Goal: Task Accomplishment & Management: Use online tool/utility

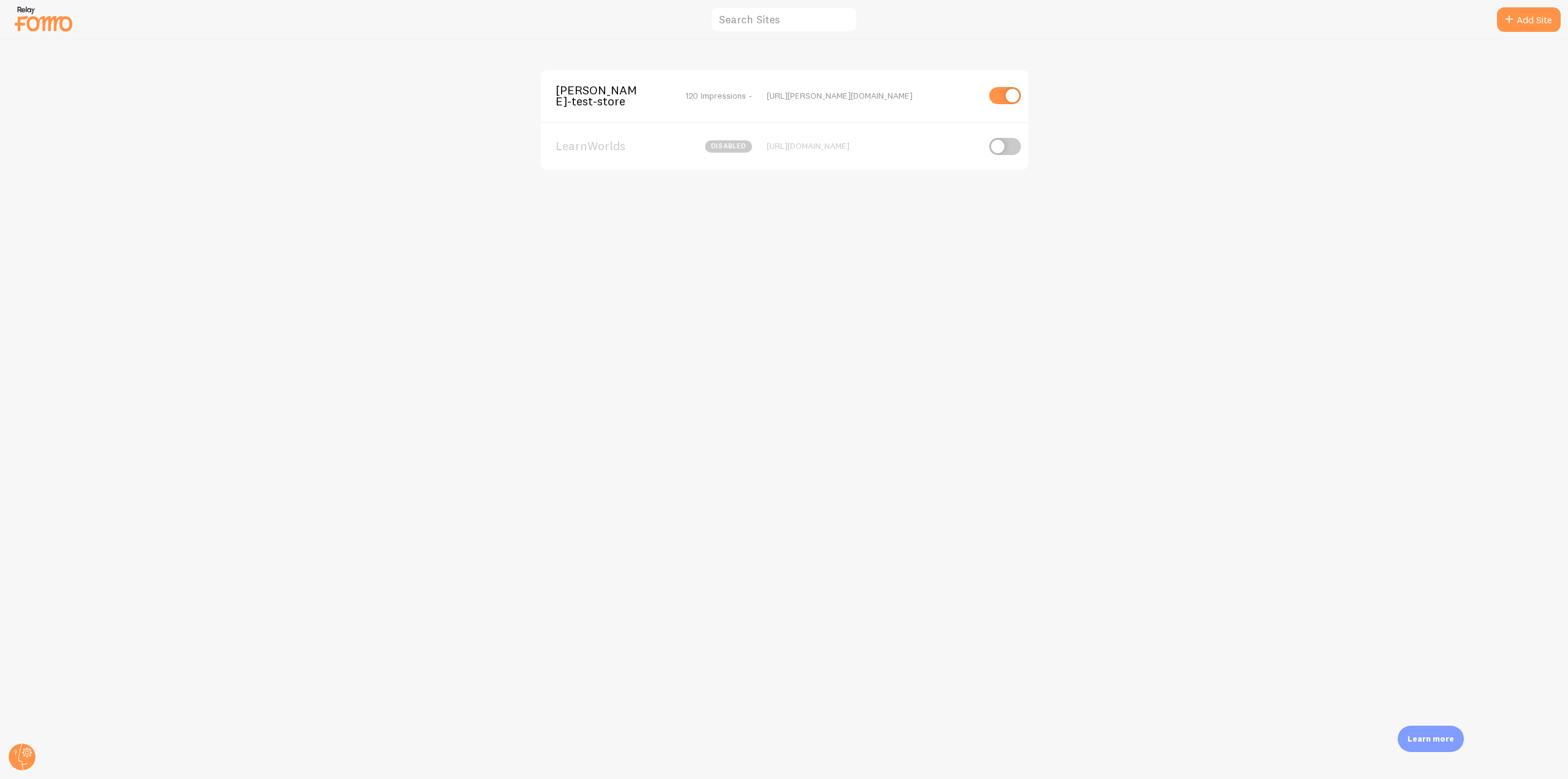
click at [622, 78] on div "elias-fomo-test-store 120 Impressions - https://elias-fomo-test-store.myshopify…" at bounding box center [785, 96] width 488 height 52
click at [604, 90] on span "[PERSON_NAME]-test-store" at bounding box center [605, 96] width 99 height 23
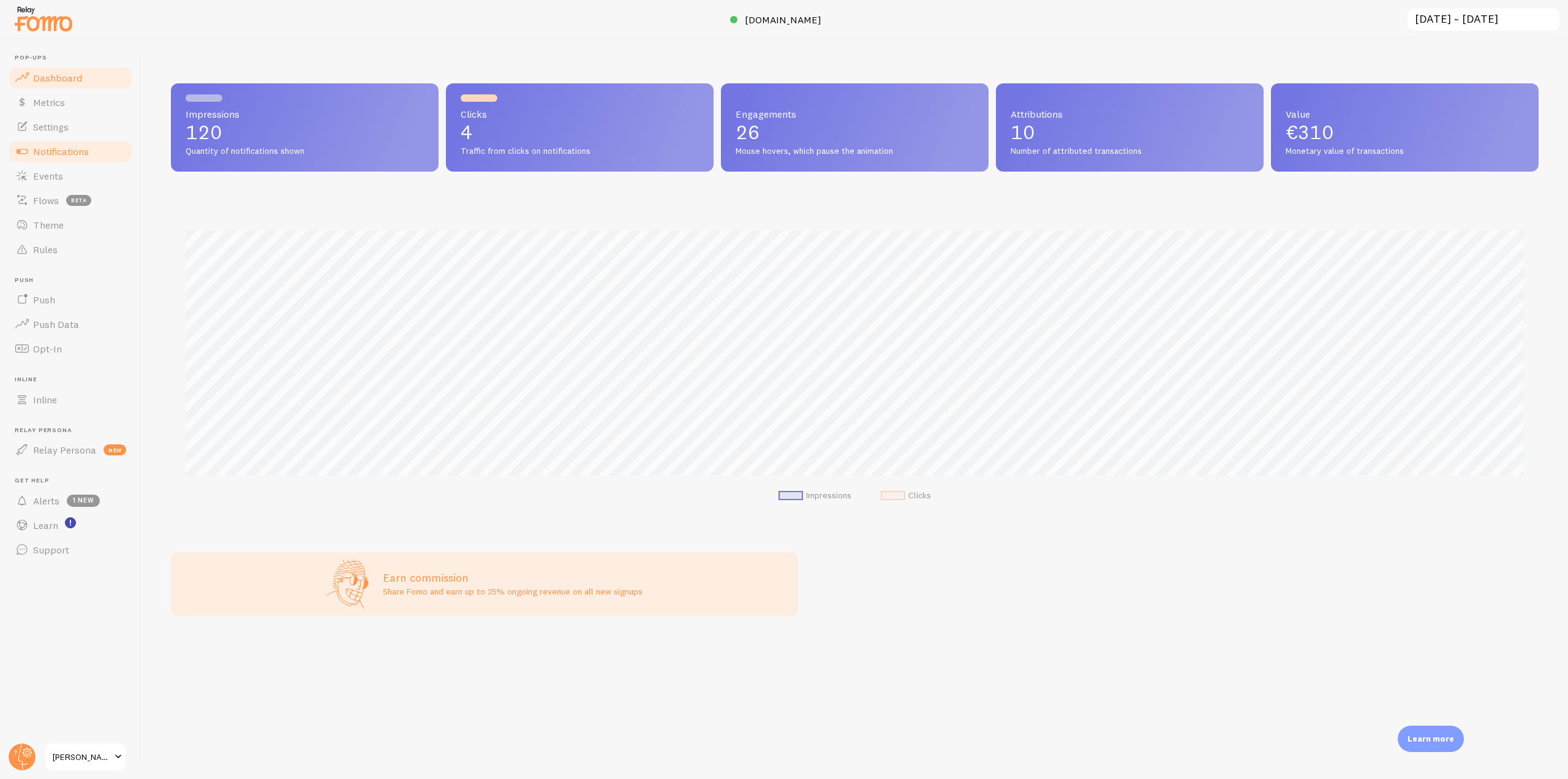
click at [72, 159] on link "Notifications" at bounding box center [71, 151] width 127 height 25
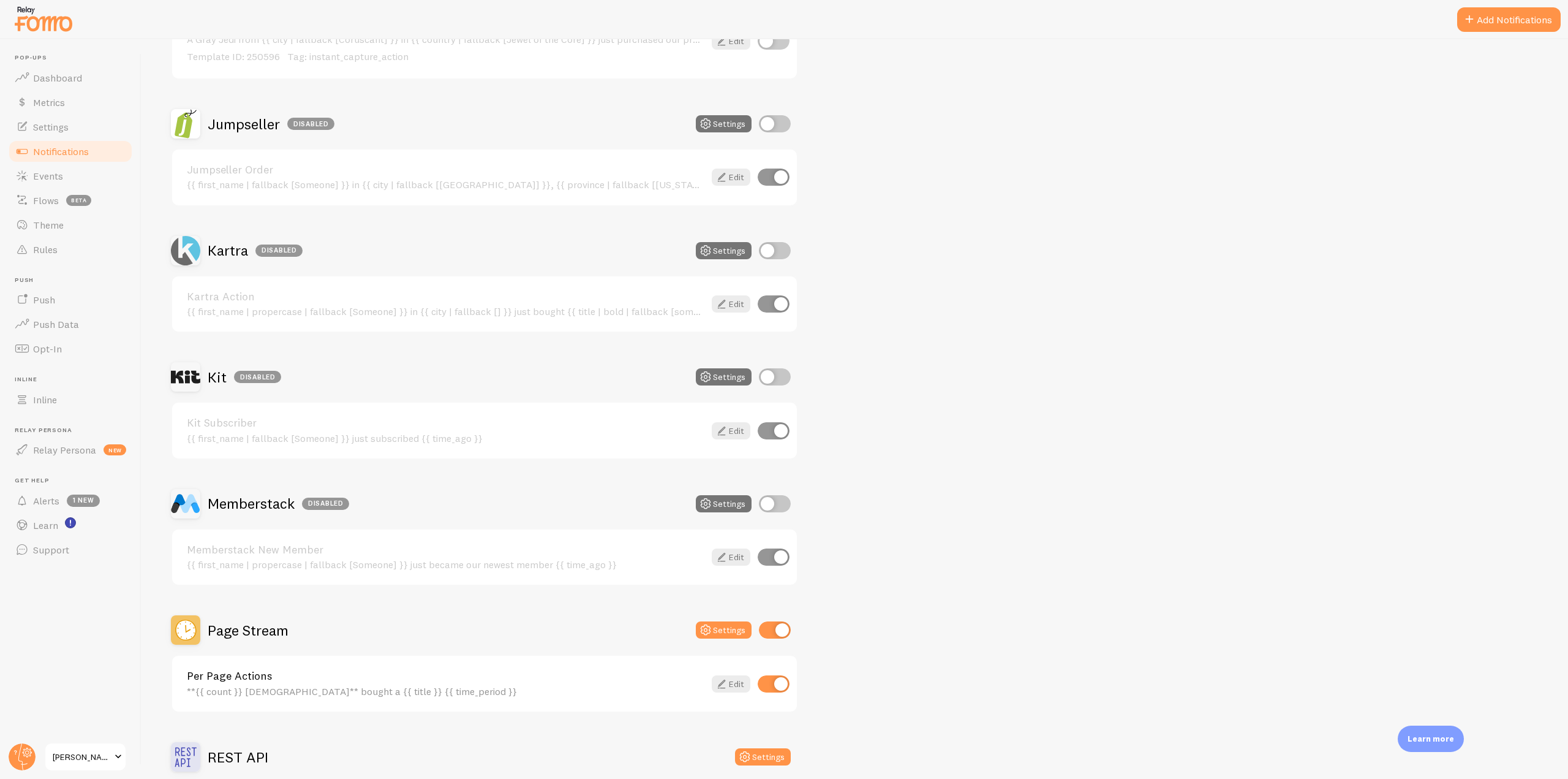
scroll to position [2022, 0]
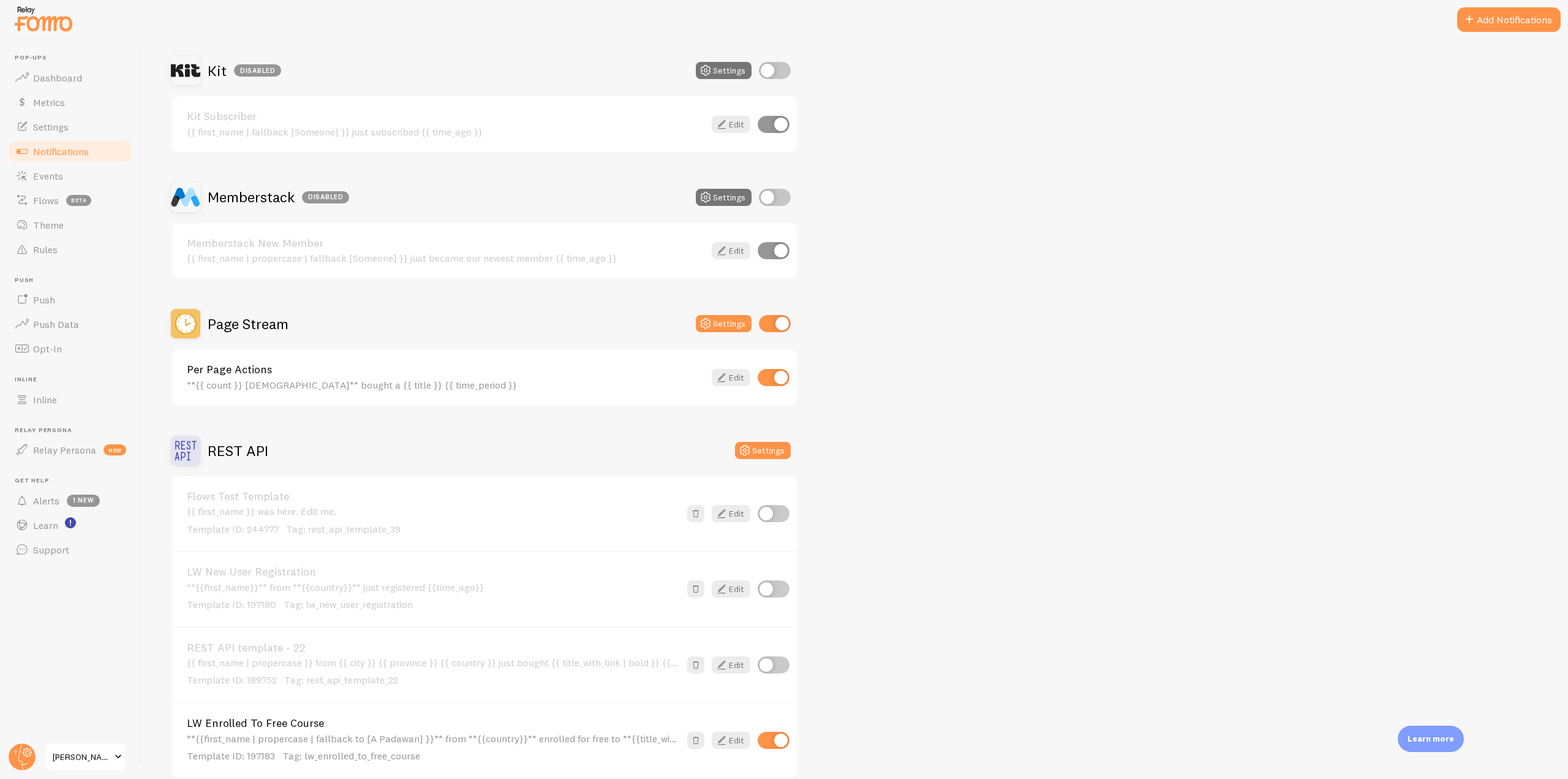
click at [255, 320] on h2 "Page Stream" at bounding box center [248, 324] width 81 height 19
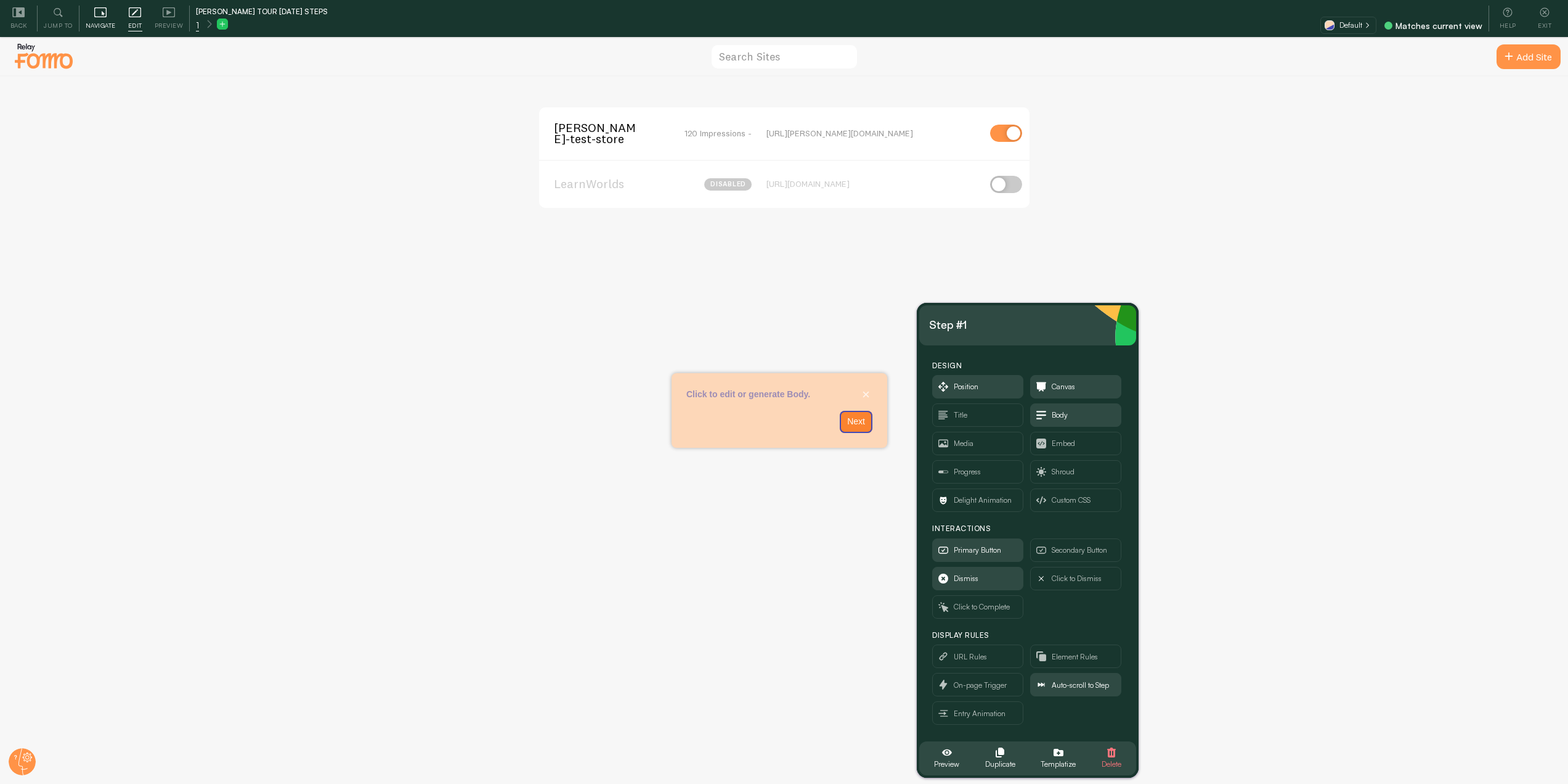
click at [101, 19] on div "Navigate" at bounding box center [100, 19] width 42 height 26
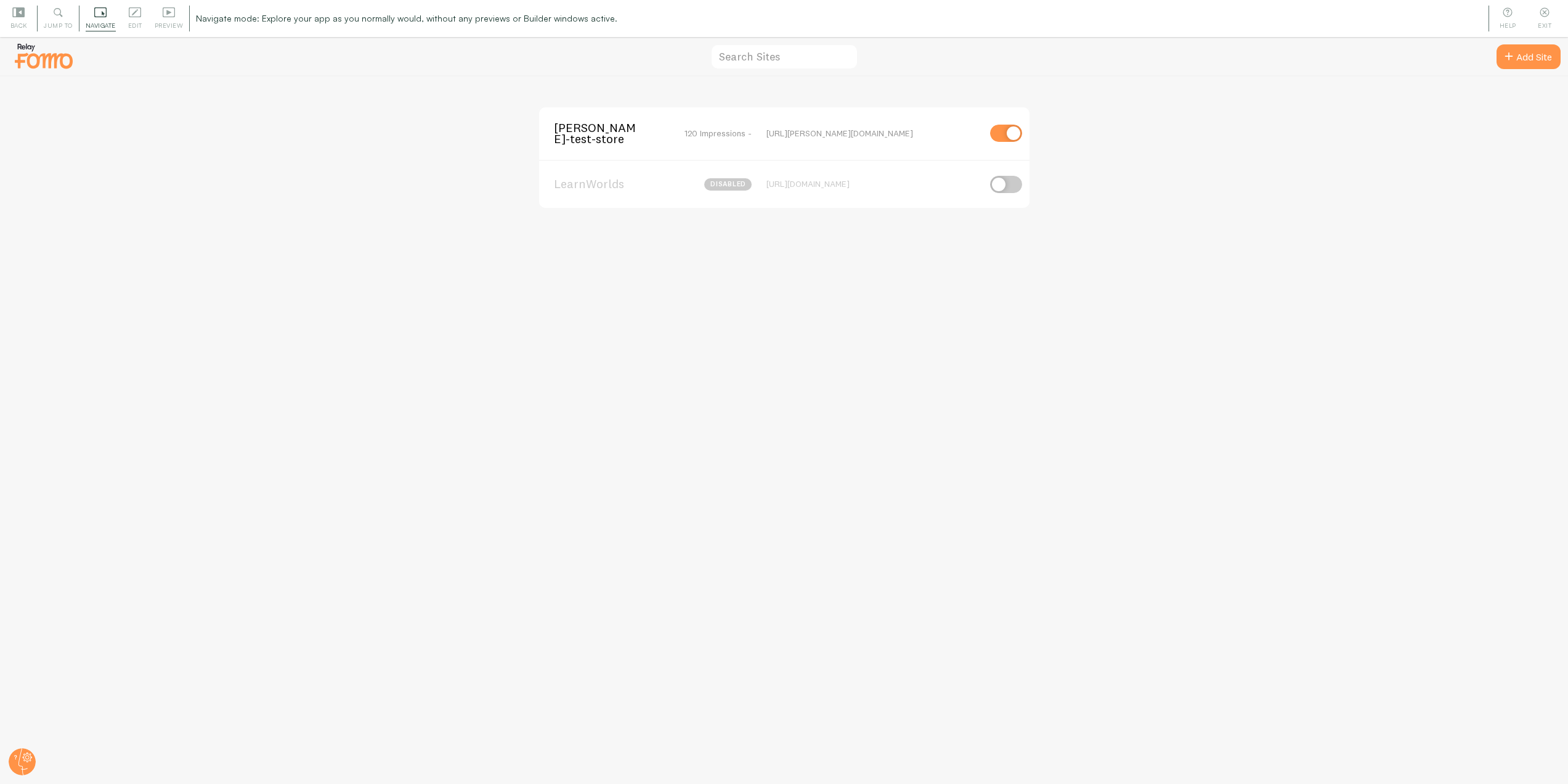
click at [567, 123] on span "[PERSON_NAME]-test-store" at bounding box center [603, 133] width 99 height 23
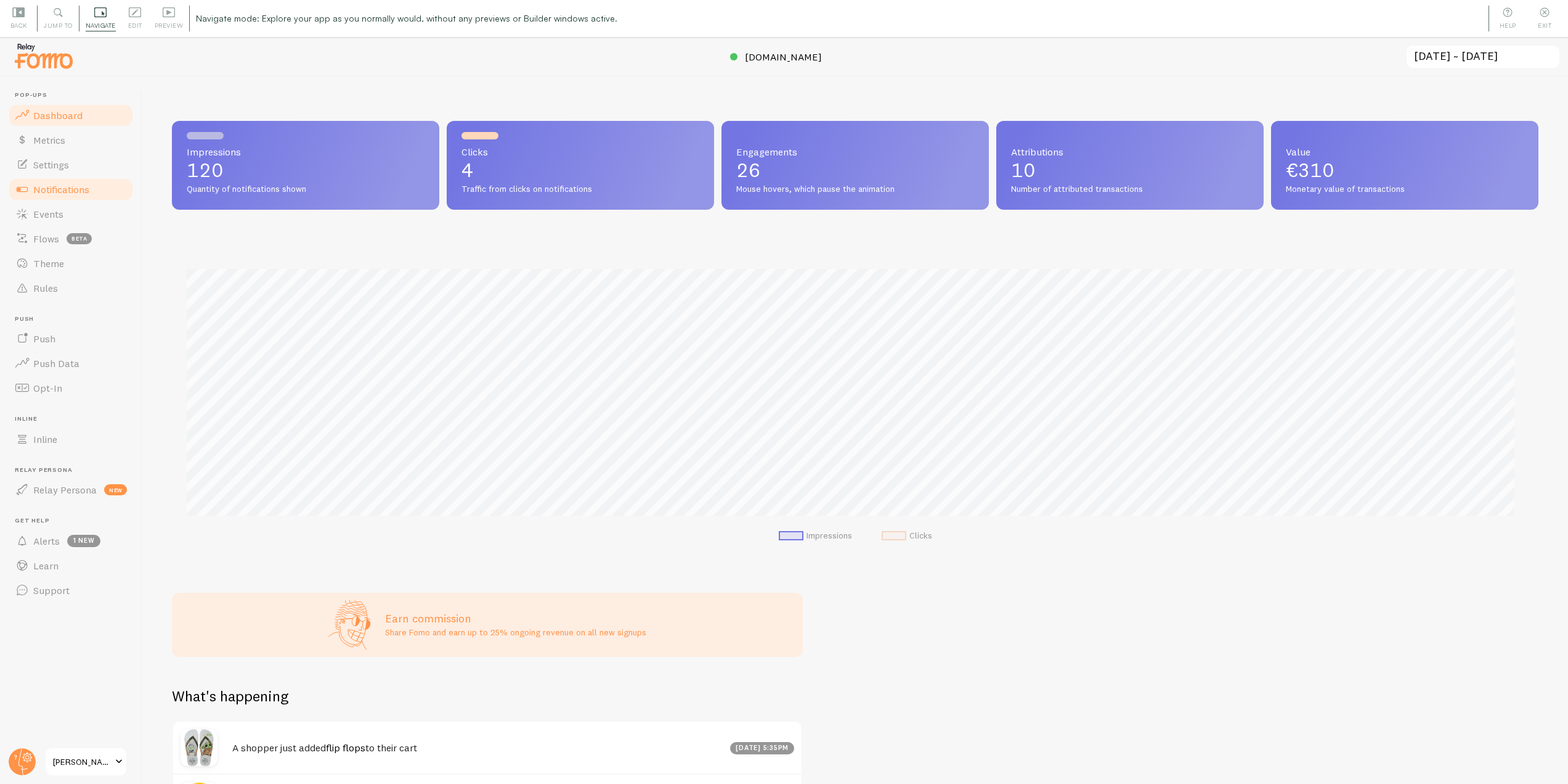
scroll to position [323, 1357]
click at [81, 188] on span "Notifications" at bounding box center [61, 189] width 56 height 12
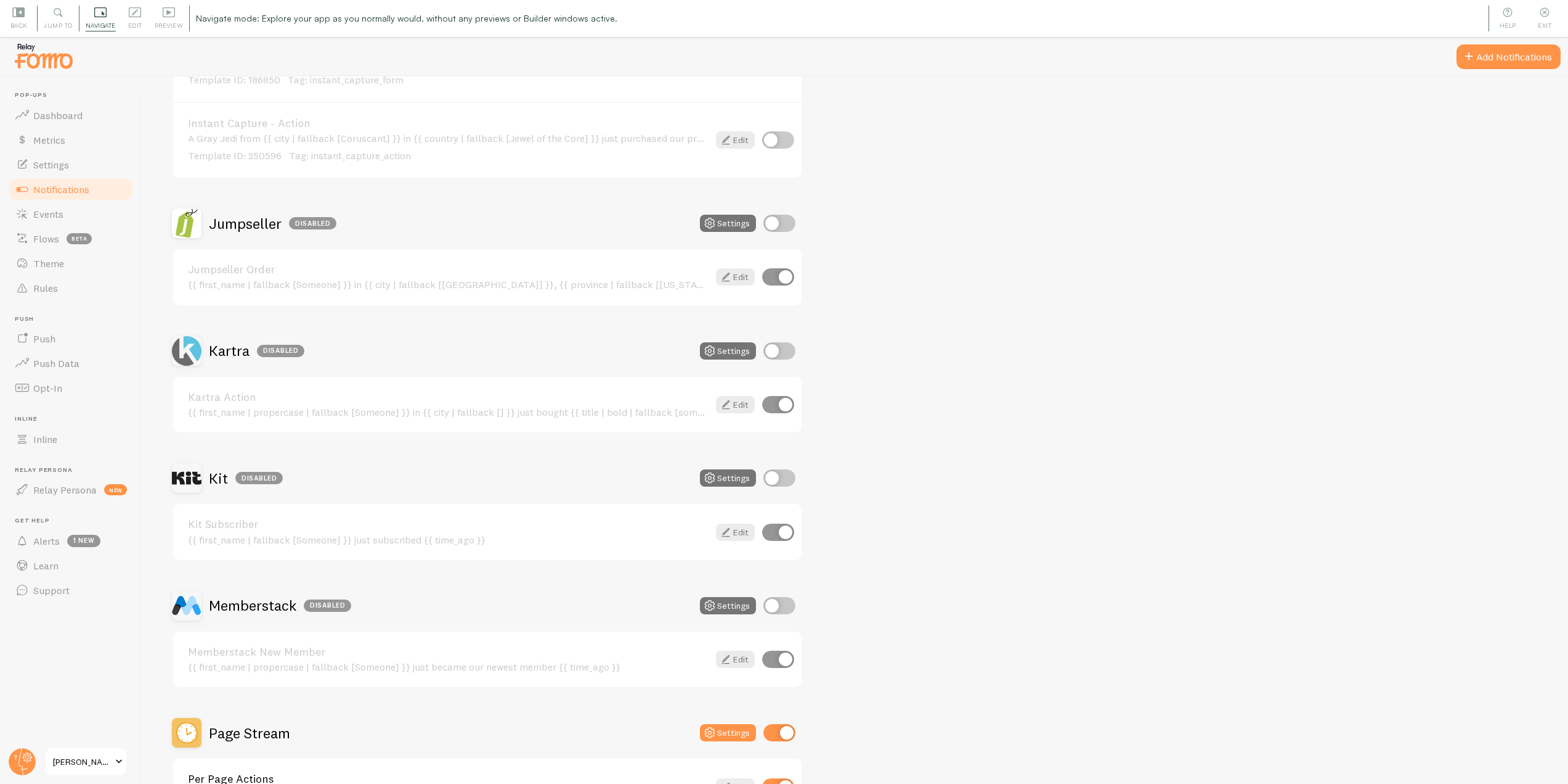
scroll to position [2035, 0]
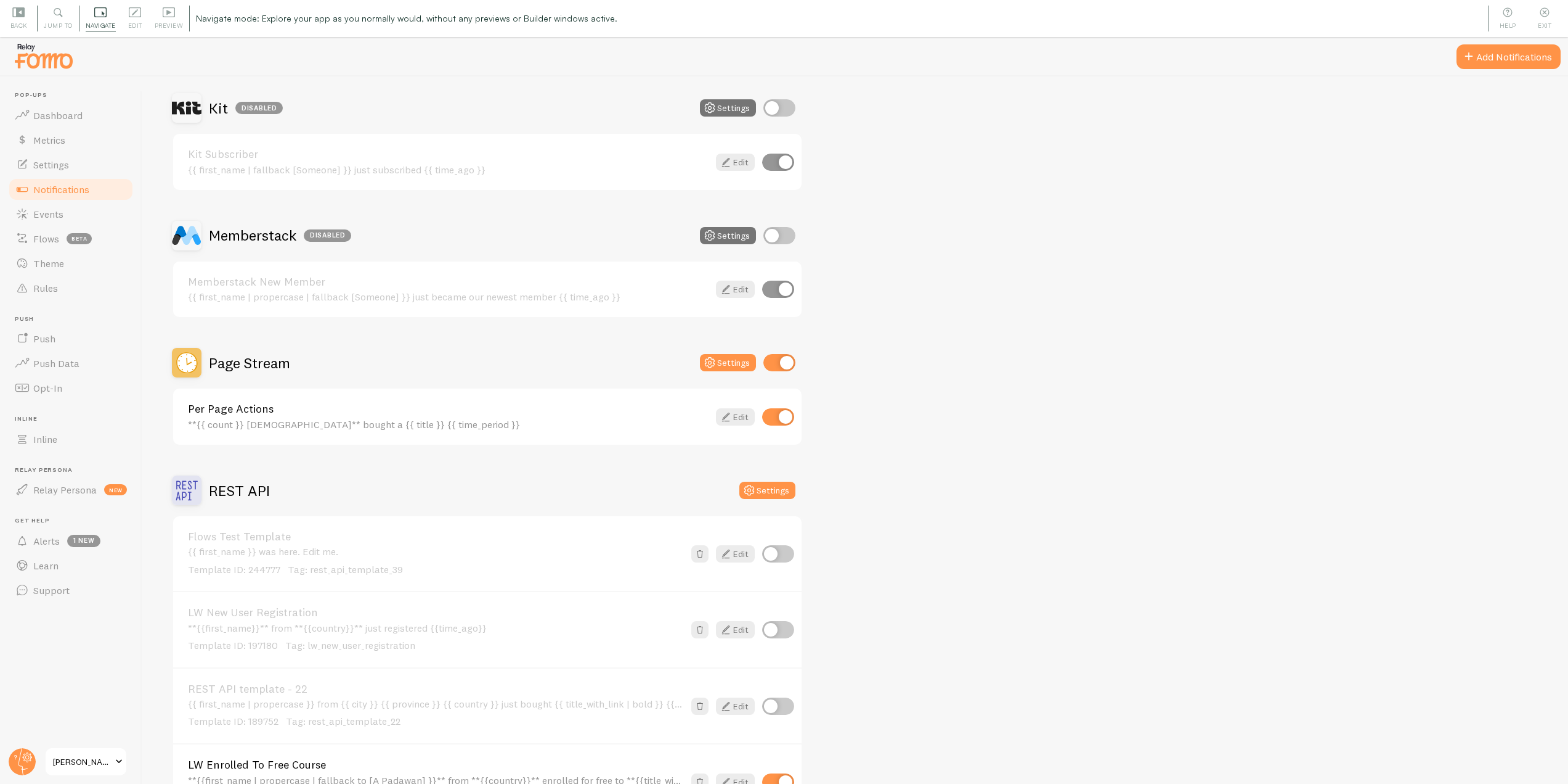
click at [234, 357] on h2 "Page Stream" at bounding box center [249, 363] width 81 height 19
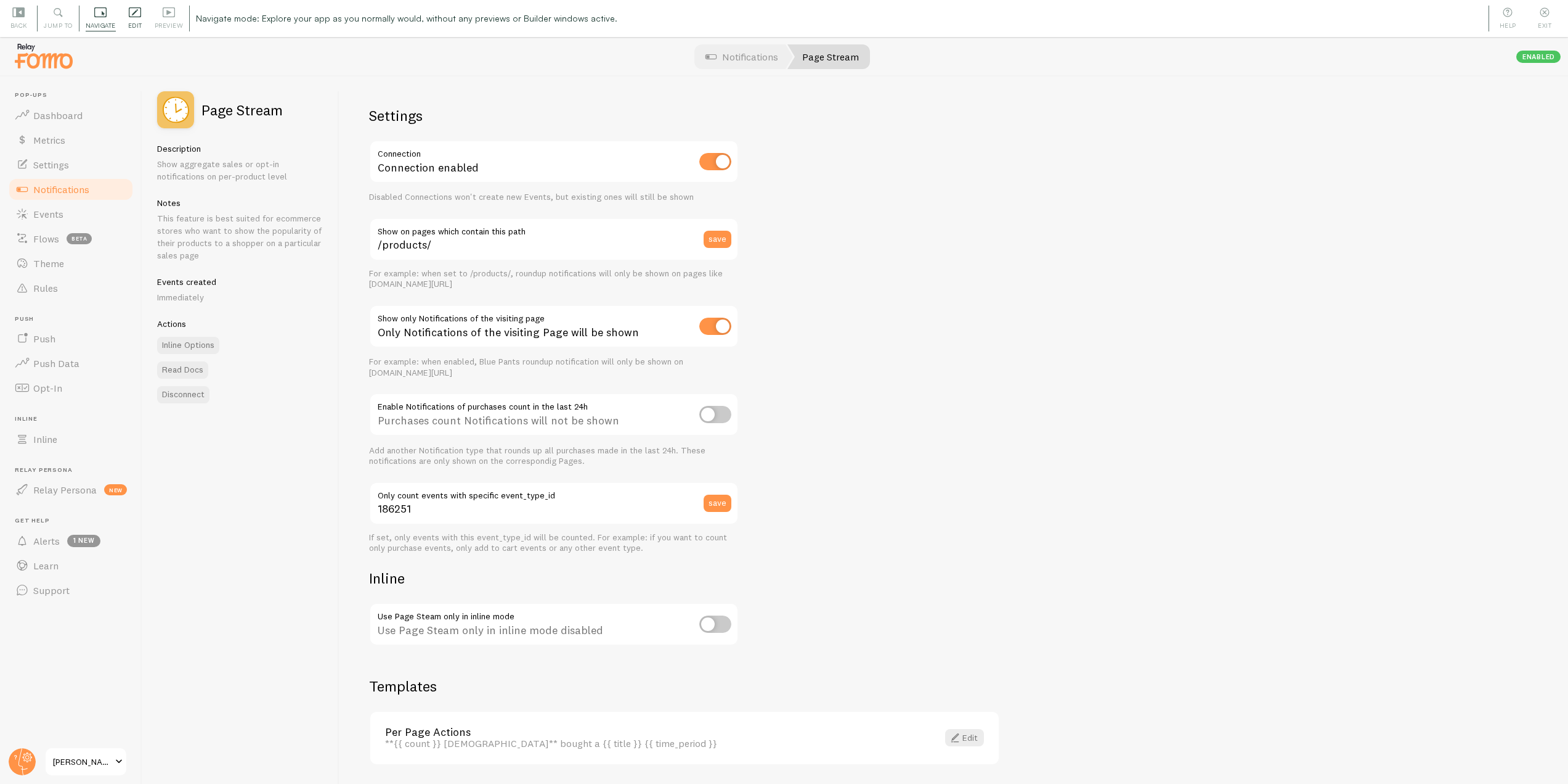
click at [140, 15] on icon at bounding box center [135, 12] width 12 height 10
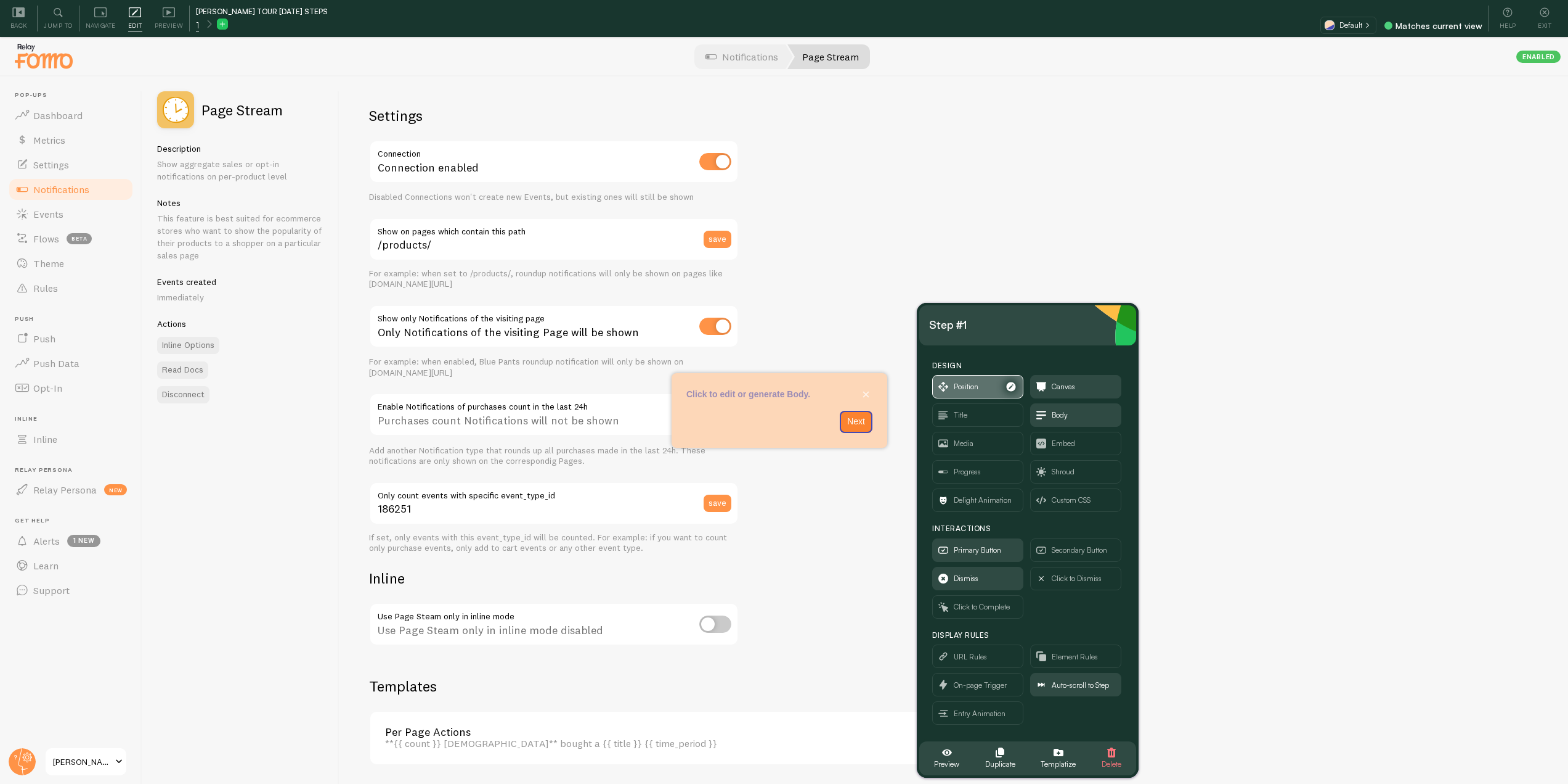
click at [964, 384] on span "Position" at bounding box center [966, 387] width 25 height 14
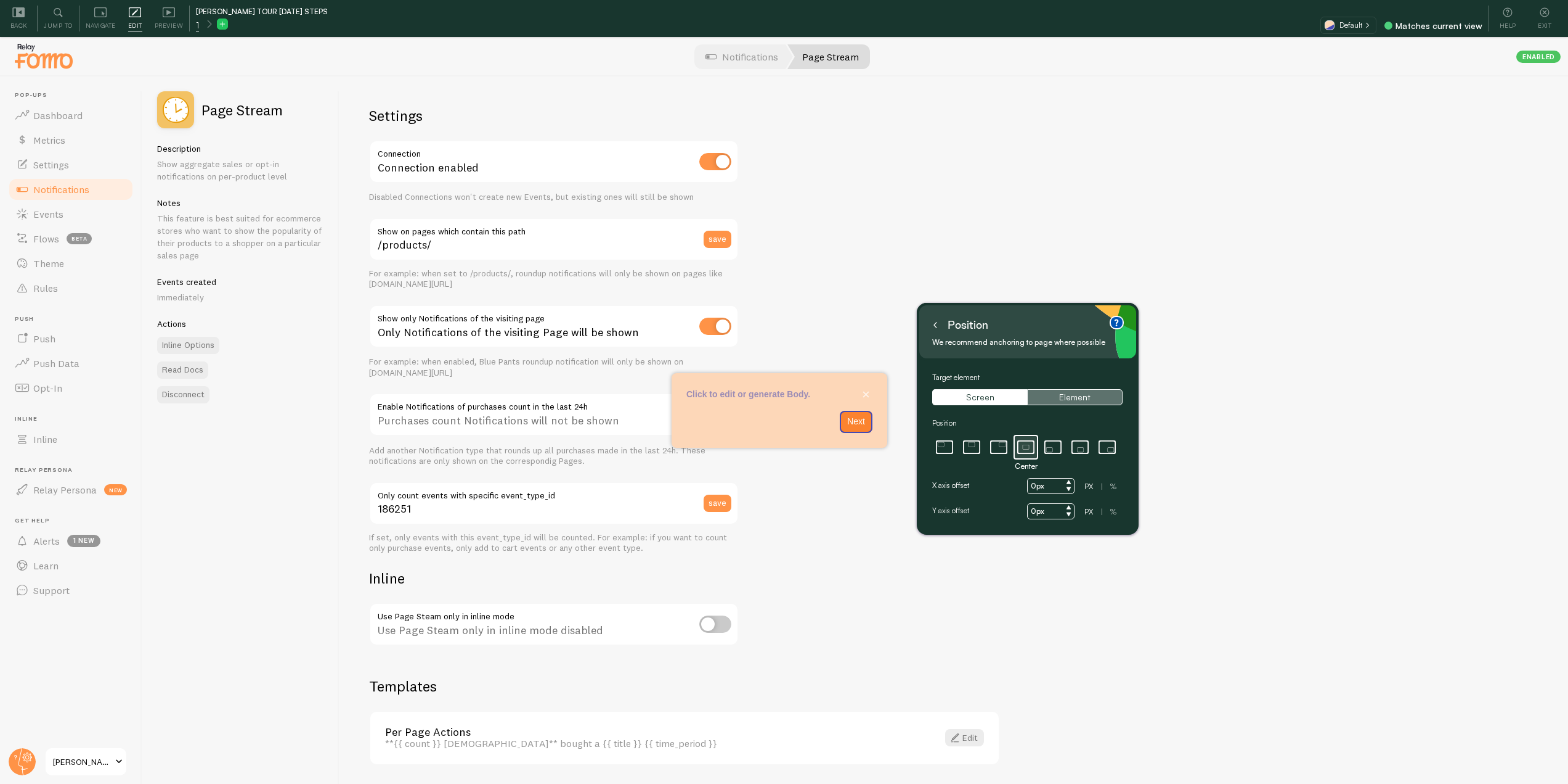
click at [1068, 398] on button "Element" at bounding box center [1074, 397] width 95 height 16
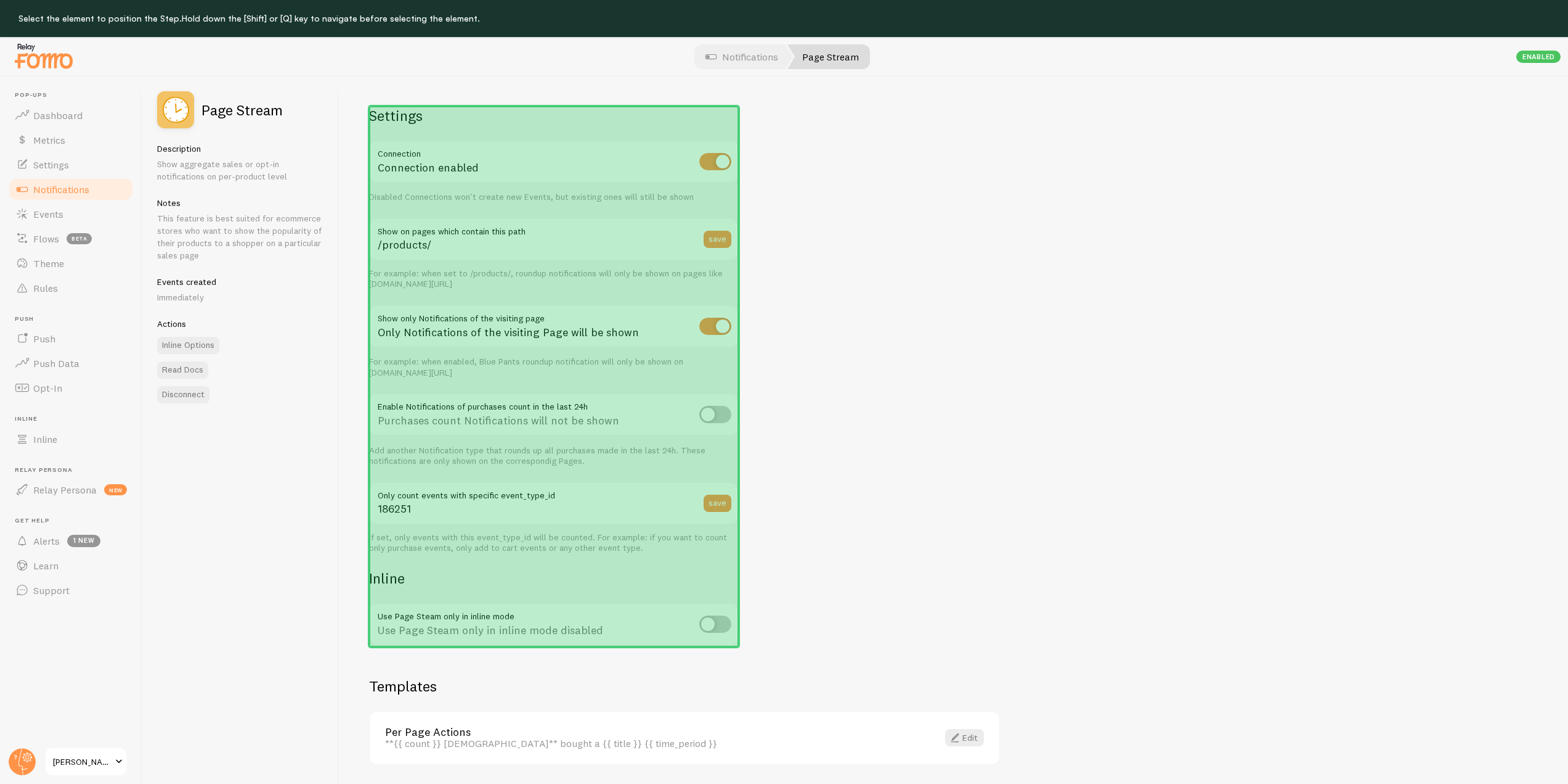
click at [585, 131] on div "Settings Connection Connection enabled Disabled Connections won't create new Ev…" at bounding box center [554, 376] width 369 height 541
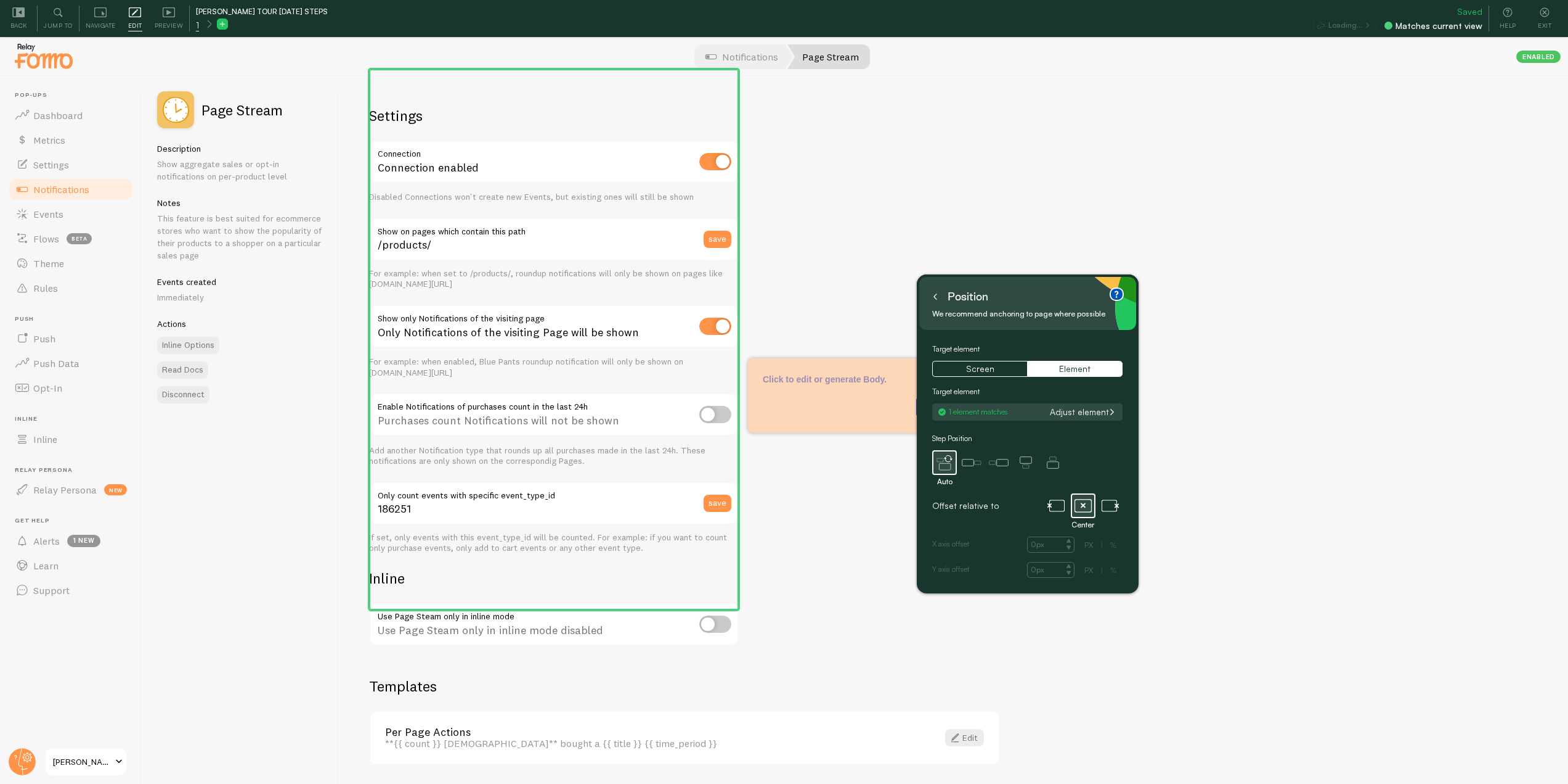
scroll to position [37, 0]
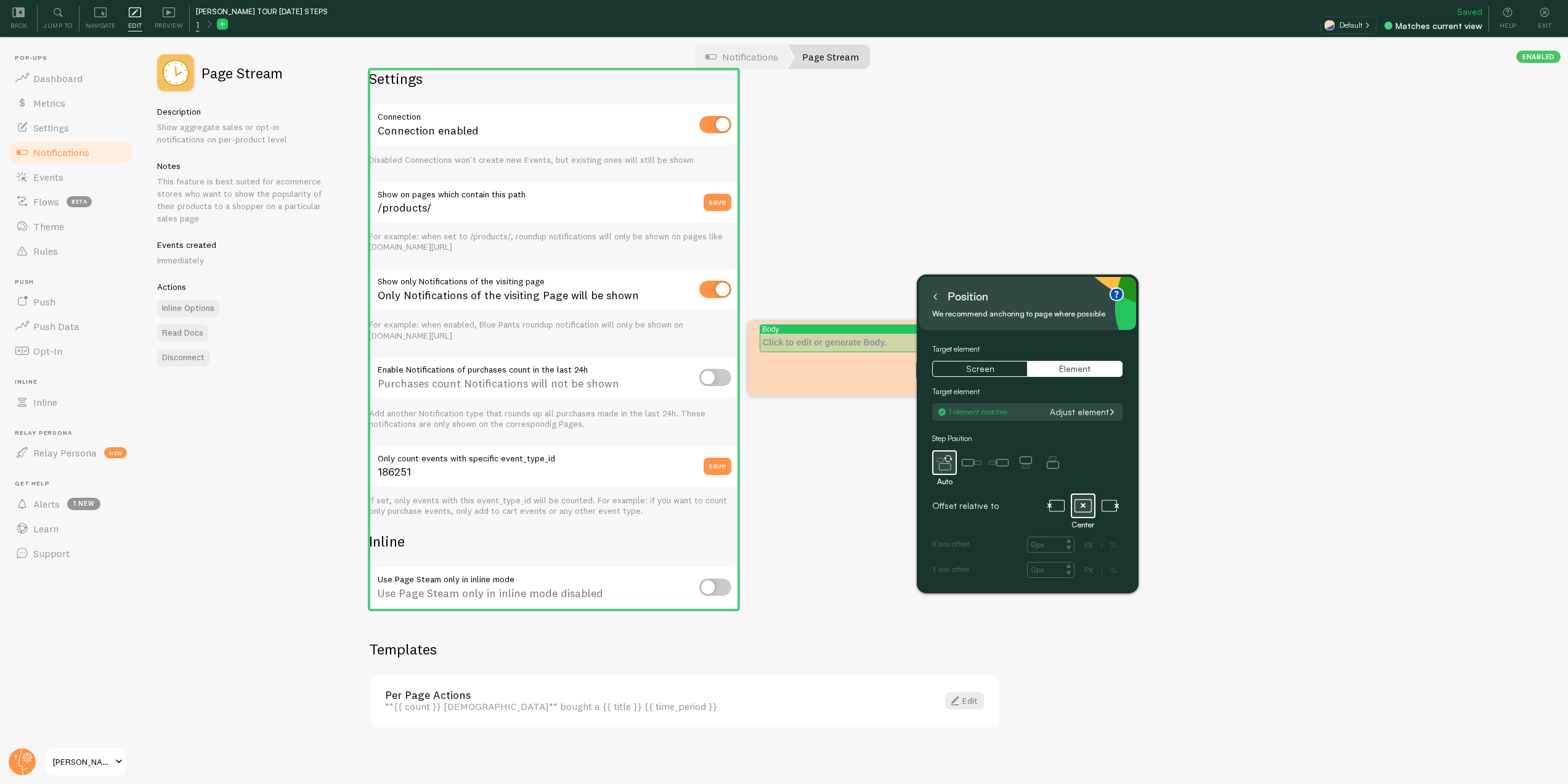
click at [858, 344] on p "Click to edit or generate Body." at bounding box center [855, 342] width 186 height 12
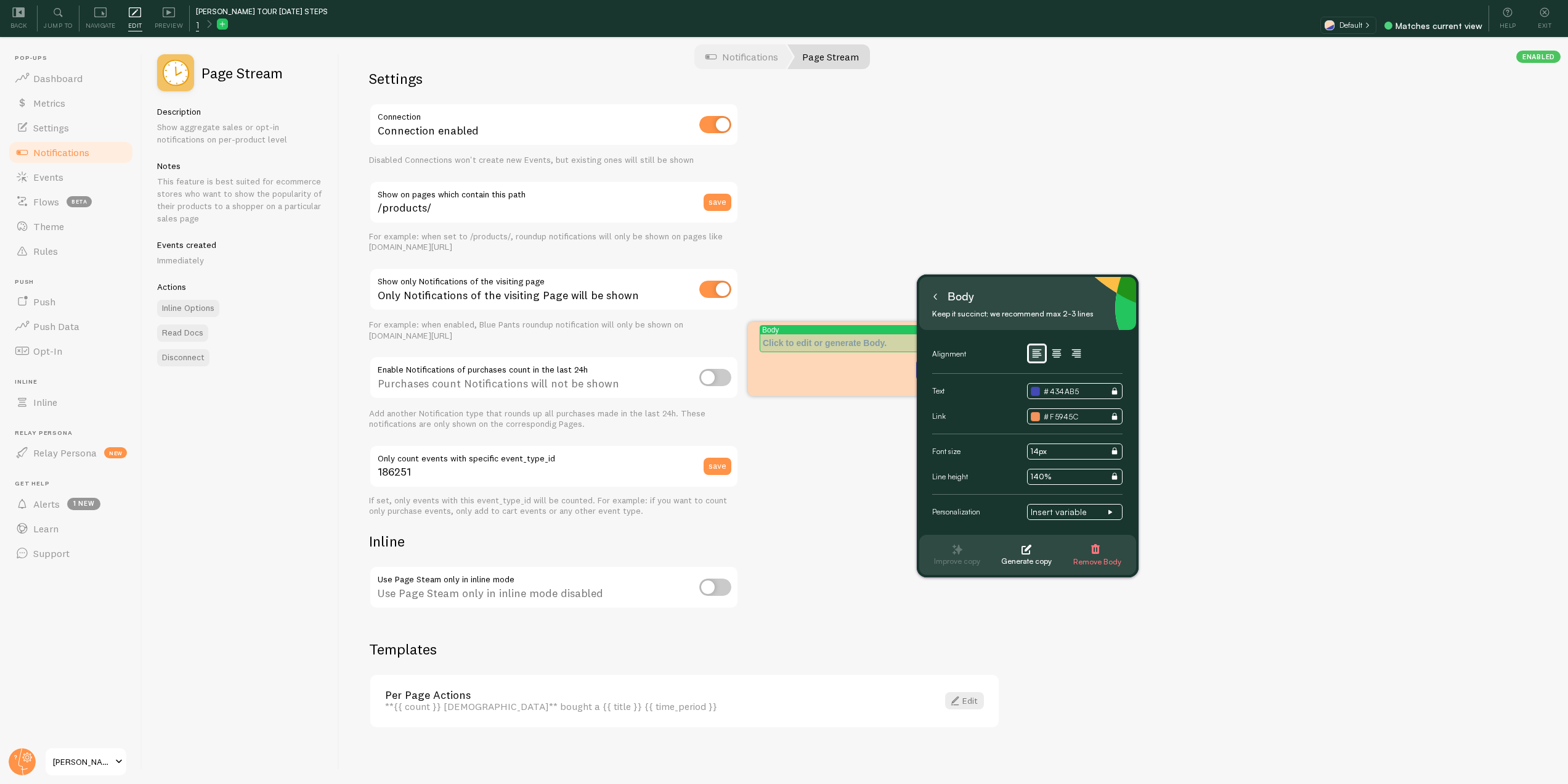
click at [851, 347] on p "Tour Step 1" at bounding box center [855, 343] width 186 height 12
click at [936, 288] on button at bounding box center [936, 297] width 12 height 20
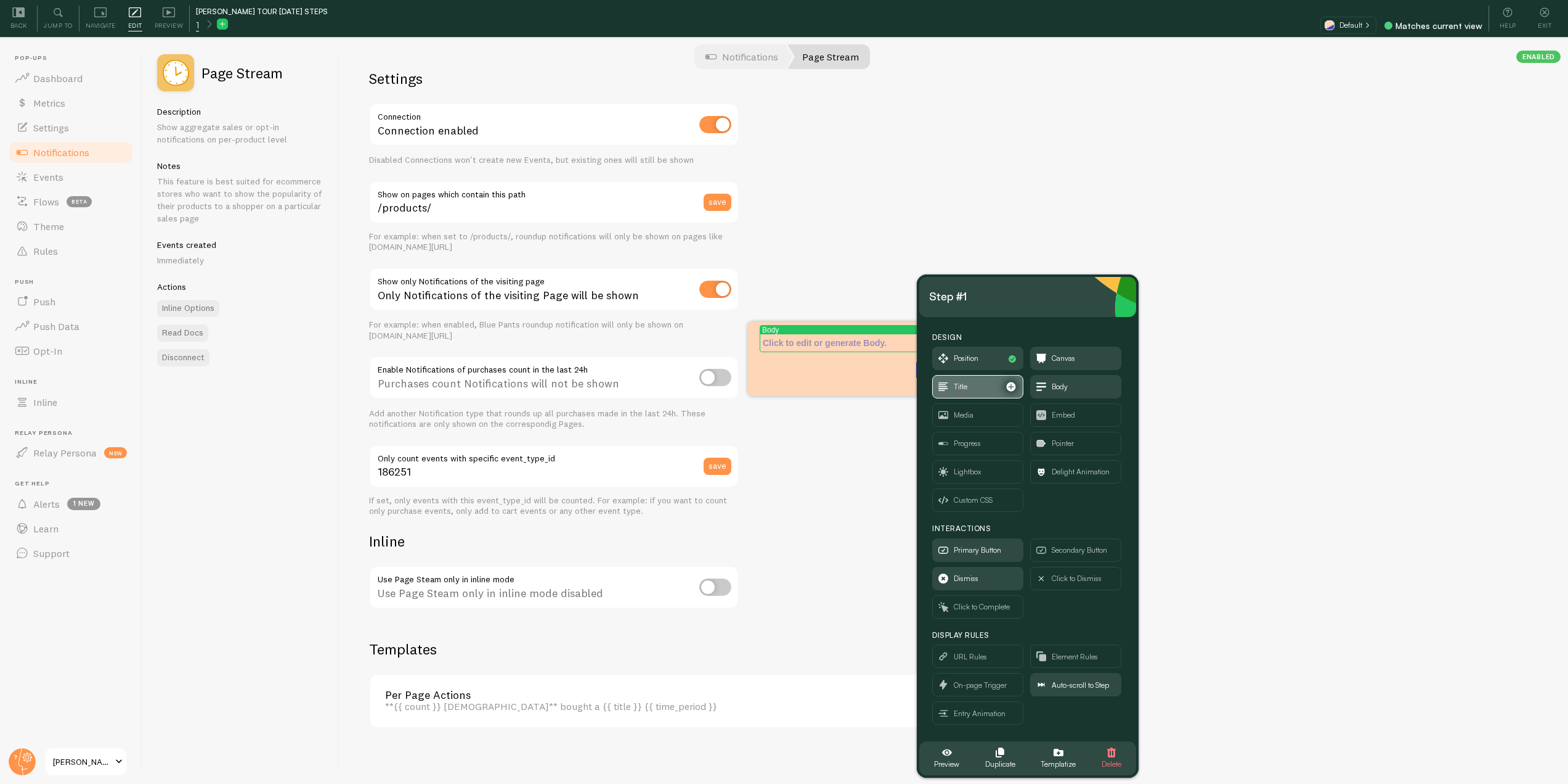
click at [951, 384] on span "Title" at bounding box center [978, 387] width 90 height 22
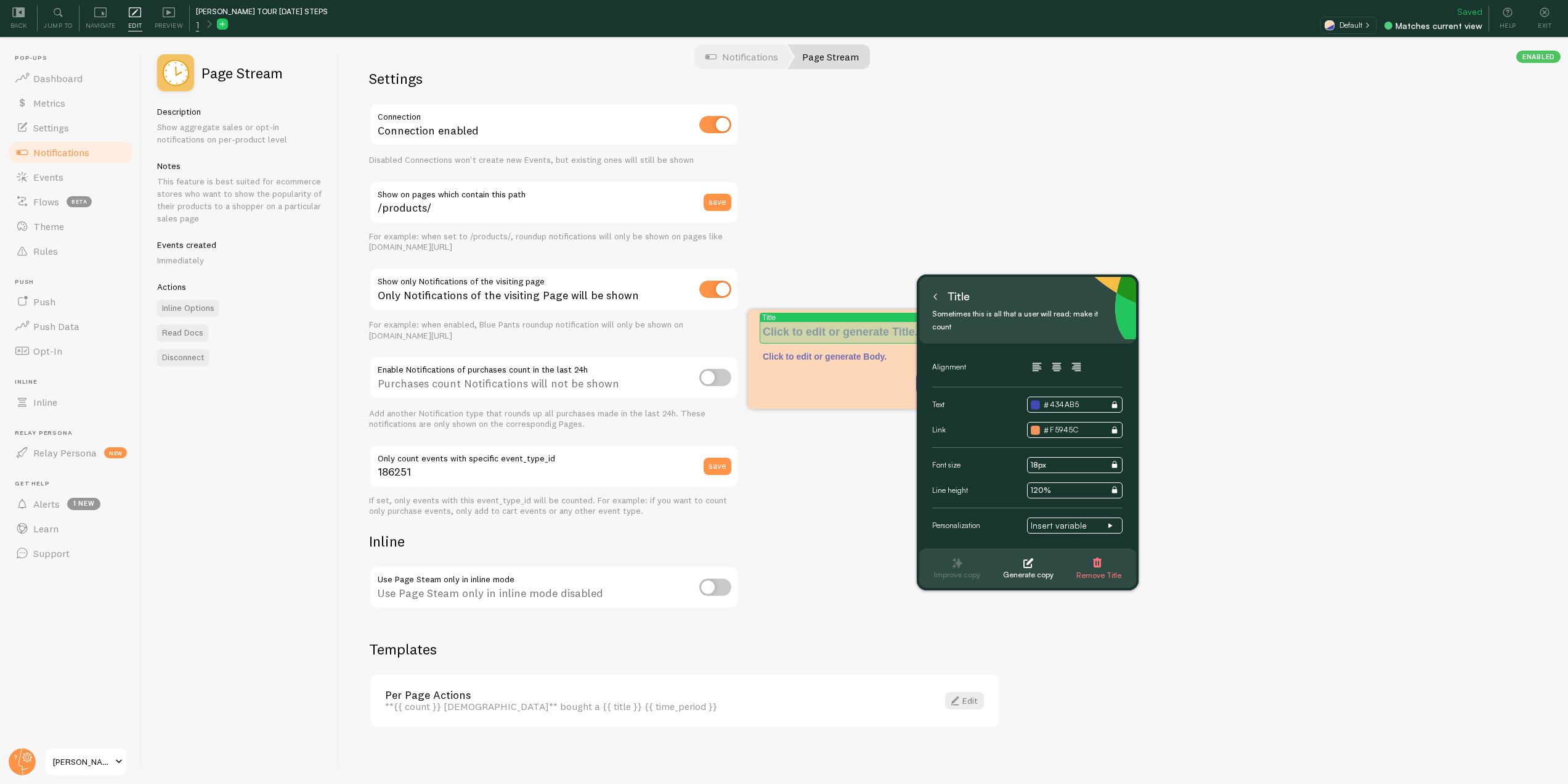
click at [835, 333] on p "Tour Step 1" at bounding box center [855, 332] width 186 height 16
click at [932, 298] on button at bounding box center [936, 297] width 12 height 20
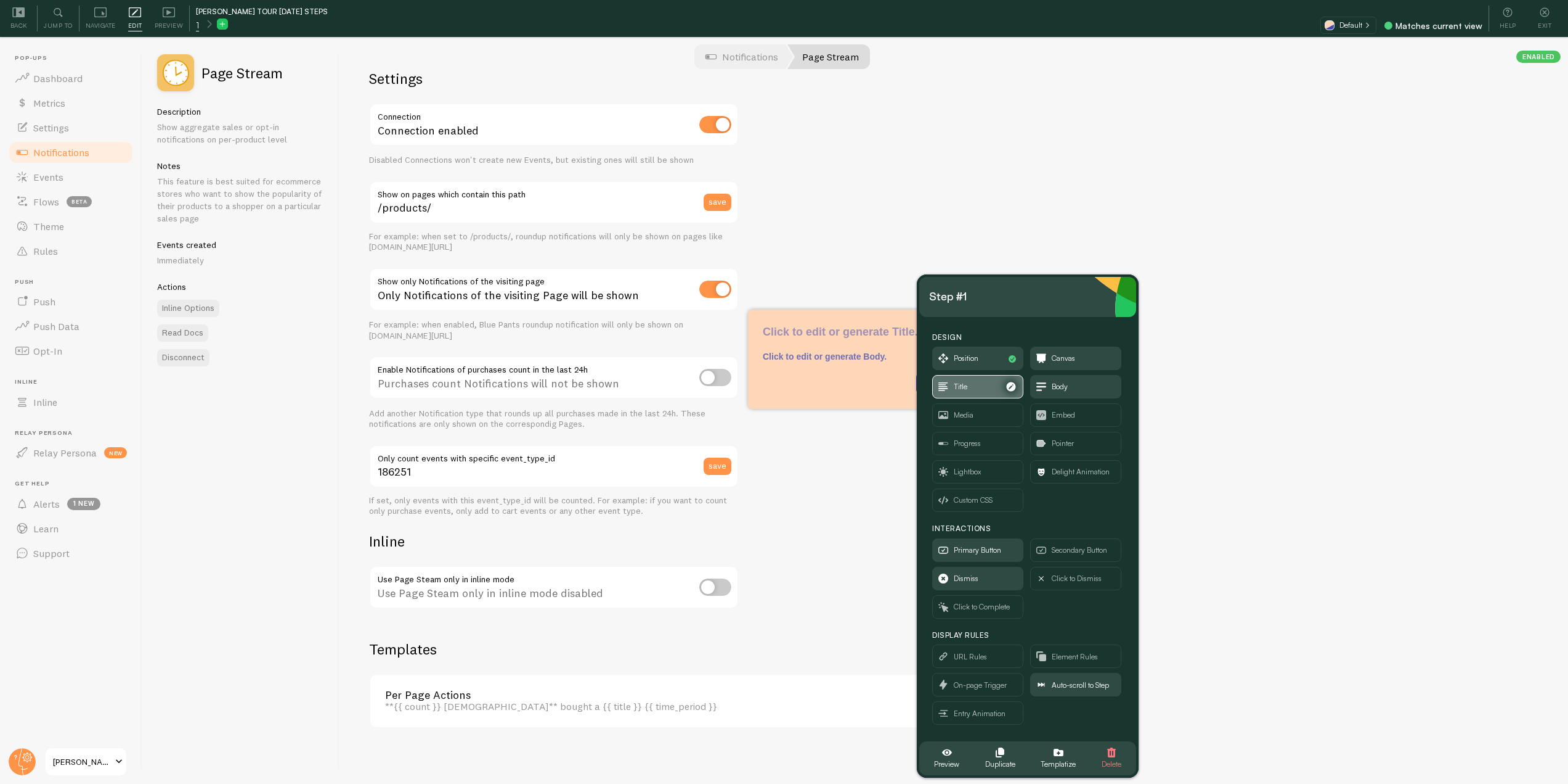
click at [996, 384] on span "Title" at bounding box center [978, 387] width 90 height 22
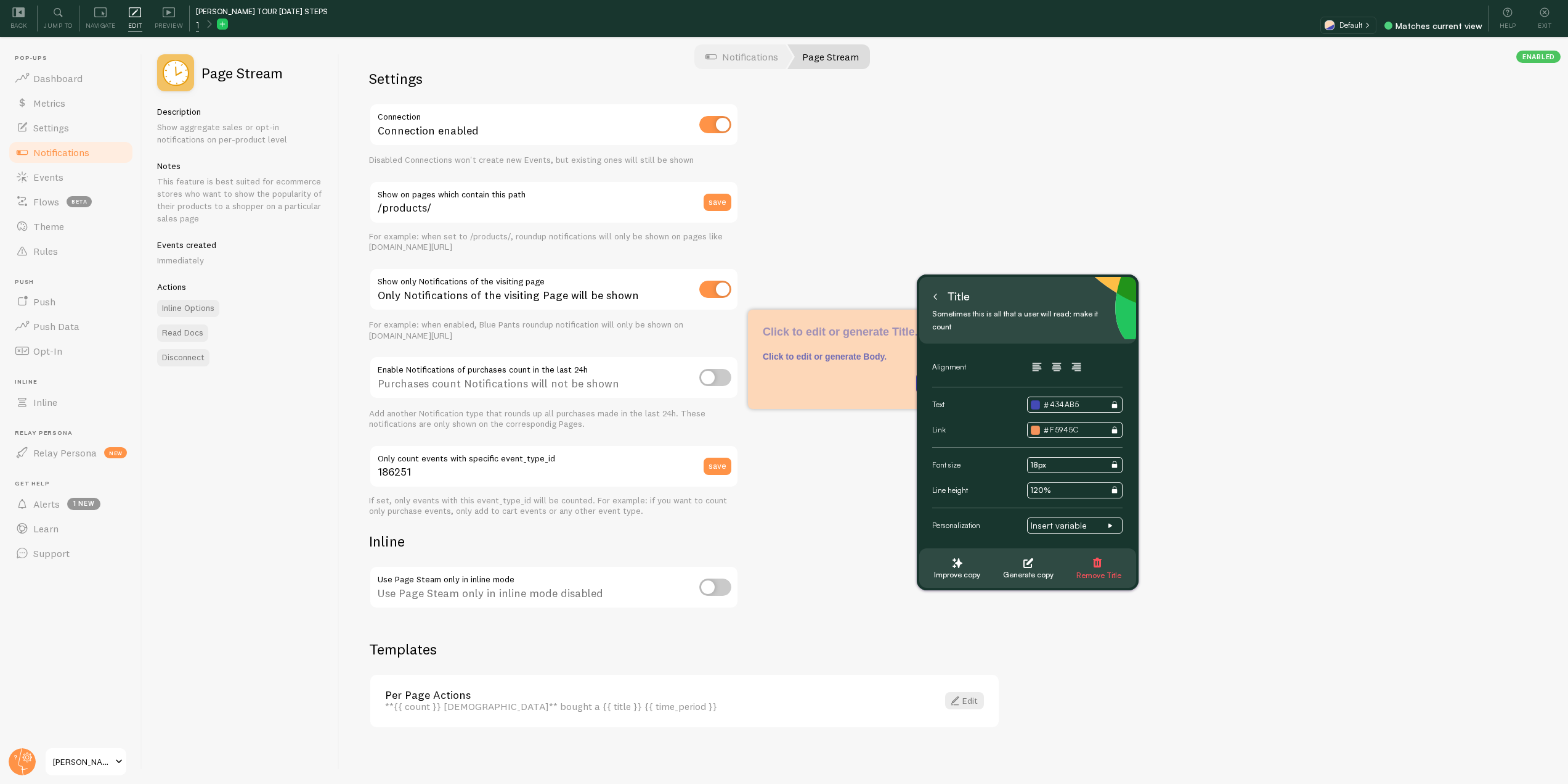
click at [1104, 569] on span "Remove Title" at bounding box center [1099, 576] width 45 height 14
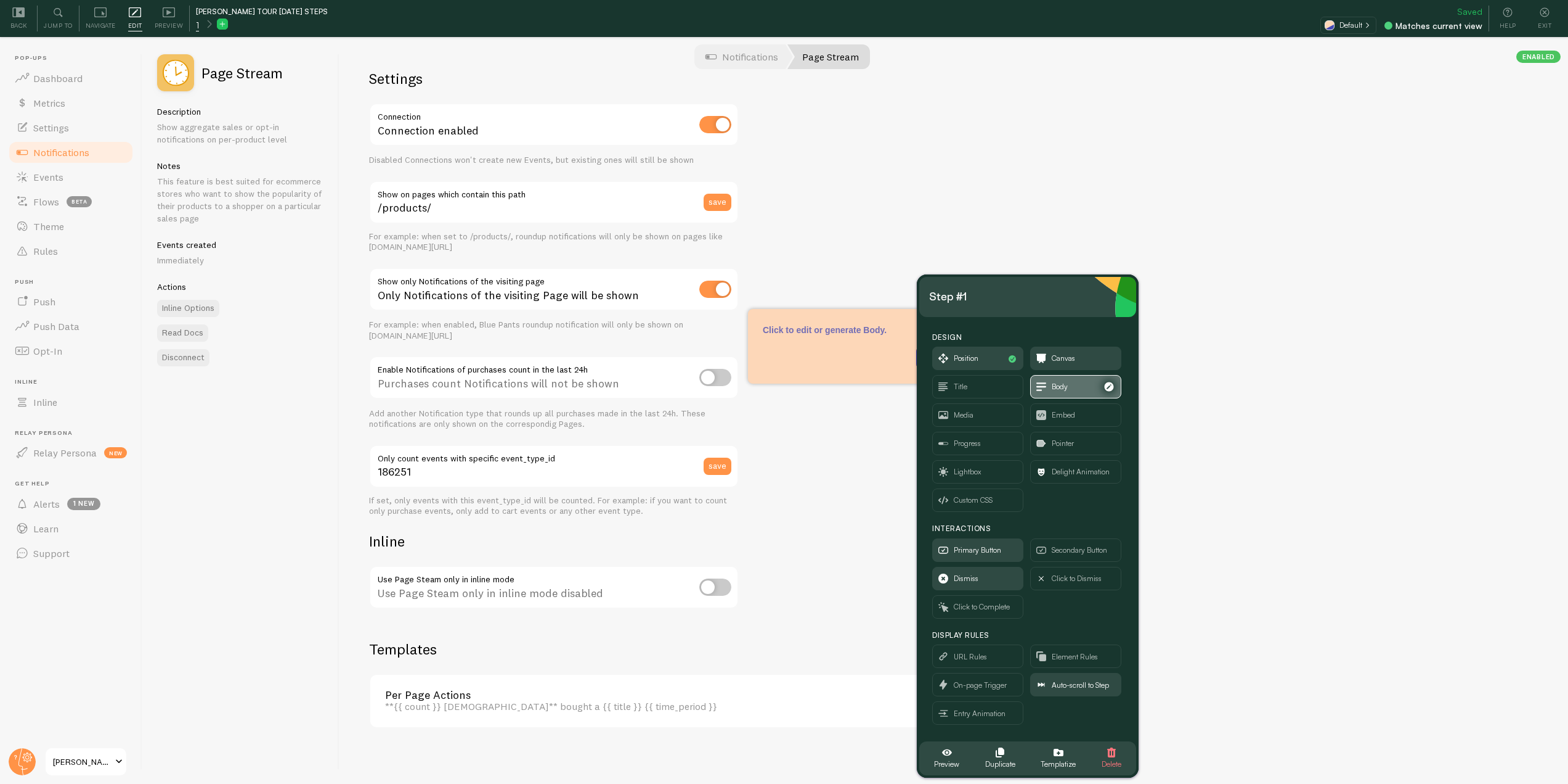
click at [1074, 384] on span "Body" at bounding box center [1076, 387] width 90 height 22
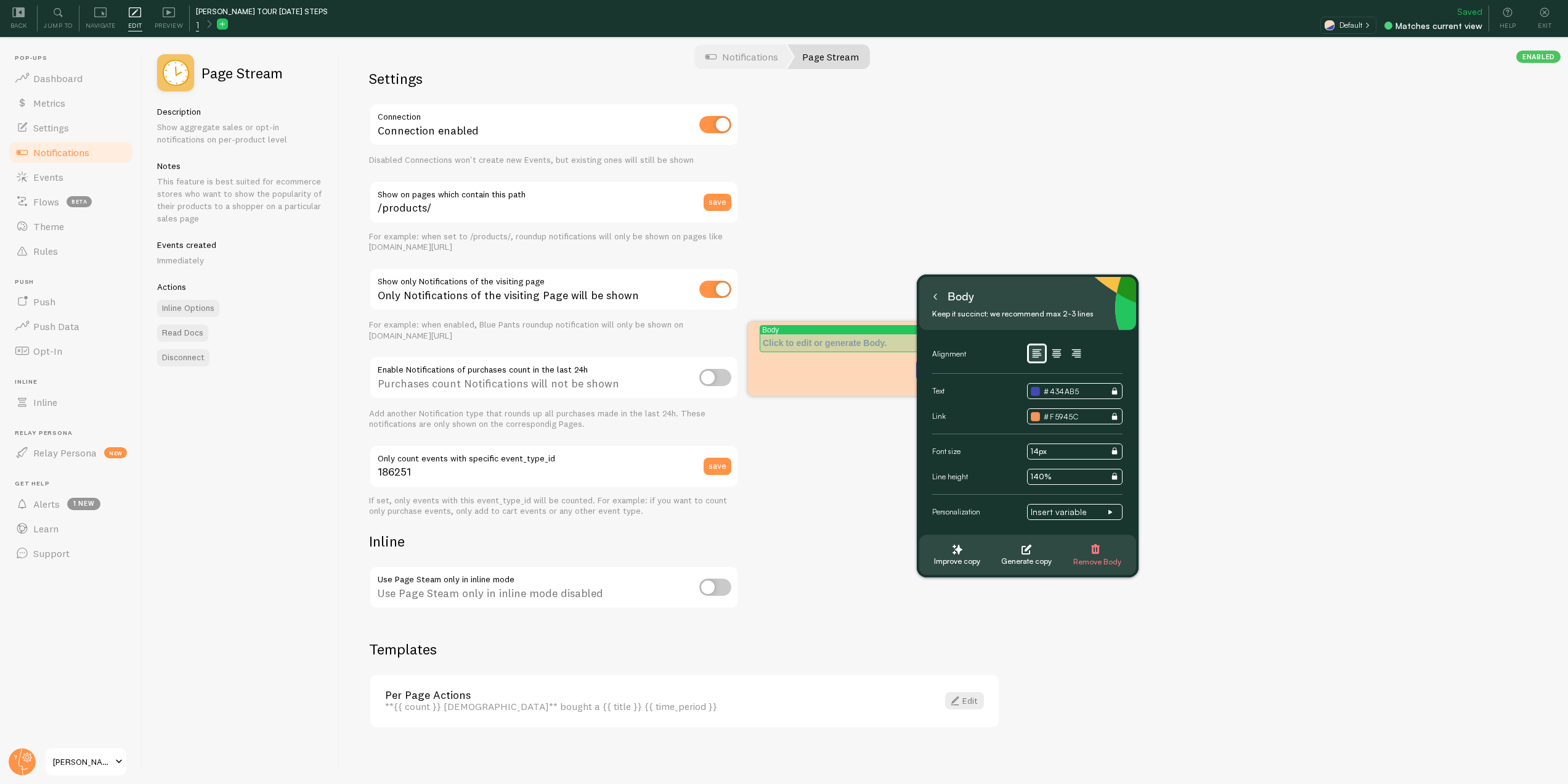
click at [825, 345] on p "Tour Step 1" at bounding box center [855, 343] width 186 height 12
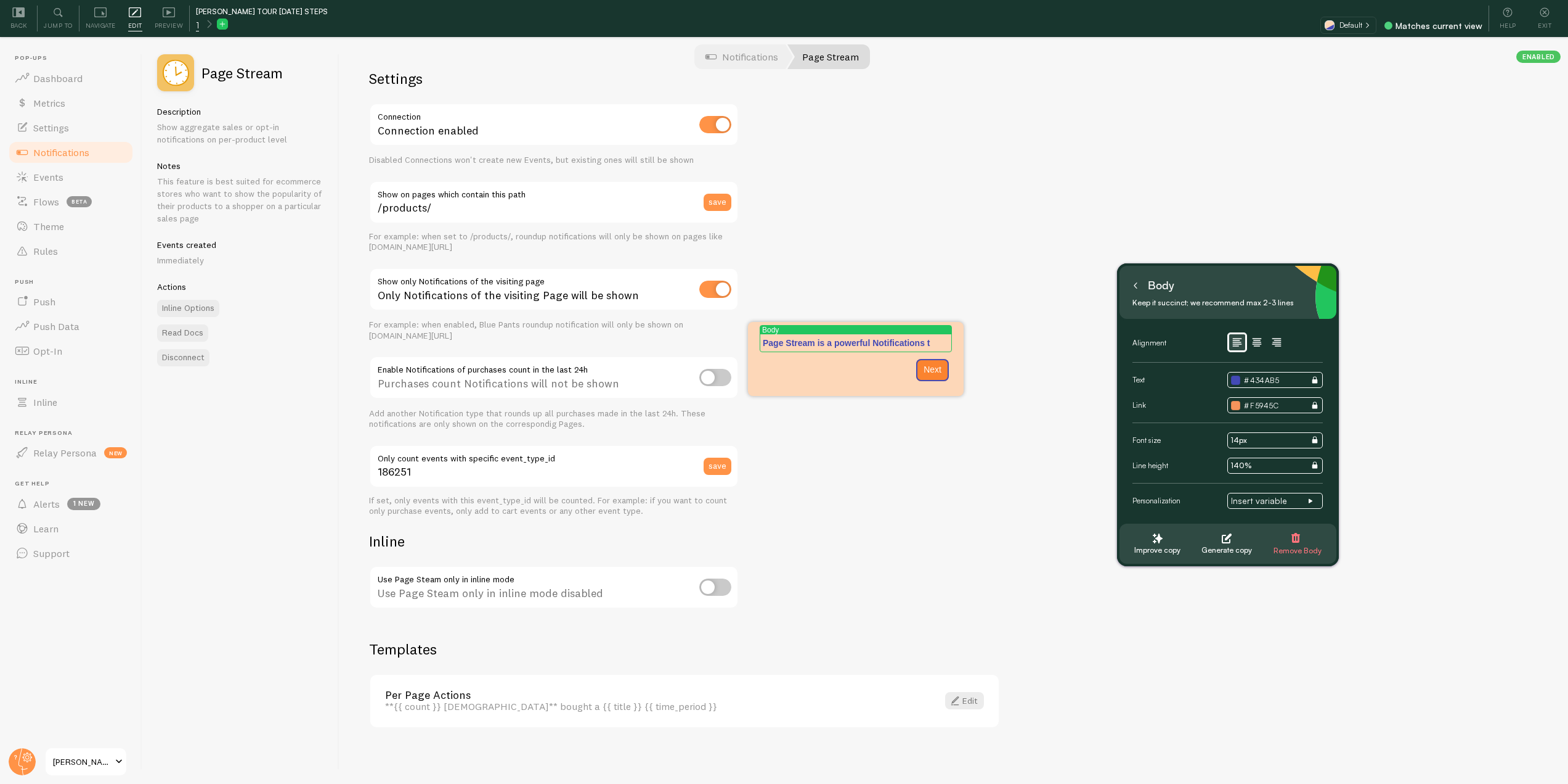
drag, startPoint x: 1013, startPoint y: 290, endPoint x: 1003, endPoint y: 324, distance: 35.4
click at [1211, 279] on div "Body" at bounding box center [1229, 286] width 197 height 20
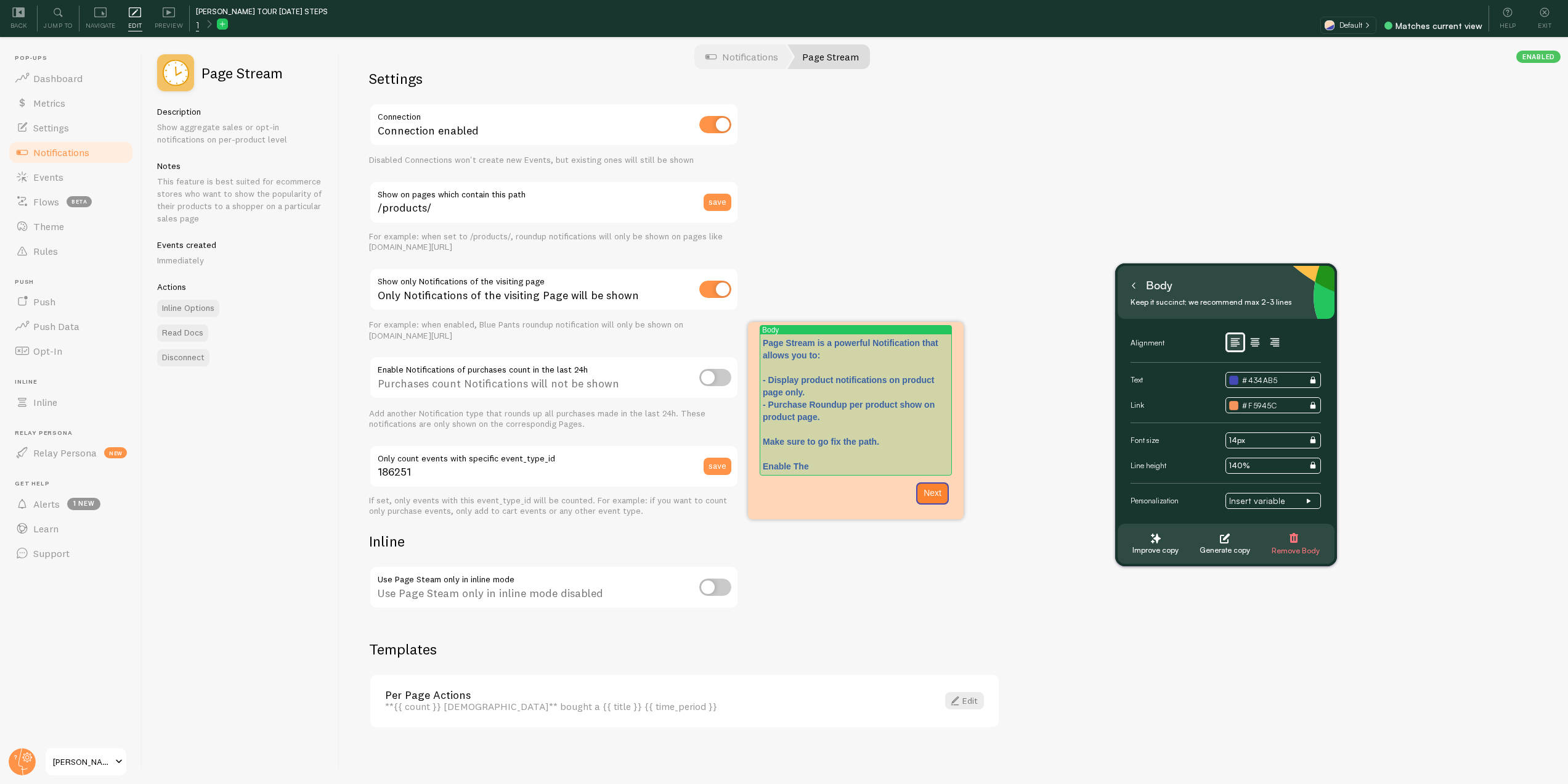
click at [933, 365] on p "Page Stream is a powerful Notification that allows you to: - Display product no…" at bounding box center [855, 367] width 186 height 62
click at [885, 440] on p "- Purchase Roundup per product show on product page. Make sure to go fix the pa…" at bounding box center [855, 435] width 186 height 74
click at [826, 464] on p "- Purchase Roundup per product show on product page. Make sure to go fix the pa…" at bounding box center [855, 435] width 186 height 74
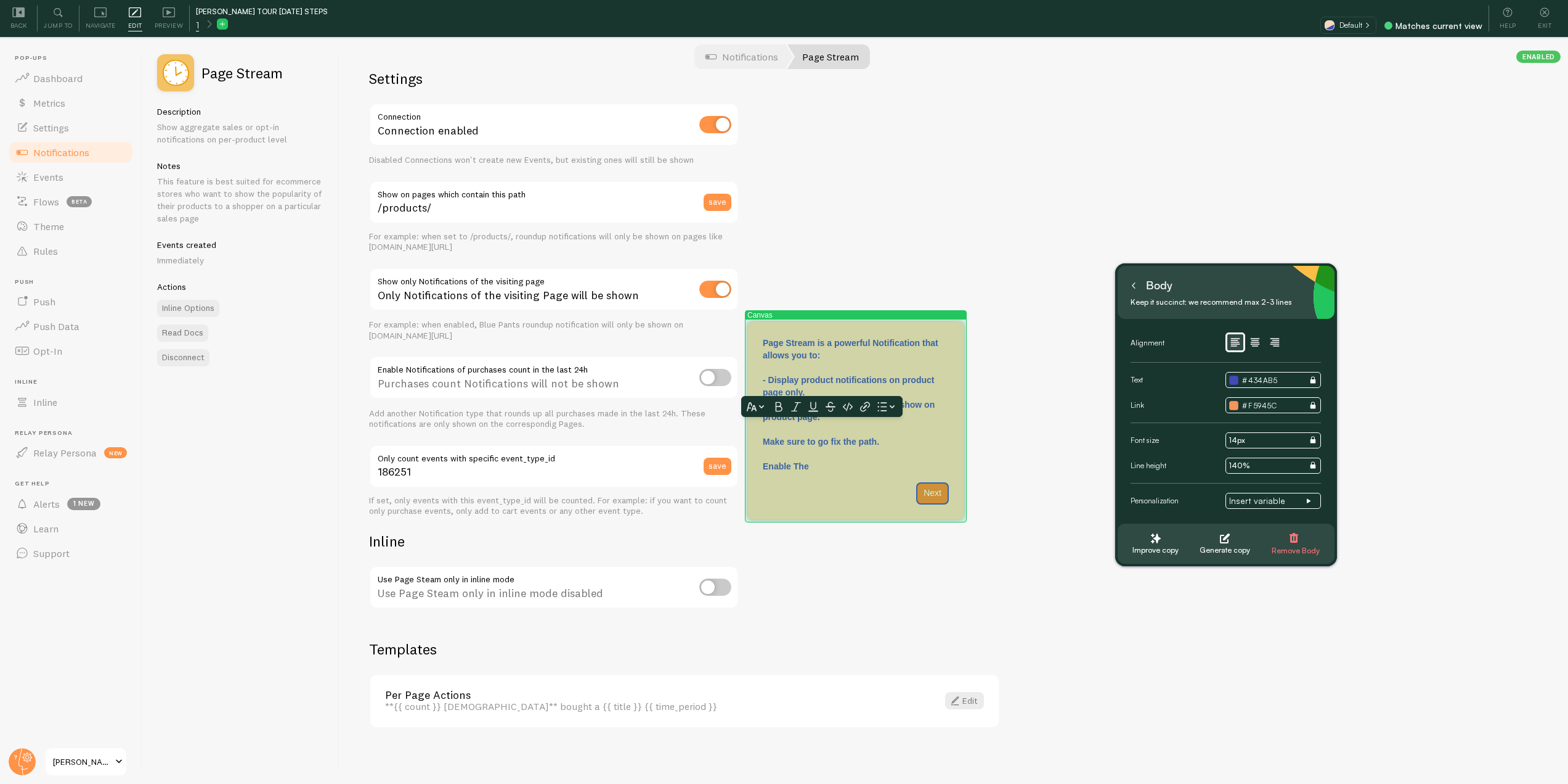
drag, startPoint x: 887, startPoint y: 443, endPoint x: 750, endPoint y: 434, distance: 137.3
click at [750, 434] on div "Canvas Page Stream is a powerful Notification that allows you to: - Display pro…" at bounding box center [856, 421] width 216 height 198
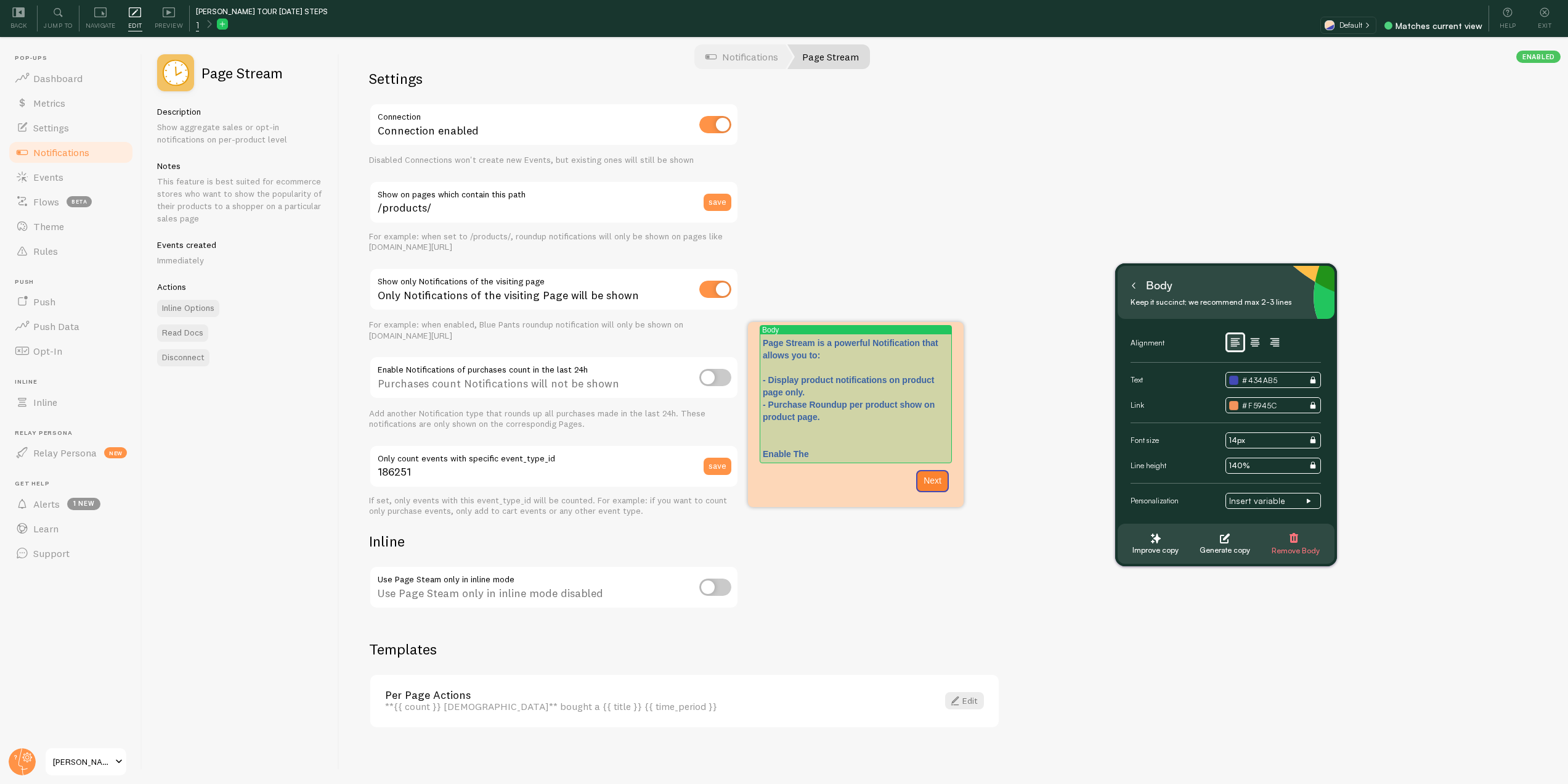
click at [835, 354] on p "Page Stream is a powerful Notification that allows you to: - Display product no…" at bounding box center [855, 367] width 186 height 62
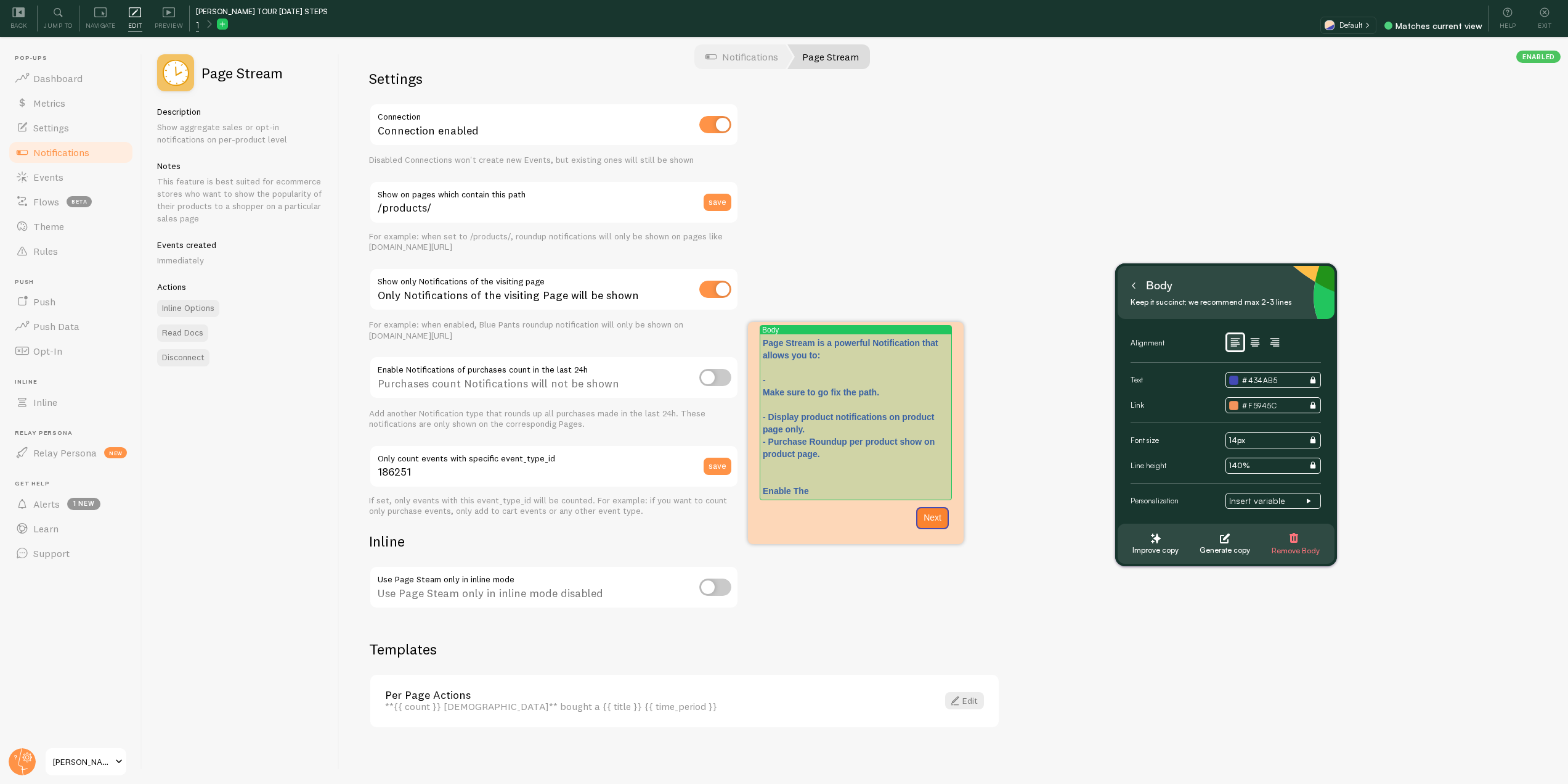
click at [765, 392] on p "Page Stream is a powerful Notification that allows you to: - Make sure to go fi…" at bounding box center [855, 386] width 186 height 99
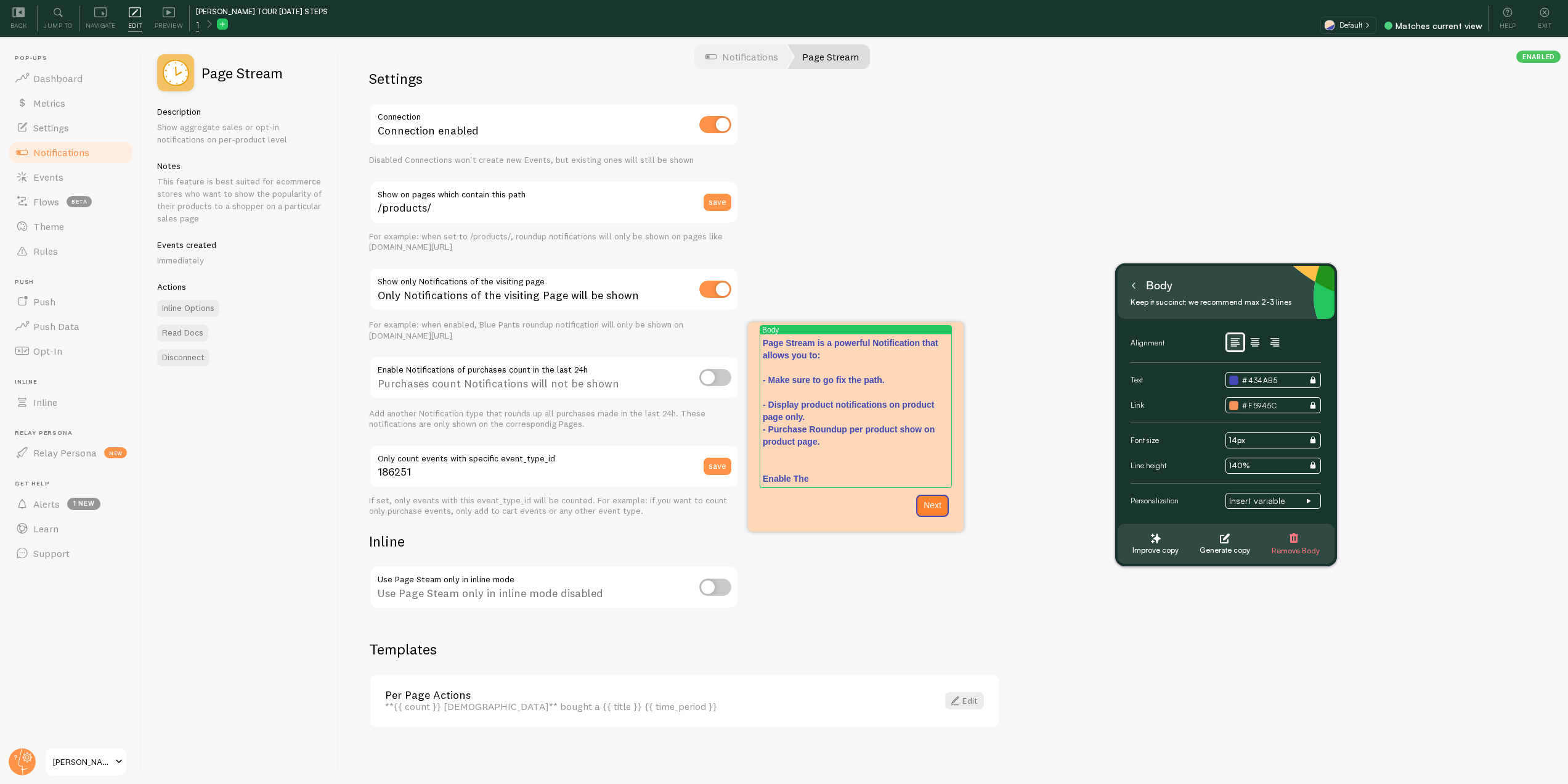
click at [829, 377] on p "Page Stream is a powerful Notification that allows you to: - Make sure to go fi…" at bounding box center [855, 380] width 186 height 86
click at [878, 379] on p "Page Stream is a powerful Notification that allows you to: - Make sure to fix t…" at bounding box center [855, 380] width 186 height 86
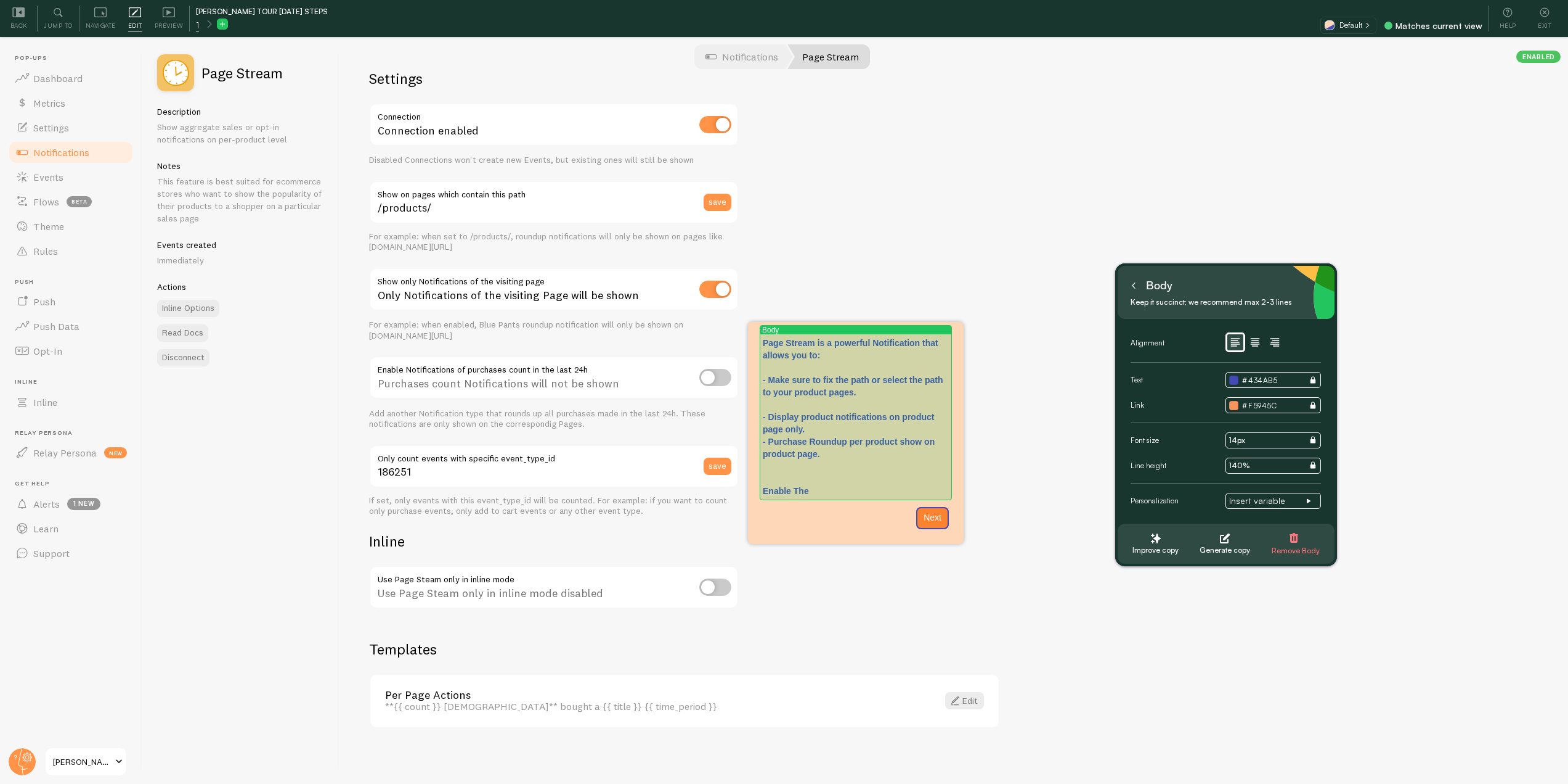
click at [790, 407] on p "Page Stream is a powerful Notification that allows you to: - Make sure to fix t…" at bounding box center [855, 386] width 186 height 99
click at [823, 433] on p "Page Stream is a powerful Notification that allows you to: - Make sure to fix t…" at bounding box center [855, 386] width 186 height 99
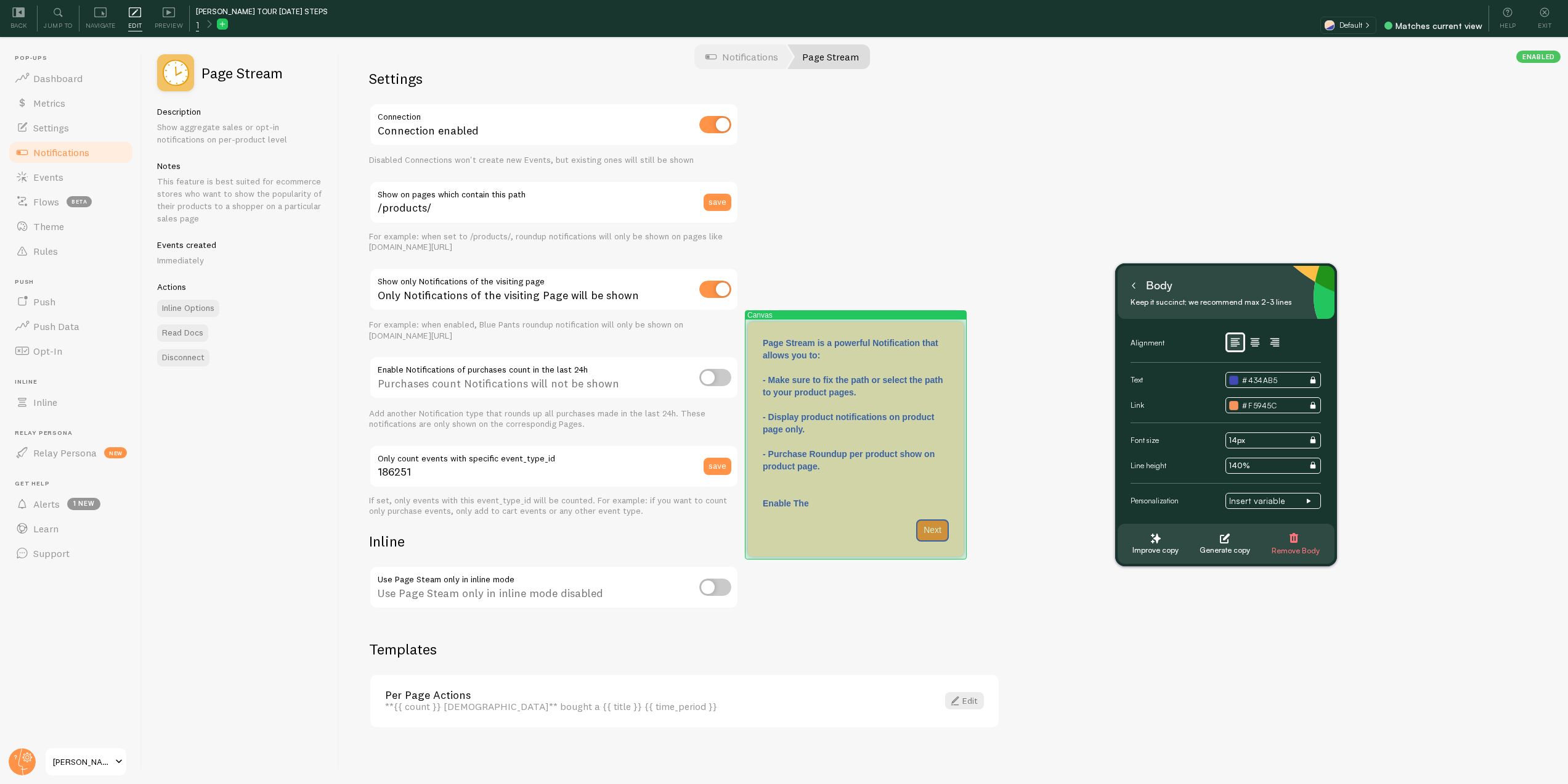
drag, startPoint x: 826, startPoint y: 508, endPoint x: 750, endPoint y: 505, distance: 76.1
click at [750, 505] on div "Canvas Page Stream is a powerful Notification that allows you to: - Make sure t…" at bounding box center [856, 439] width 216 height 235
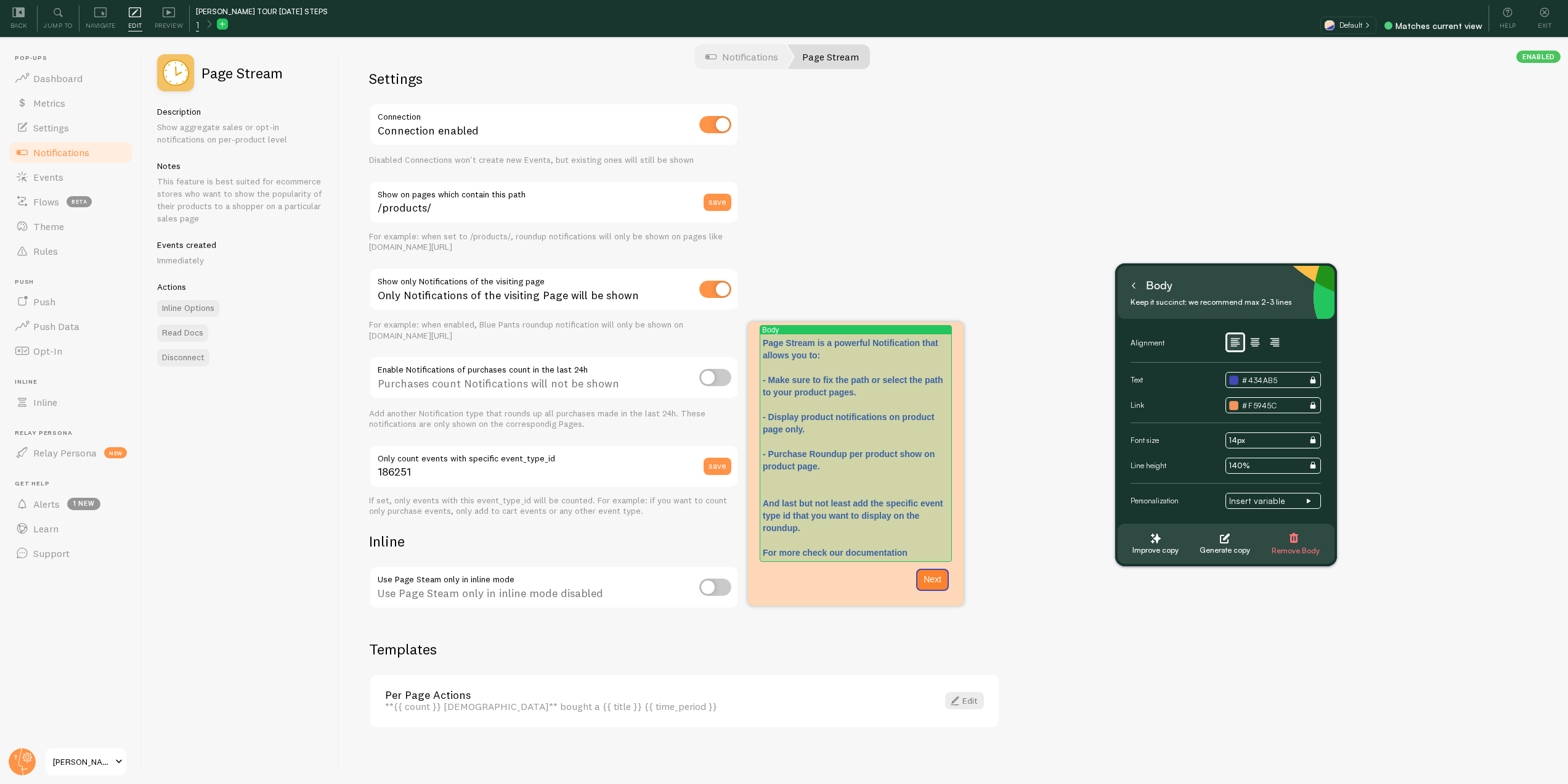
click at [897, 553] on p "- Purchase Roundup per product show on product page. And last but not least add…" at bounding box center [855, 503] width 186 height 111
click at [897, 553] on p "- Purchase Roundup per product show on product page. And last but not least add…" at bounding box center [855, 503] width 186 height 111
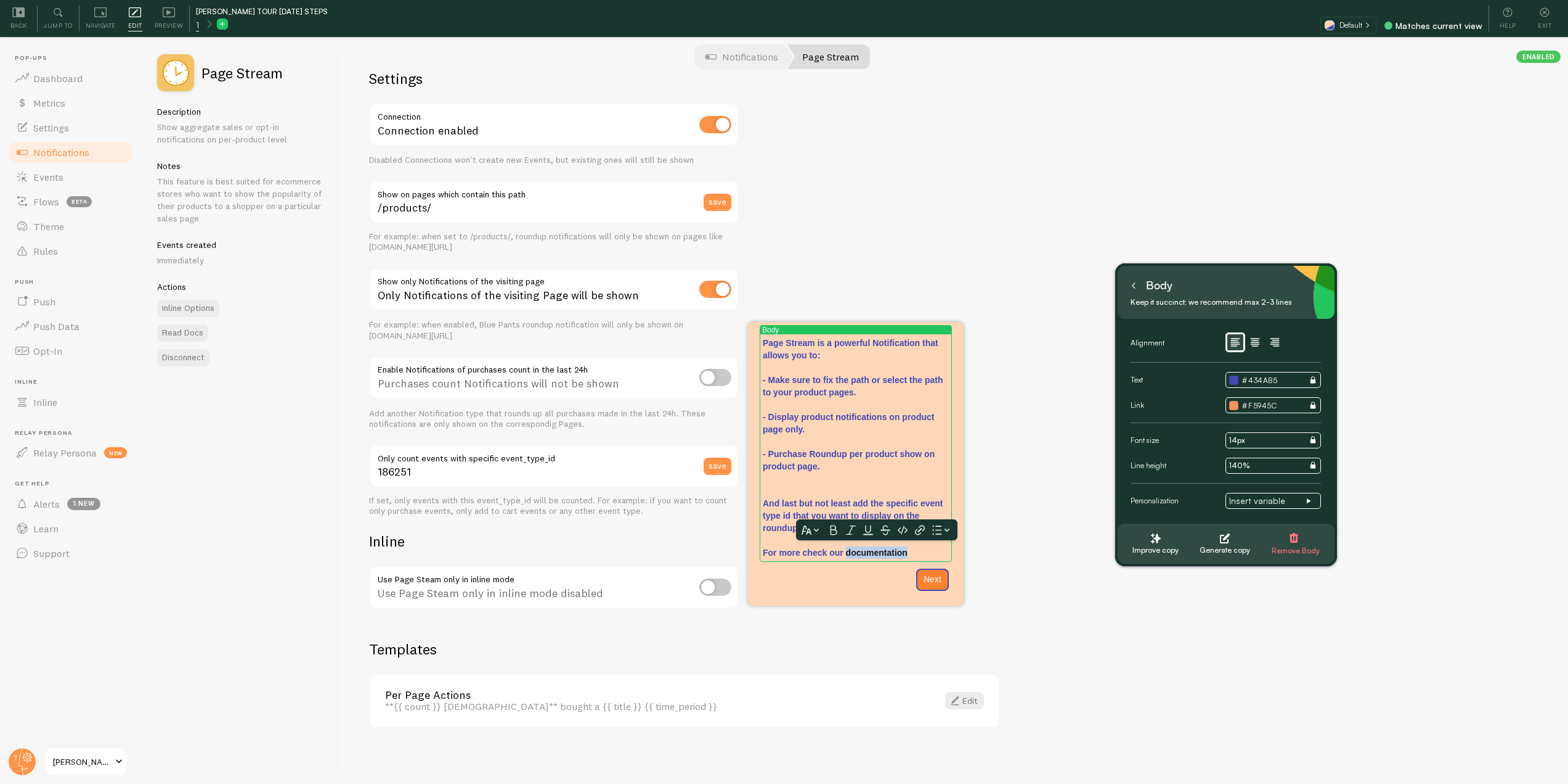
click at [834, 531] on icon "Tour Step 1" at bounding box center [834, 530] width 10 height 11
click at [848, 532] on icon "Tour Step 1" at bounding box center [851, 530] width 10 height 11
click at [871, 532] on icon "Tour Step 1" at bounding box center [868, 530] width 10 height 10
click at [900, 532] on icon "Tour Step 1" at bounding box center [902, 530] width 10 height 8
click at [903, 529] on icon "Tour Step 1" at bounding box center [904, 530] width 10 height 11
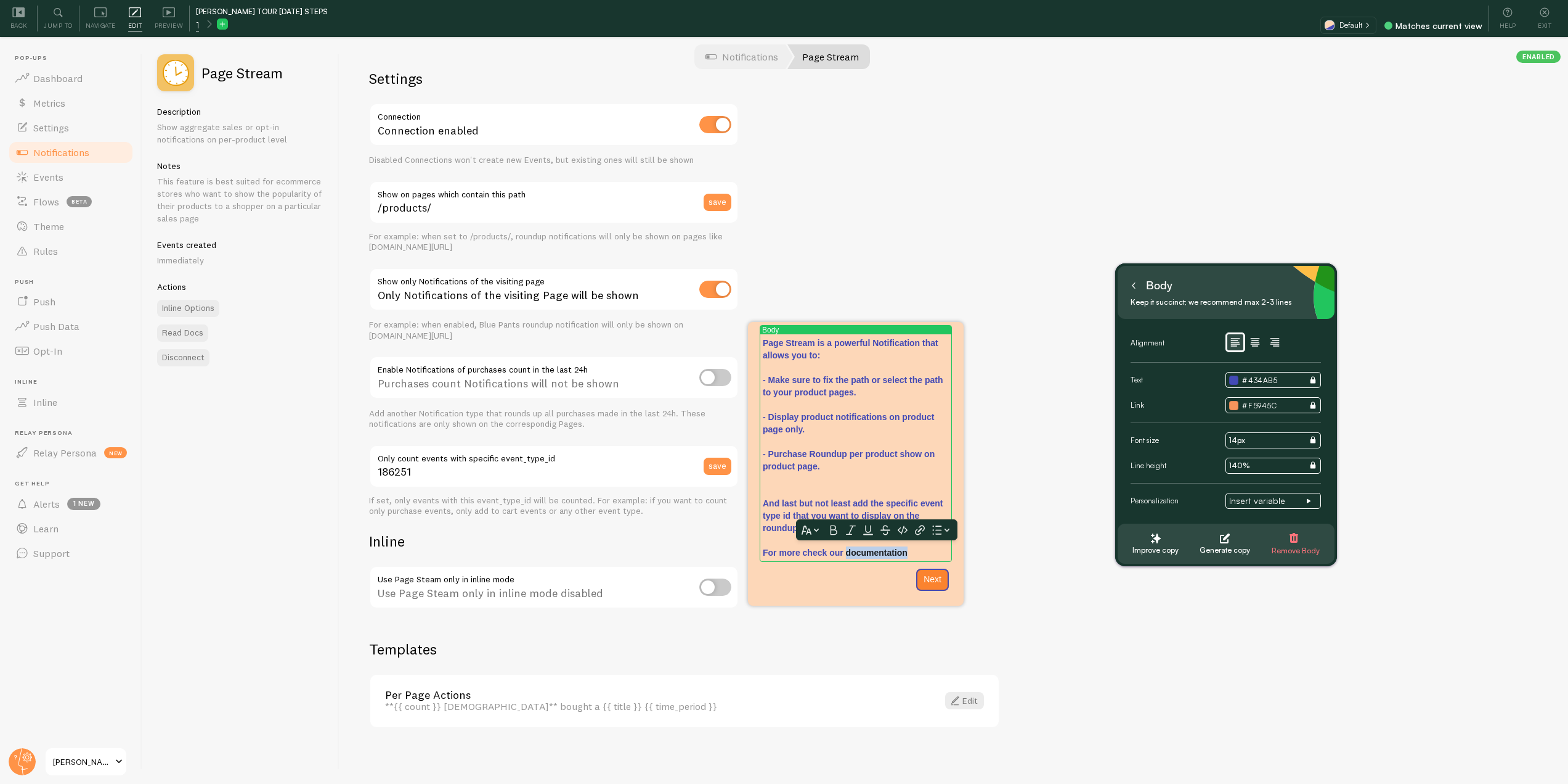
click at [903, 532] on icon "Tour Step 1" at bounding box center [902, 530] width 10 height 11
click at [903, 532] on icon "Tour Step 1" at bounding box center [904, 530] width 10 height 8
click at [916, 532] on icon "Tour Step 1" at bounding box center [920, 530] width 10 height 11
click at [835, 531] on icon "Tour Step 1" at bounding box center [834, 530] width 10 height 11
click at [851, 532] on icon "Tour Step 1" at bounding box center [851, 530] width 10 height 11
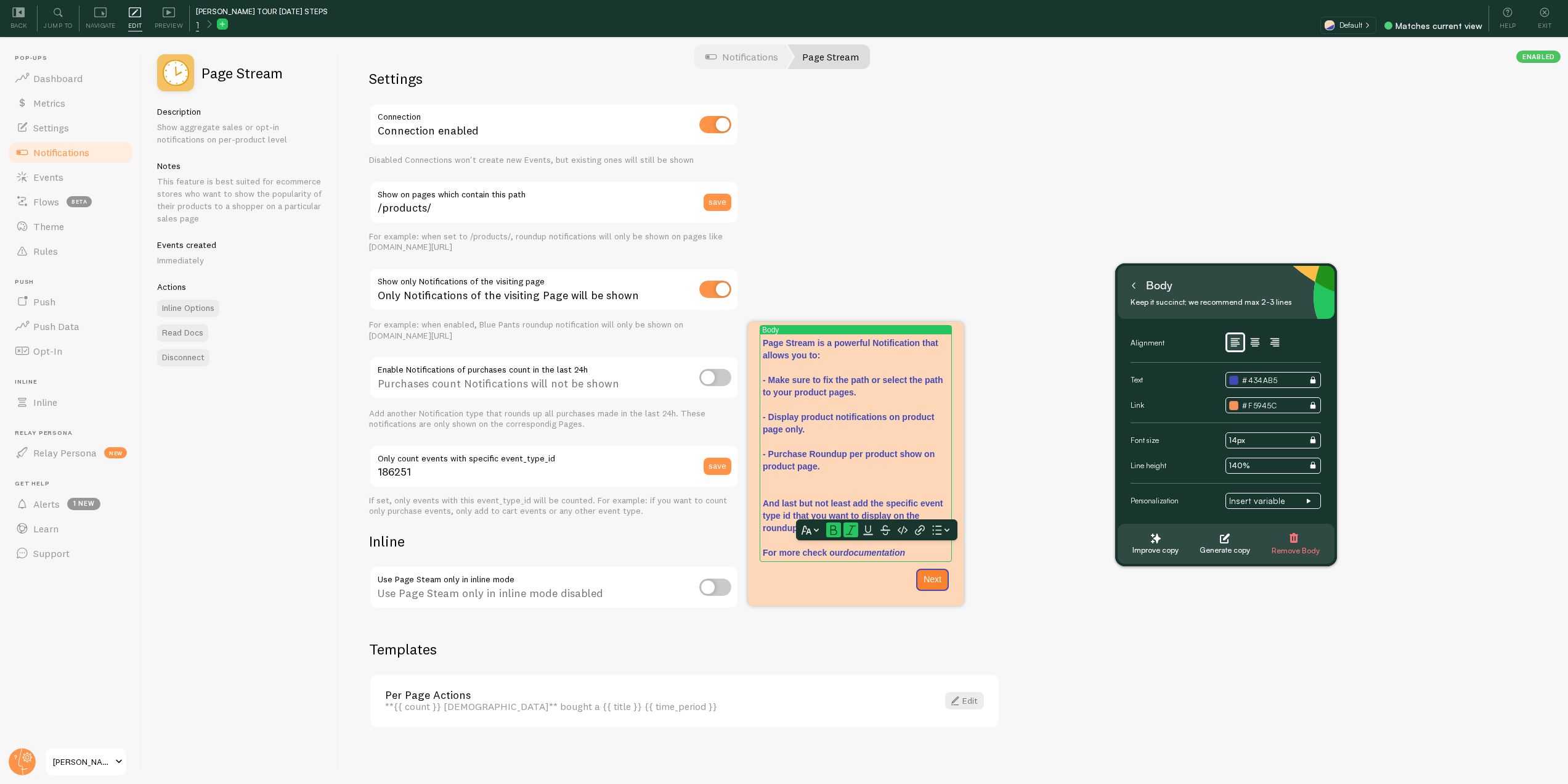
click at [865, 532] on icon "Tour Step 1" at bounding box center [868, 530] width 10 height 11
click at [919, 531] on icon "Tour Step 1" at bounding box center [920, 530] width 10 height 10
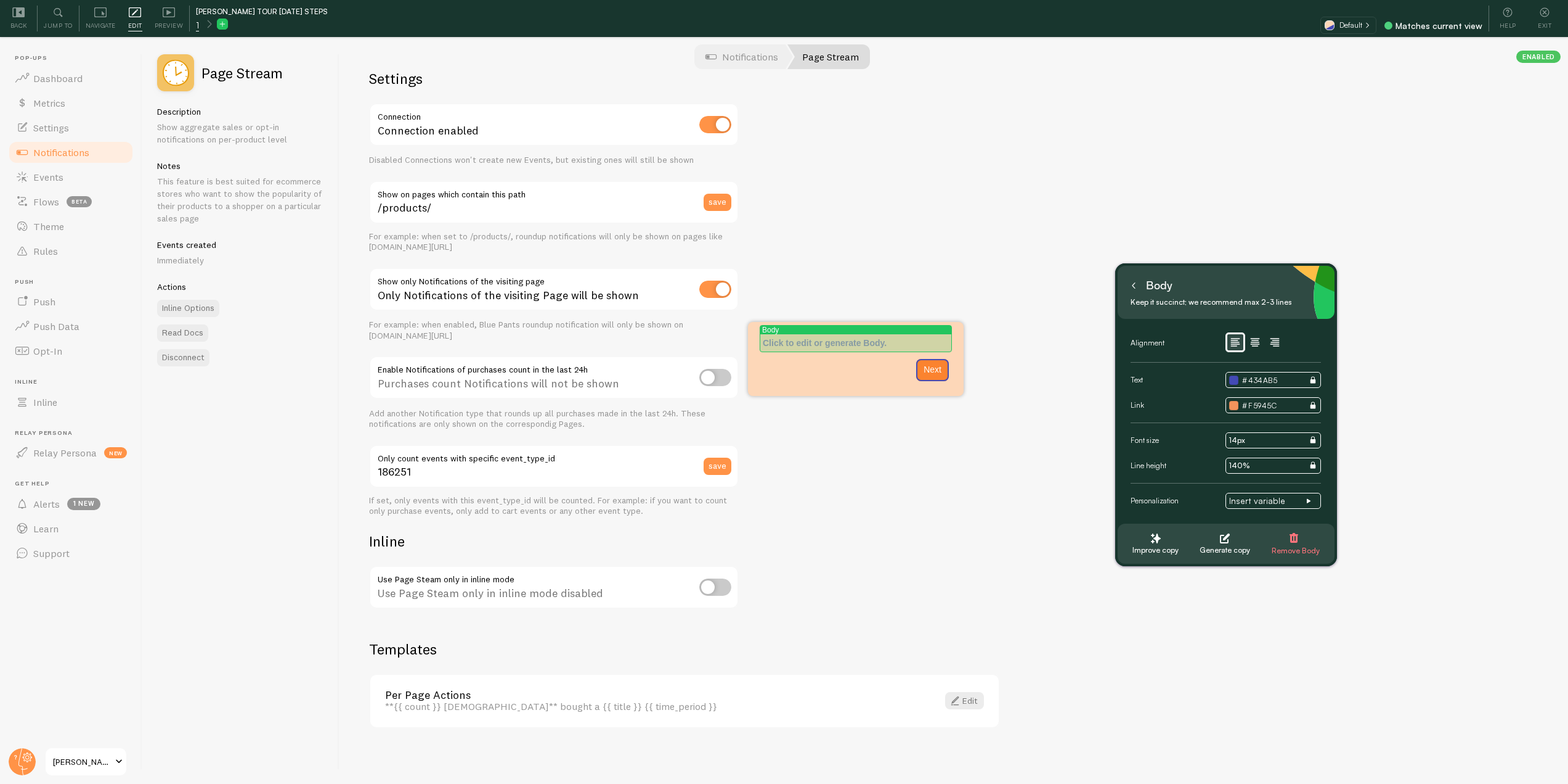
click at [882, 349] on p "Tour Step 1" at bounding box center [855, 343] width 186 height 12
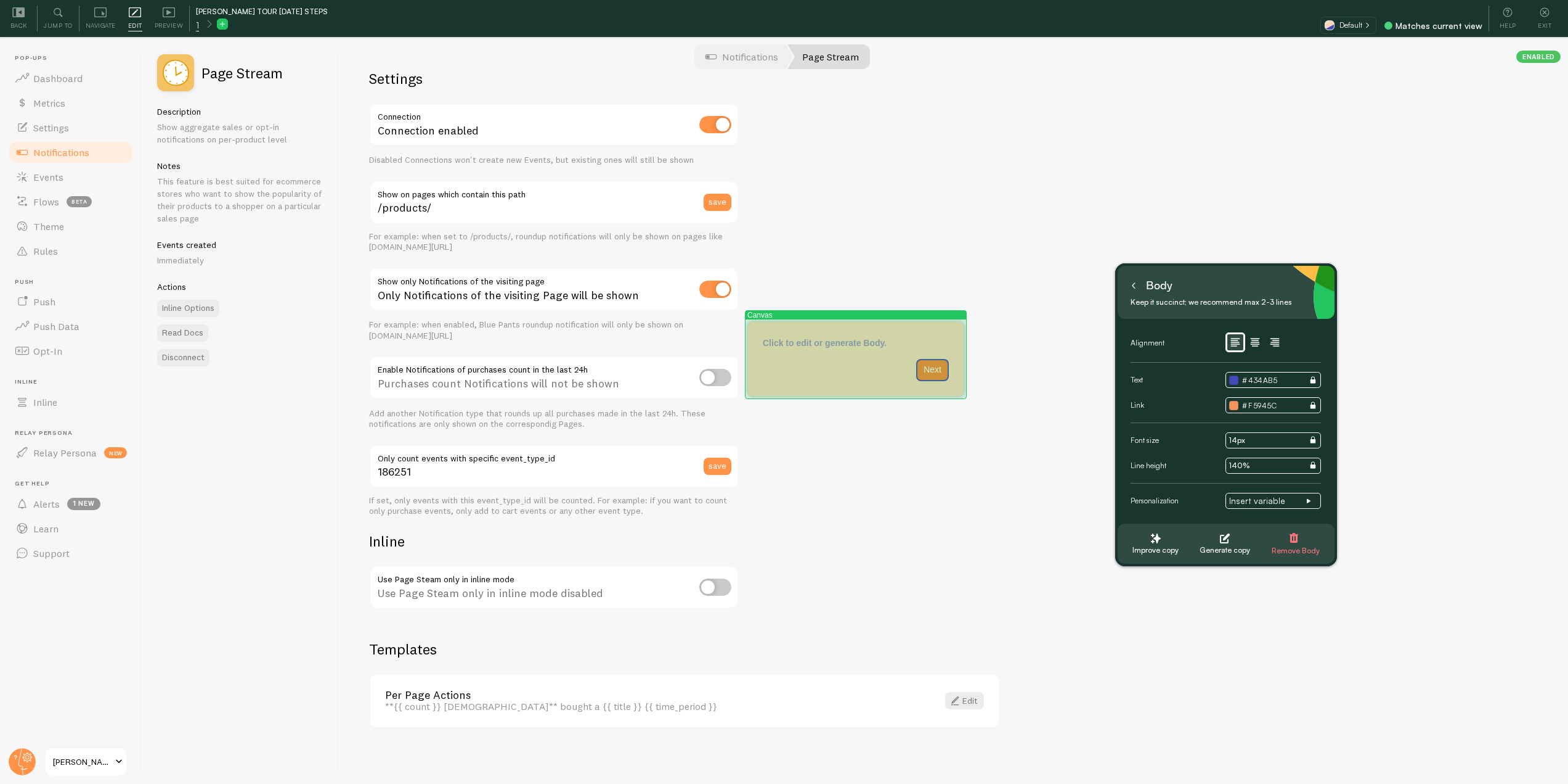
click at [877, 370] on div "Next" at bounding box center [907, 370] width 84 height 22
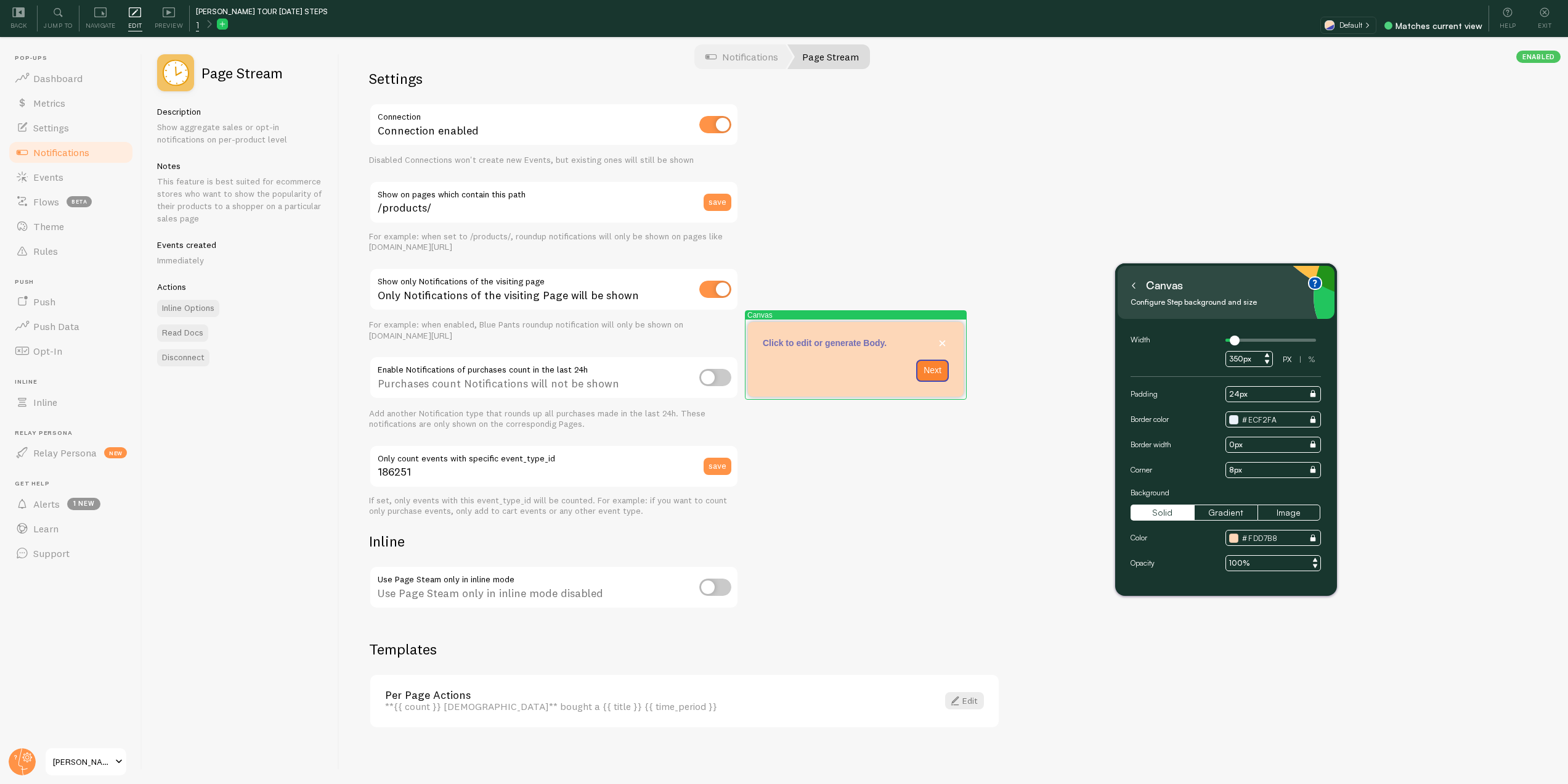
click at [1131, 279] on button at bounding box center [1134, 286] width 12 height 20
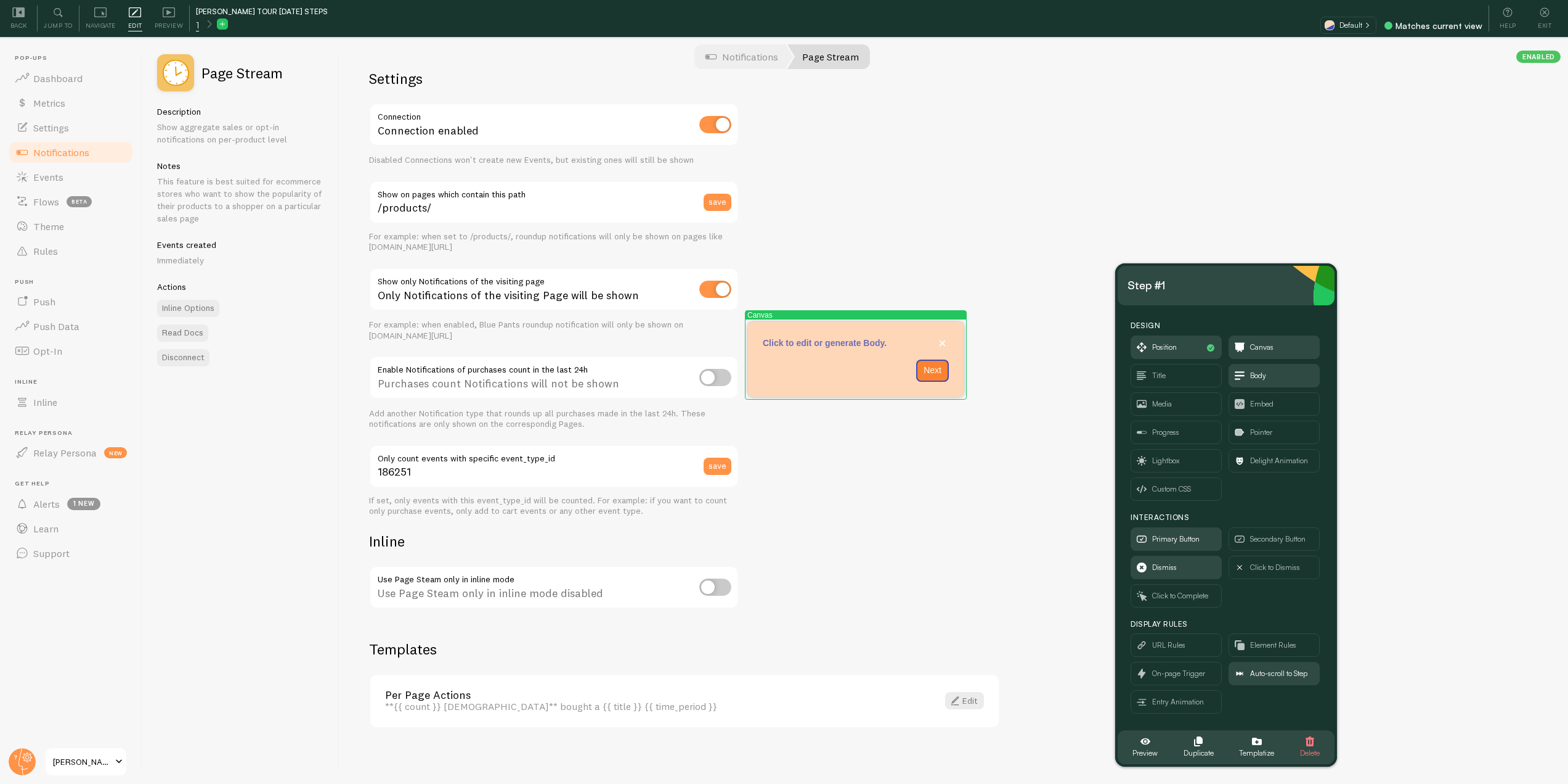
click at [959, 492] on div "Settings Connection Connection enabled Disabled Connections won't create new Ev…" at bounding box center [953, 411] width 1229 height 744
click at [840, 354] on div "Tour Step 1" at bounding box center [856, 354] width 216 height 10
click at [939, 340] on p "Click to edit or generate Body." at bounding box center [855, 343] width 186 height 12
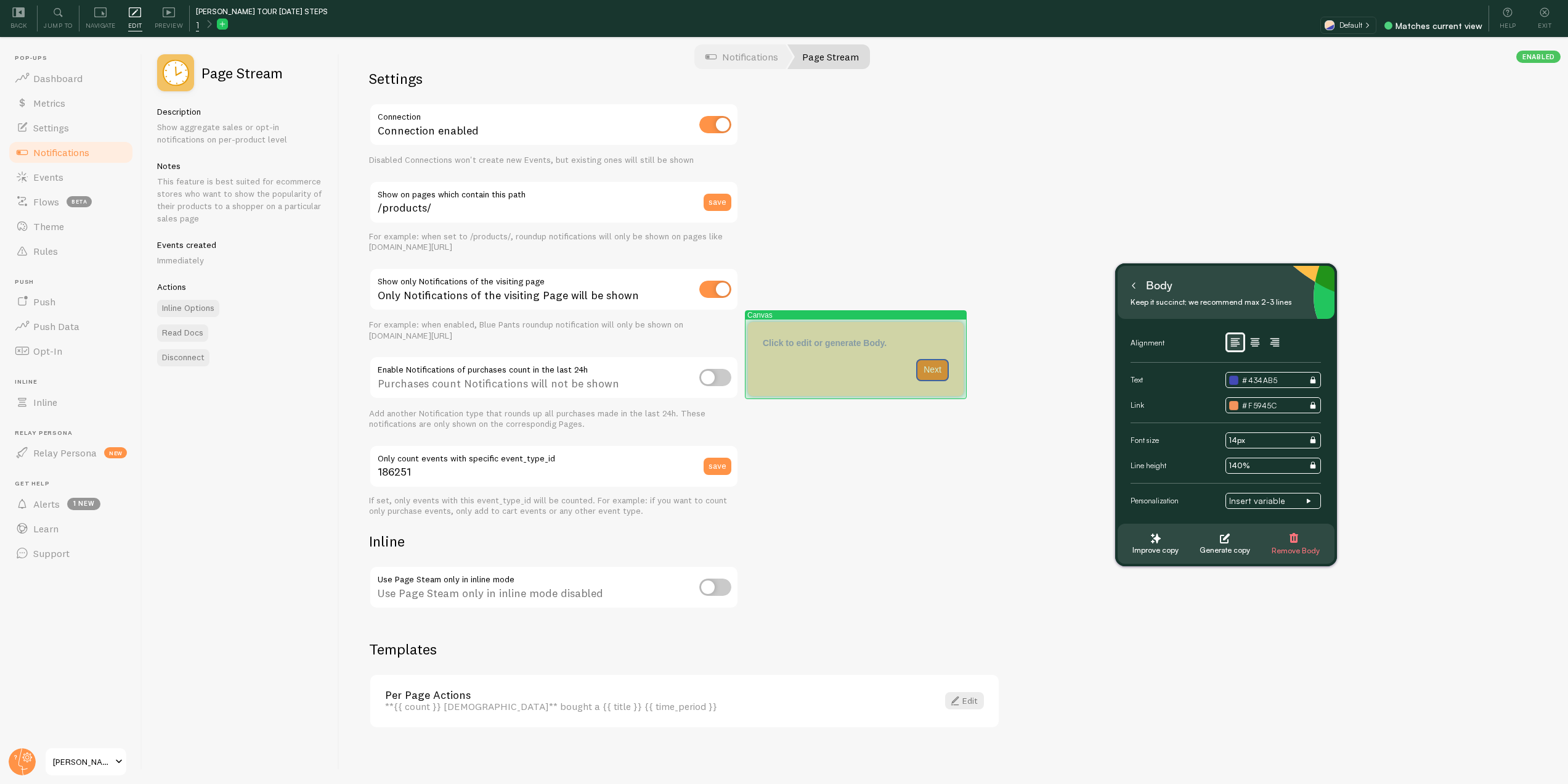
click at [842, 351] on div "Tour Step 1" at bounding box center [856, 353] width 216 height 10
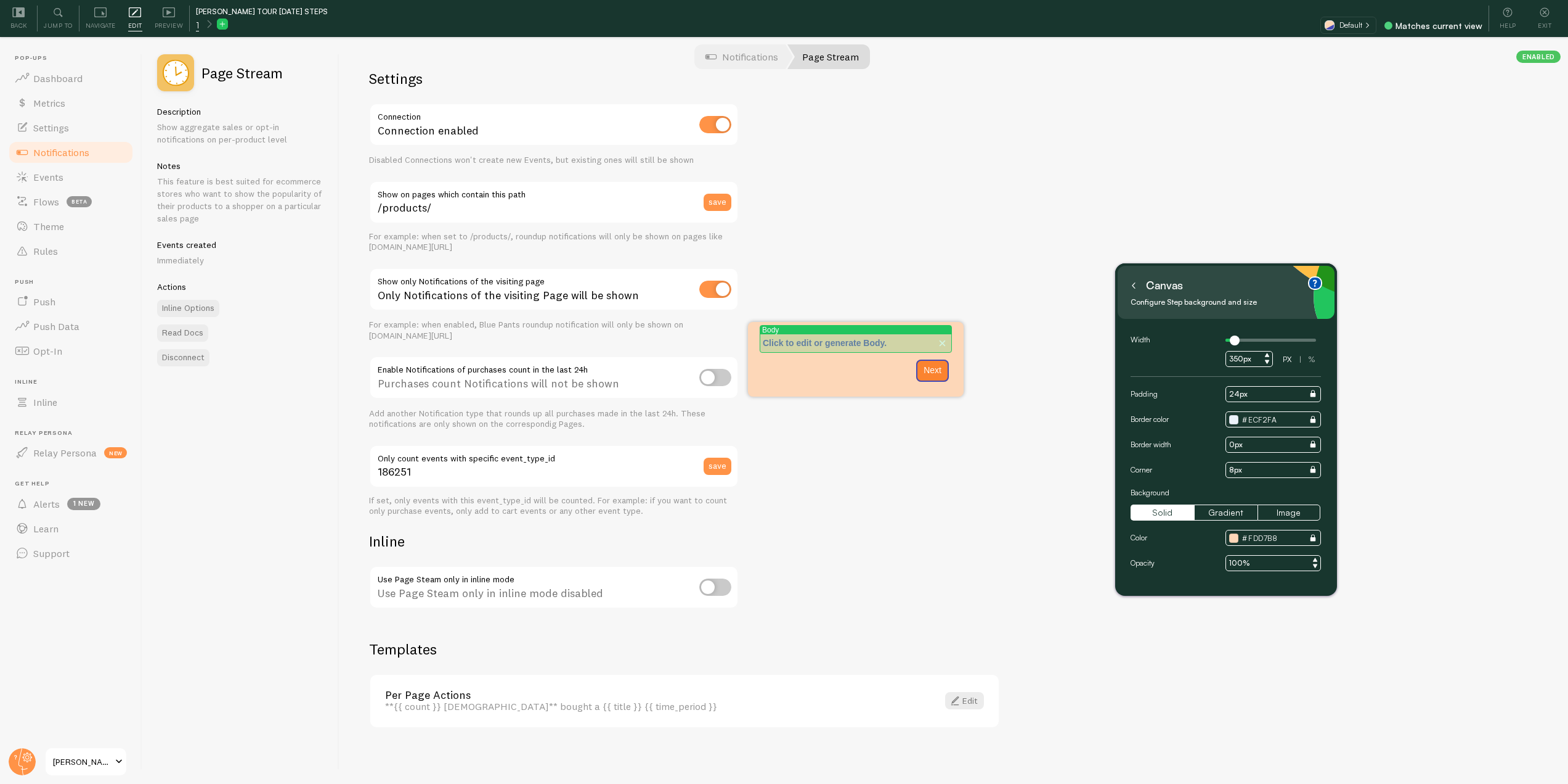
click at [820, 345] on p "Click to edit or generate Body." at bounding box center [855, 343] width 186 height 12
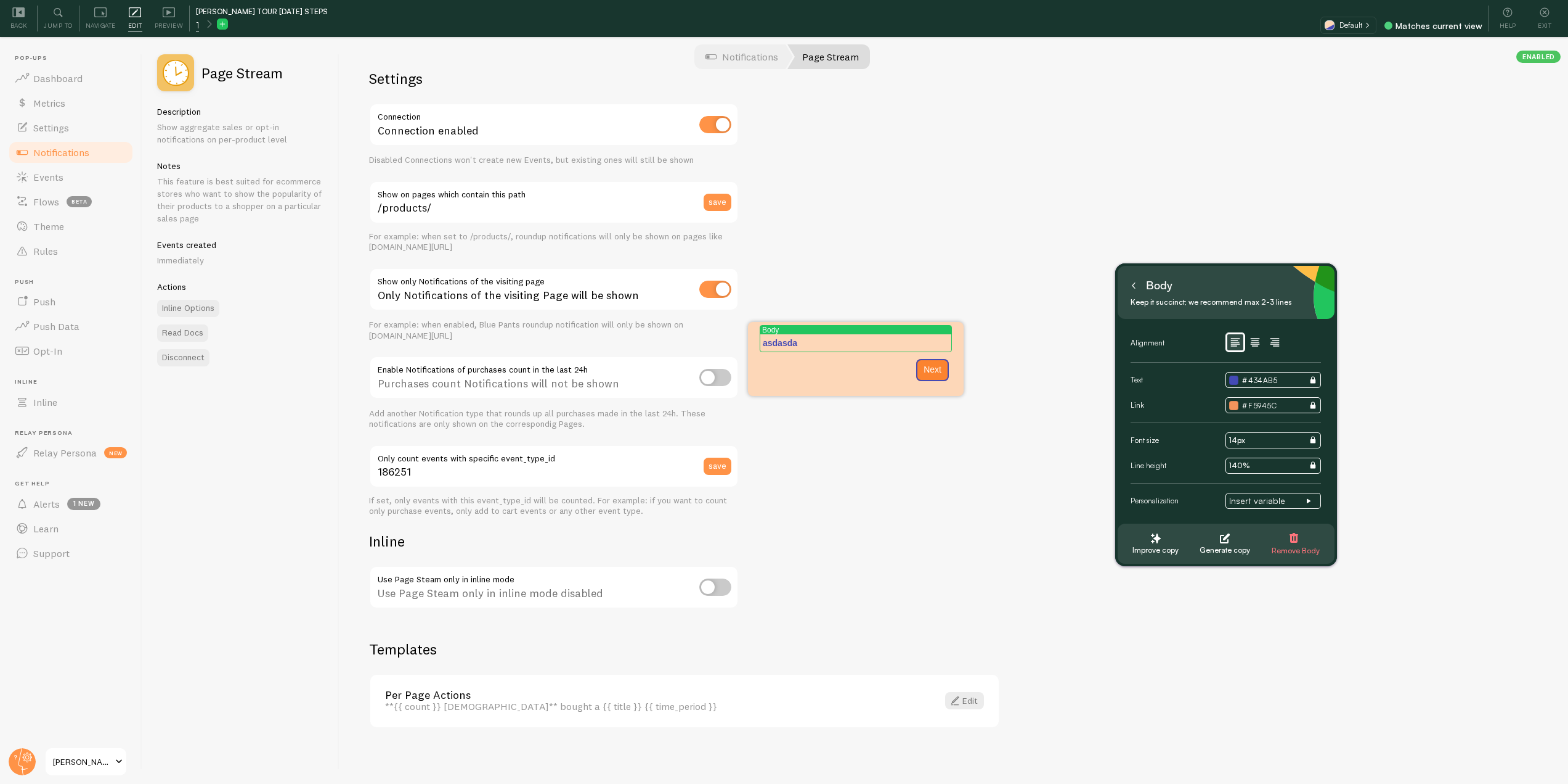
click at [993, 515] on div "Settings Connection Connection enabled Disabled Connections won't create new Ev…" at bounding box center [953, 411] width 1229 height 744
click at [1102, 342] on div "Settings Connection Connection enabled Disabled Connections won't create new Ev…" at bounding box center [953, 411] width 1229 height 744
click at [1054, 228] on div "Settings Connection Connection enabled Disabled Connections won't create new Ev…" at bounding box center [953, 411] width 1229 height 744
drag, startPoint x: 1202, startPoint y: 184, endPoint x: 1041, endPoint y: 259, distance: 177.6
click at [1200, 184] on div "Settings Connection Connection enabled Disabled Connections won't create new Ev…" at bounding box center [953, 411] width 1229 height 744
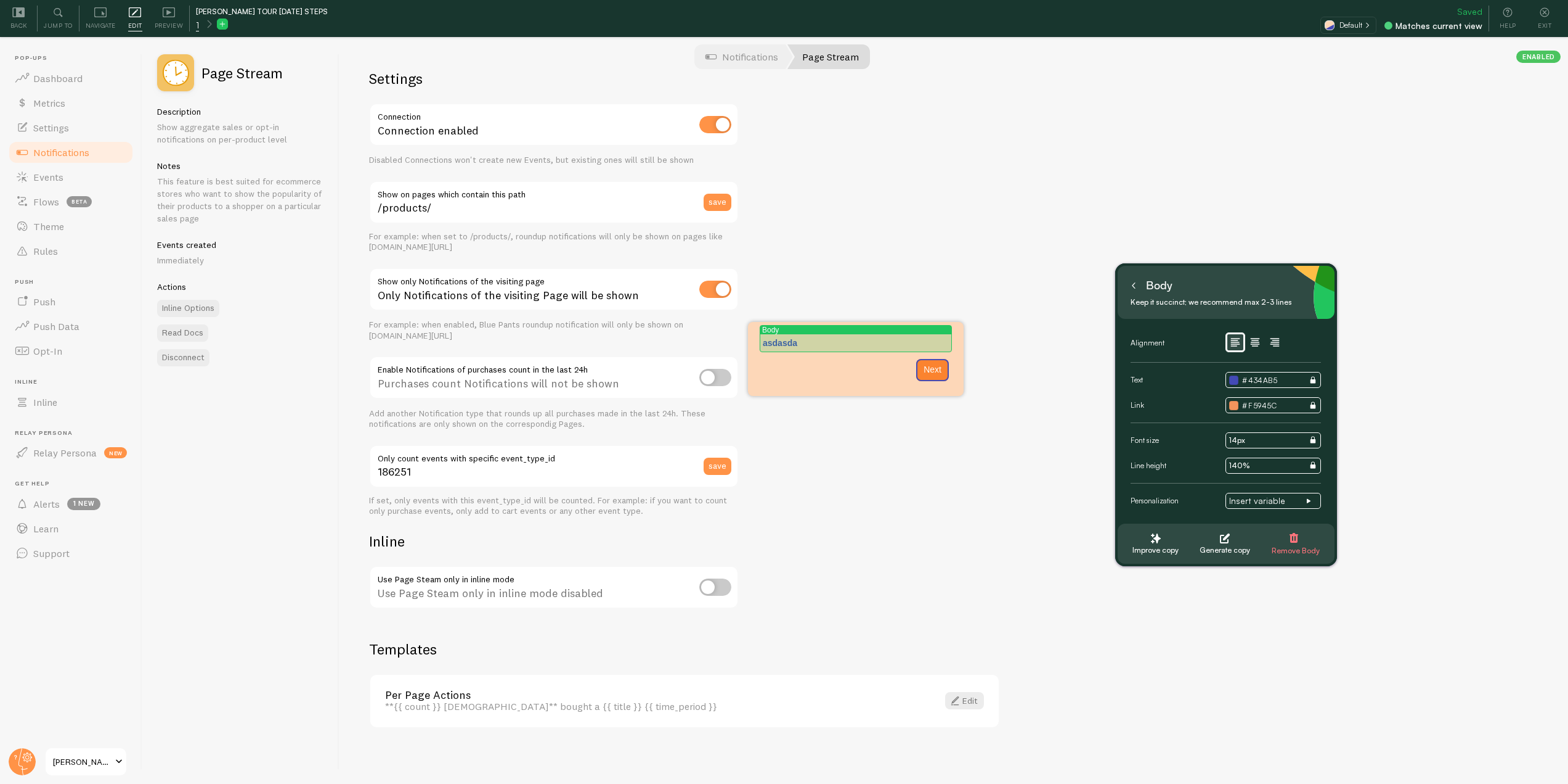
click at [838, 337] on p "asdasda" at bounding box center [855, 343] width 186 height 12
click at [811, 341] on p "asdasda" at bounding box center [855, 343] width 186 height 12
click at [926, 344] on p "Follow these steps to setup Page Stream:" at bounding box center [855, 349] width 186 height 25
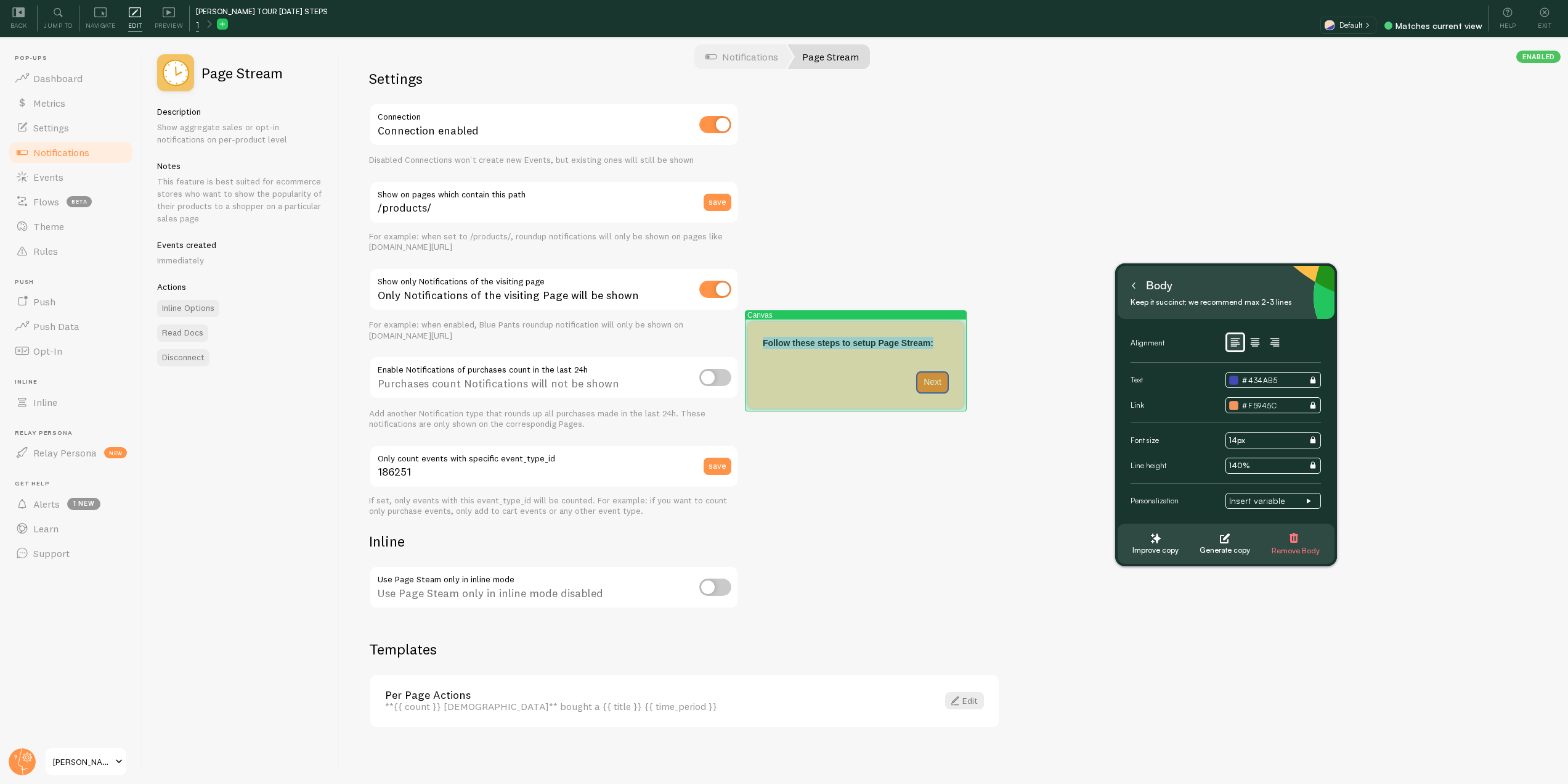
drag, startPoint x: 936, startPoint y: 344, endPoint x: 755, endPoint y: 343, distance: 181.0
click at [755, 343] on div "Canvas Follow these steps to setup Page Stream: Next" at bounding box center [856, 365] width 216 height 86
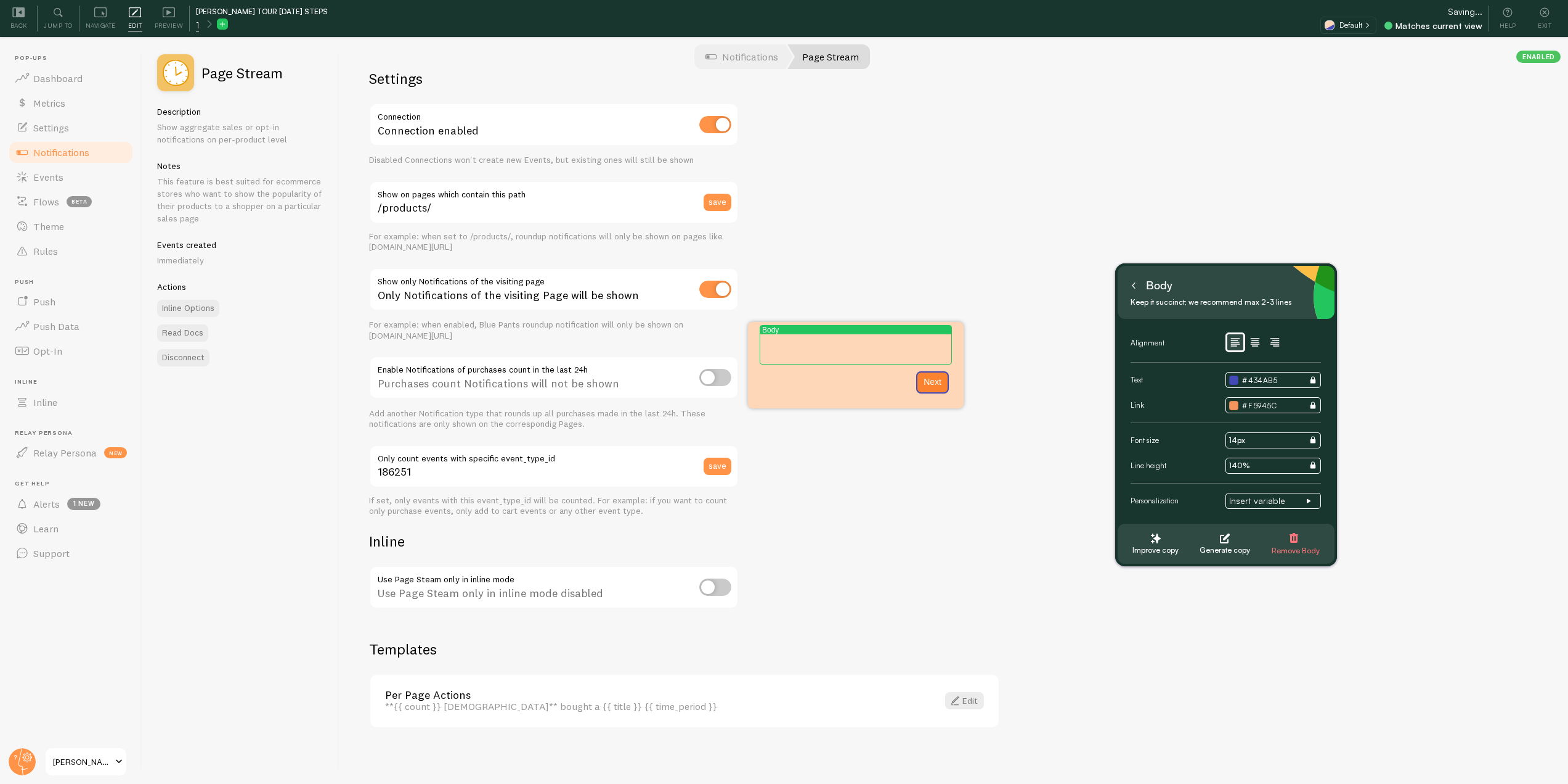
click at [1133, 291] on button at bounding box center [1134, 286] width 12 height 20
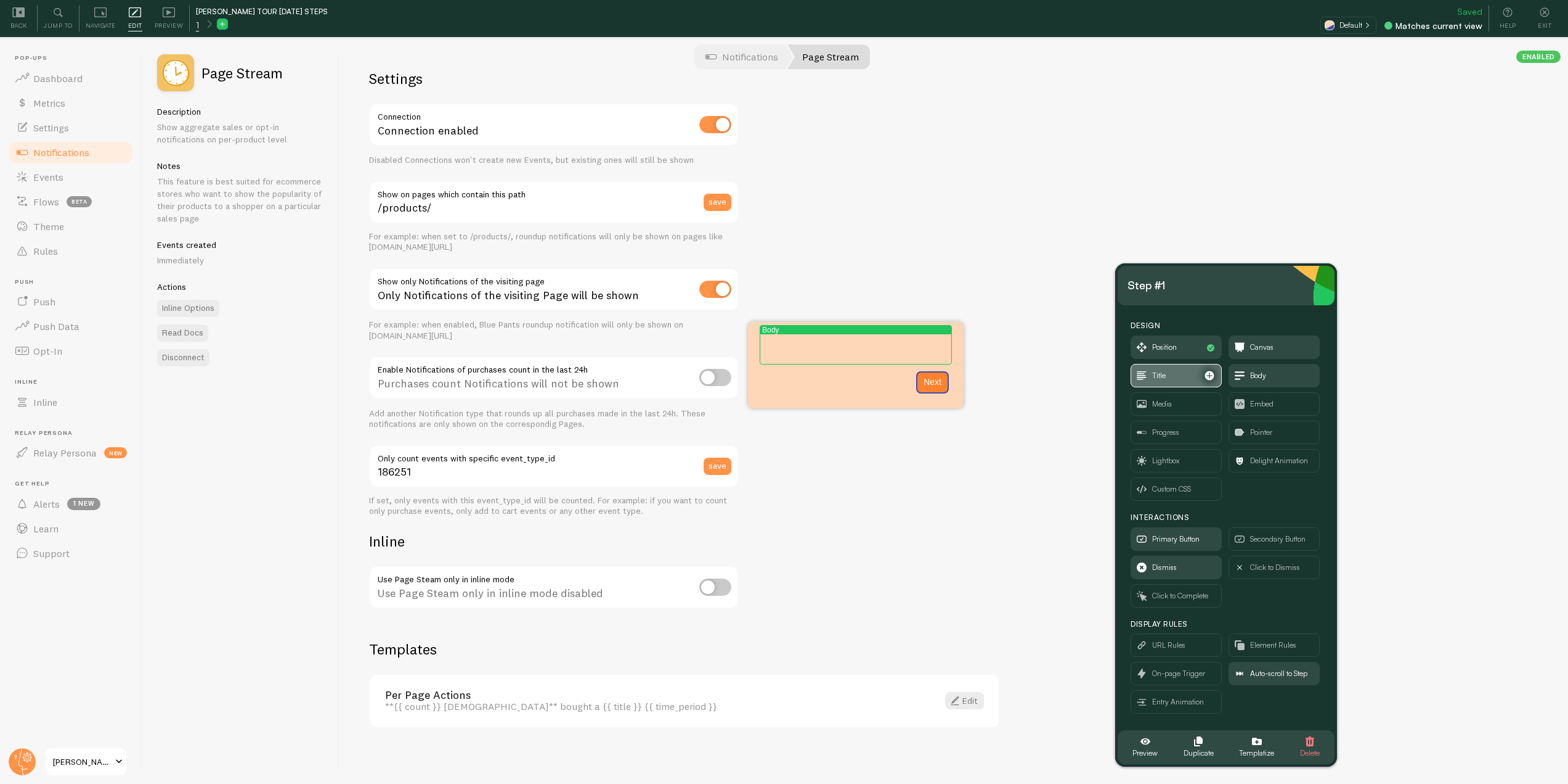
click at [1157, 373] on span "Title" at bounding box center [1159, 376] width 14 height 14
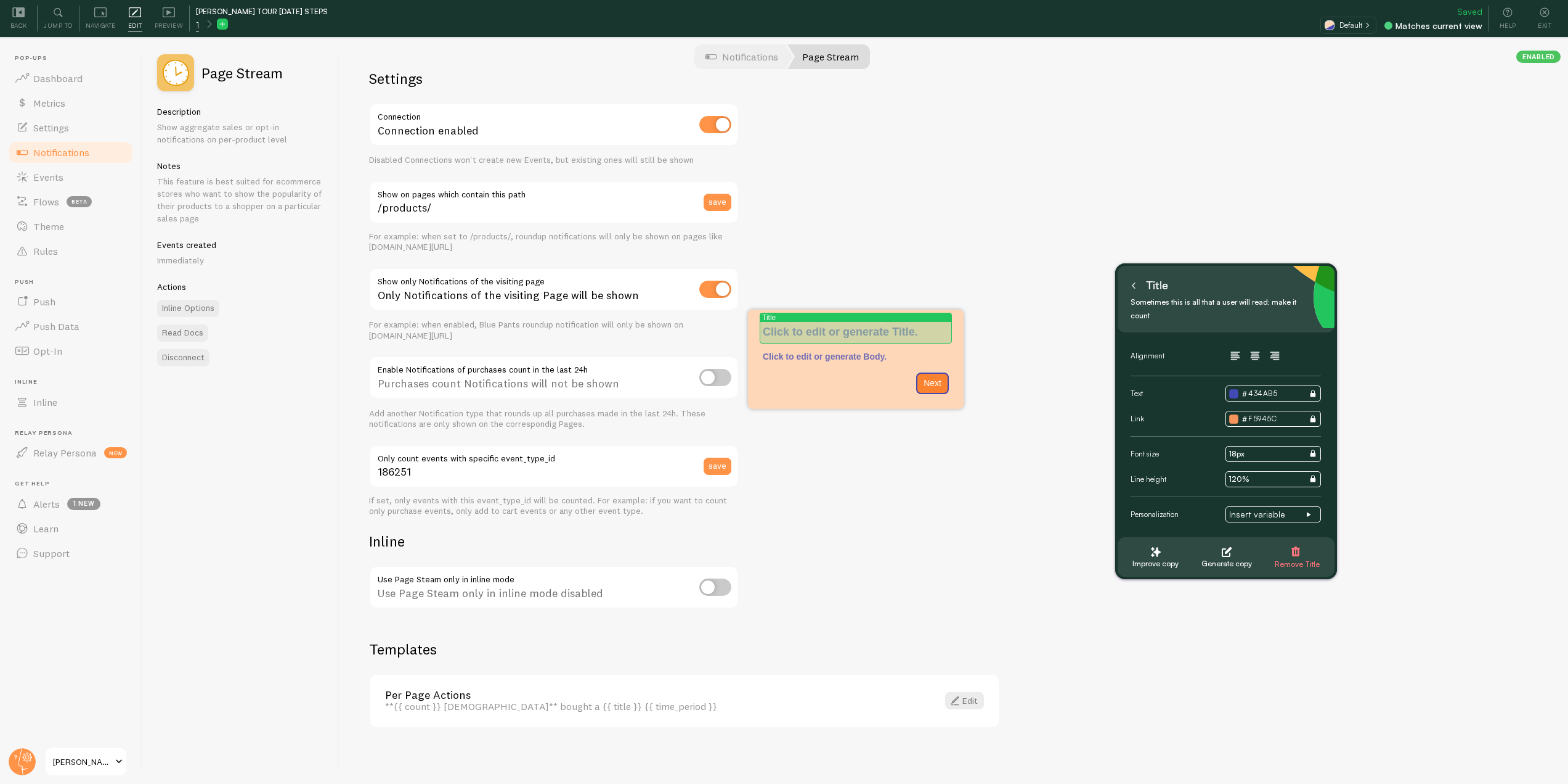
click at [857, 332] on p "Tour Step 1" at bounding box center [855, 332] width 186 height 16
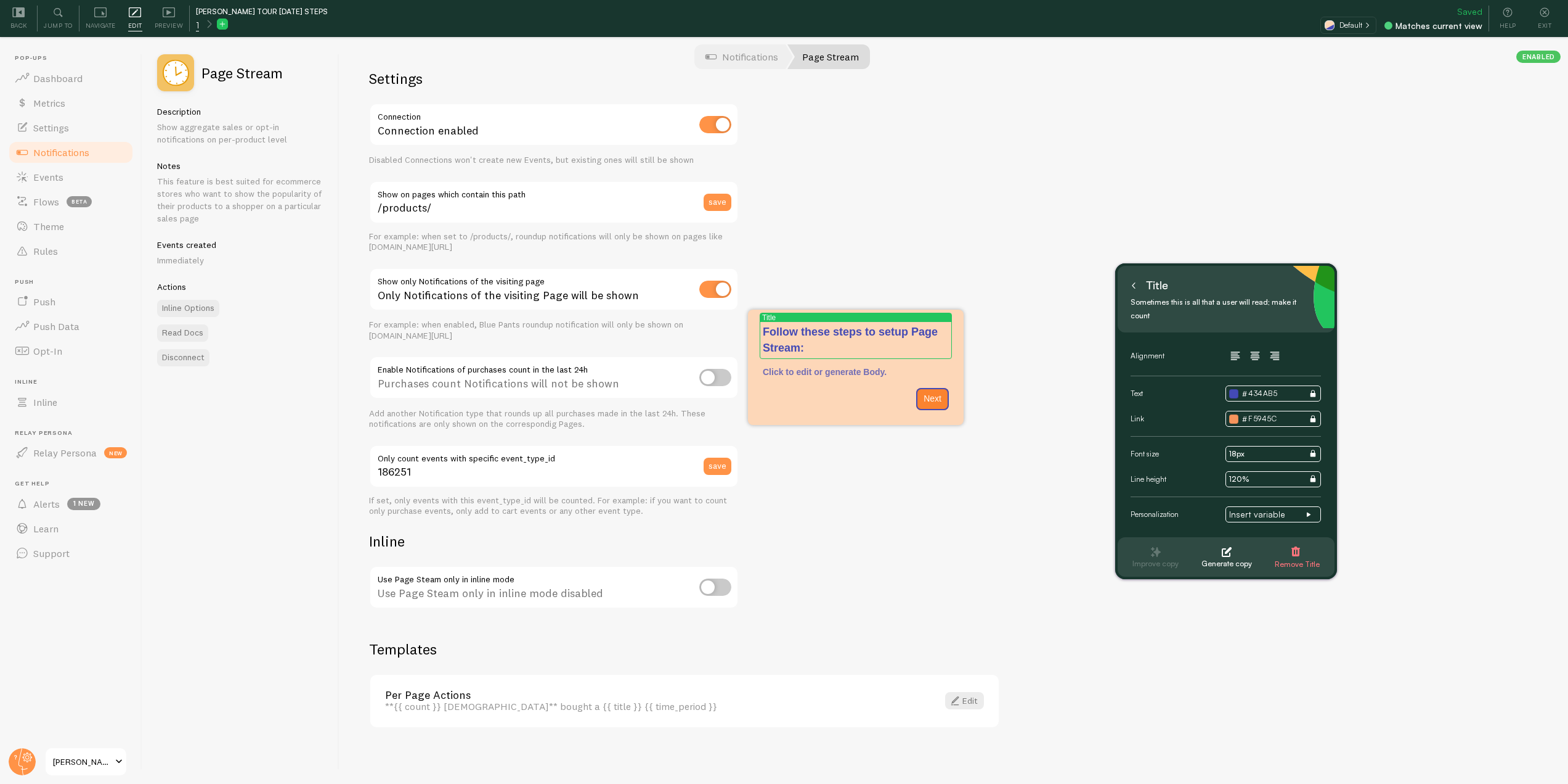
click at [1134, 290] on button at bounding box center [1134, 286] width 12 height 20
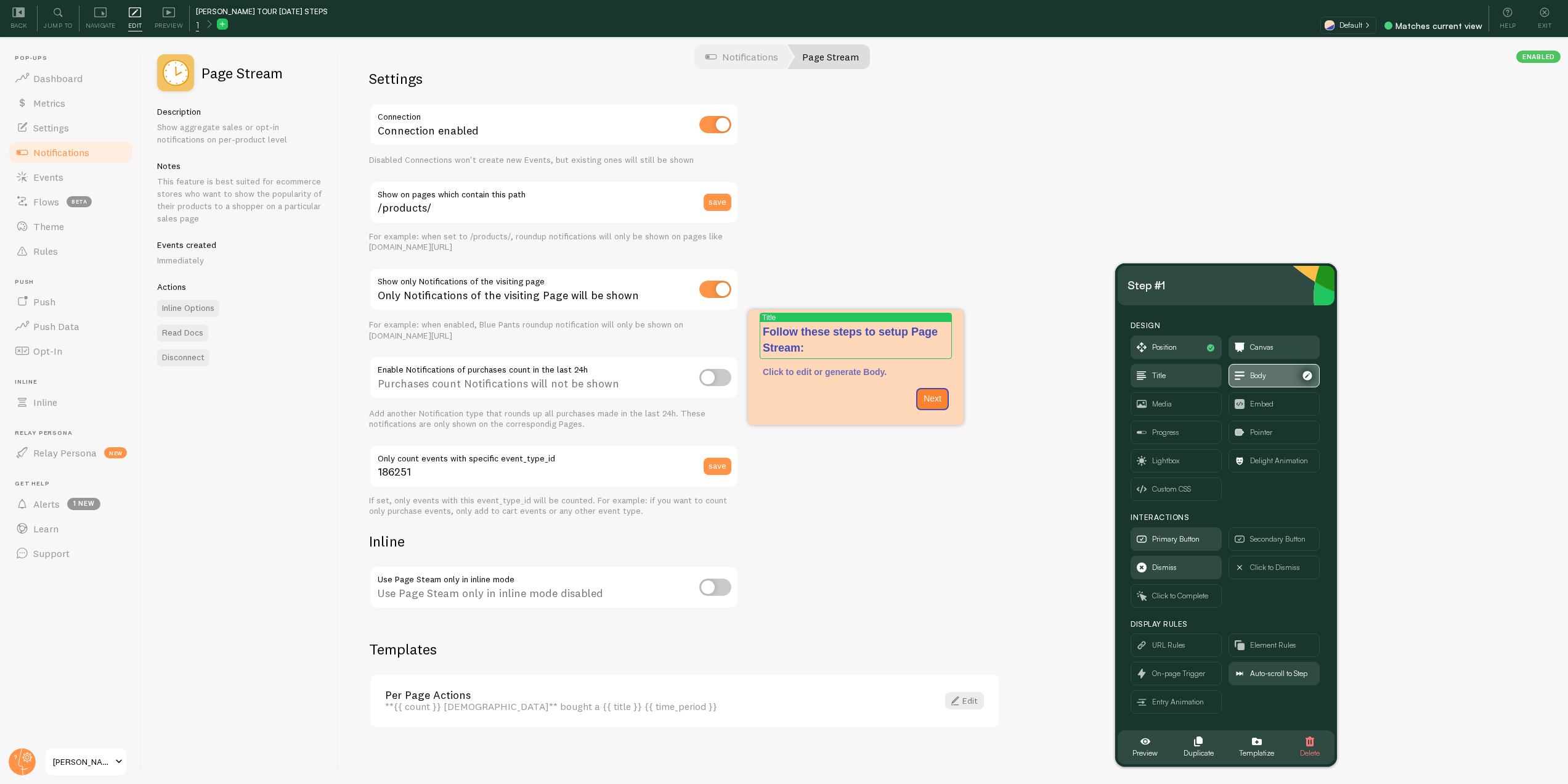
click at [1263, 375] on span "Body" at bounding box center [1258, 376] width 16 height 14
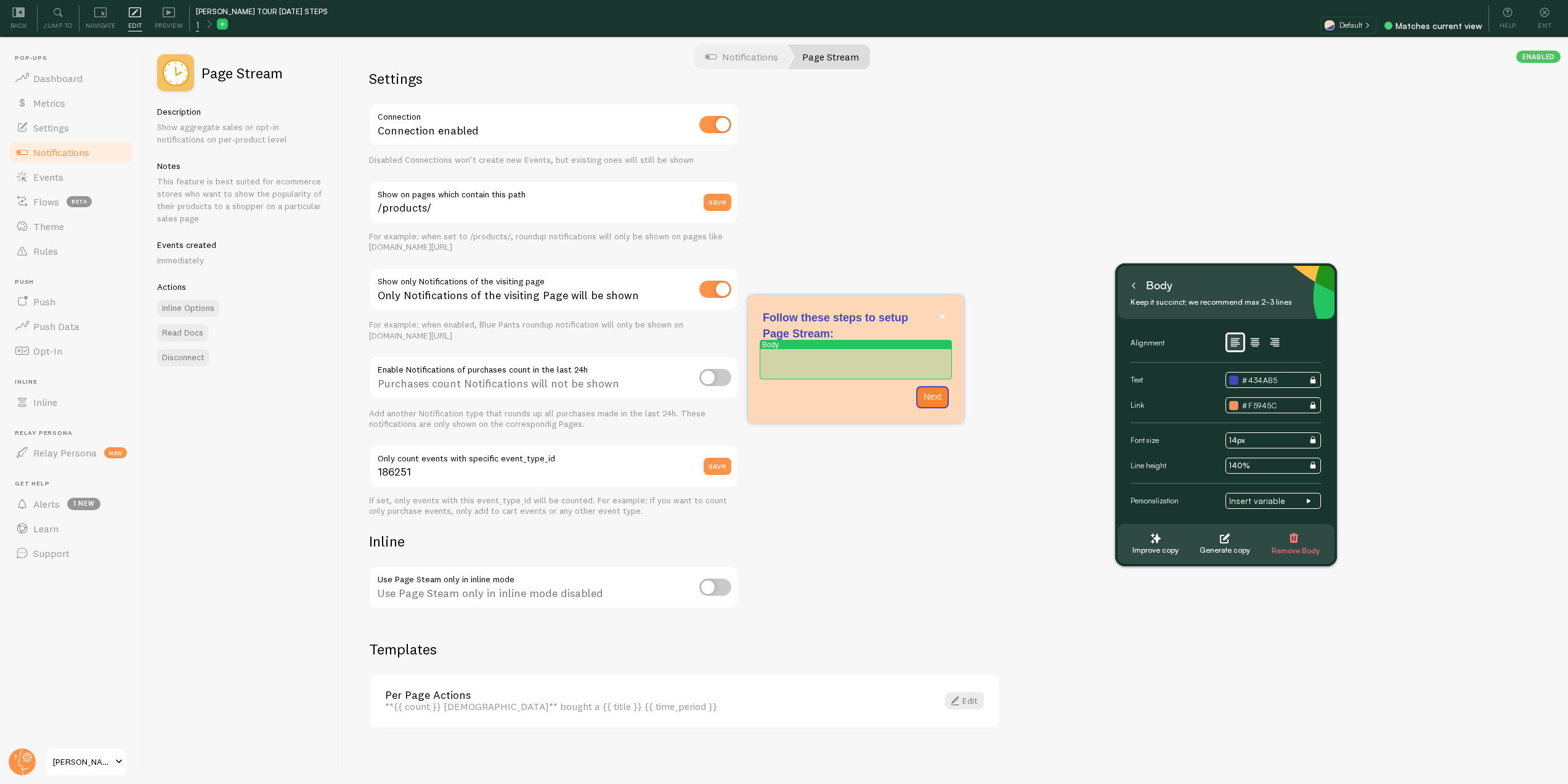
click at [821, 359] on p "Follow these steps to setup Page Stream:" at bounding box center [855, 363] width 186 height 25
click at [1252, 342] on icon "button" at bounding box center [1255, 342] width 15 height 15
click at [832, 366] on p "Follow these steps to setup Page Stream:" at bounding box center [855, 363] width 186 height 25
click at [1236, 337] on icon "button" at bounding box center [1235, 342] width 15 height 15
click at [805, 370] on p "Follow these steps to setup Page Stream:" at bounding box center [855, 363] width 186 height 25
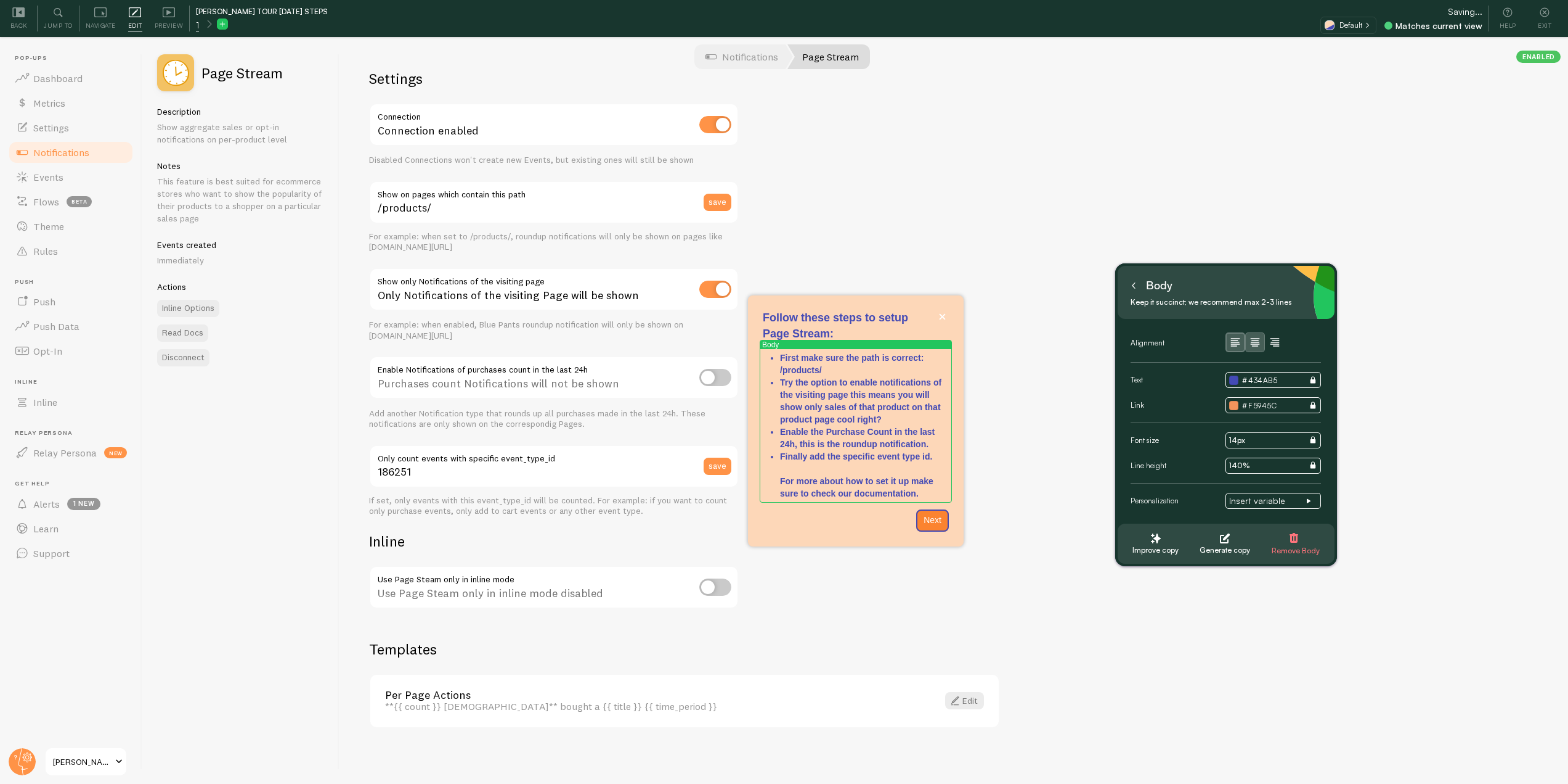
click at [1062, 397] on div "Settings Connection Connection enabled Disabled Connections won't create new Ev…" at bounding box center [953, 411] width 1229 height 744
click at [940, 234] on div "Settings Connection Connection enabled Disabled Connections won't create new Ev…" at bounding box center [953, 411] width 1229 height 744
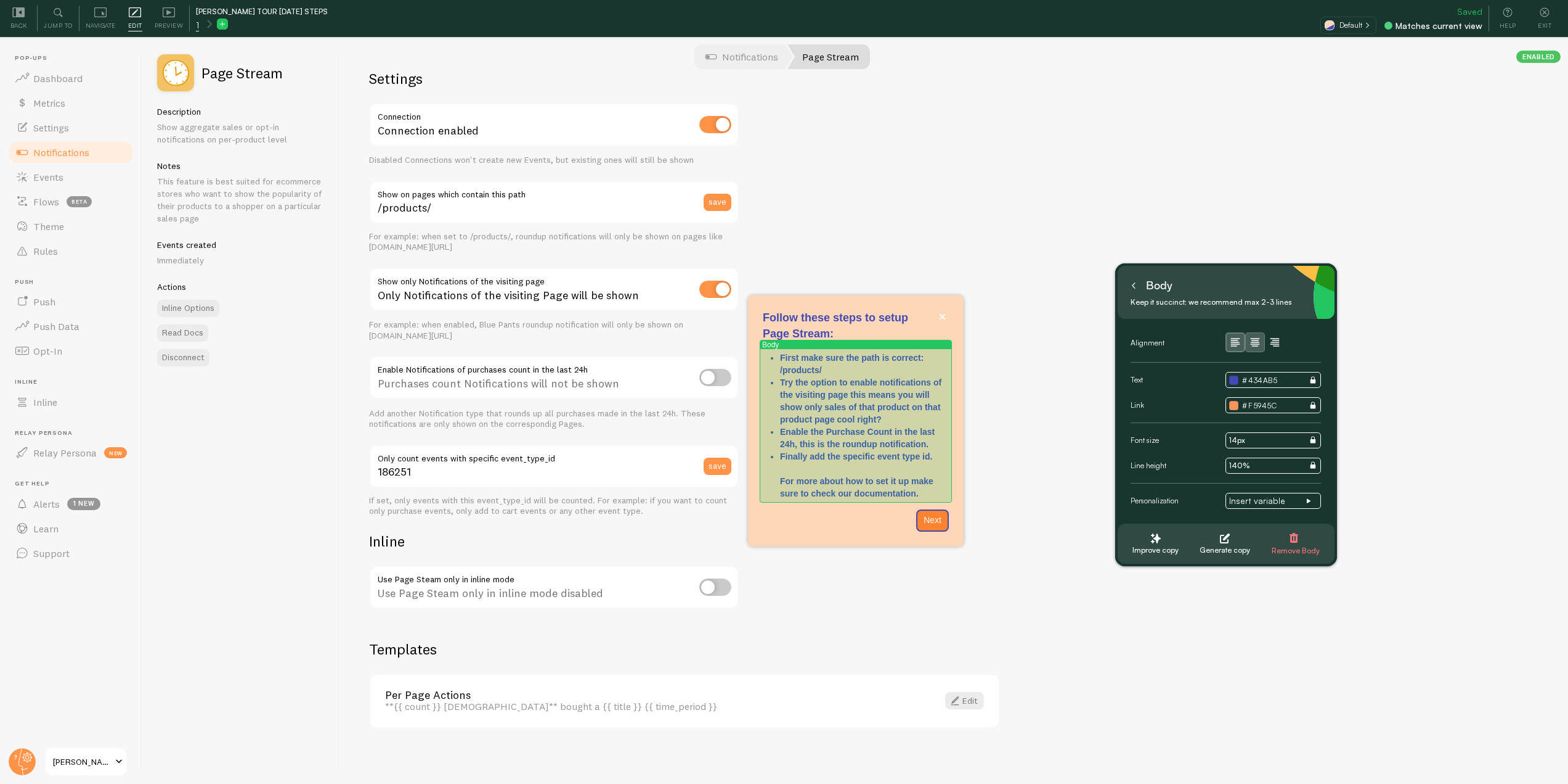
click at [887, 485] on p "Finally add the specific event type id. For more about how to set it up make su…" at bounding box center [865, 475] width 169 height 49
click at [895, 497] on p "Finally add the specific event type id. For more about how to set it up make su…" at bounding box center [865, 475] width 169 height 49
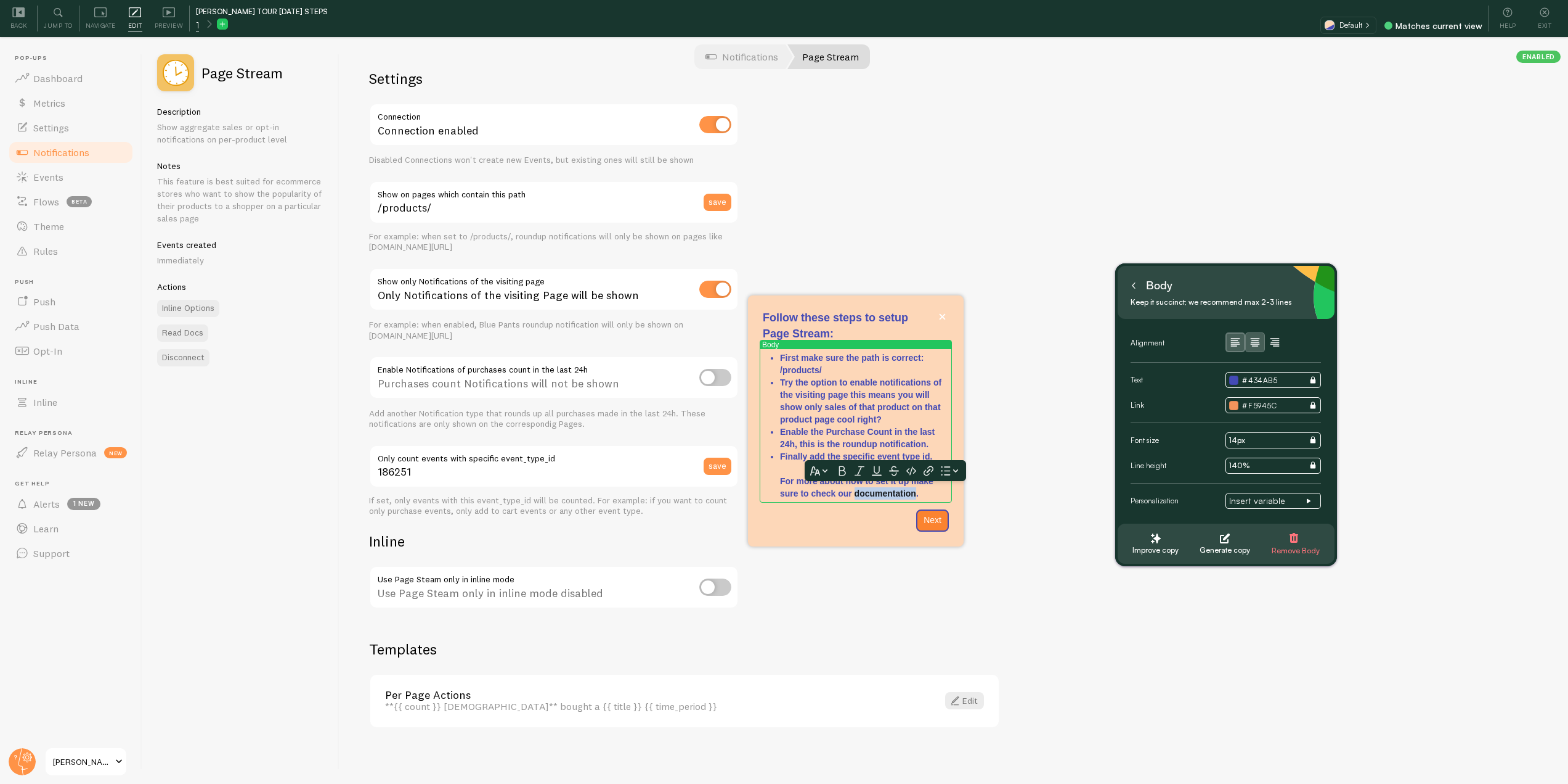
click at [841, 474] on icon "Follow these steps to setup Page Stream:" at bounding box center [842, 471] width 10 height 11
click at [858, 474] on icon "Follow these steps to setup Page Stream:" at bounding box center [859, 471] width 10 height 9
click at [876, 474] on icon "Follow these steps to setup Page Stream:" at bounding box center [877, 471] width 10 height 11
click at [928, 474] on icon "Follow these steps to setup Page Stream:" at bounding box center [929, 471] width 10 height 11
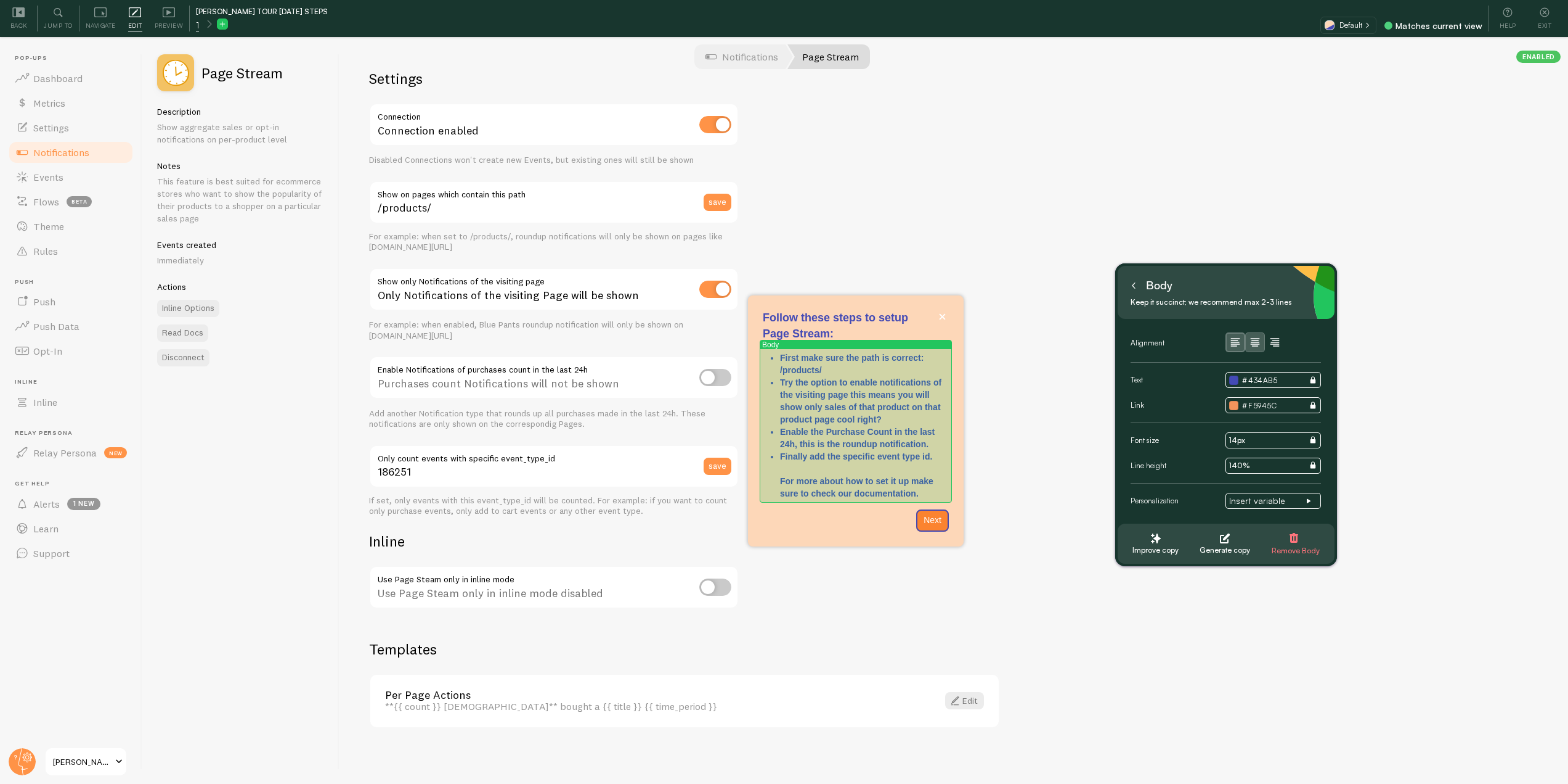
click at [892, 496] on p "Finally add the specific event type id. For more about how to set it up make su…" at bounding box center [865, 475] width 169 height 49
click at [885, 493] on p "Finally add the specific event type id. For more about how to set it up make su…" at bounding box center [865, 475] width 169 height 49
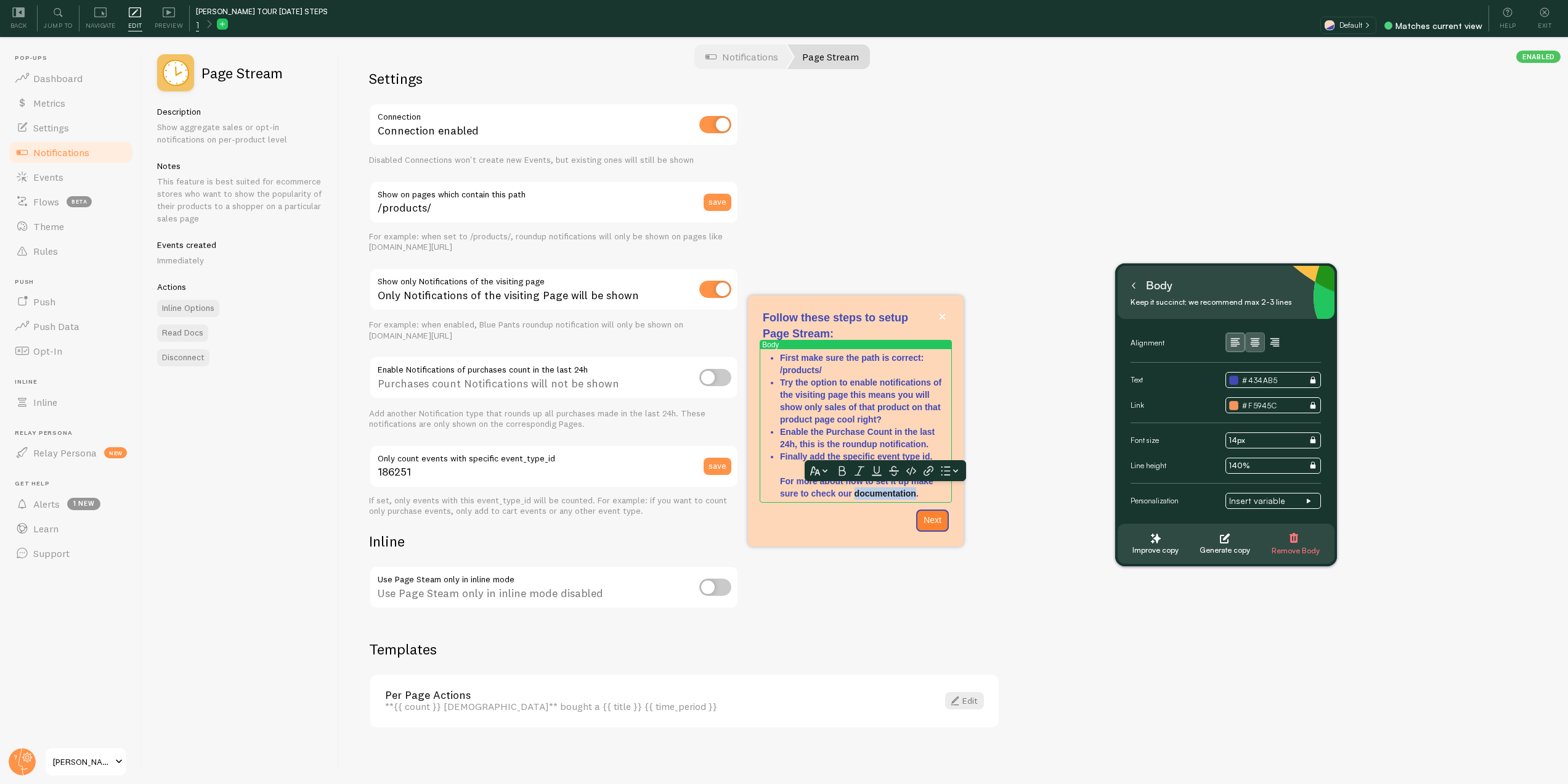
click at [841, 474] on icon "Follow these steps to setup Page Stream:" at bounding box center [842, 471] width 10 height 11
click at [858, 474] on button "Follow these steps to setup Page Stream:" at bounding box center [859, 470] width 15 height 15
click at [878, 474] on icon "Follow these steps to setup Page Stream:" at bounding box center [877, 471] width 10 height 10
click at [921, 472] on button "Follow these steps to setup Page Stream:" at bounding box center [928, 470] width 15 height 15
paste input "https://help.fomo.com/article/242-how-to-connect-page-stream"
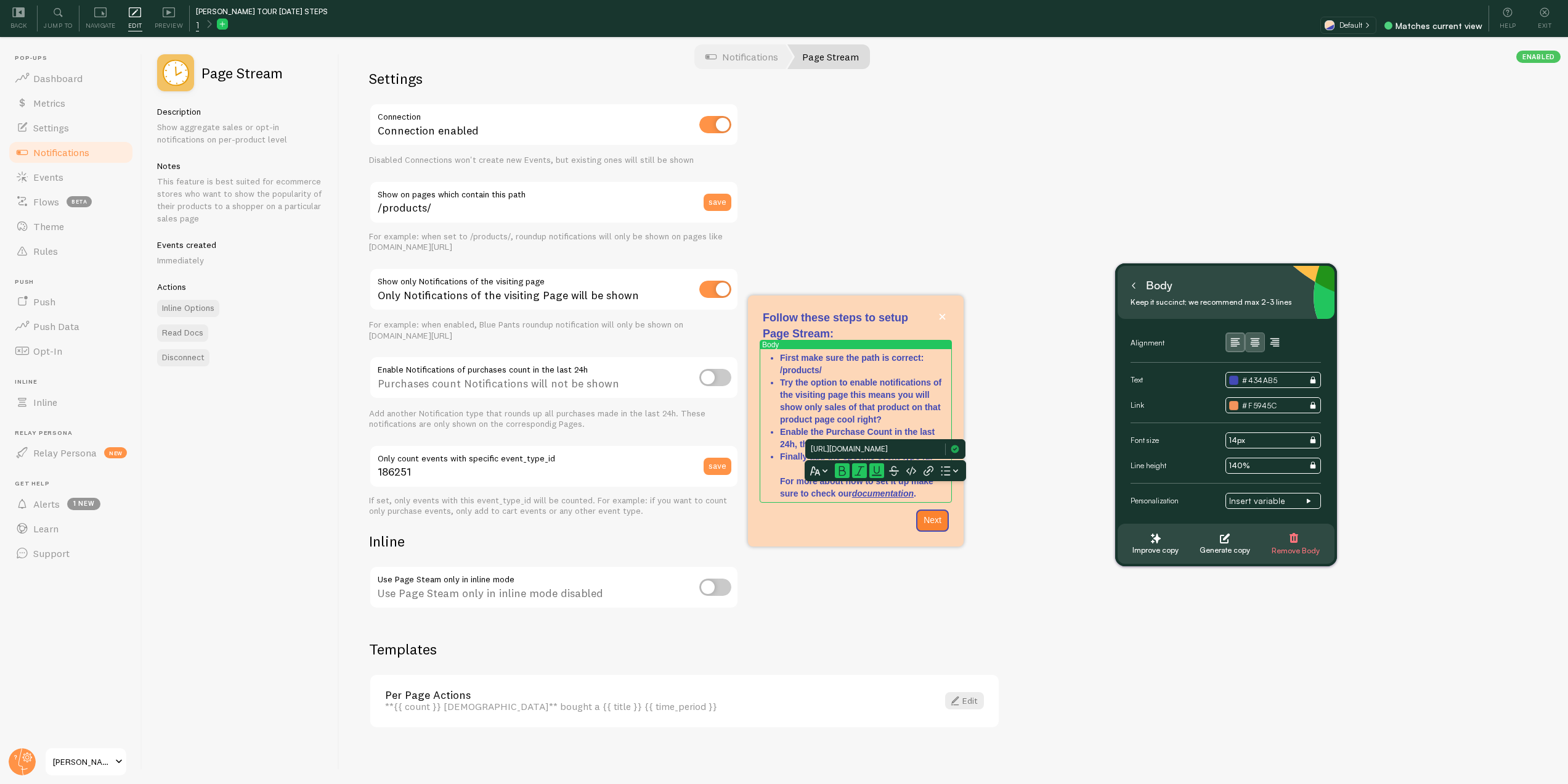
scroll to position [0, 83]
type input "https://help.fomo.com/article/242-how-to-connect-page-stream"
click at [956, 449] on icon "Follow these steps to setup Page Stream:" at bounding box center [955, 448] width 15 height 15
click at [1007, 527] on div "Settings Connection Connection enabled Disabled Connections won't create new Ev…" at bounding box center [953, 411] width 1229 height 744
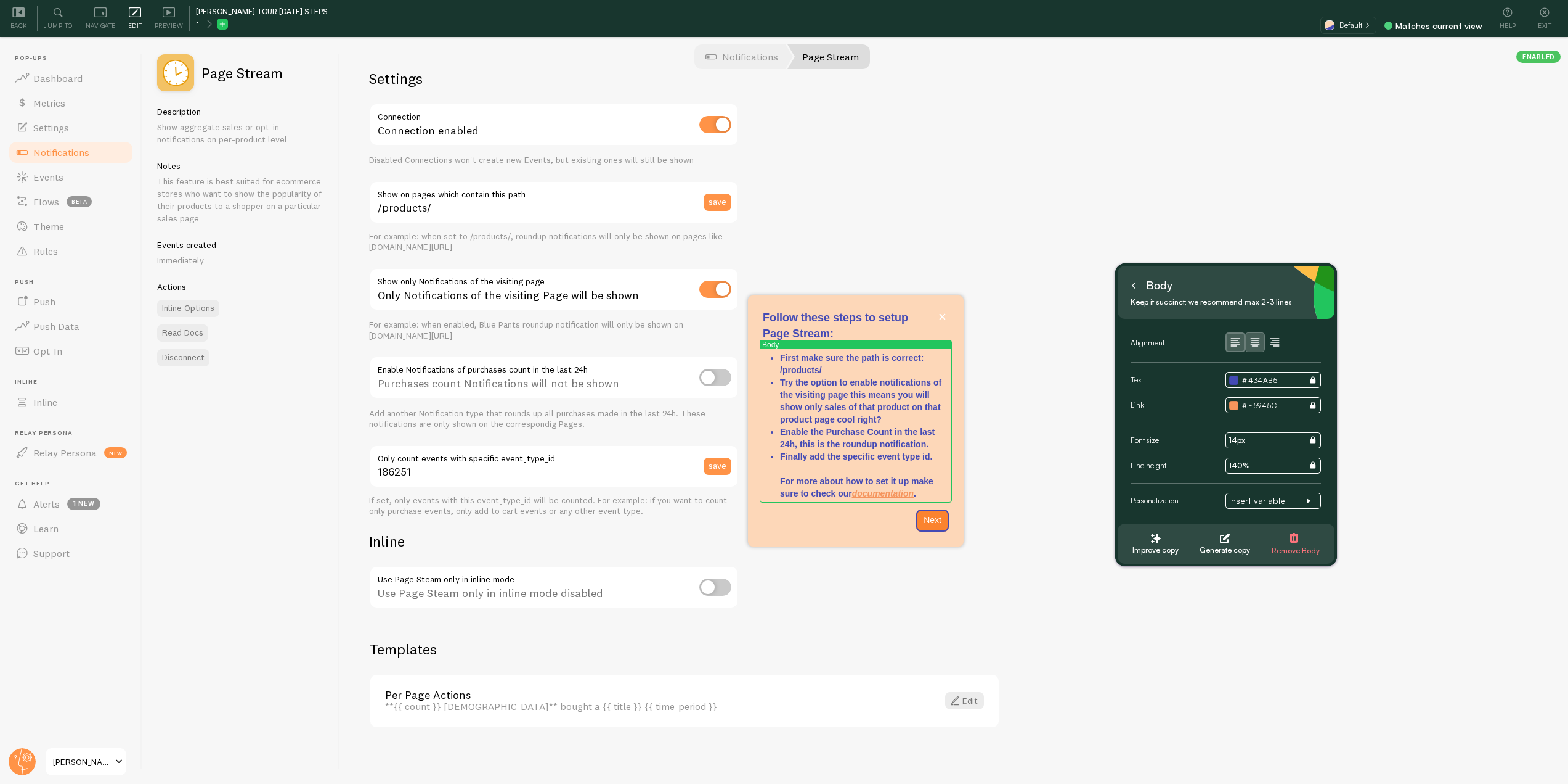
click at [1135, 287] on icon at bounding box center [1134, 286] width 6 height 6
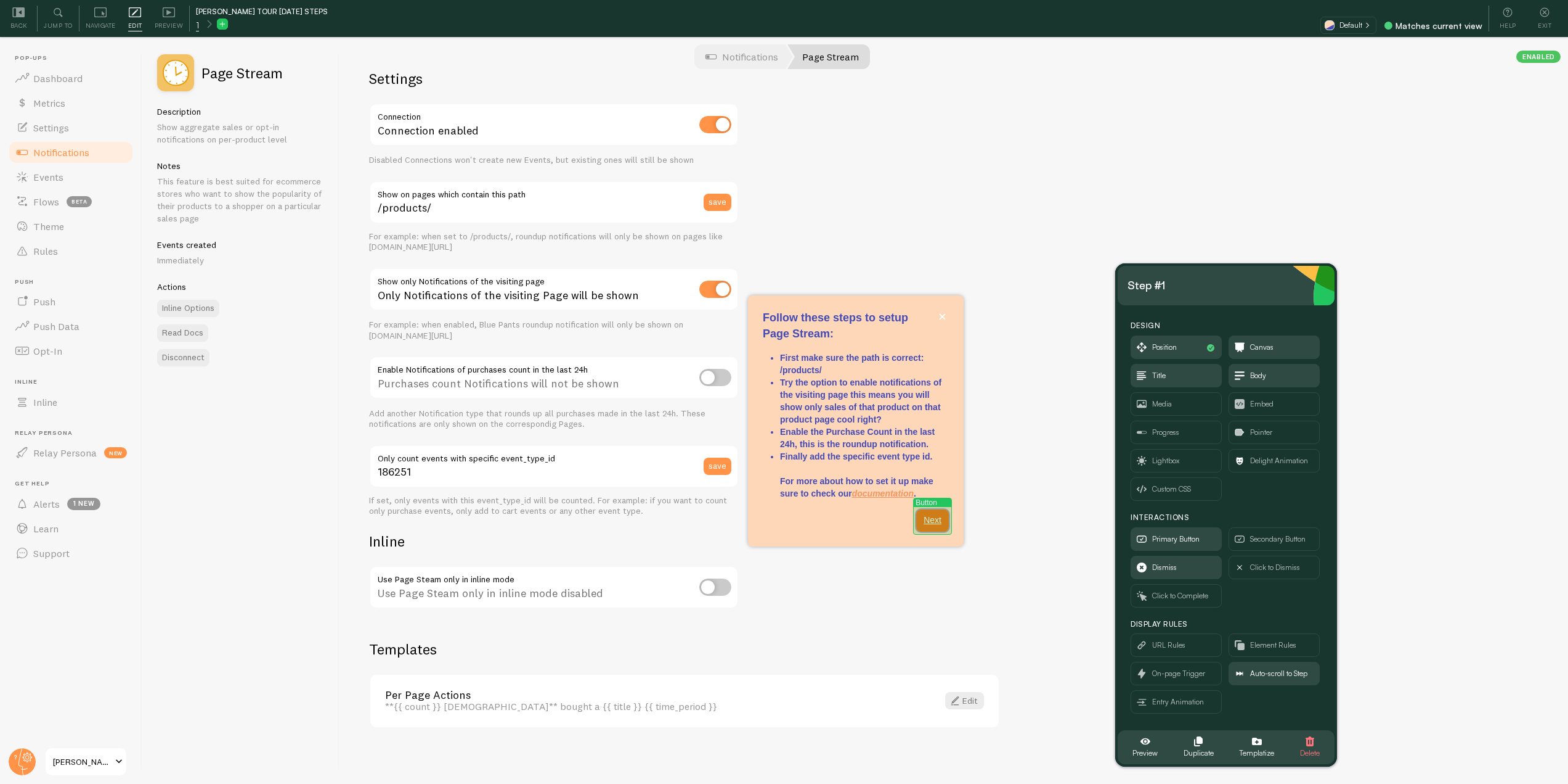
click at [936, 522] on button "Next" at bounding box center [932, 520] width 32 height 22
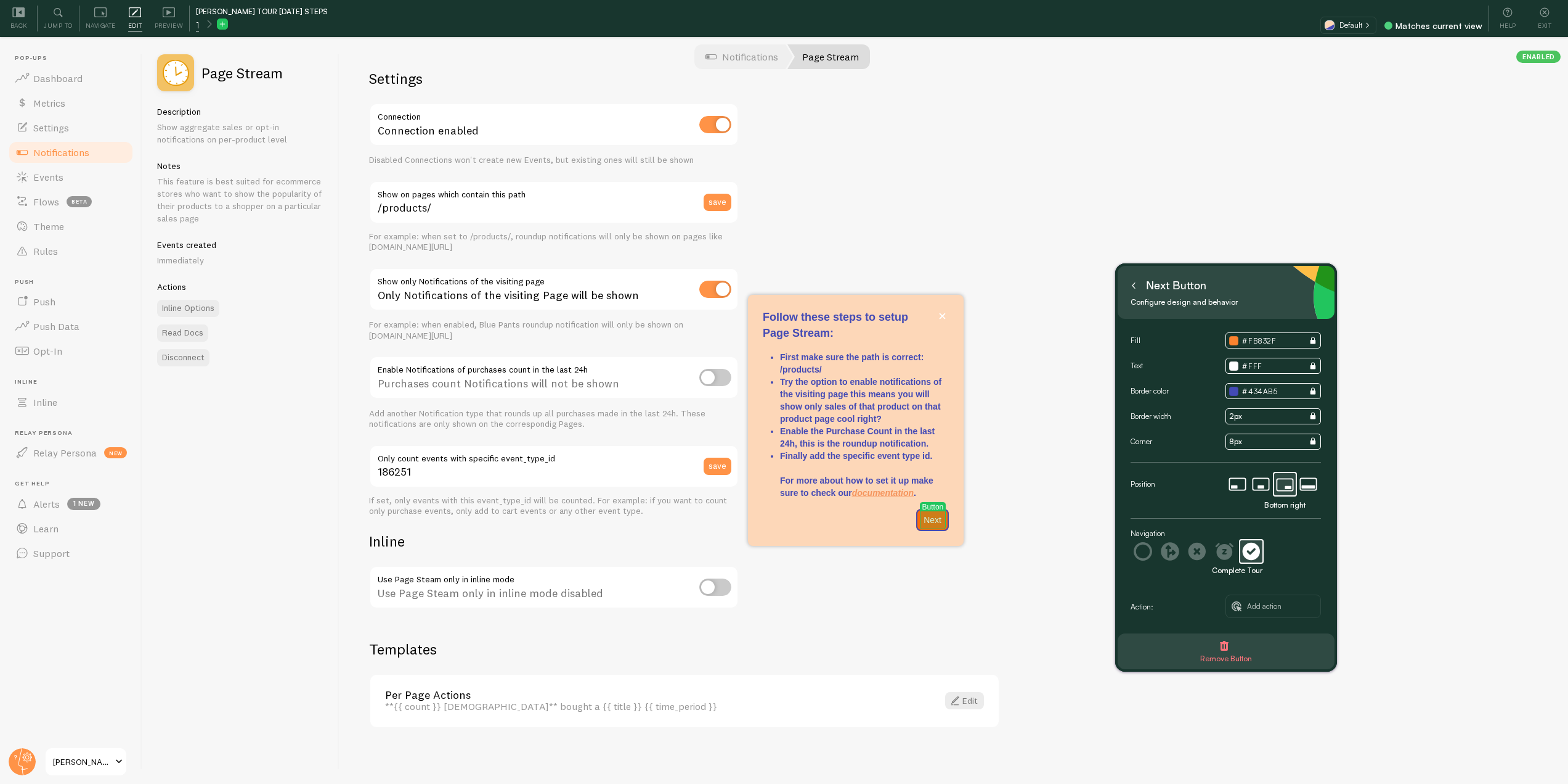
click at [932, 518] on p "Next" at bounding box center [932, 520] width 18 height 12
click at [936, 515] on p "Next" at bounding box center [932, 520] width 18 height 12
click at [1042, 556] on div "Settings Connection Connection enabled Disabled Connections won't create new Ev…" at bounding box center [953, 411] width 1229 height 744
click at [1136, 285] on icon at bounding box center [1134, 286] width 6 height 6
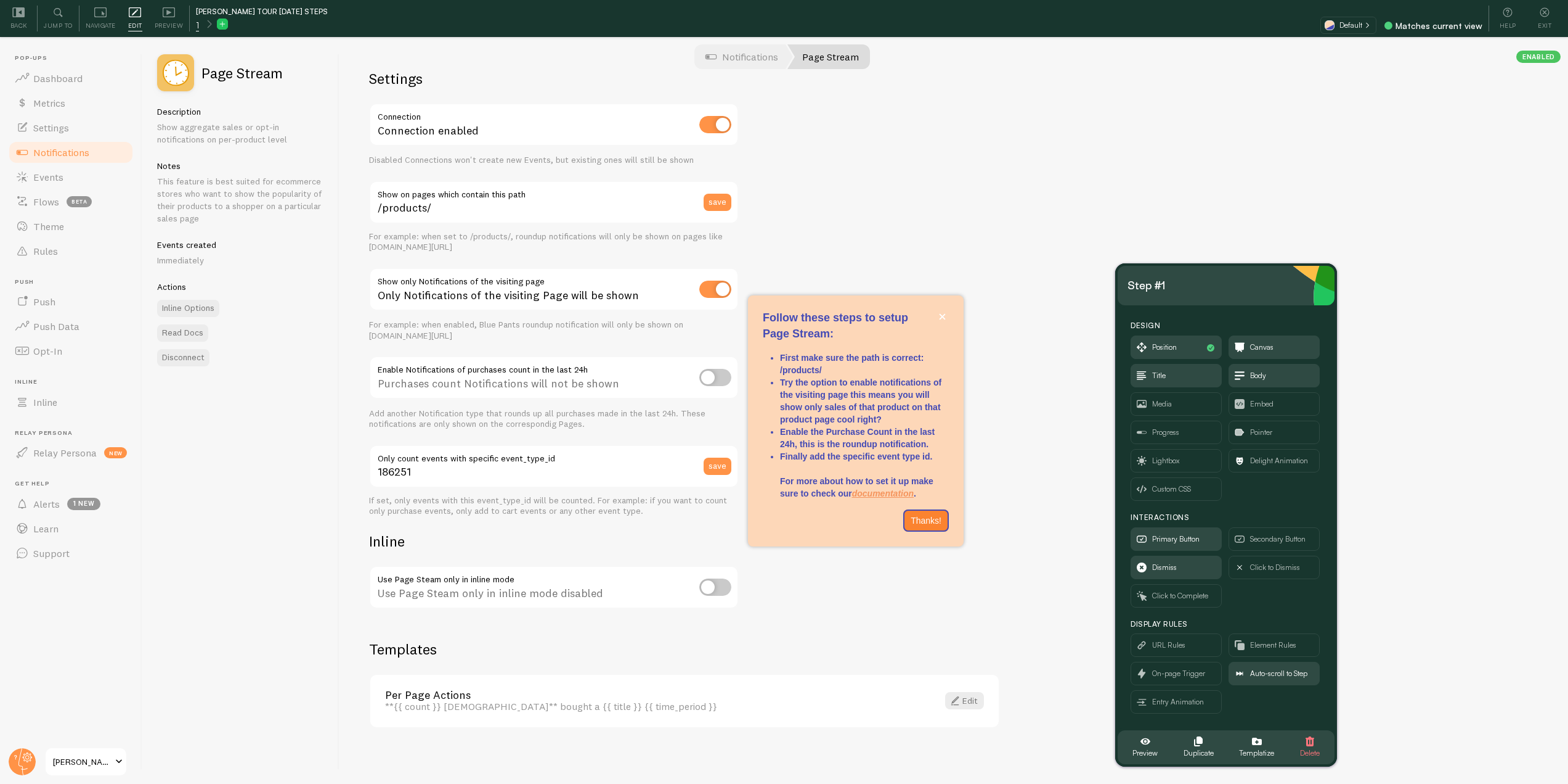
click at [1059, 223] on div "Settings Connection Connection enabled Disabled Connections won't create new Ev…" at bounding box center [953, 411] width 1229 height 744
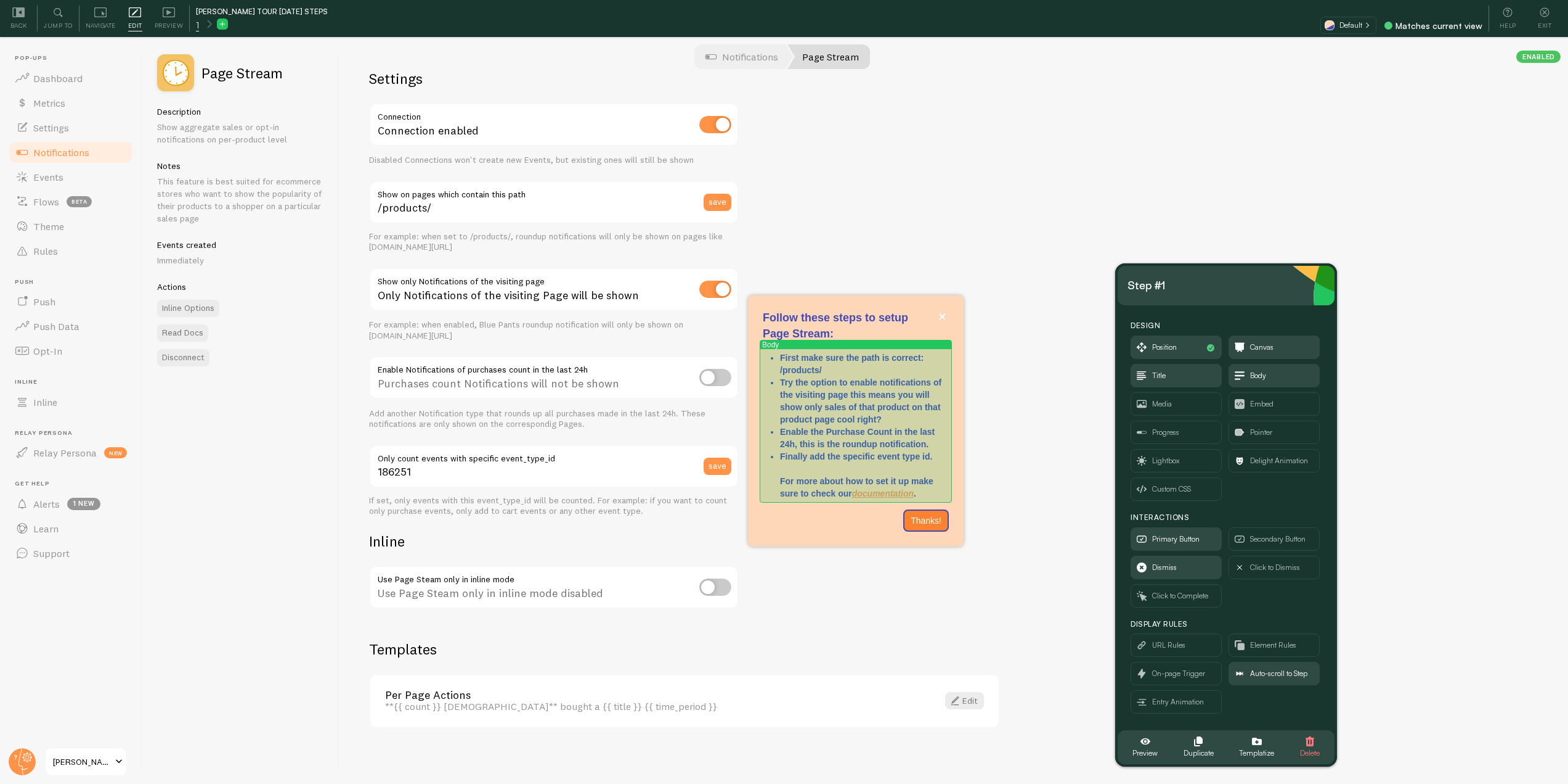
click at [820, 369] on p "First make sure the path is correct: /products/" at bounding box center [865, 363] width 169 height 25
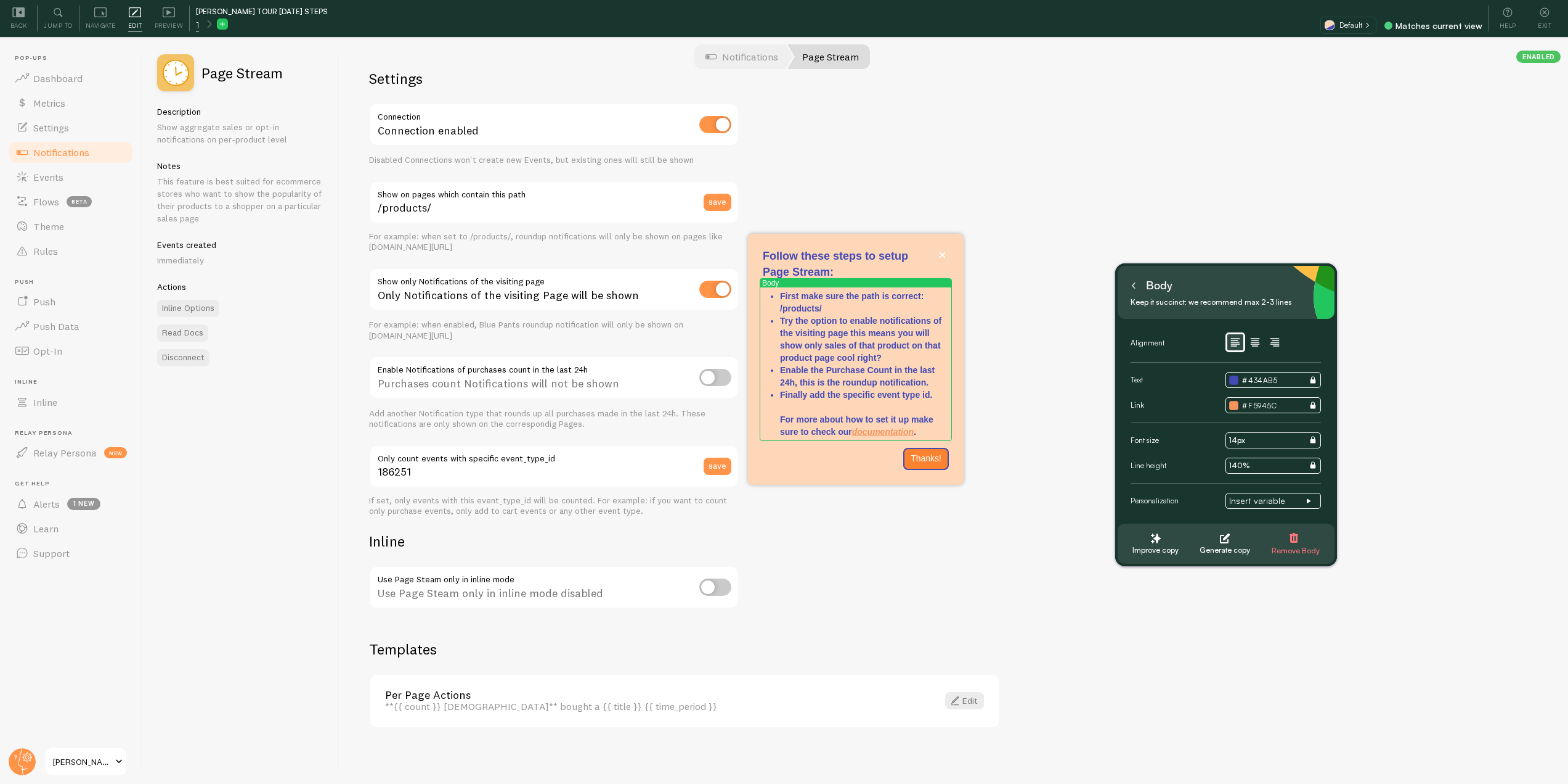
click at [1002, 590] on div "Settings Connection Connection enabled Disabled Connections won't create new Ev…" at bounding box center [953, 411] width 1229 height 744
click at [1037, 449] on div "Settings Connection Connection enabled Disabled Connections won't create new Ev…" at bounding box center [953, 411] width 1229 height 744
click at [1136, 288] on icon at bounding box center [1134, 286] width 6 height 6
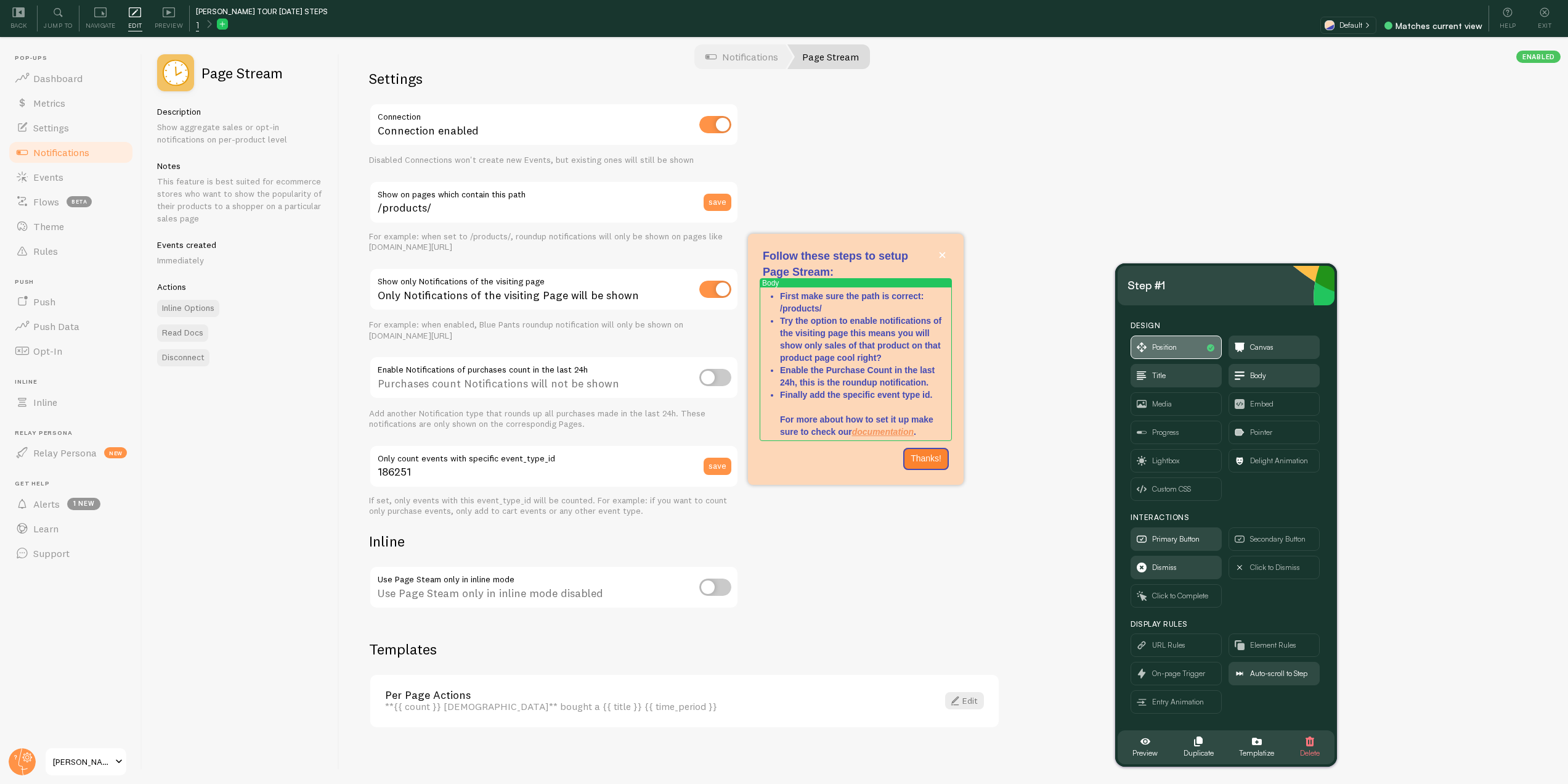
click at [1152, 339] on span "Position" at bounding box center [1176, 346] width 90 height 22
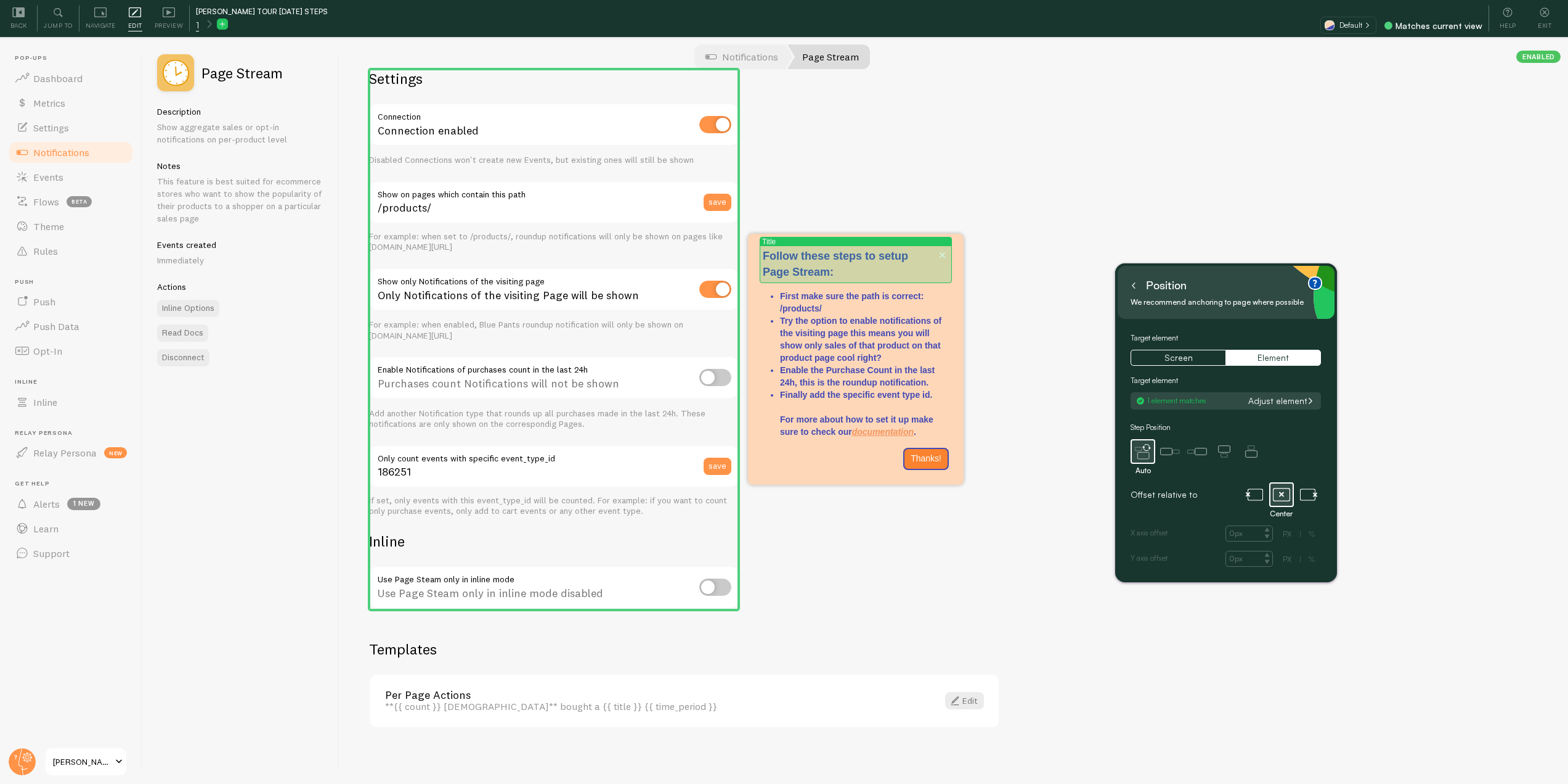
click at [857, 260] on p "Follow these steps to setup Page Stream:" at bounding box center [855, 264] width 186 height 32
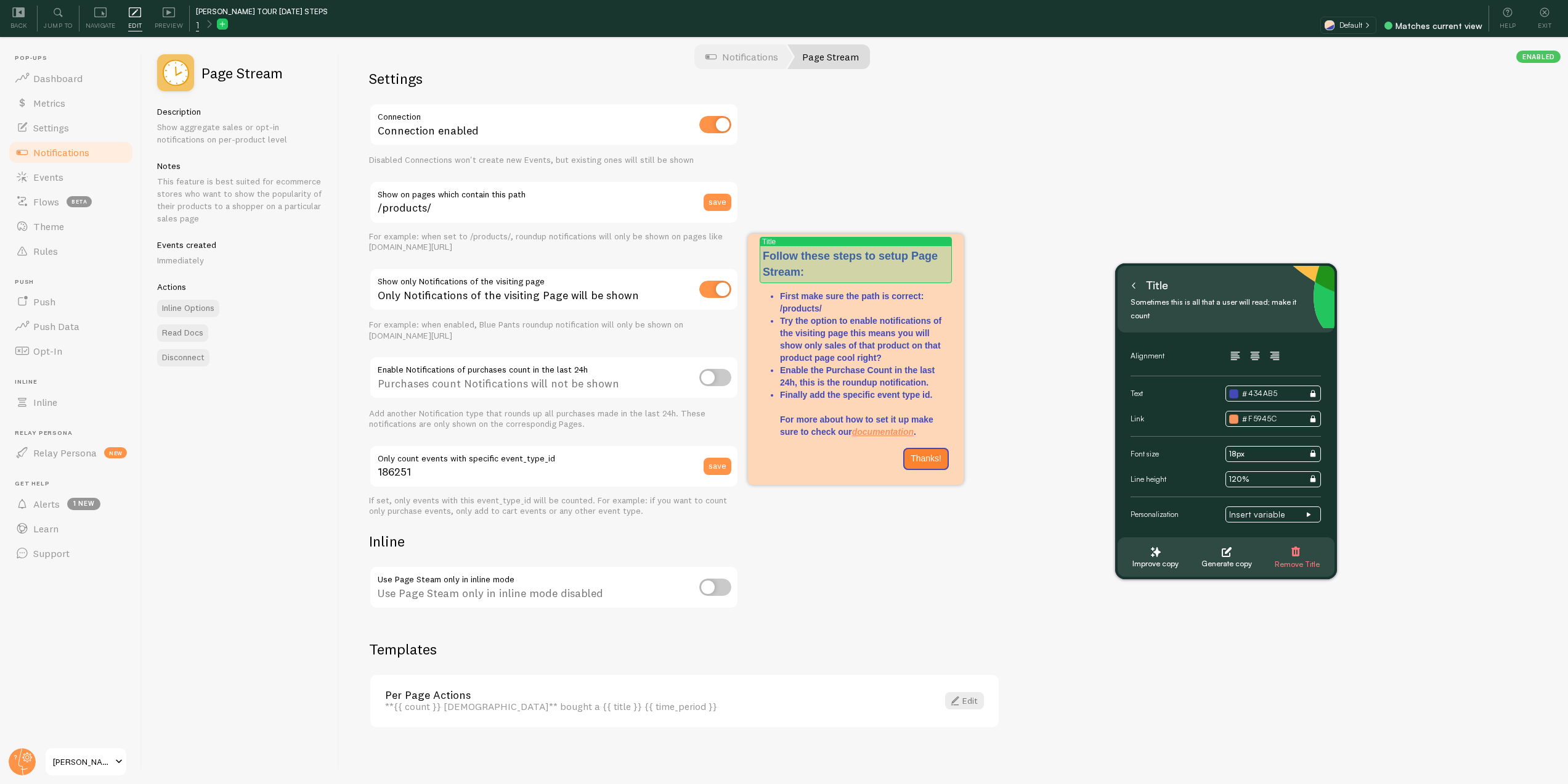
click at [835, 256] on p "Follow these steps to setup Page Stream:" at bounding box center [855, 264] width 186 height 32
click at [838, 256] on p "Follow these steps to setup Page Stream:" at bounding box center [855, 264] width 186 height 32
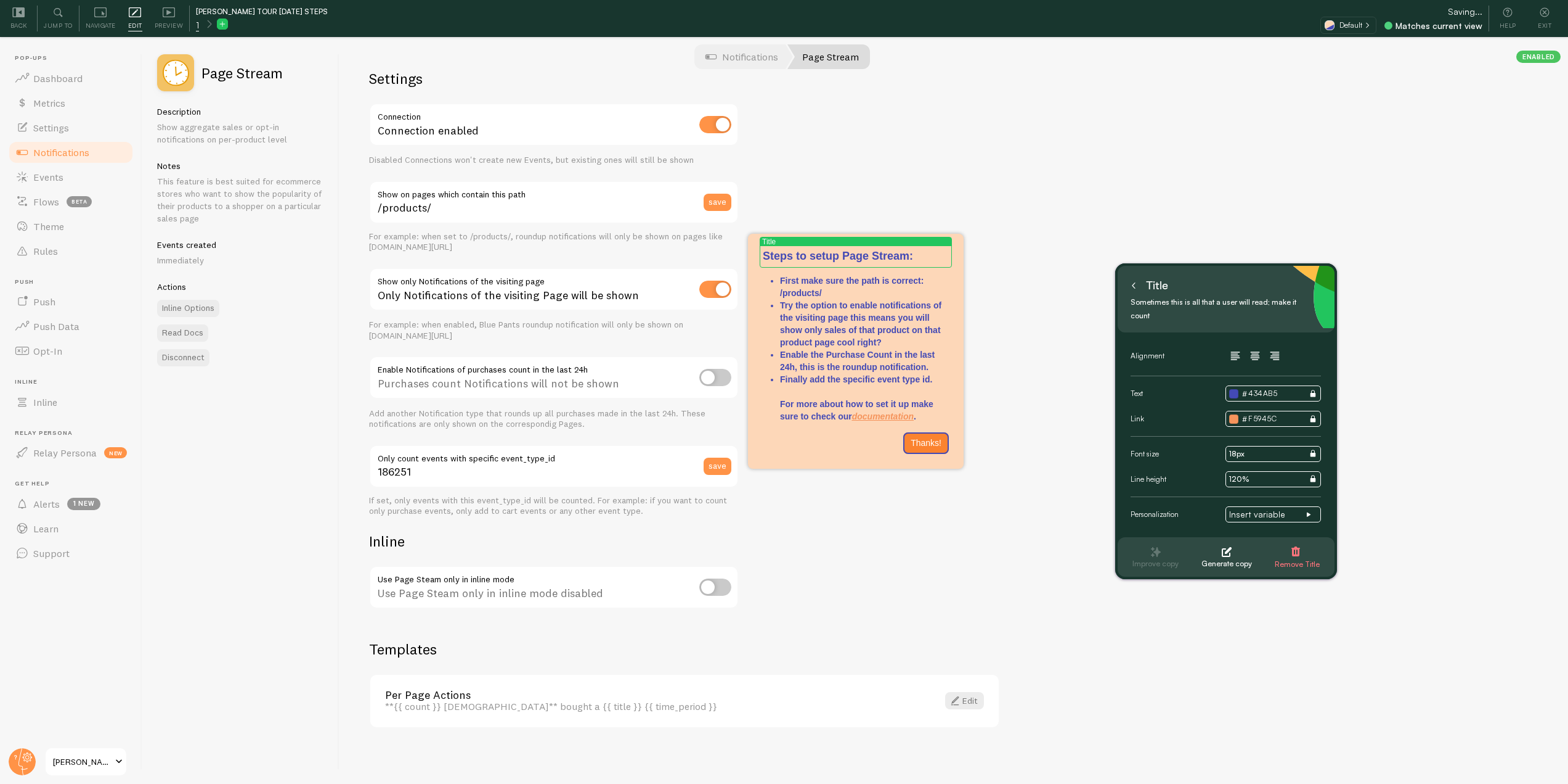
click at [1047, 275] on div "Settings Connection Connection enabled Disabled Connections won't create new Ev…" at bounding box center [953, 411] width 1229 height 744
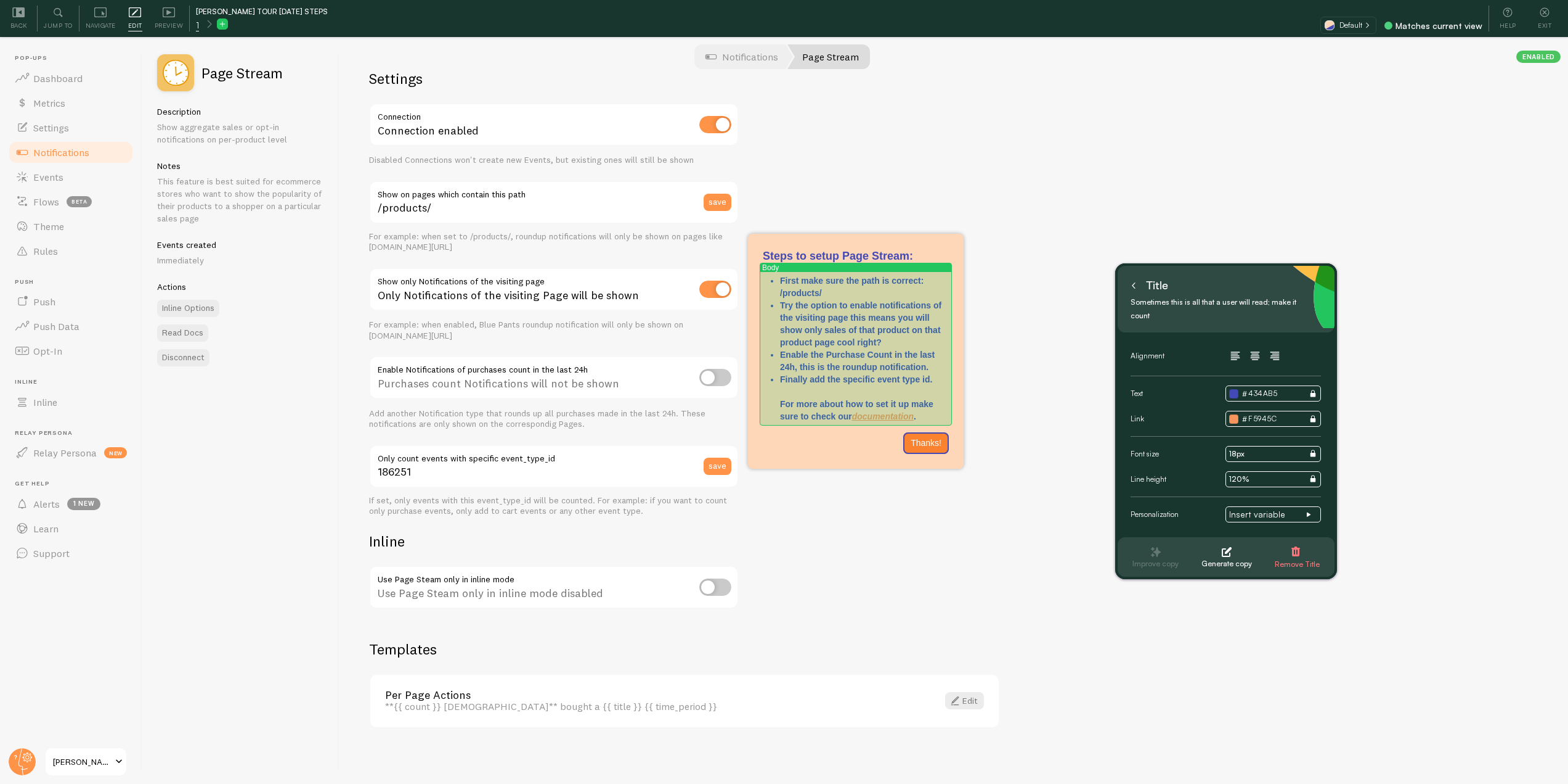
click at [828, 291] on p "First make sure the path is correct: /products/" at bounding box center [865, 287] width 169 height 25
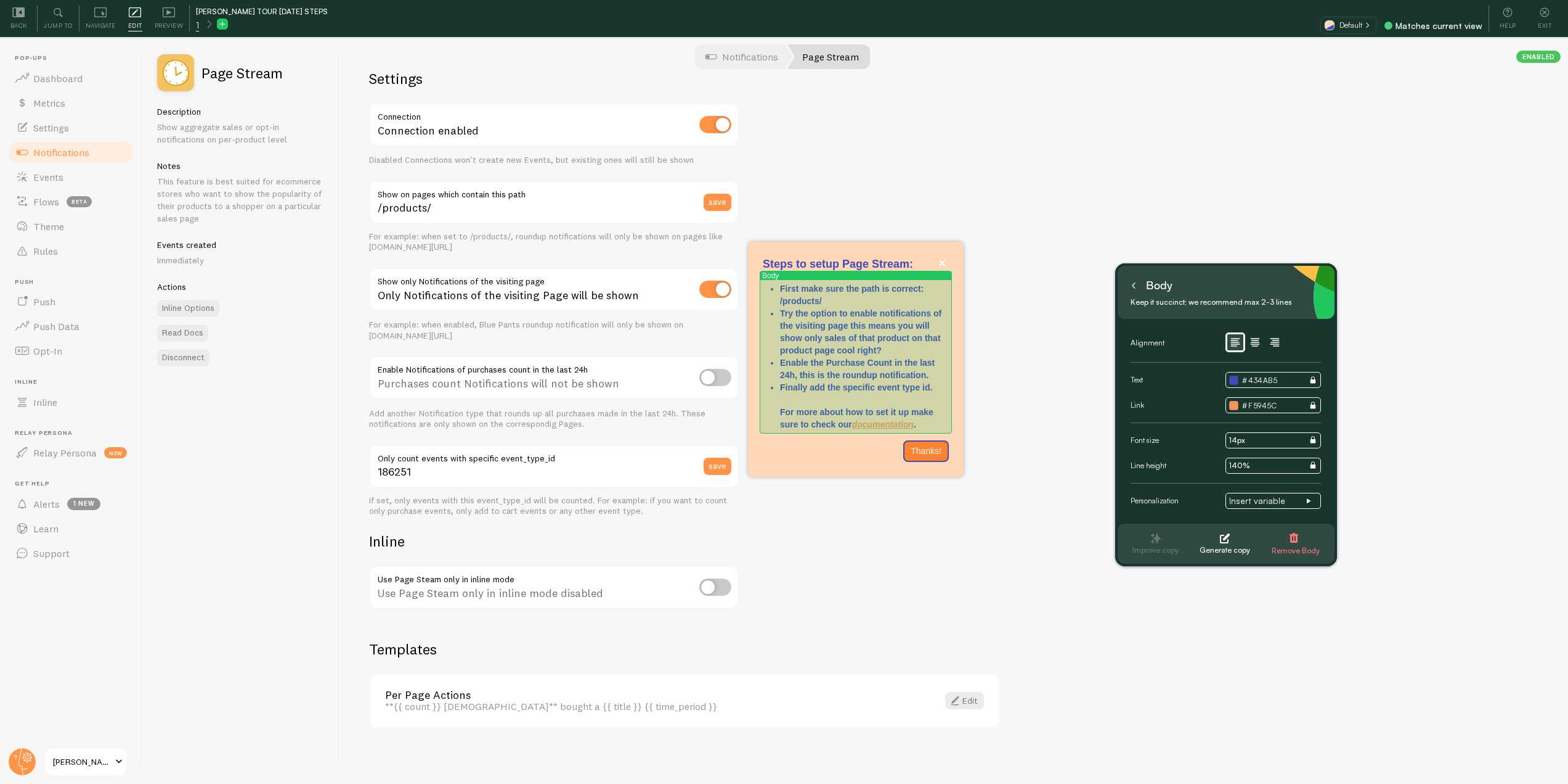
click at [838, 300] on p "First make sure the path is correct: /products/" at bounding box center [865, 295] width 169 height 25
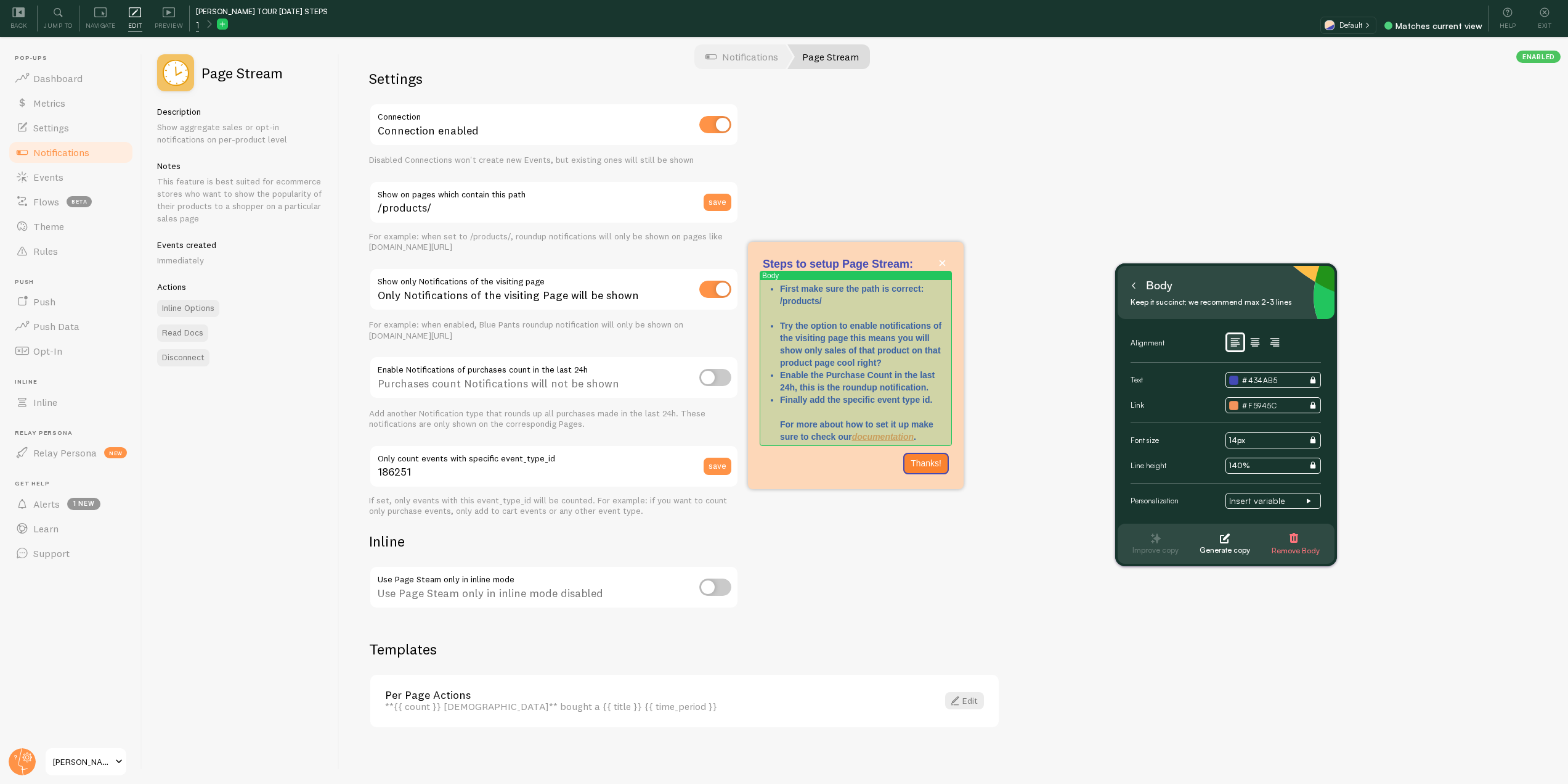
click at [895, 364] on p "Try the option to enable notifications of the visiting page this means you will…" at bounding box center [865, 344] width 169 height 49
click at [937, 400] on p "Enable the Purchase Count in the last 24h, this is the roundup notification." at bounding box center [865, 394] width 169 height 25
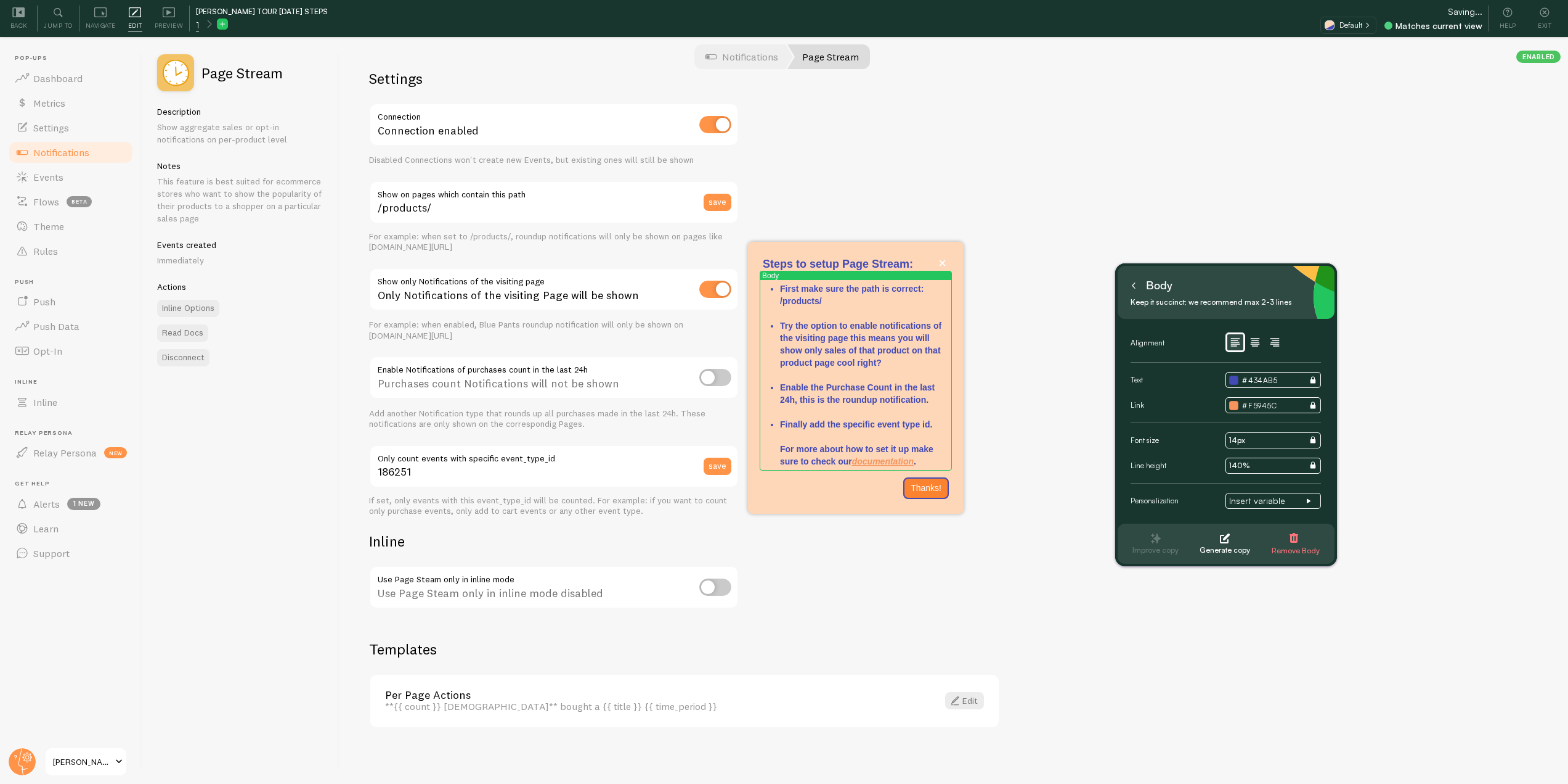
click at [1136, 287] on icon at bounding box center [1134, 286] width 6 height 6
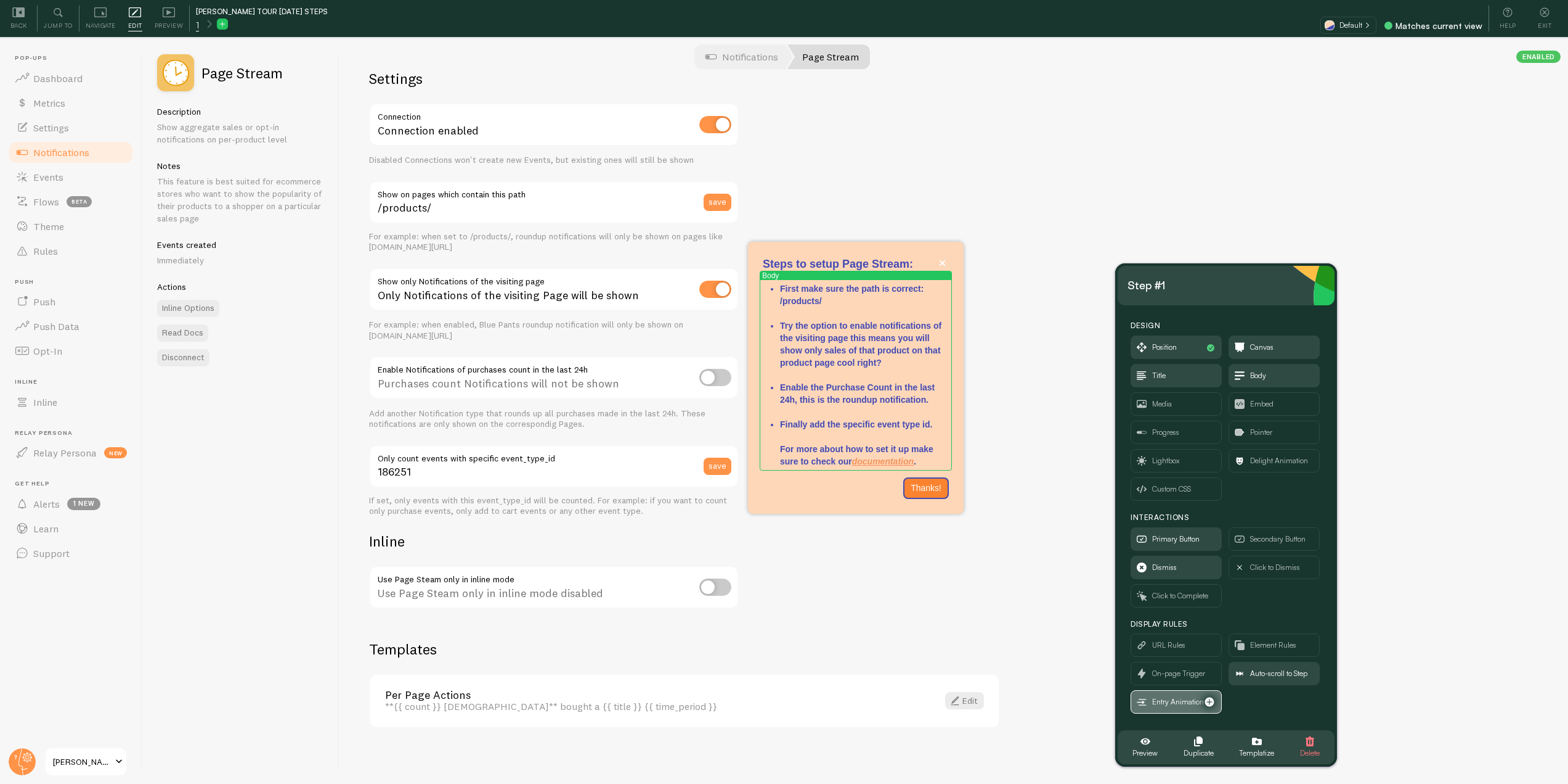
click at [1192, 701] on span "Entry Animation" at bounding box center [1178, 701] width 52 height 14
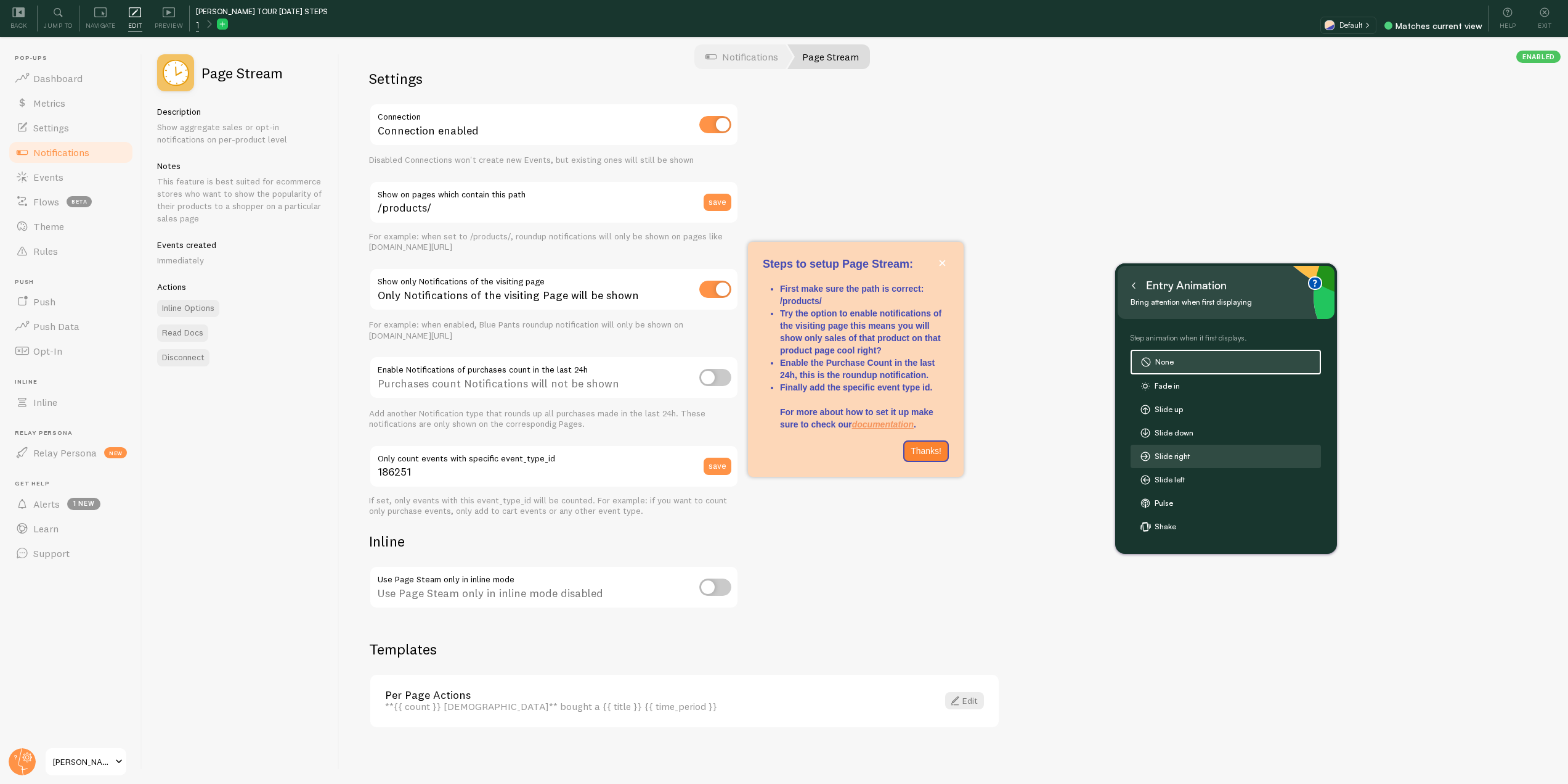
click at [1195, 455] on label "Slide right" at bounding box center [1226, 456] width 189 height 22
click at [1256, 627] on div "Settings Connection Connection enabled Disabled Connections won't create new Ev…" at bounding box center [953, 411] width 1229 height 744
click at [1131, 287] on icon at bounding box center [1134, 286] width 6 height 6
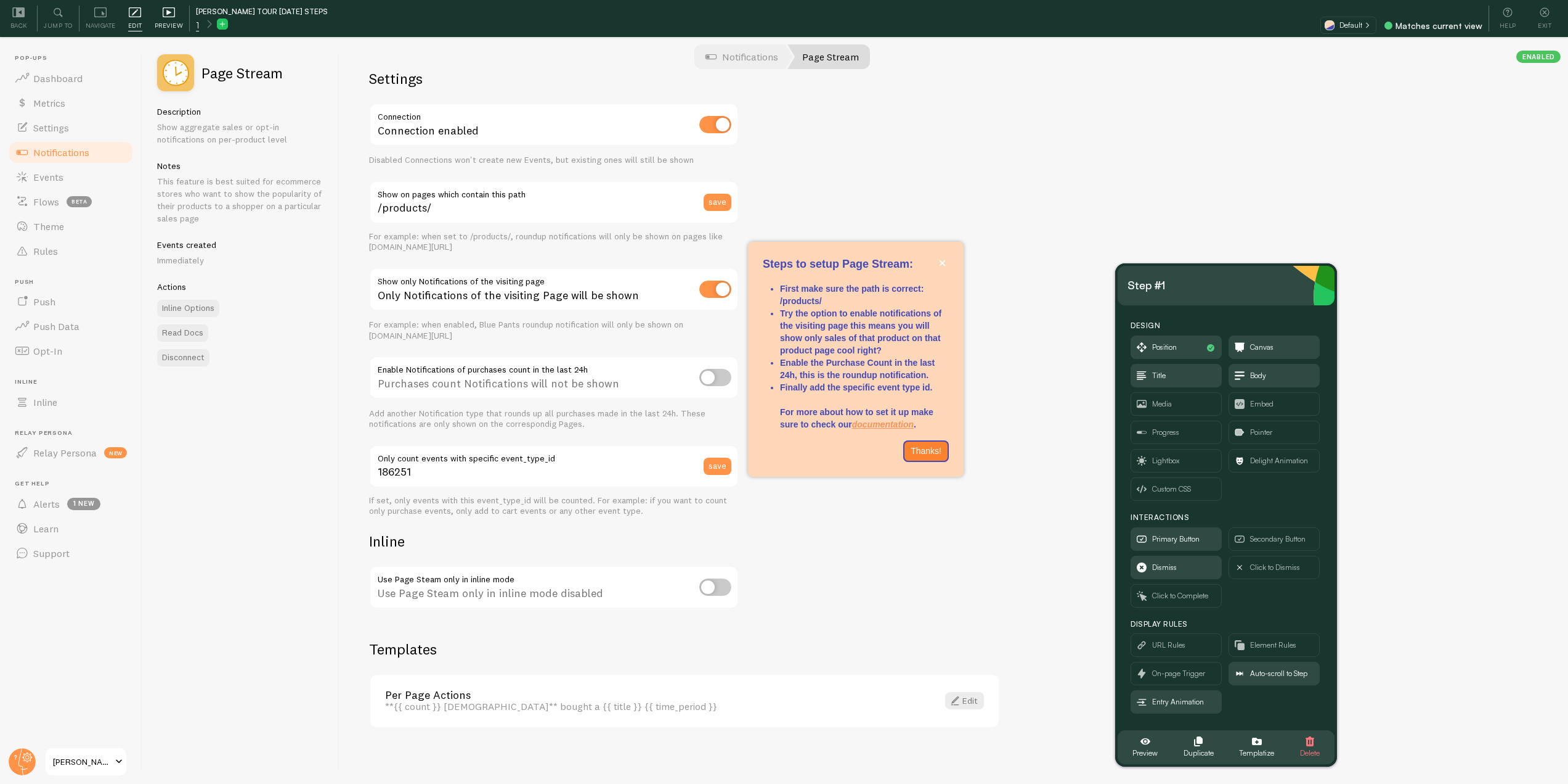
click at [163, 18] on icon at bounding box center [169, 12] width 12 height 12
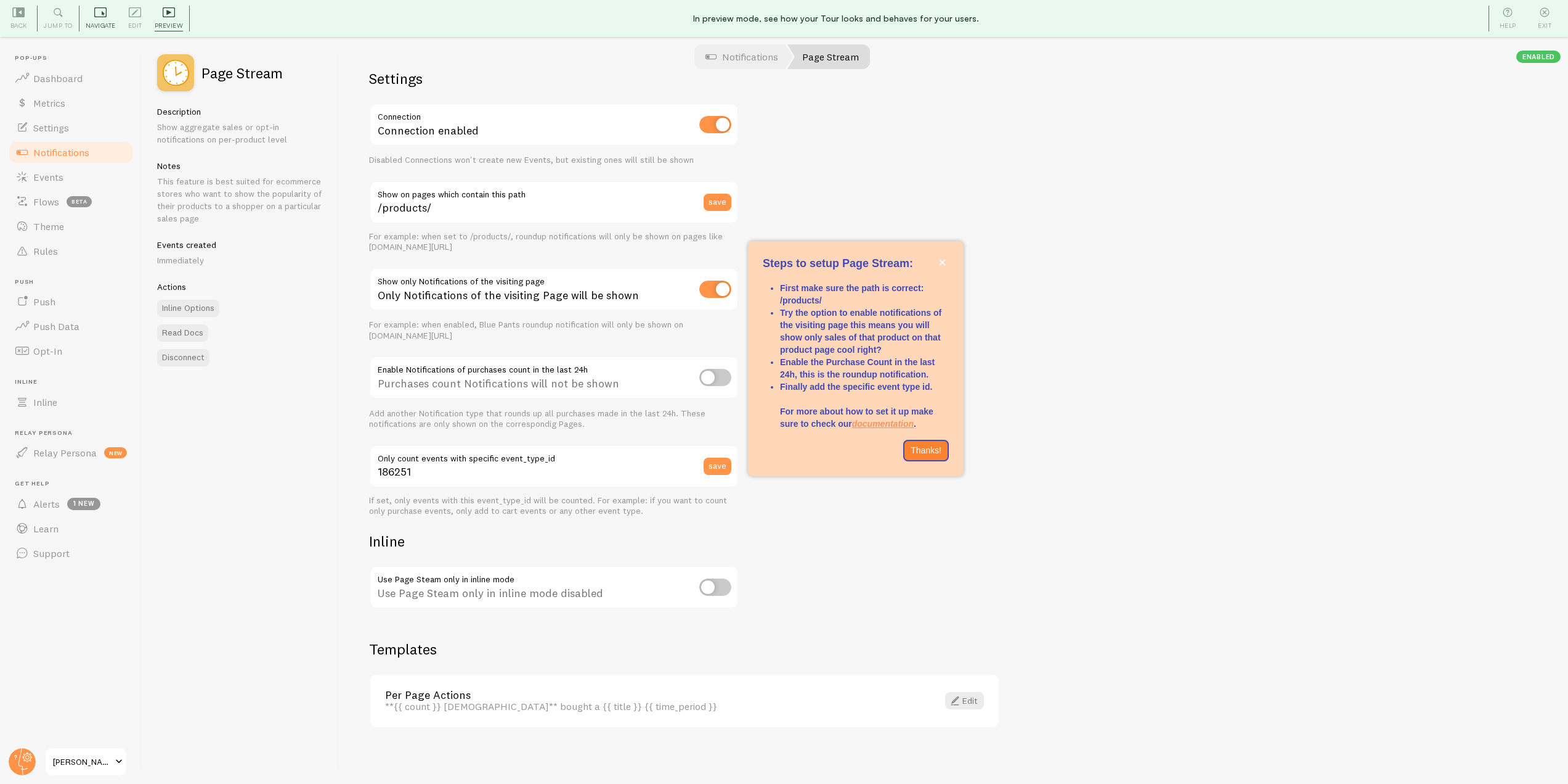
click at [94, 13] on icon at bounding box center [100, 12] width 12 height 12
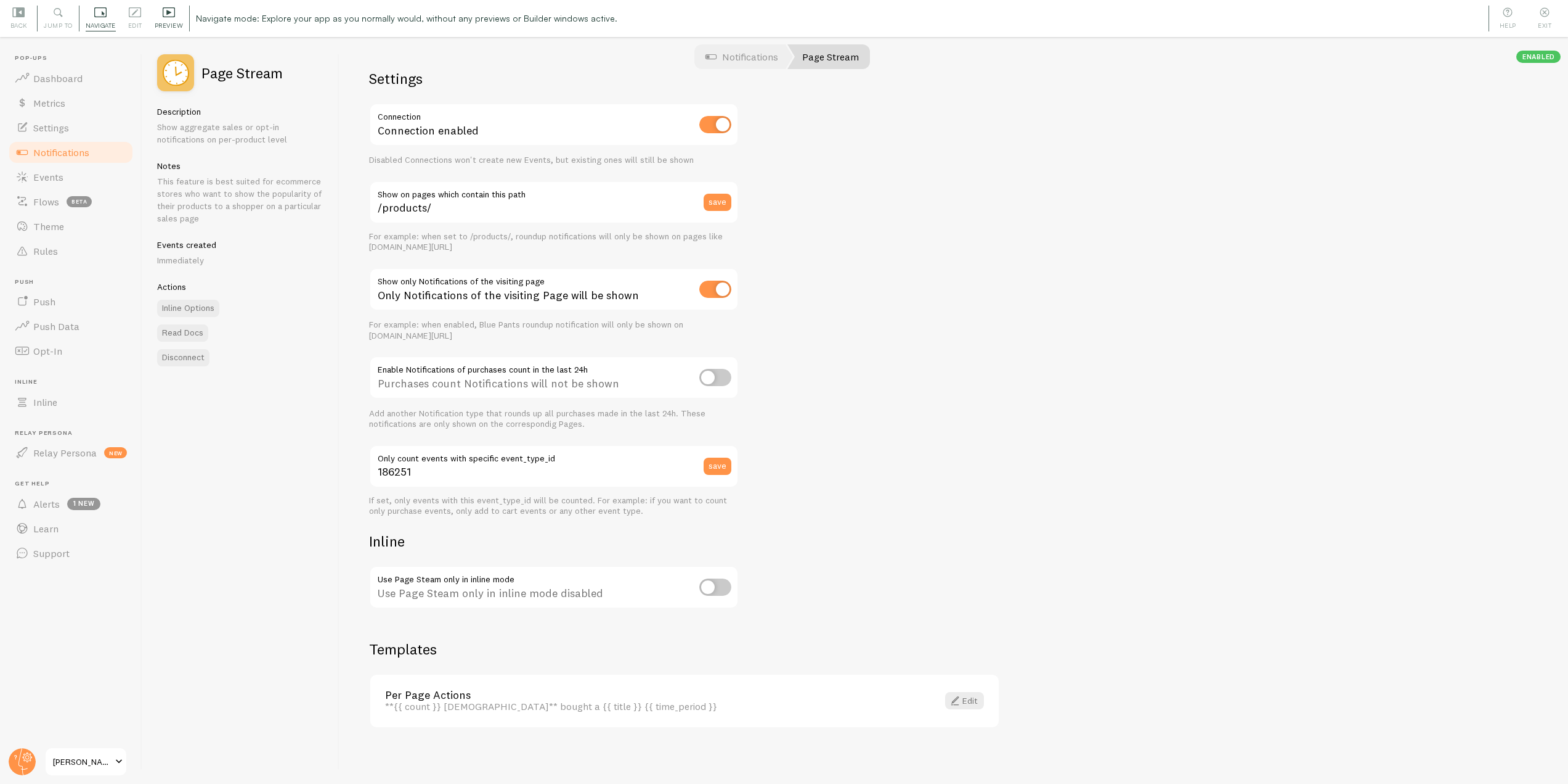
click at [174, 17] on icon at bounding box center [169, 12] width 12 height 12
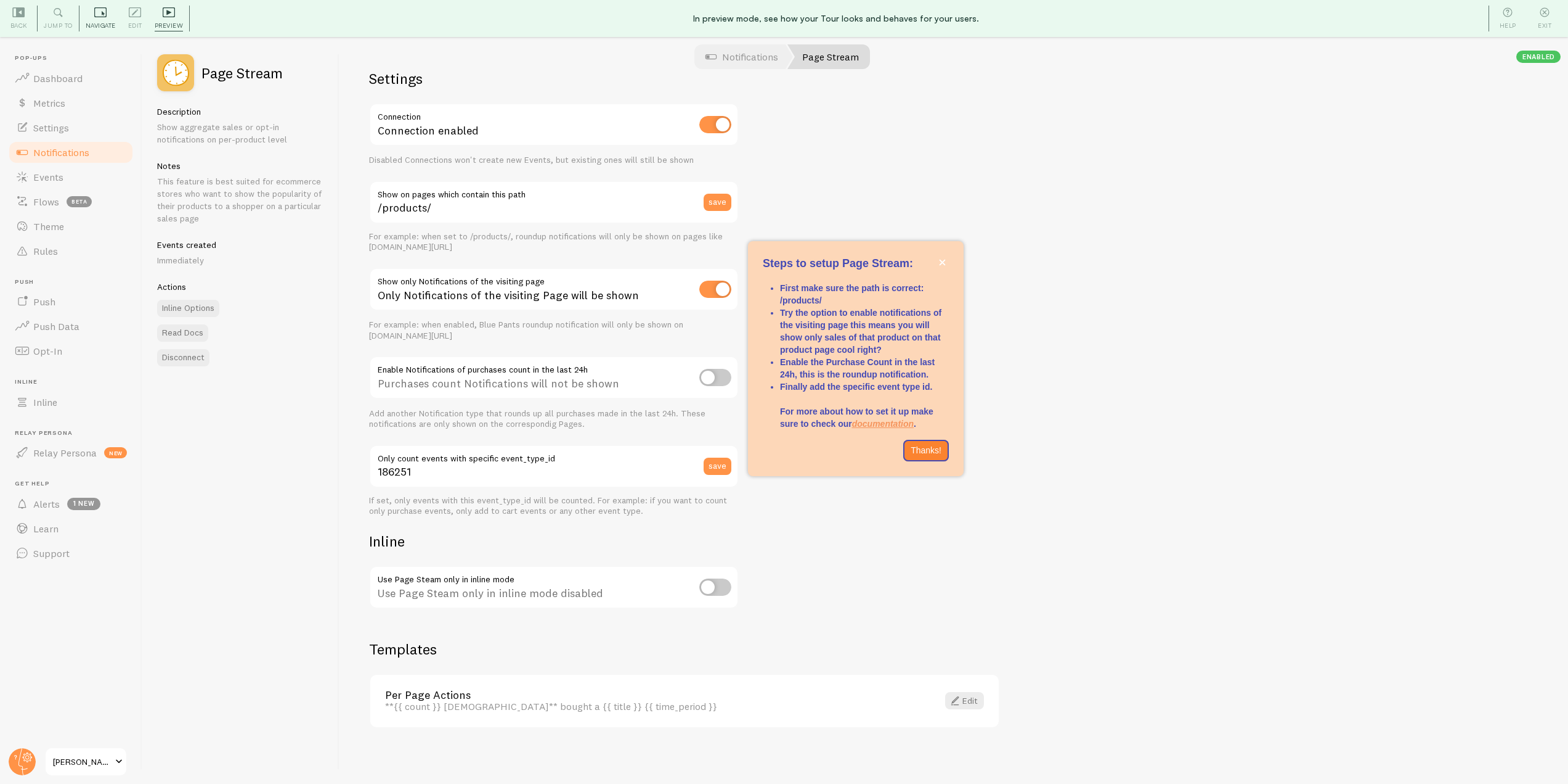
click at [98, 23] on span "Navigate" at bounding box center [100, 25] width 30 height 12
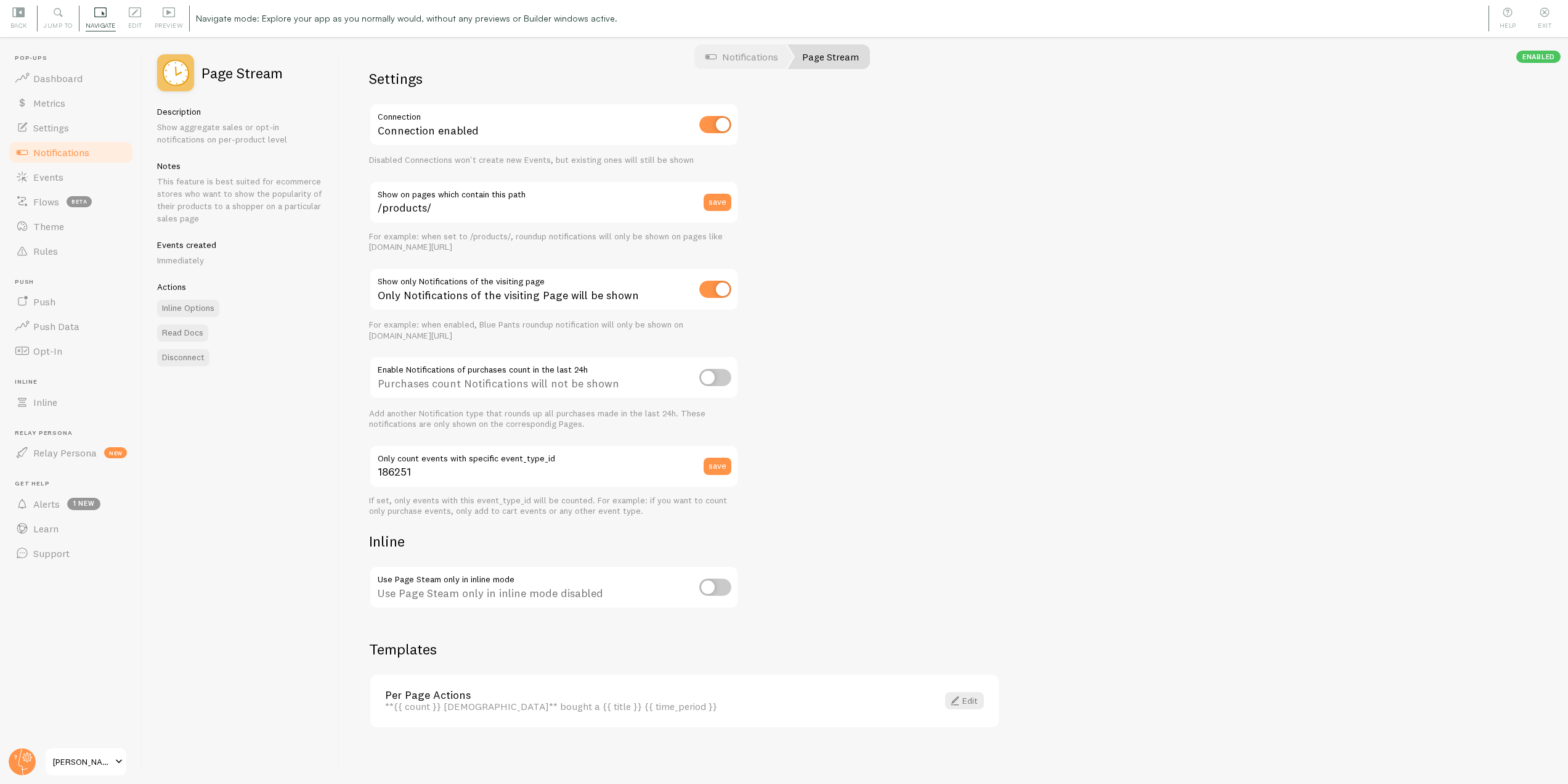
click at [87, 157] on span "Notifications" at bounding box center [61, 152] width 56 height 12
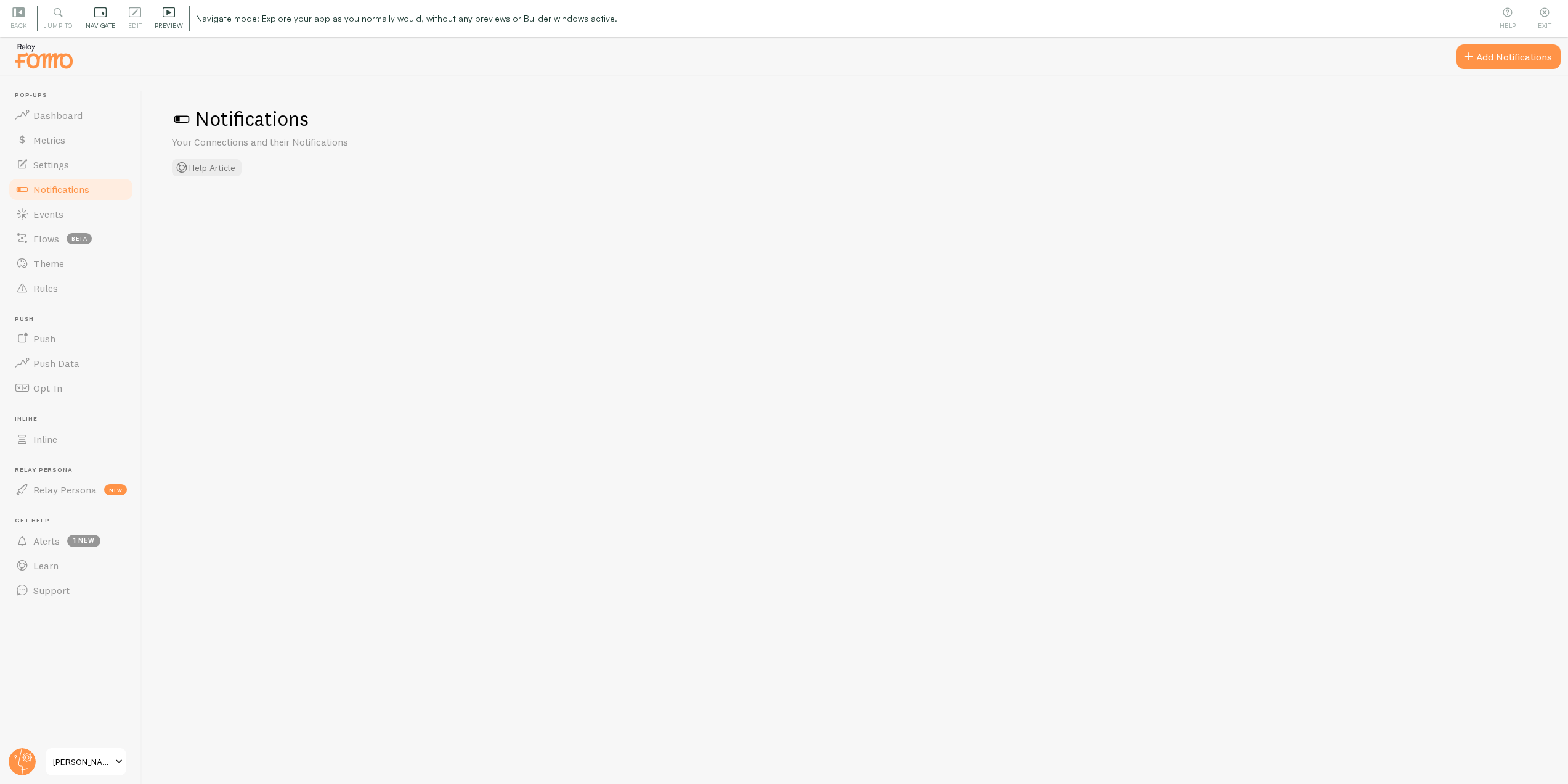
click at [166, 19] on div "Preview" at bounding box center [170, 19] width 42 height 26
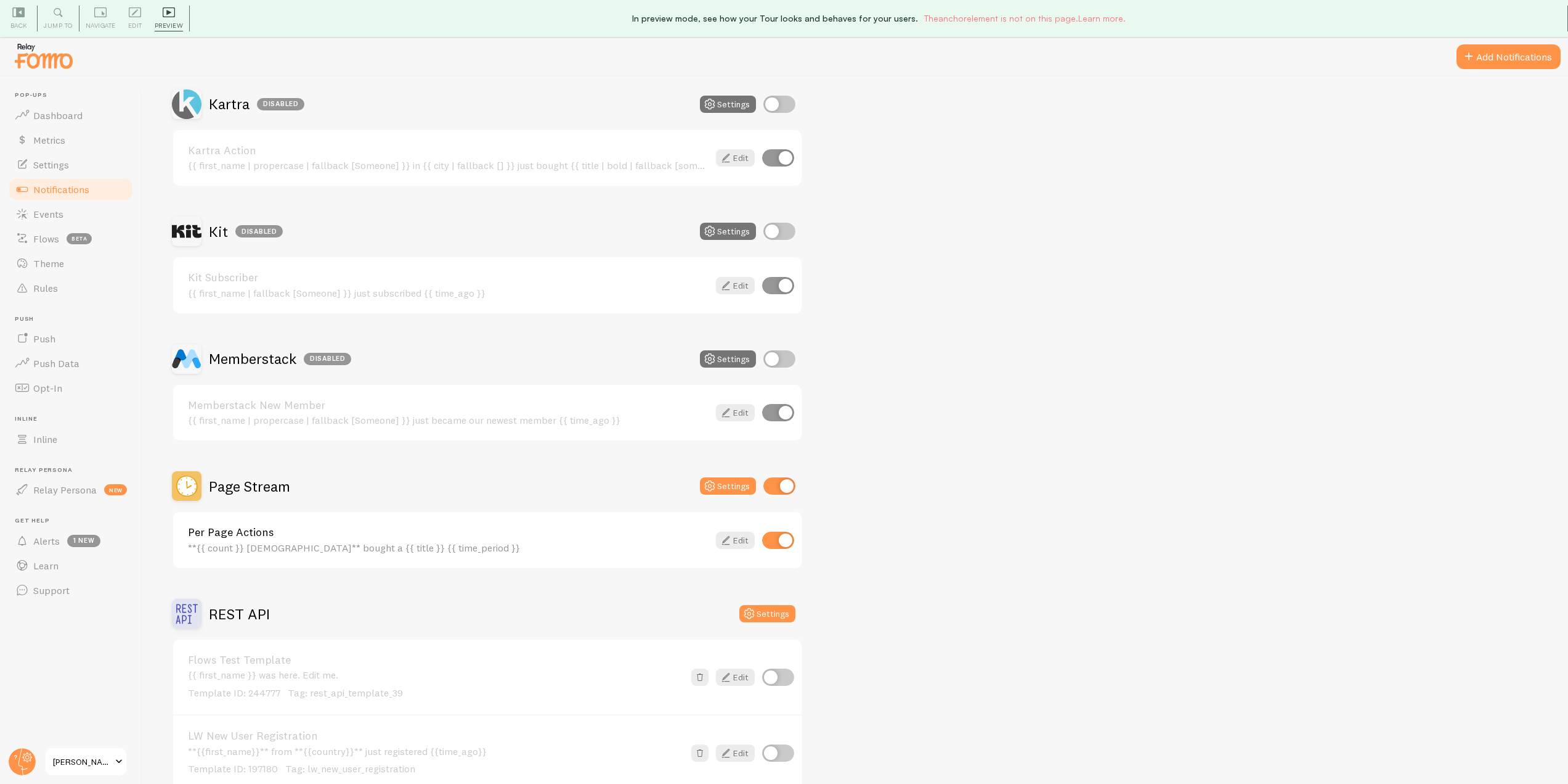
scroll to position [1973, 0]
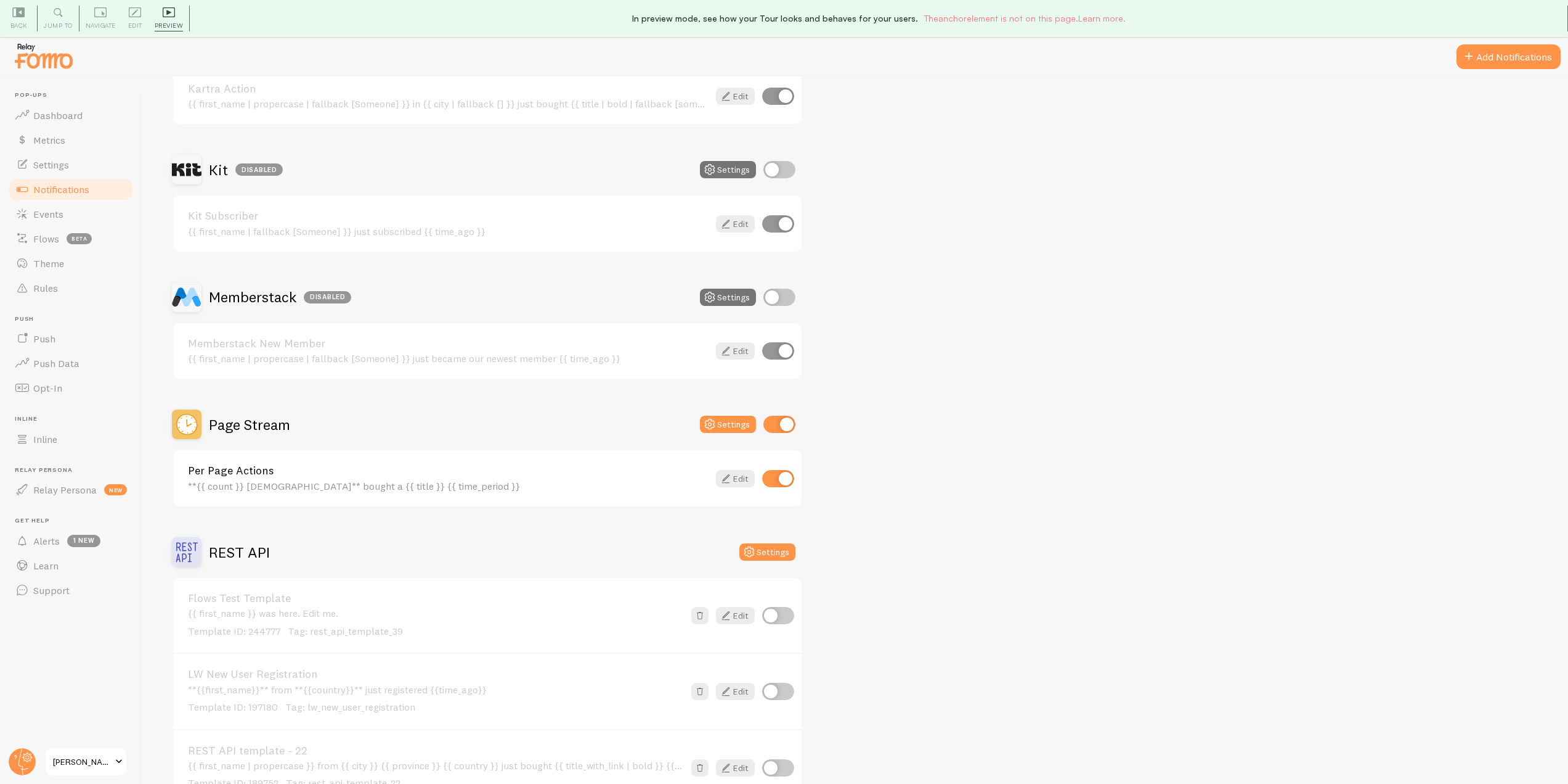
click at [229, 420] on h2 "Page Stream" at bounding box center [249, 424] width 81 height 19
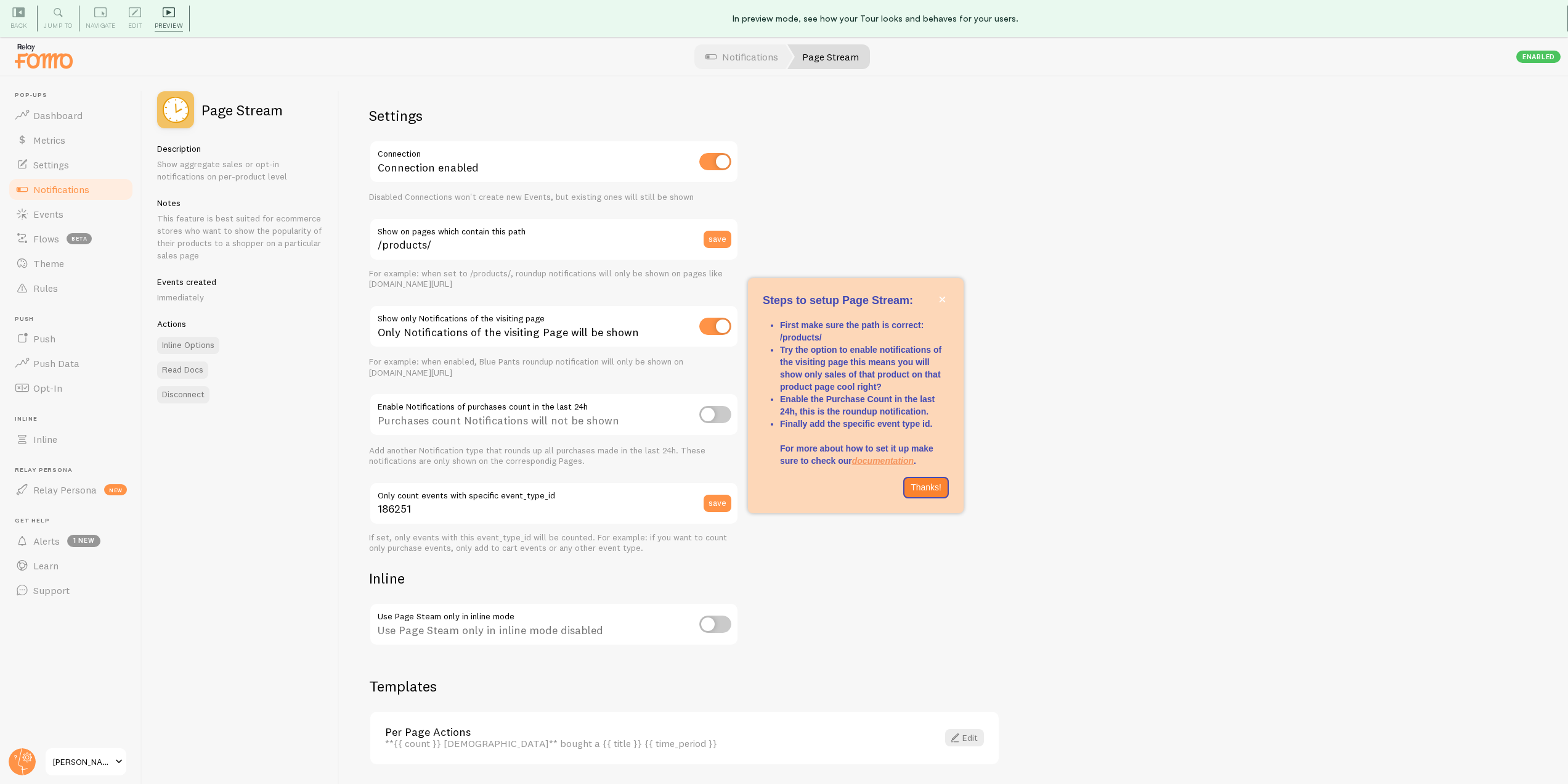
scroll to position [37, 0]
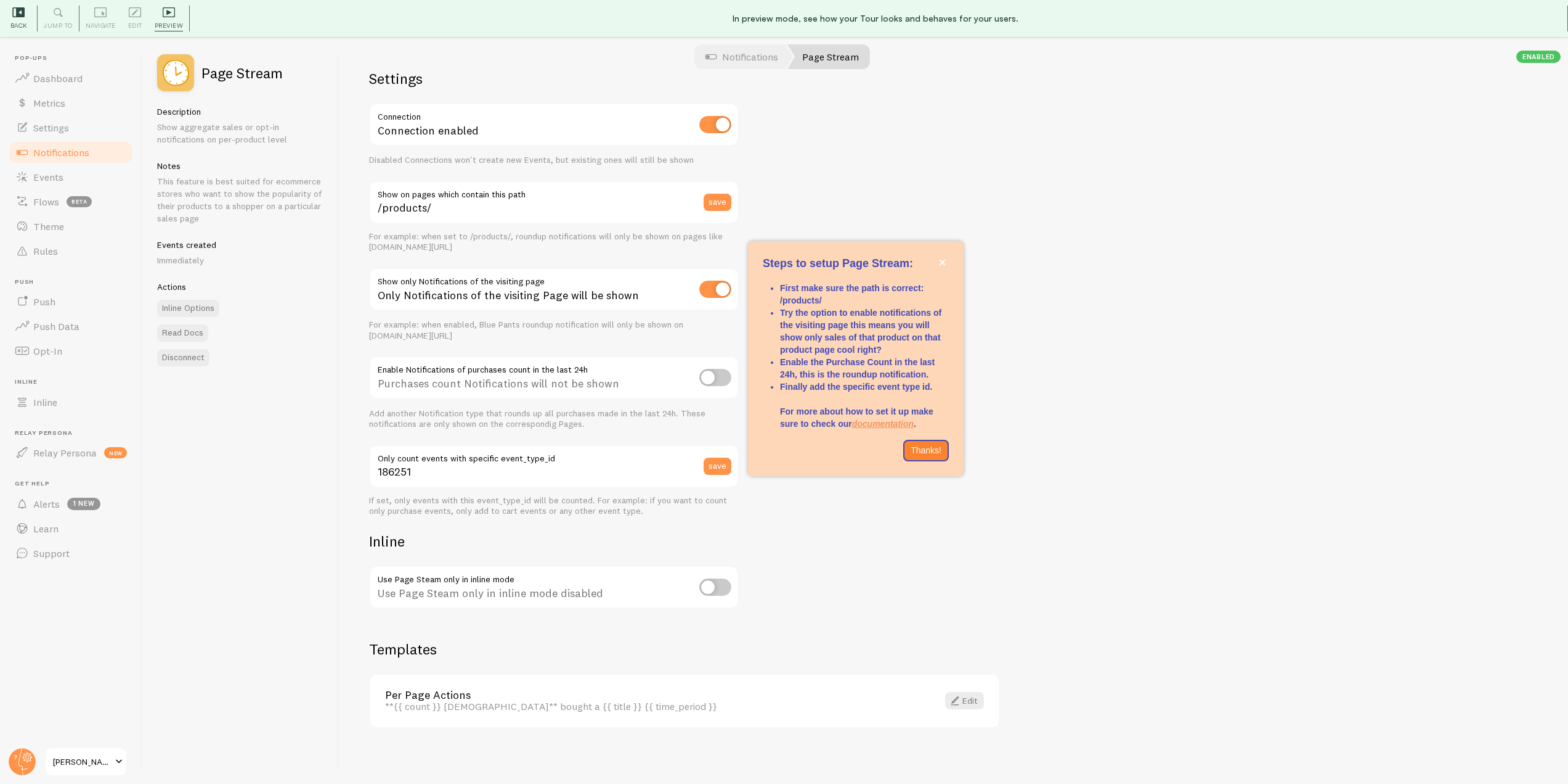
click at [22, 17] on icon at bounding box center [19, 12] width 12 height 10
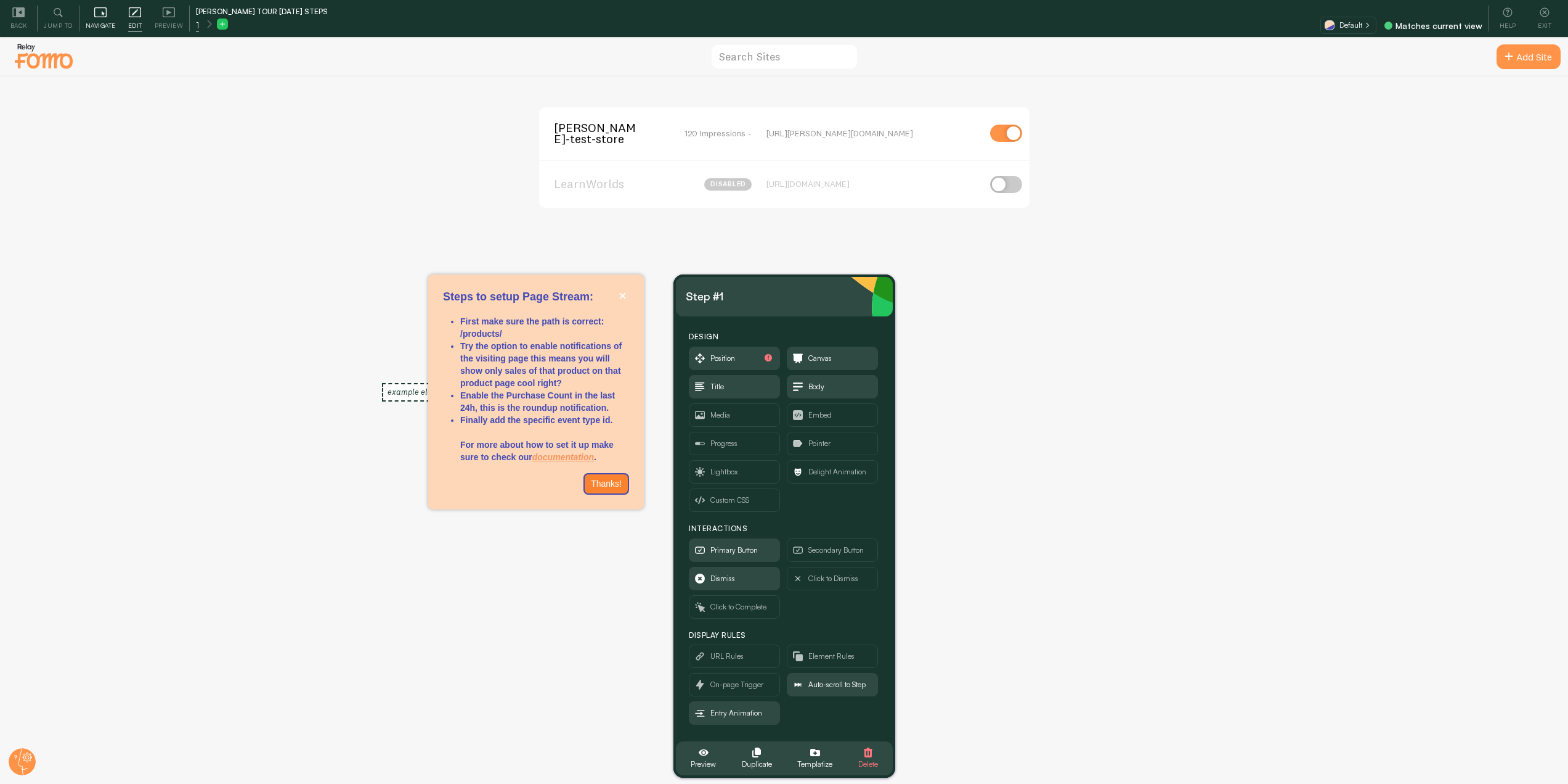
click at [101, 19] on div "Navigate" at bounding box center [100, 19] width 42 height 26
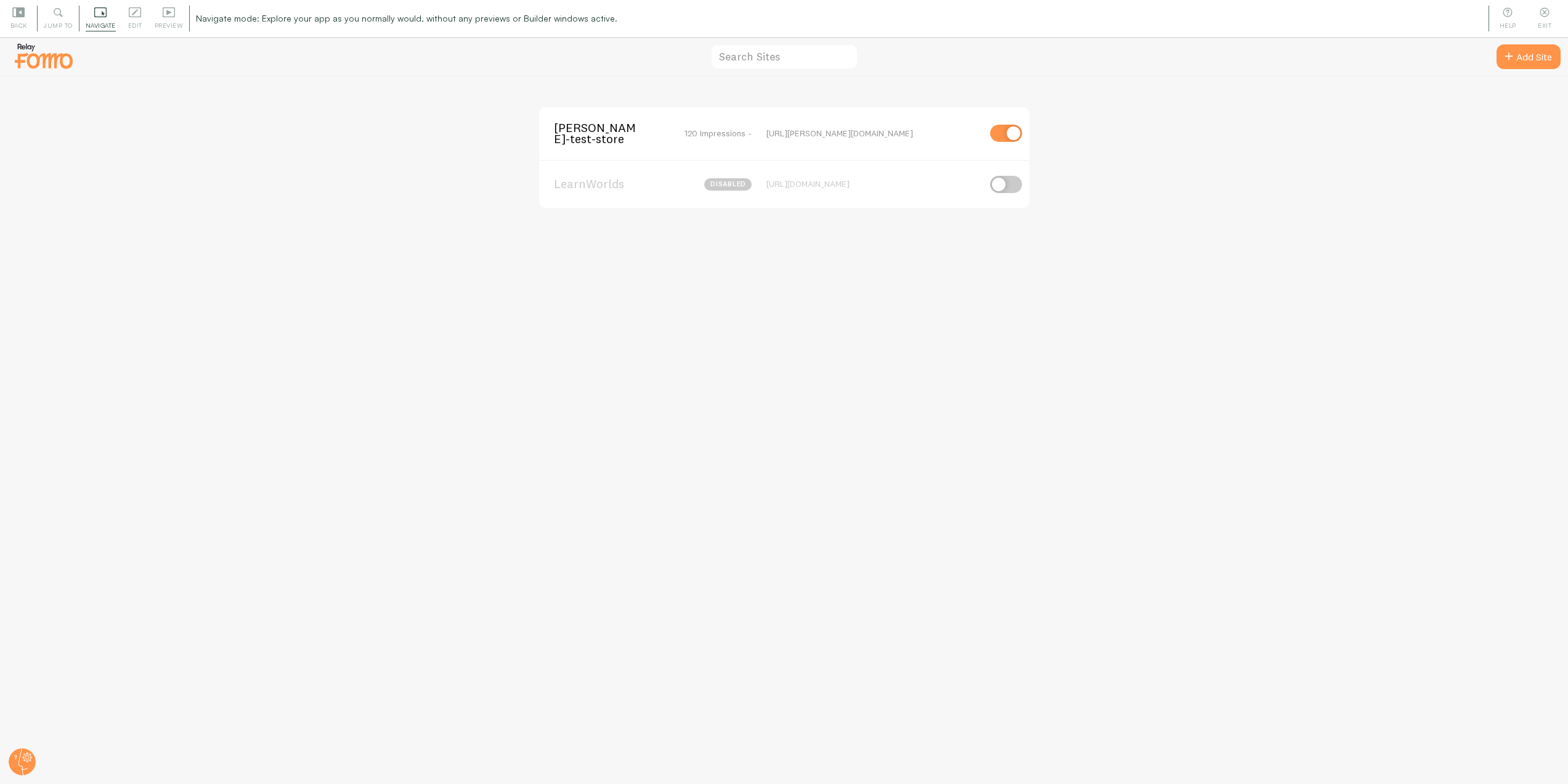
click at [569, 133] on span "[PERSON_NAME]-test-store" at bounding box center [603, 133] width 99 height 23
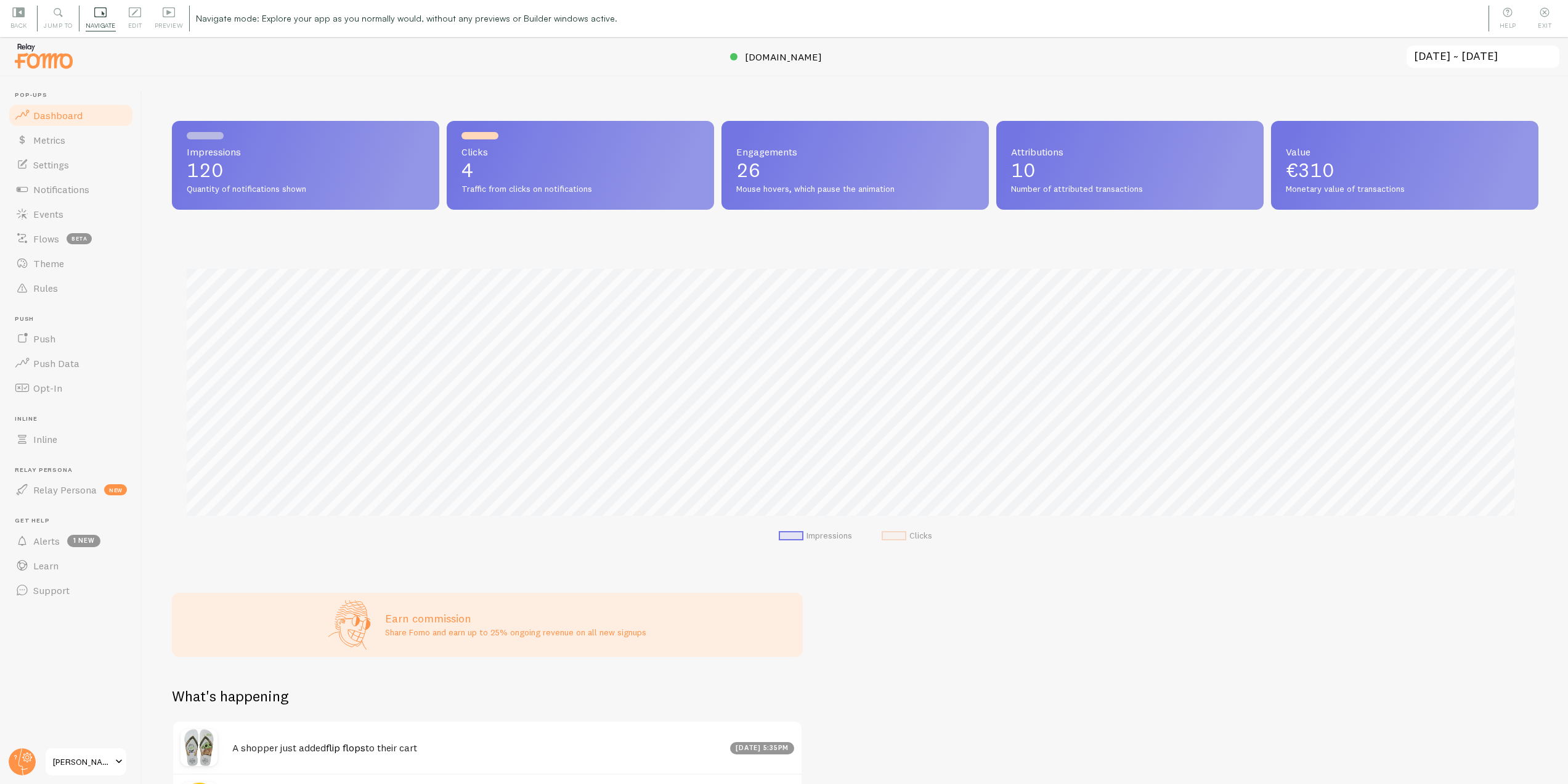
scroll to position [323, 1357]
click at [69, 198] on link "Notifications" at bounding box center [71, 189] width 127 height 25
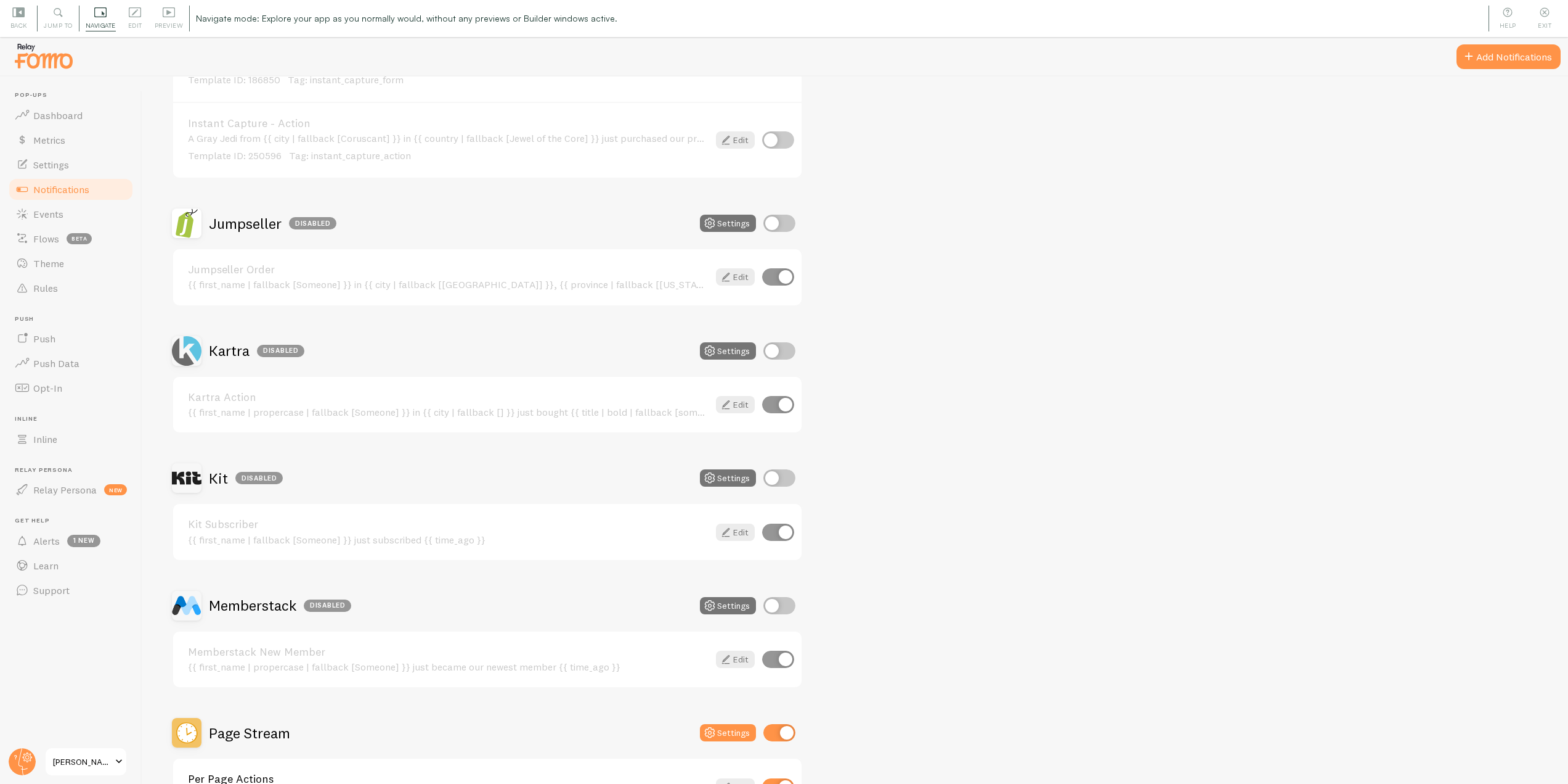
scroll to position [2035, 0]
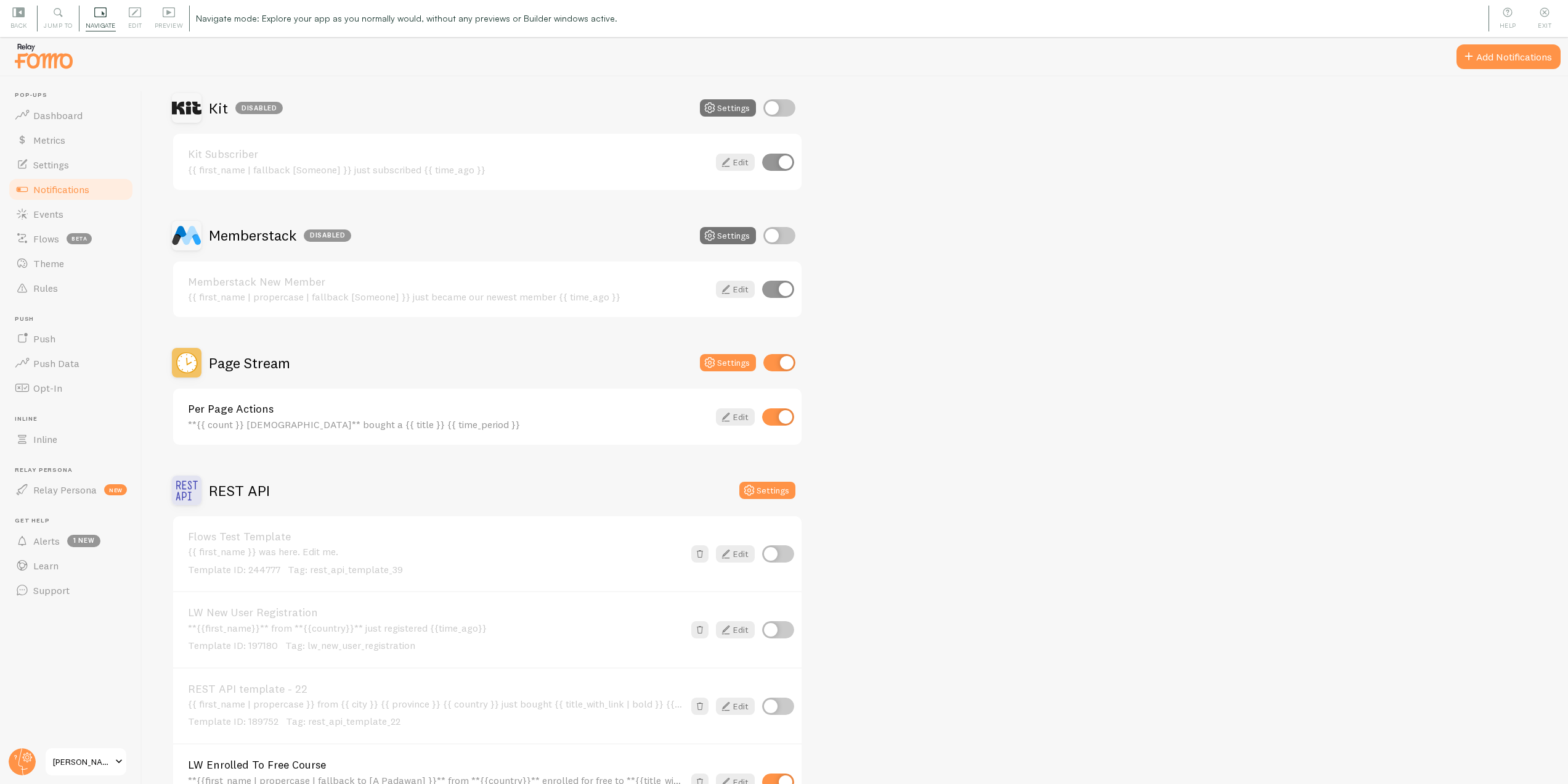
click at [264, 376] on div "Page Stream" at bounding box center [231, 363] width 118 height 29
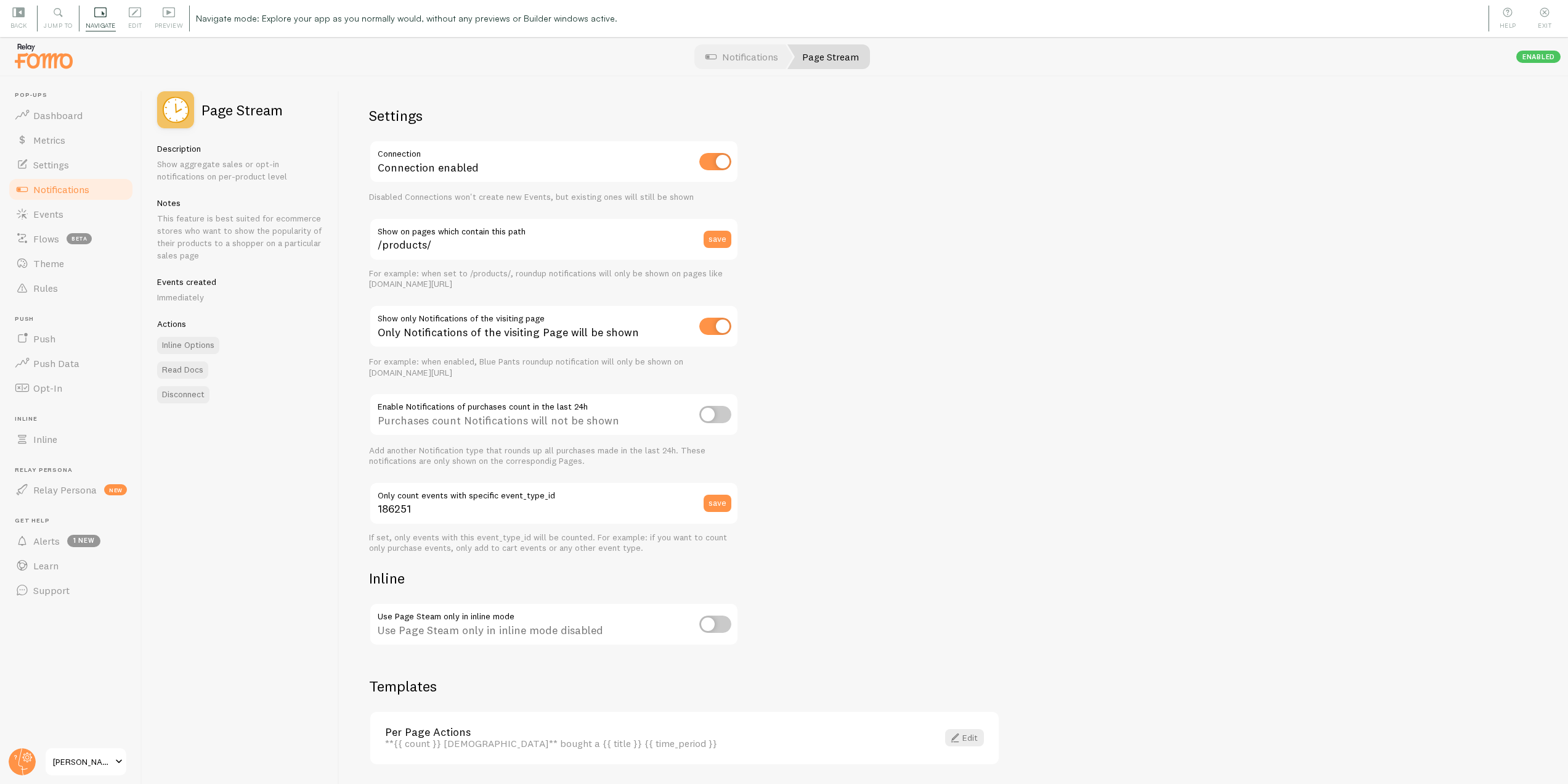
scroll to position [4, 0]
click at [109, 19] on div "Navigate" at bounding box center [100, 19] width 42 height 26
click at [135, 15] on icon at bounding box center [135, 12] width 12 height 12
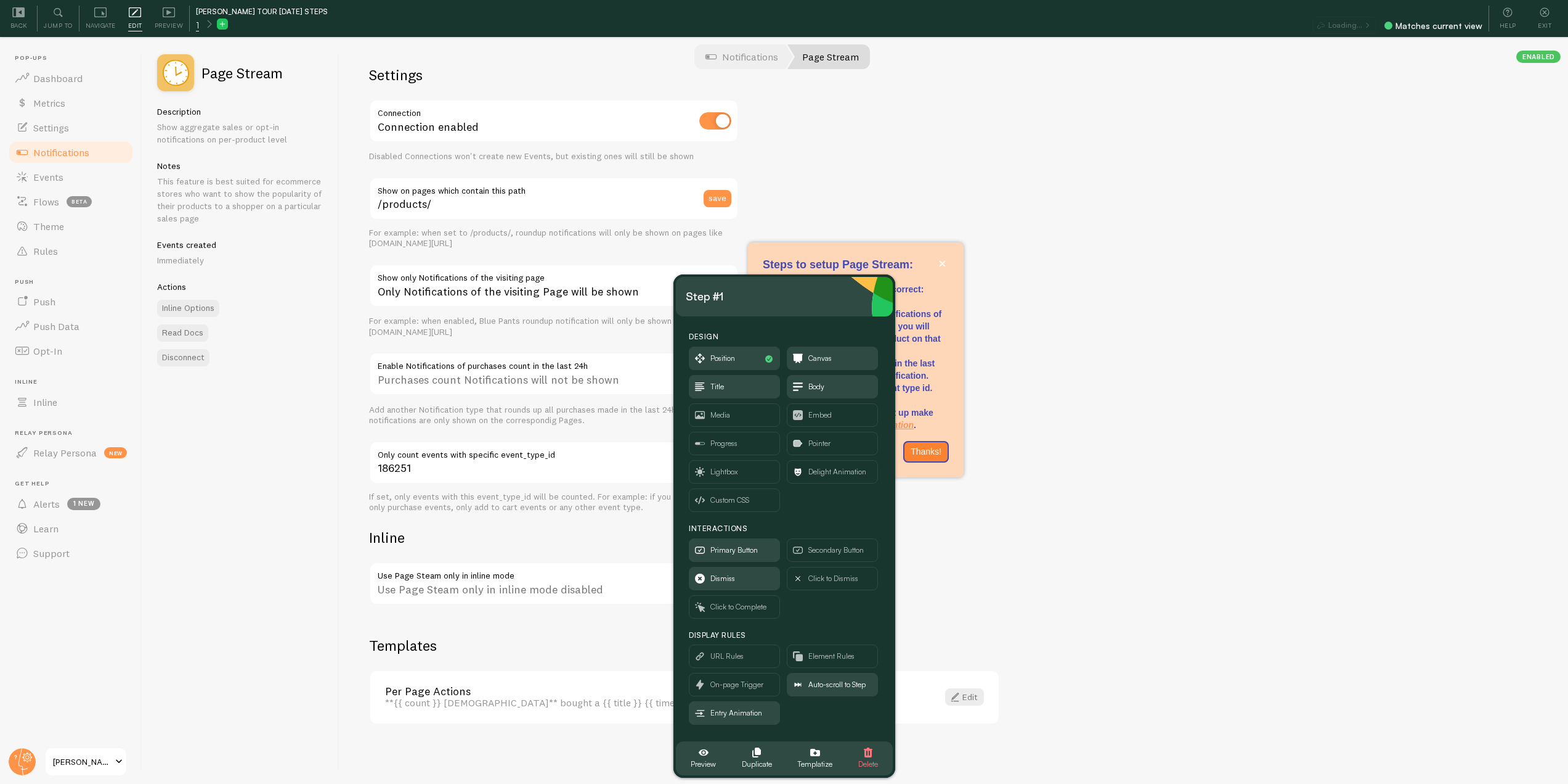
scroll to position [0, 0]
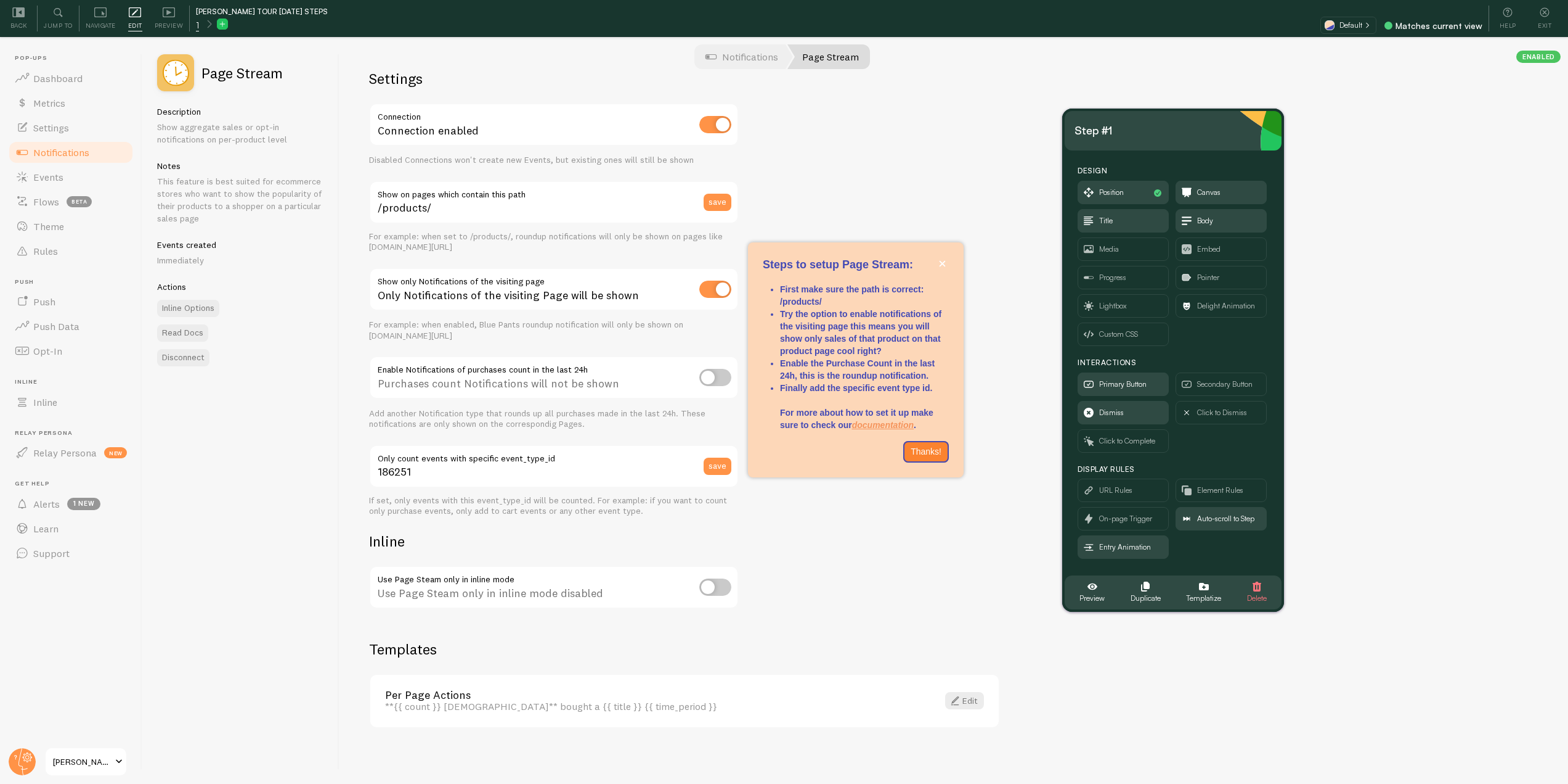
drag, startPoint x: 811, startPoint y: 294, endPoint x: 1200, endPoint y: 128, distance: 422.9
click at [1200, 128] on div "Step #1" at bounding box center [1173, 131] width 197 height 20
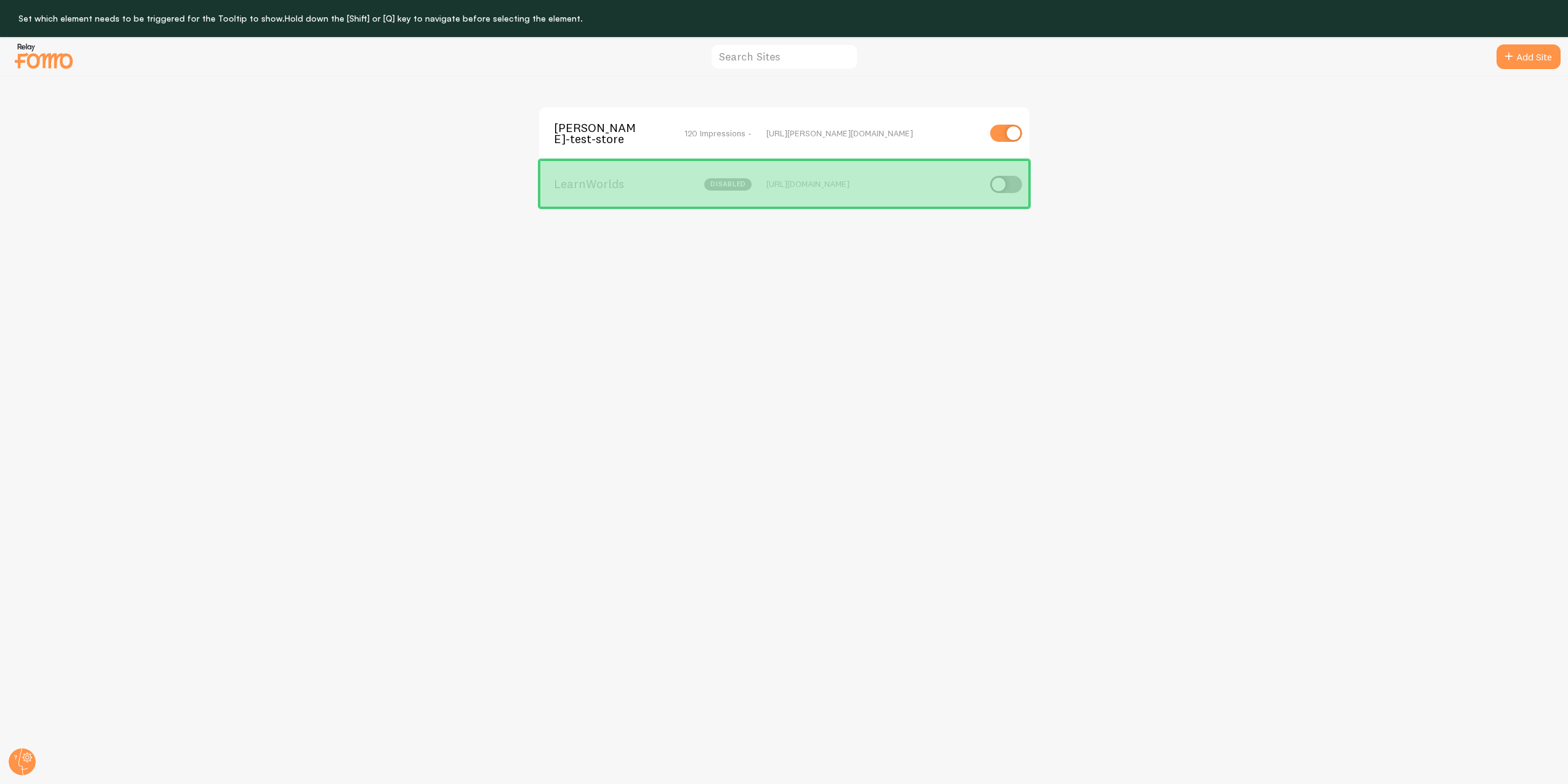
click at [845, 188] on div "[URL][DOMAIN_NAME]" at bounding box center [873, 184] width 213 height 11
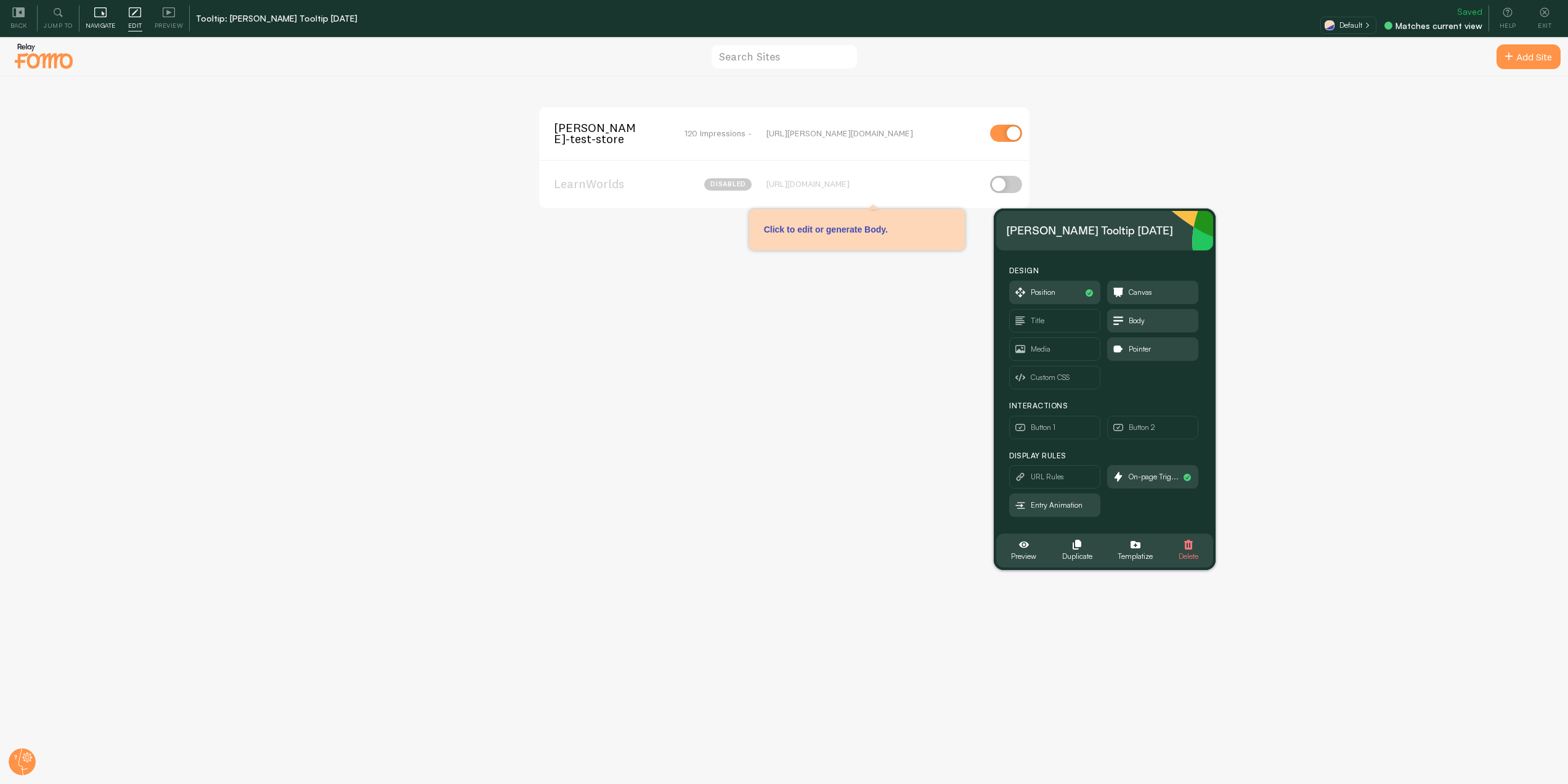
click at [95, 18] on icon at bounding box center [100, 12] width 12 height 12
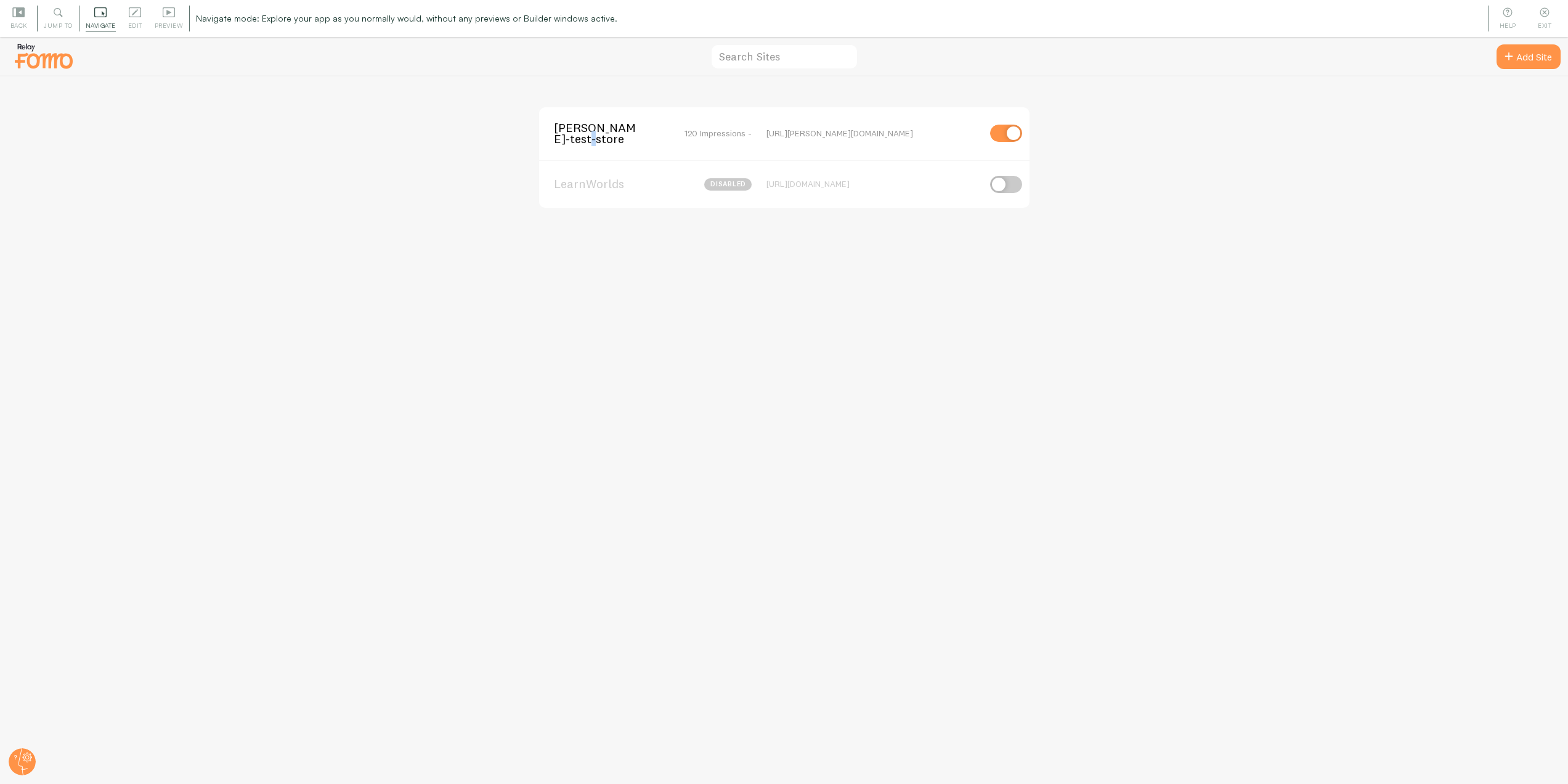
click at [572, 143] on span "[PERSON_NAME]-test-store" at bounding box center [603, 133] width 99 height 23
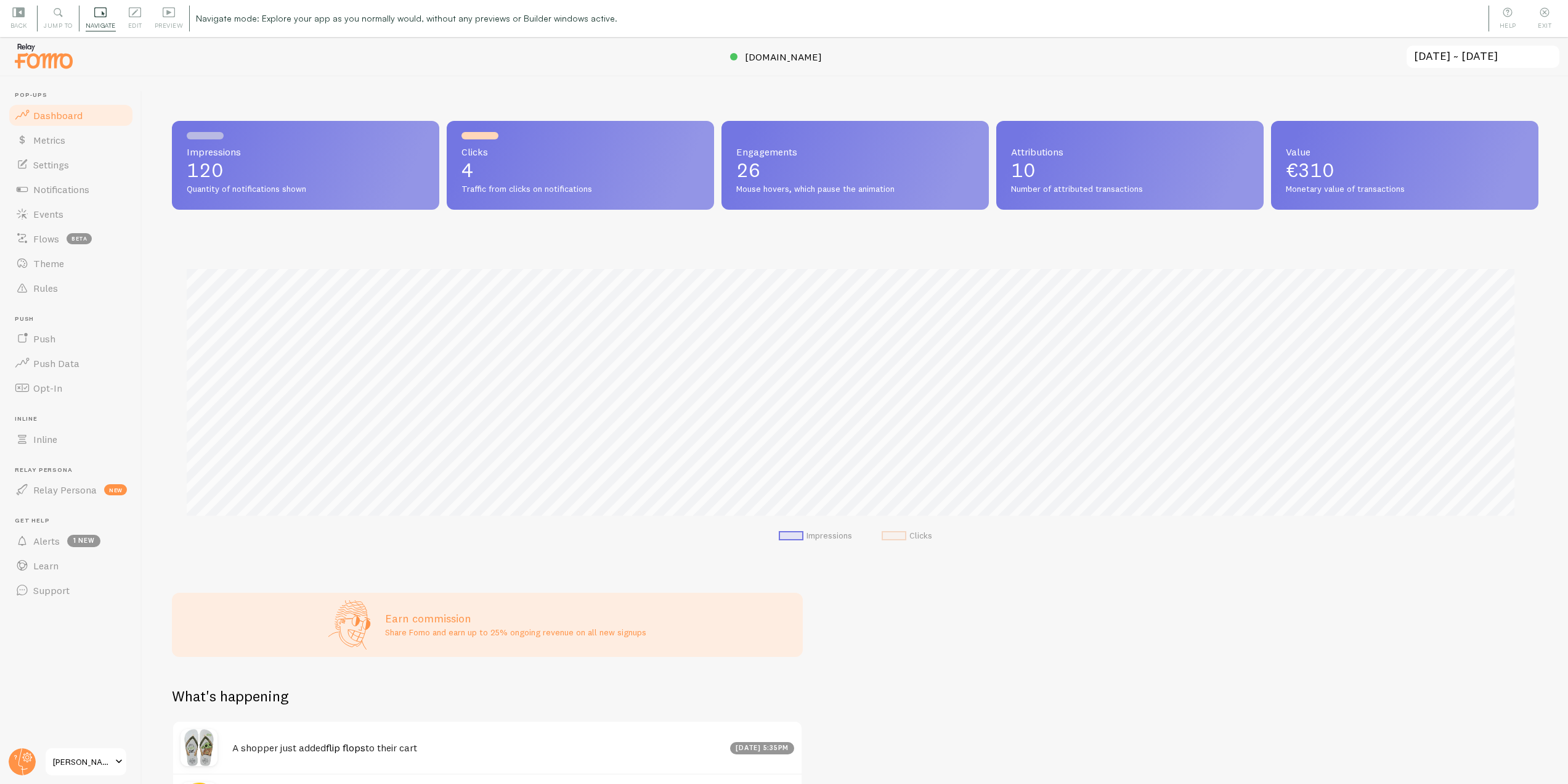
scroll to position [323, 1357]
click at [102, 14] on icon at bounding box center [103, 13] width 3 height 5
click at [90, 189] on link "Notifications" at bounding box center [71, 189] width 127 height 25
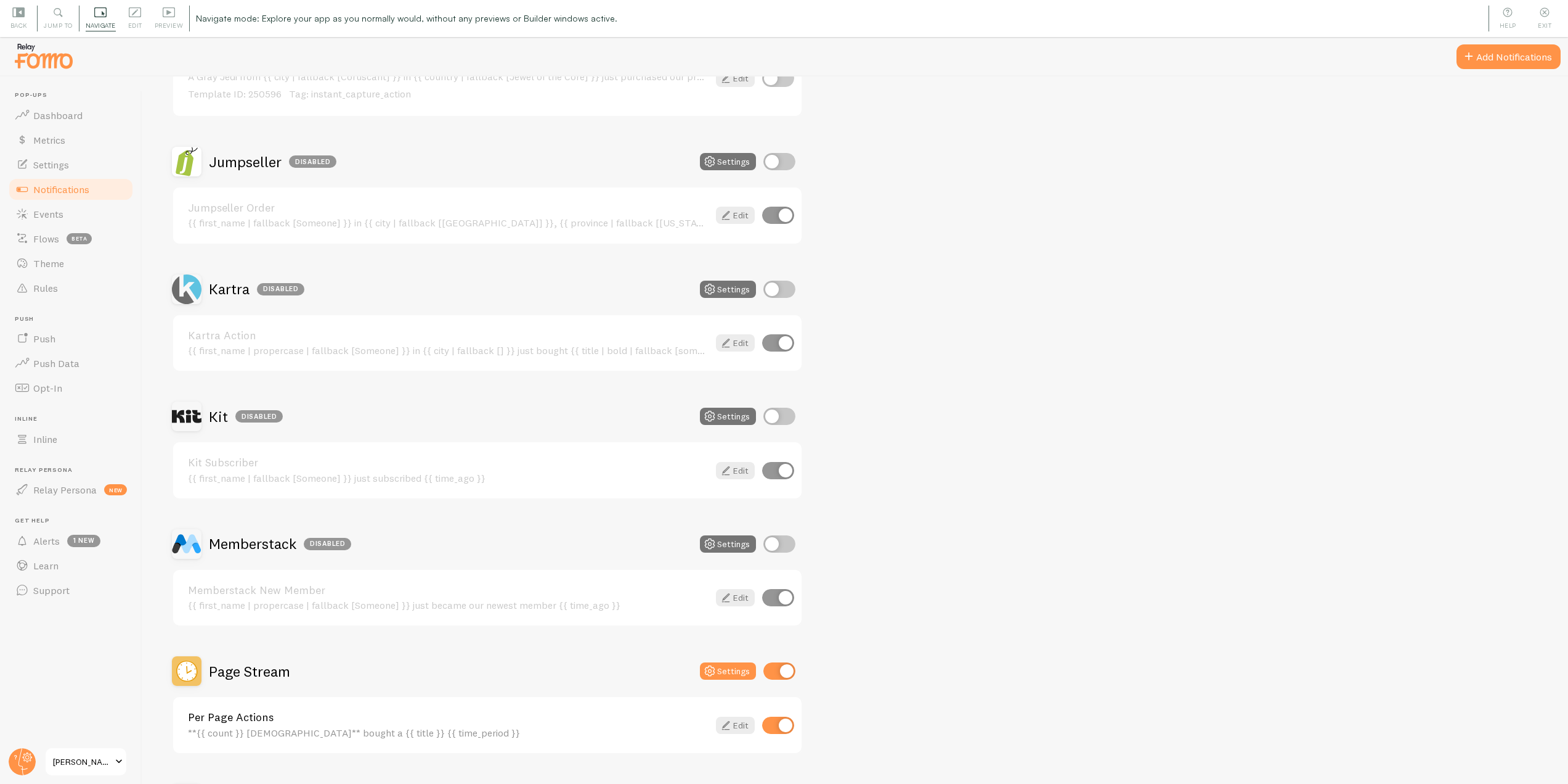
scroll to position [1850, 0]
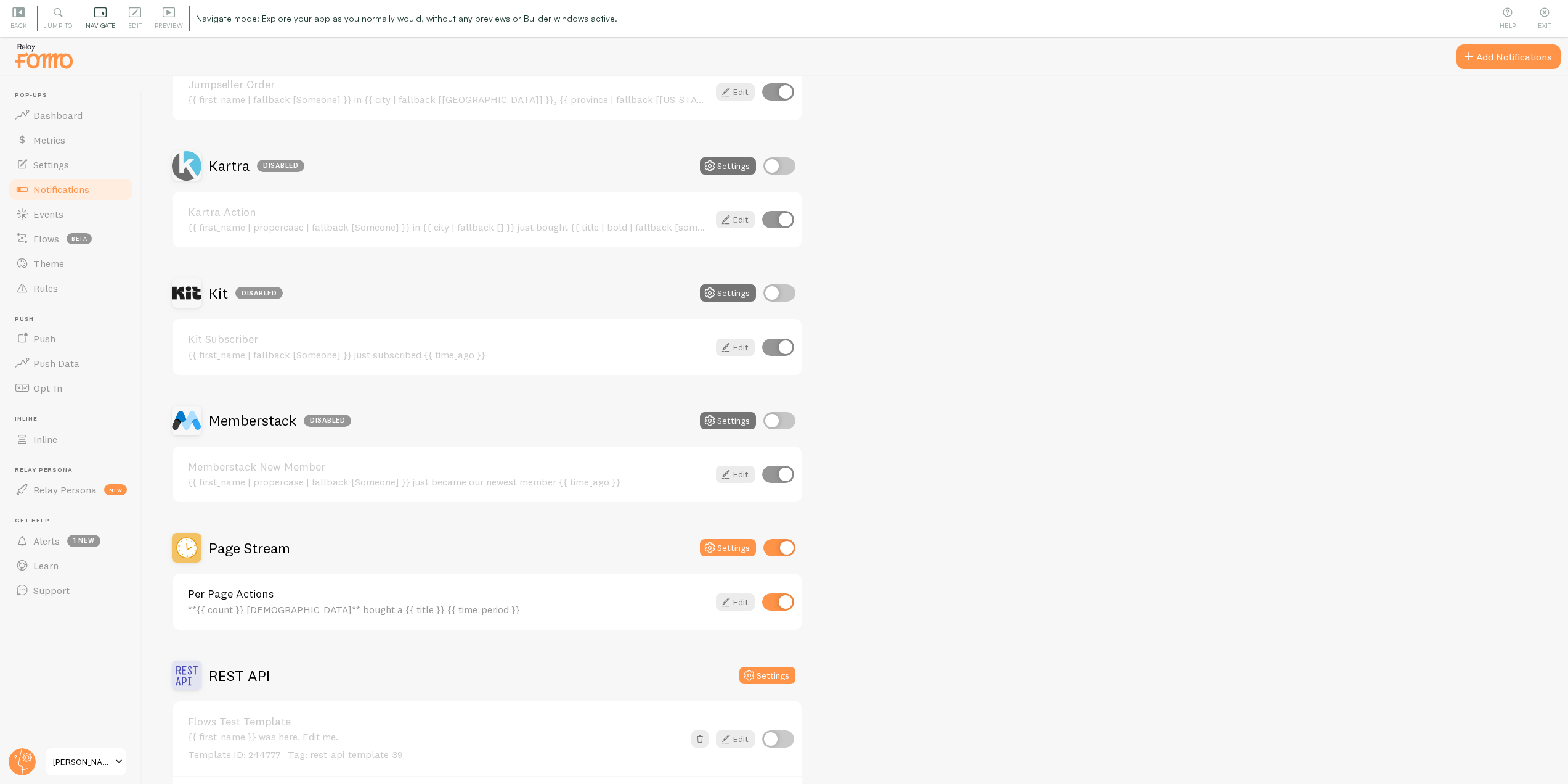
click at [234, 549] on h2 "Page Stream" at bounding box center [249, 548] width 81 height 19
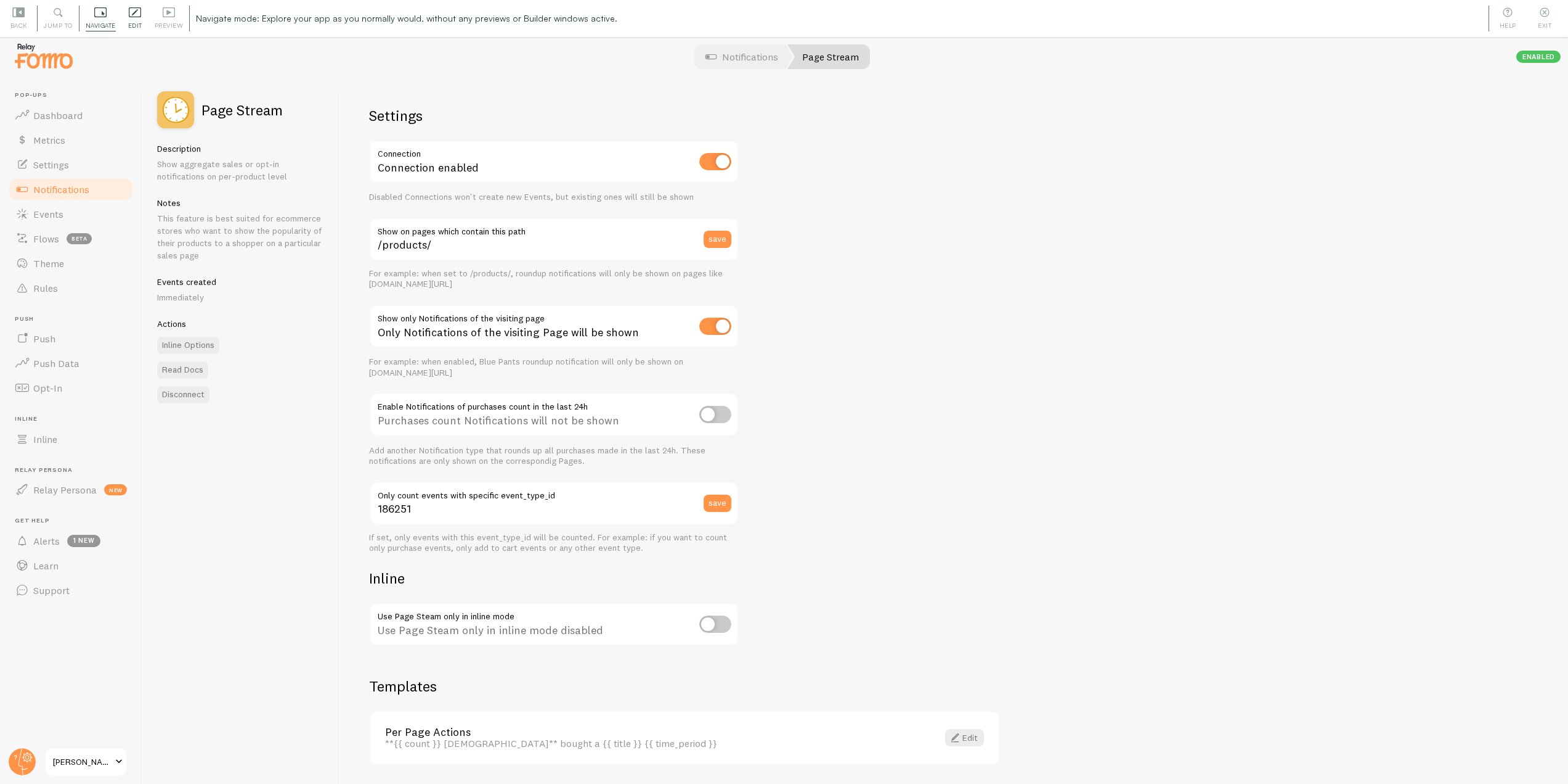
click at [133, 22] on span "Edit" at bounding box center [135, 25] width 14 height 12
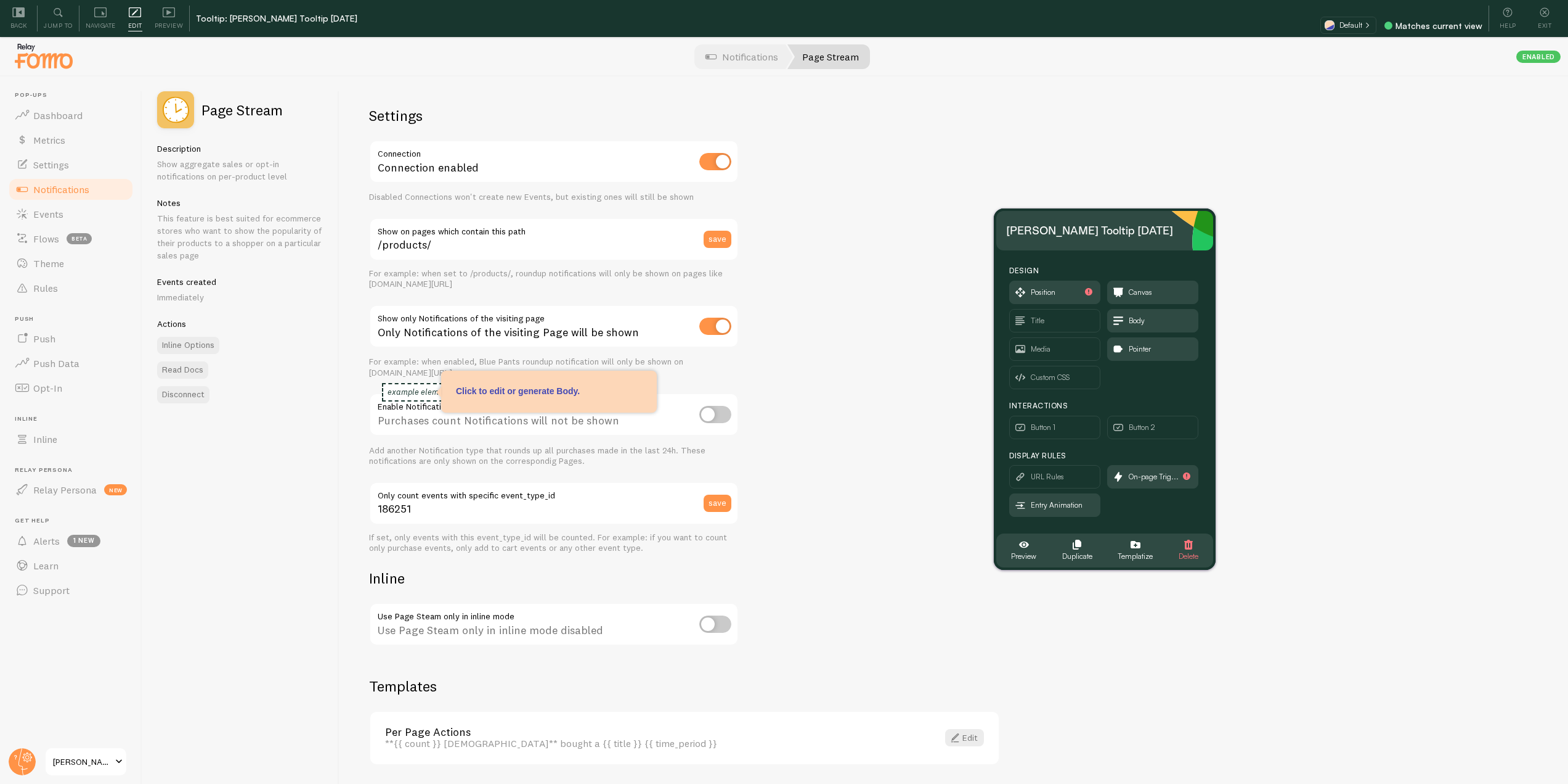
click at [1074, 237] on div "Elias's Tooltip 2025-08-26" at bounding box center [1090, 231] width 167 height 20
click at [1077, 225] on div "Elias's Tooltip 2025-08-26" at bounding box center [1090, 231] width 167 height 20
click at [1043, 285] on span "Position" at bounding box center [1055, 292] width 90 height 22
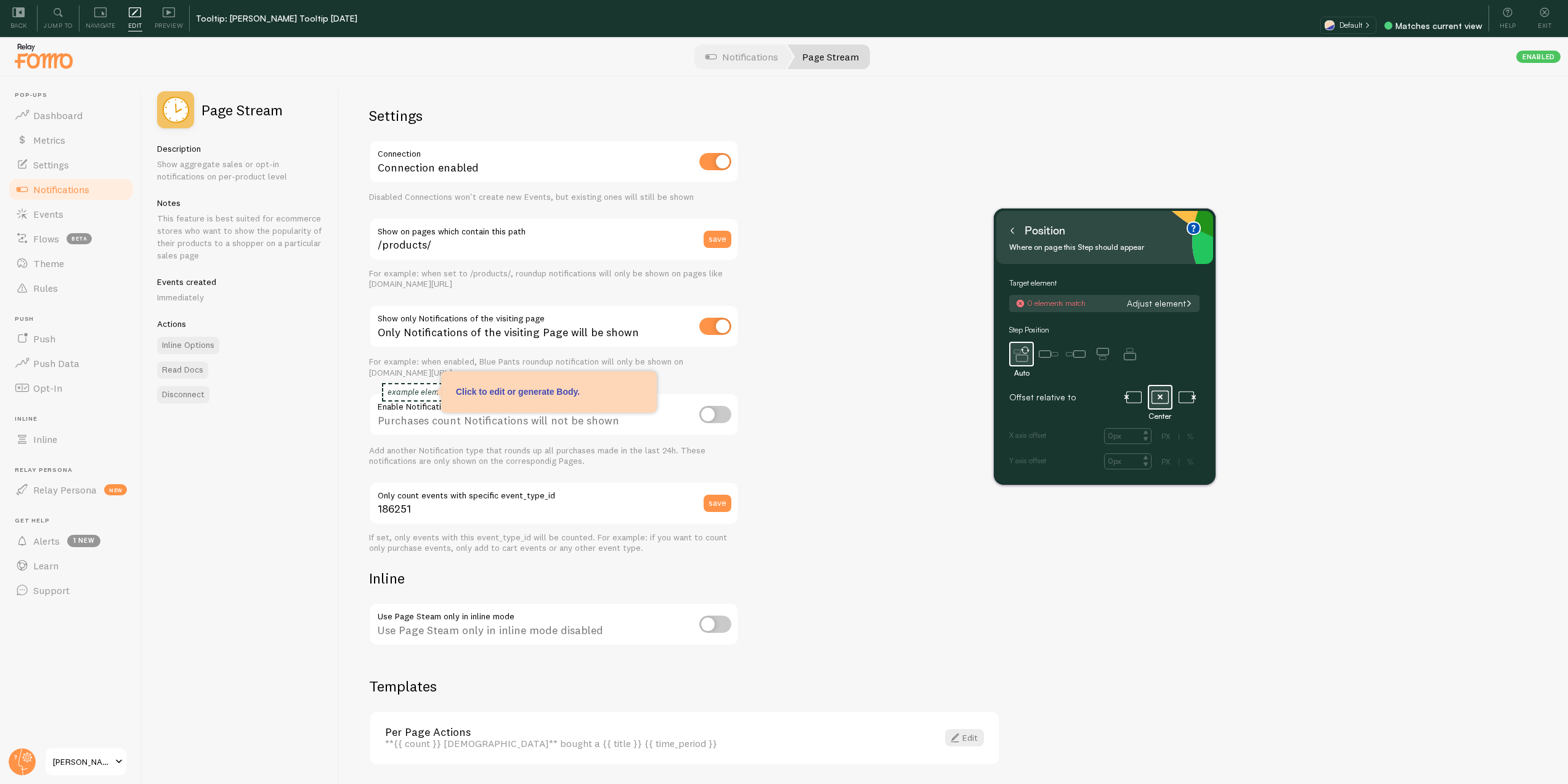
click at [1170, 302] on button "Adjust element" at bounding box center [1159, 303] width 73 height 11
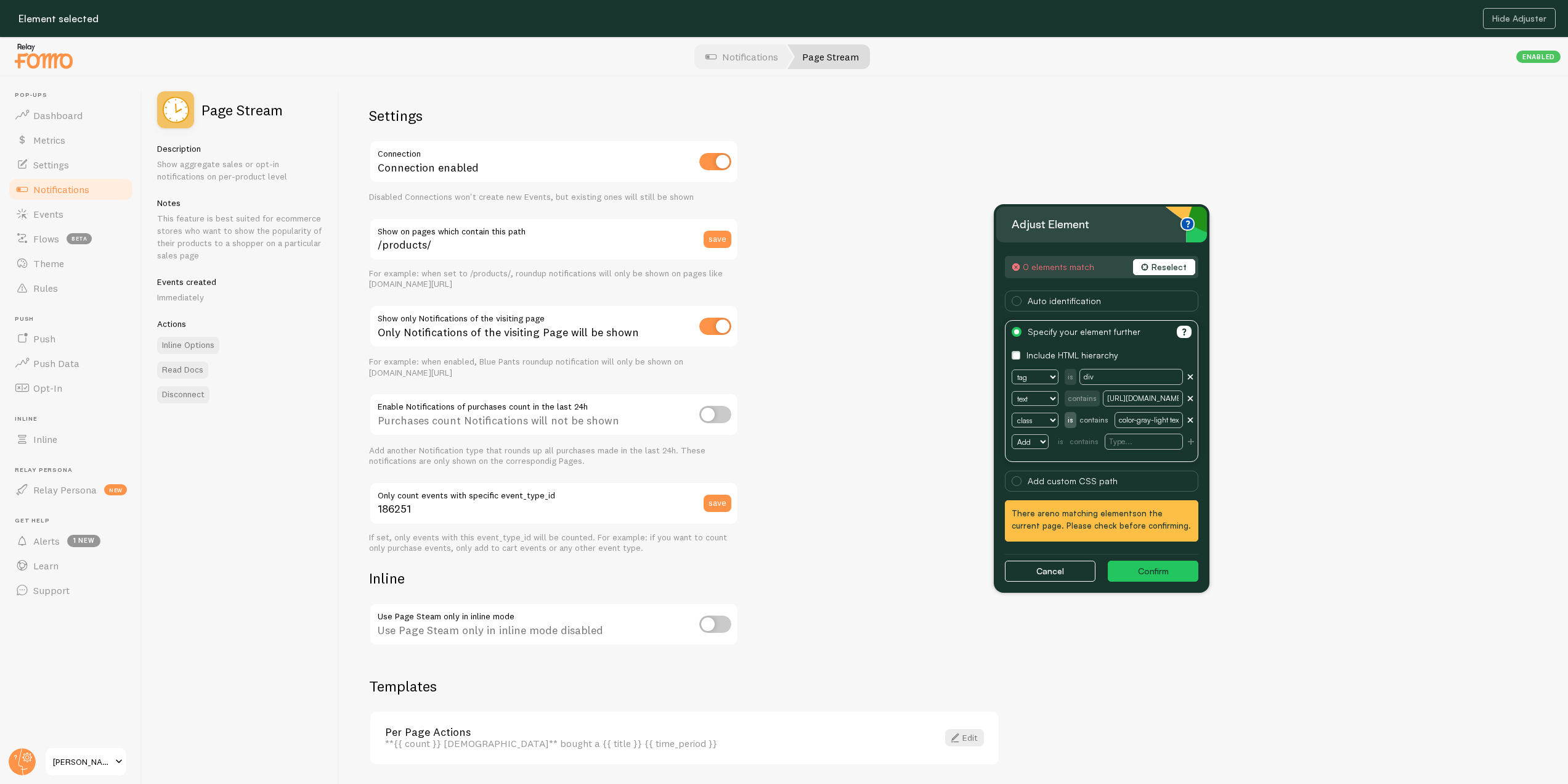
click at [1167, 264] on button "Reselect" at bounding box center [1164, 267] width 62 height 16
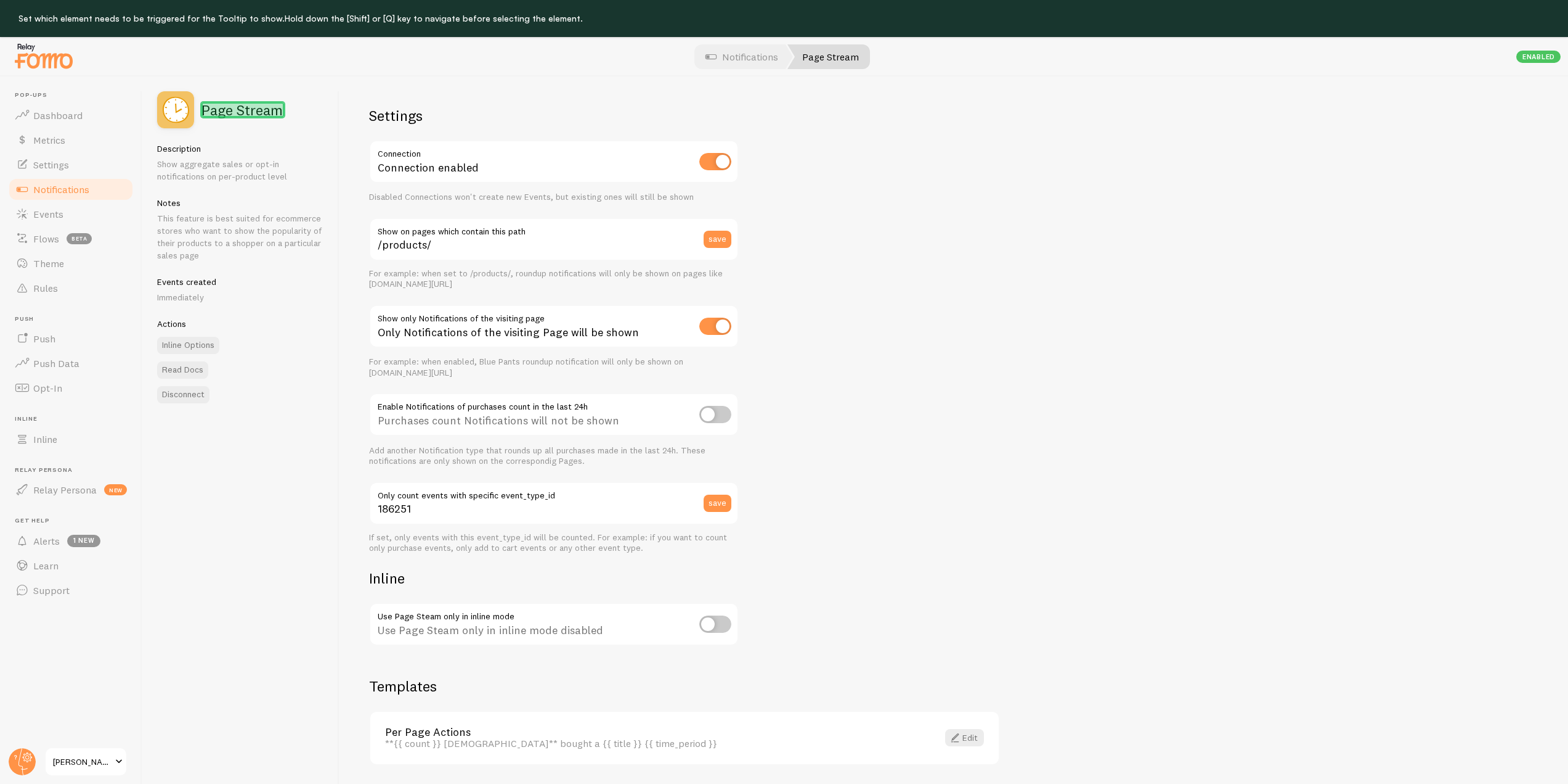
click at [212, 113] on h2 "Page Stream" at bounding box center [241, 110] width 81 height 15
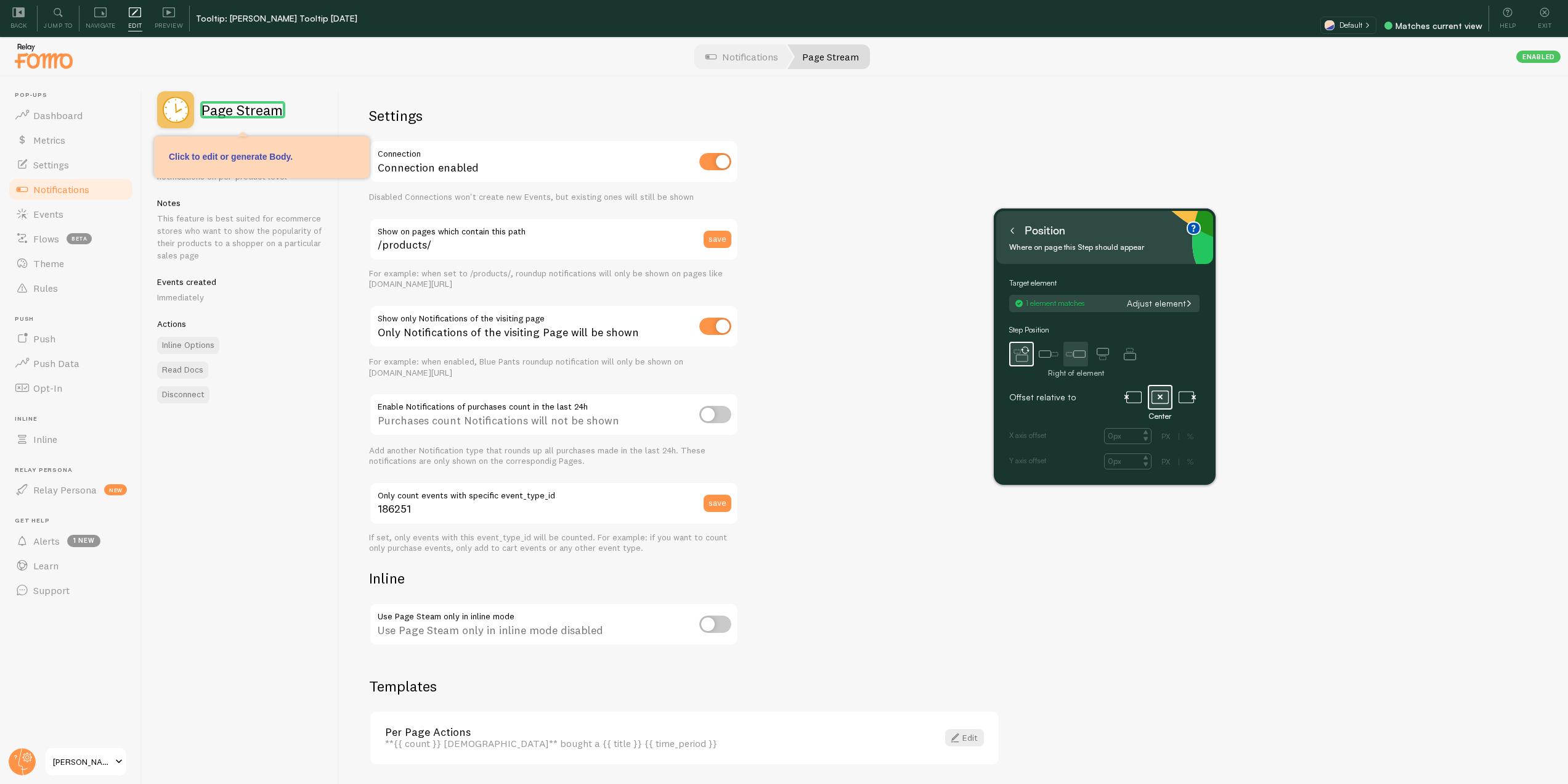
click at [1076, 349] on icon at bounding box center [1076, 354] width 25 height 25
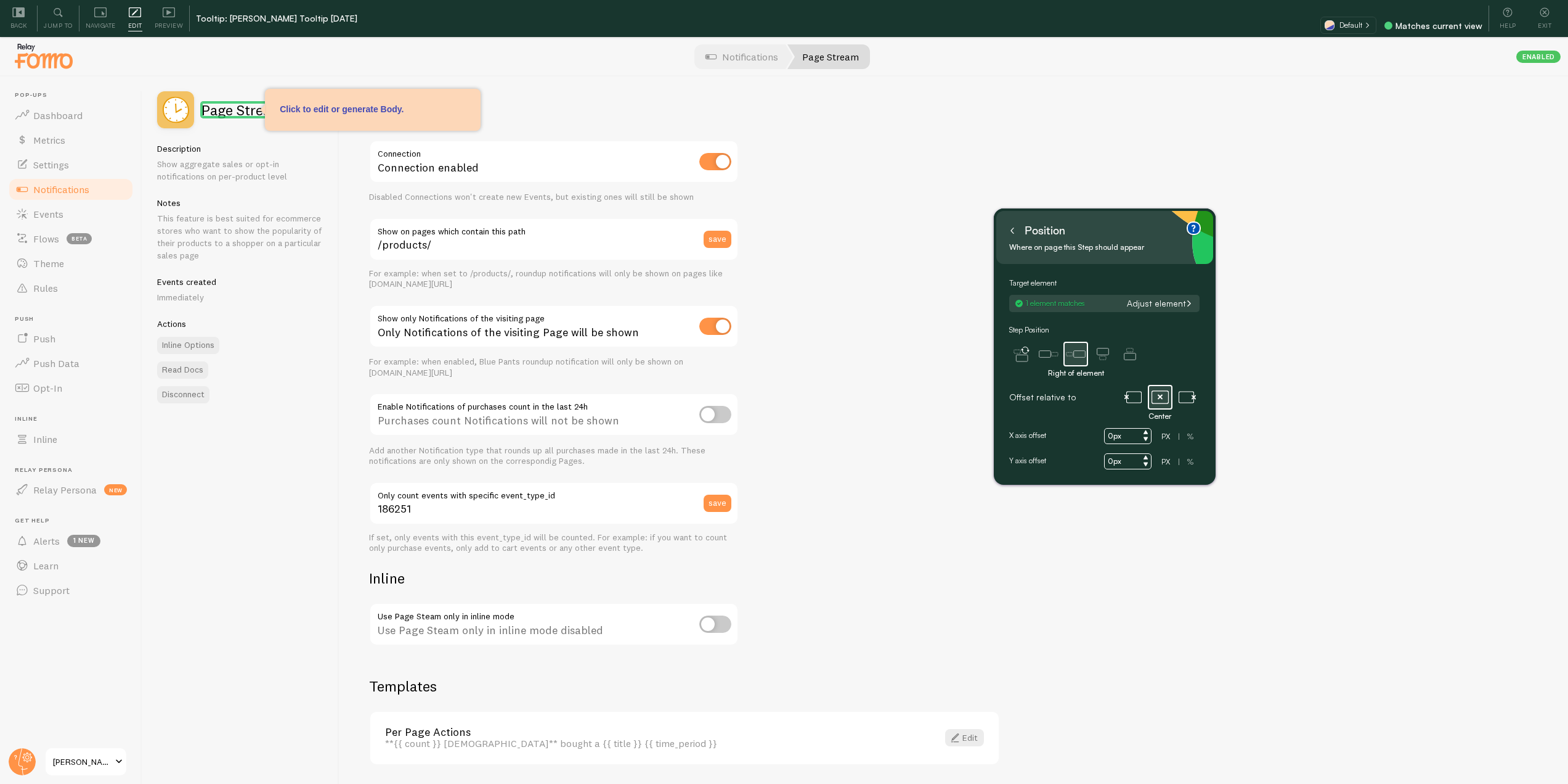
click at [1139, 306] on button "Adjust element" at bounding box center [1159, 303] width 73 height 11
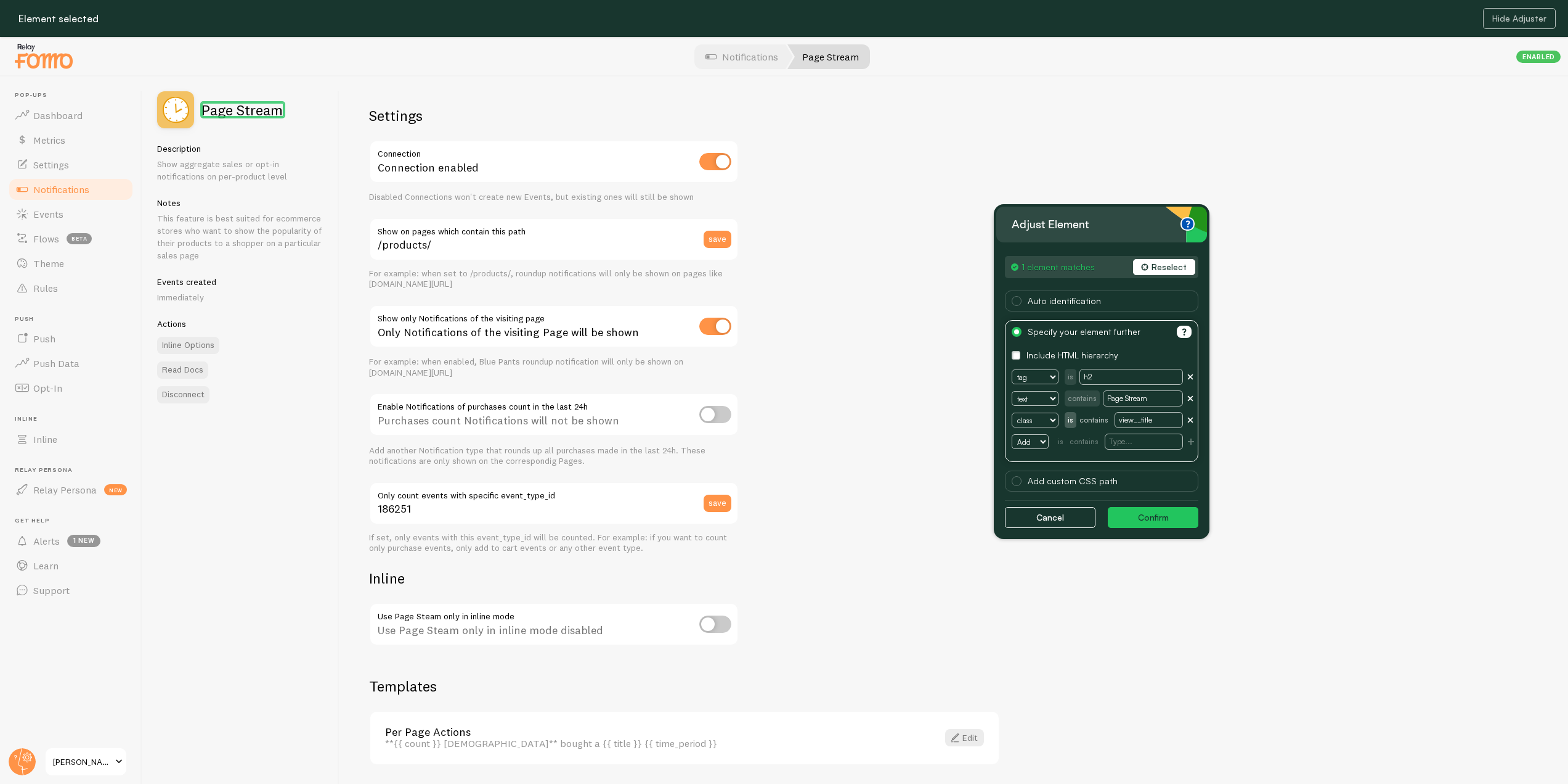
click at [1174, 265] on button "Reselect" at bounding box center [1164, 267] width 62 height 16
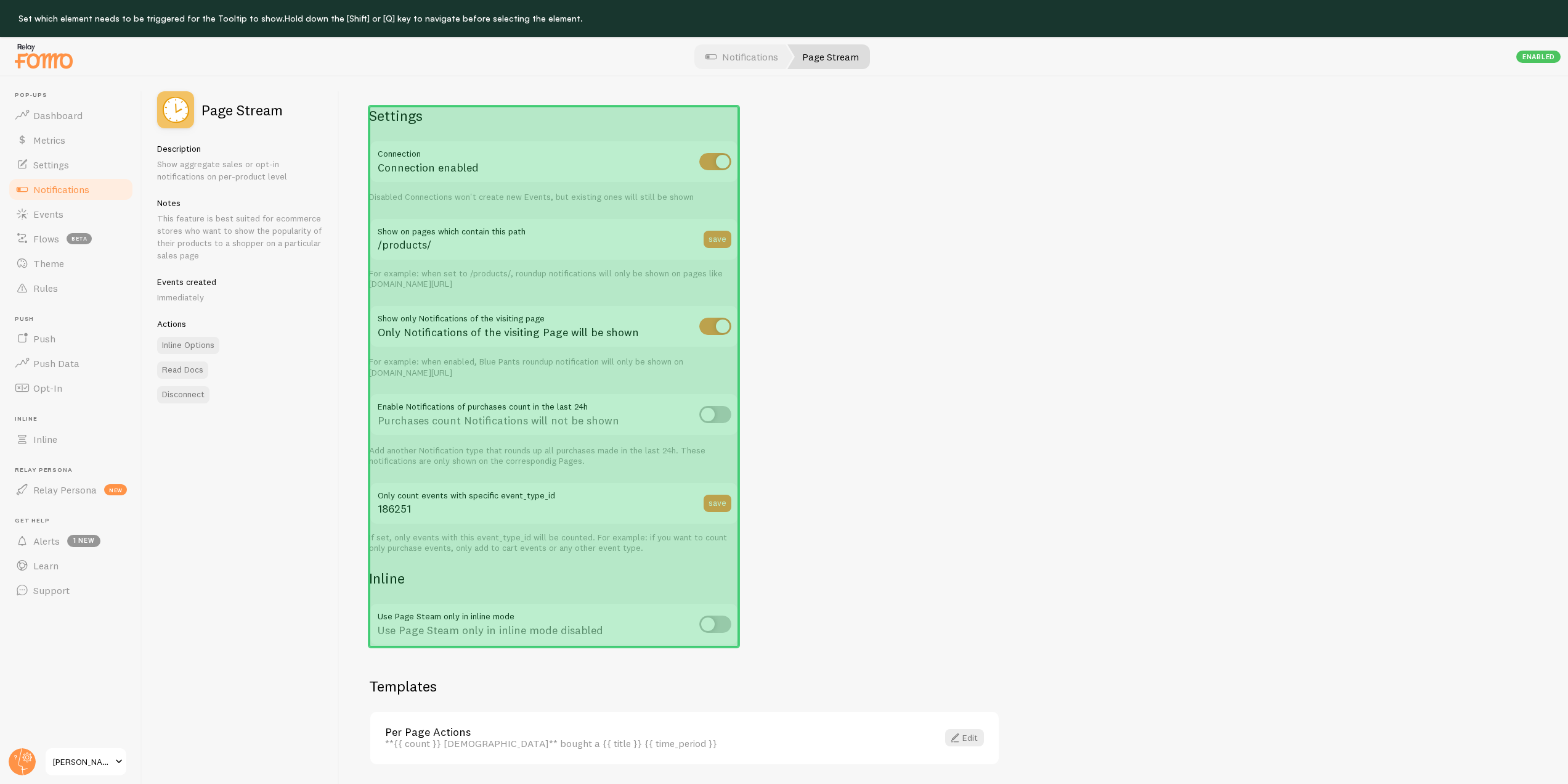
click at [731, 138] on div "Settings Connection Connection enabled Disabled Connections won't create new Ev…" at bounding box center [554, 376] width 369 height 541
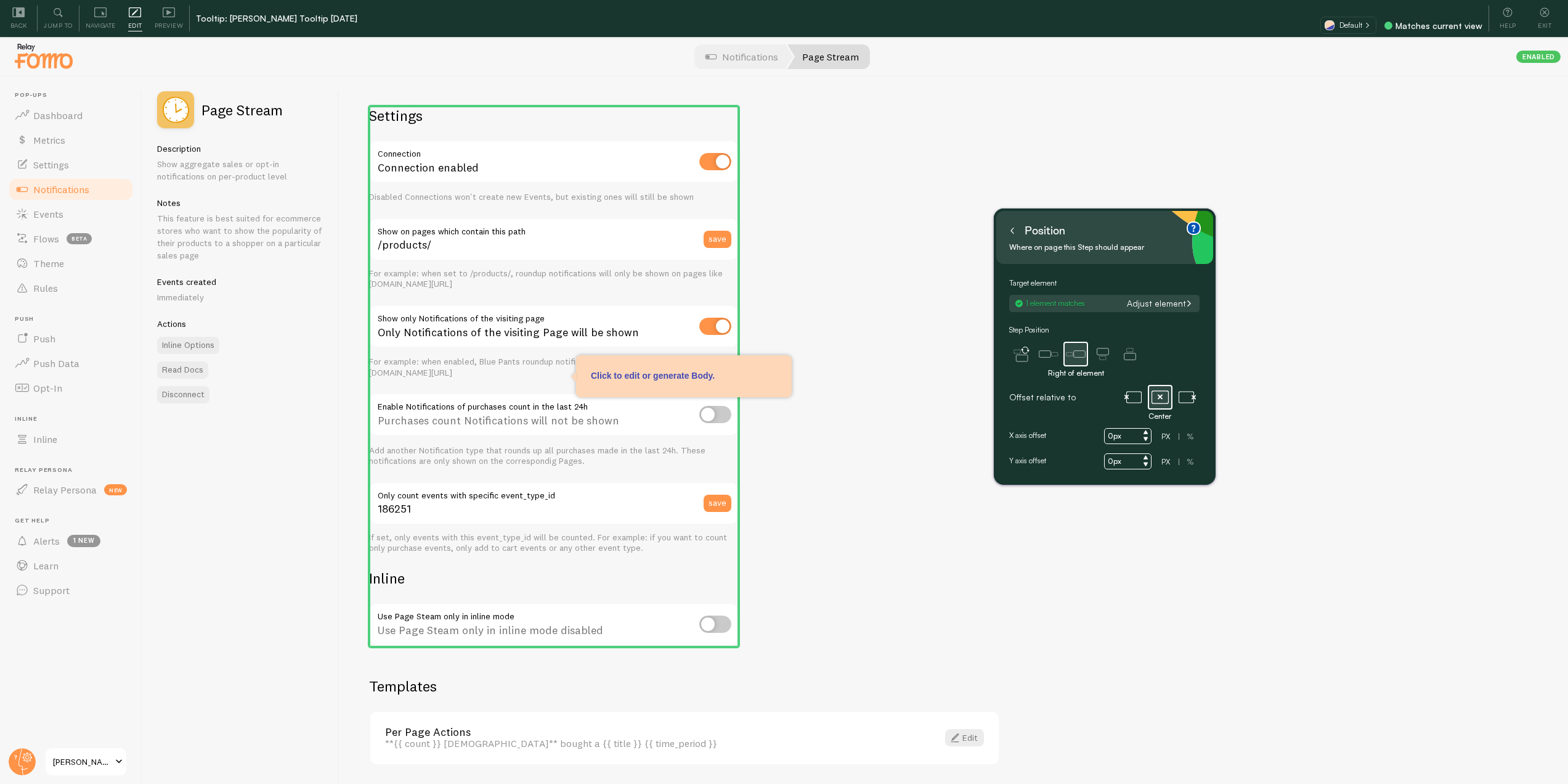
click at [1111, 437] on input "0px" at bounding box center [1128, 436] width 48 height 16
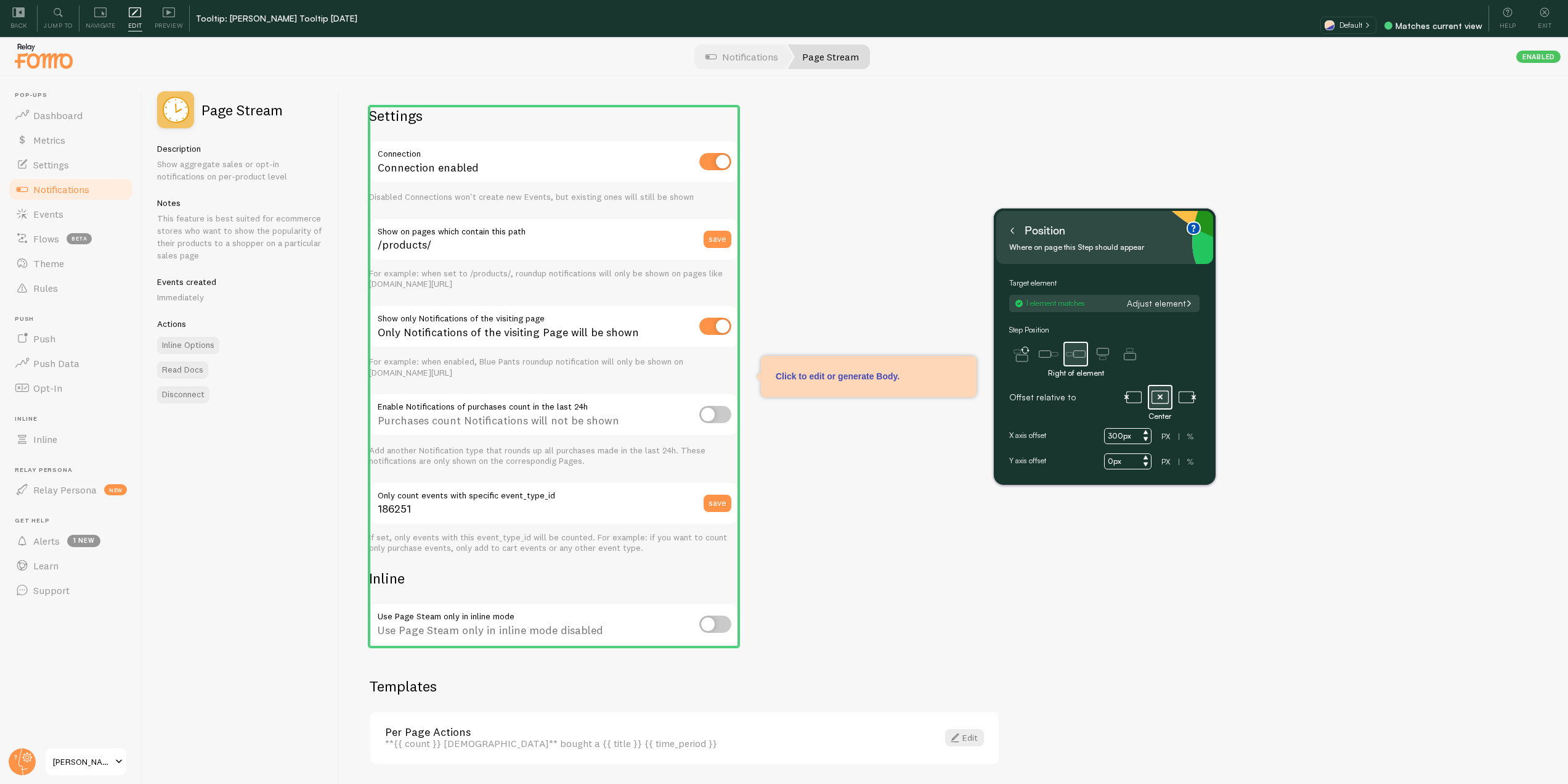
type input "300px"
click at [1010, 223] on button at bounding box center [1013, 231] width 12 height 20
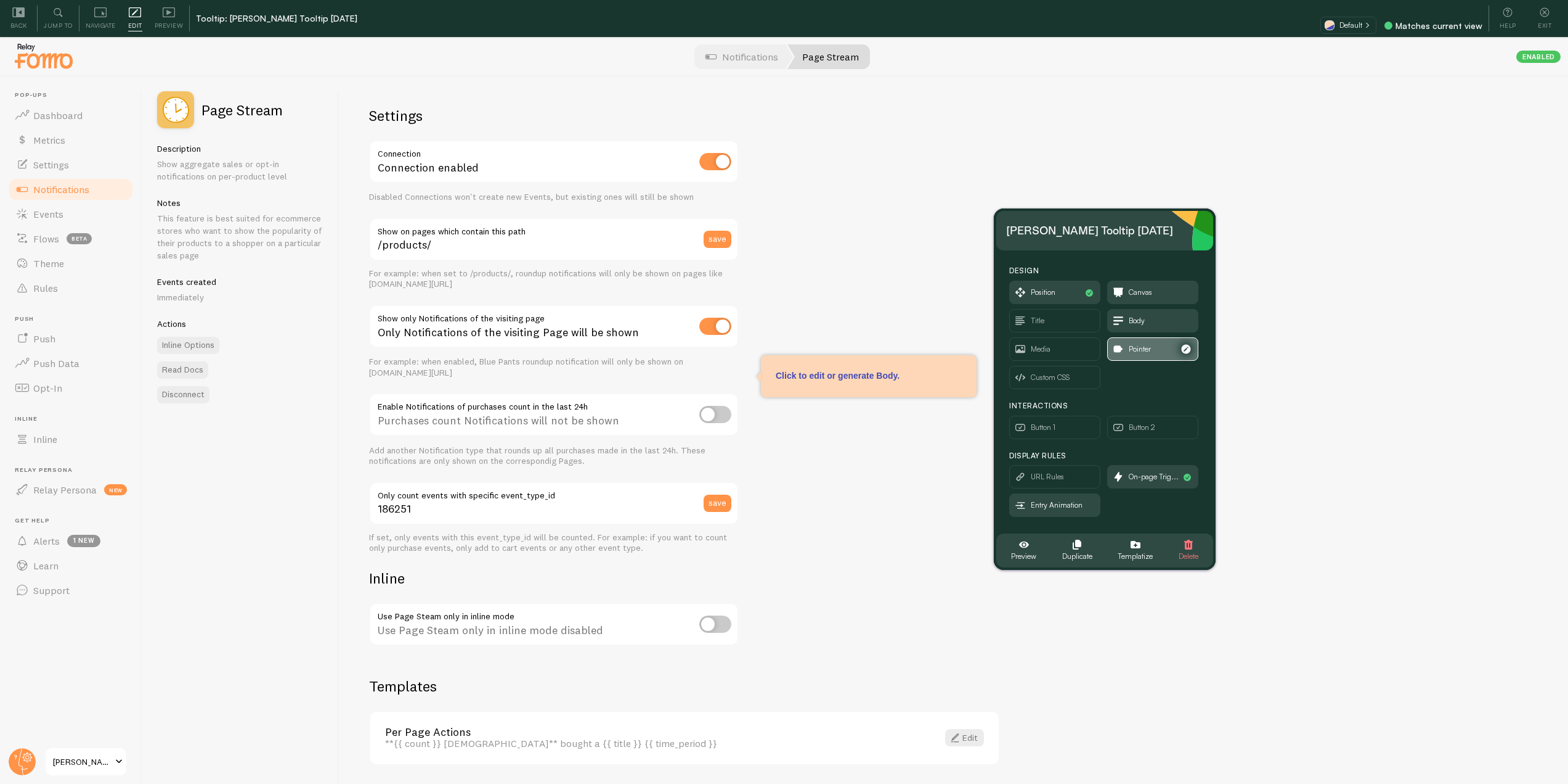
click at [1154, 351] on span "Pointer" at bounding box center [1153, 349] width 90 height 22
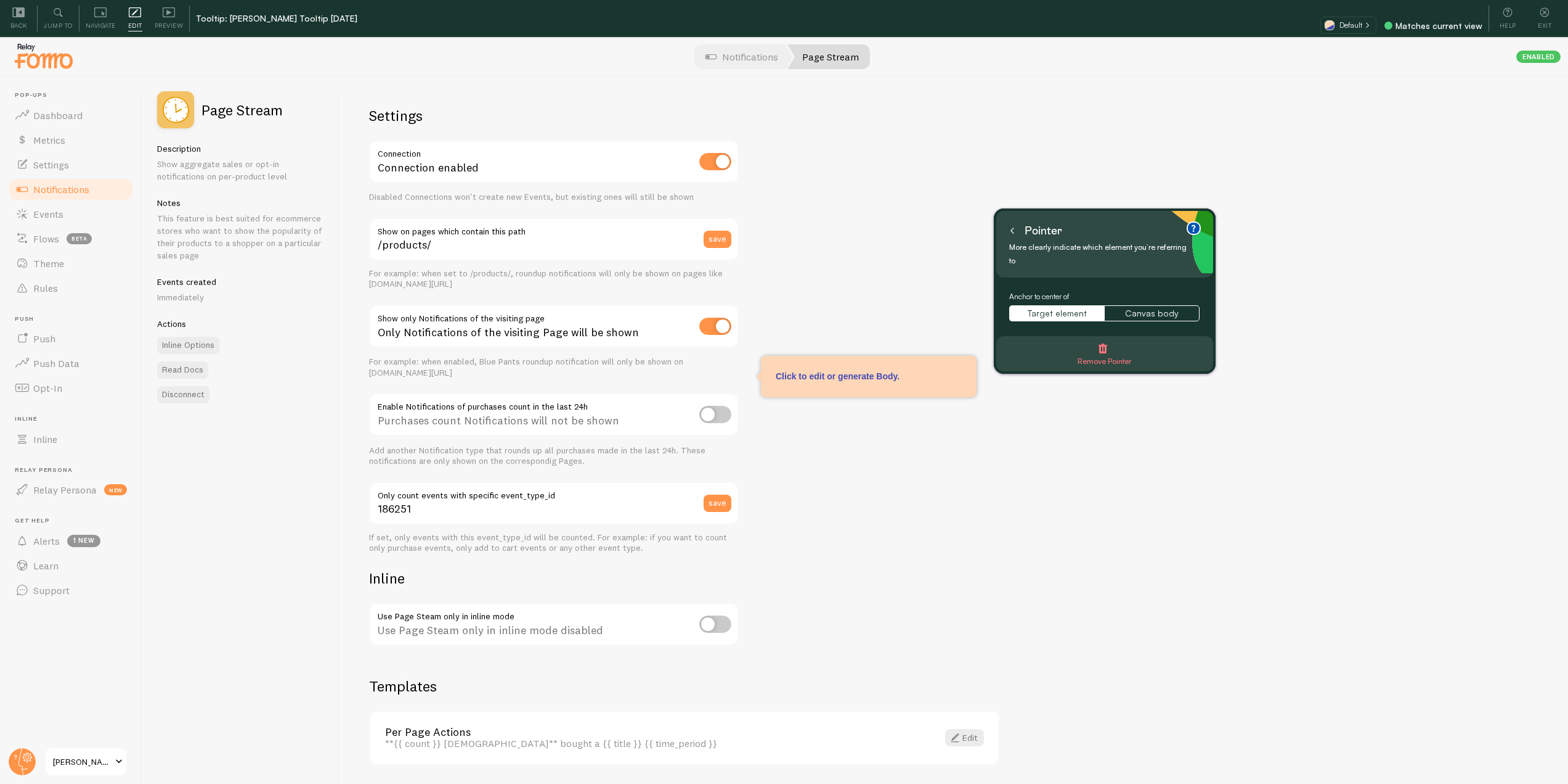
click at [1010, 225] on button at bounding box center [1013, 231] width 12 height 20
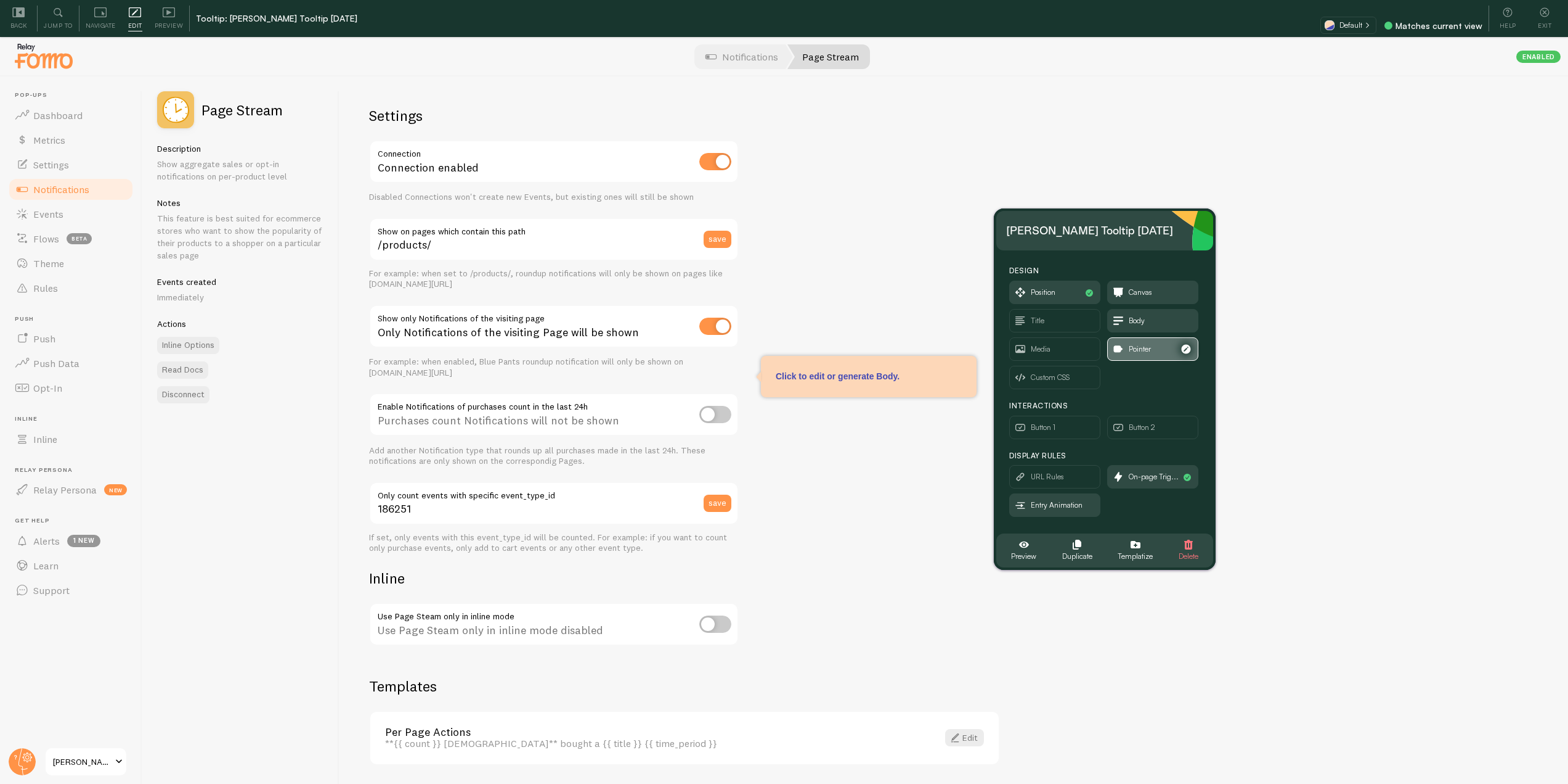
click at [1162, 353] on span "Pointer" at bounding box center [1153, 349] width 90 height 22
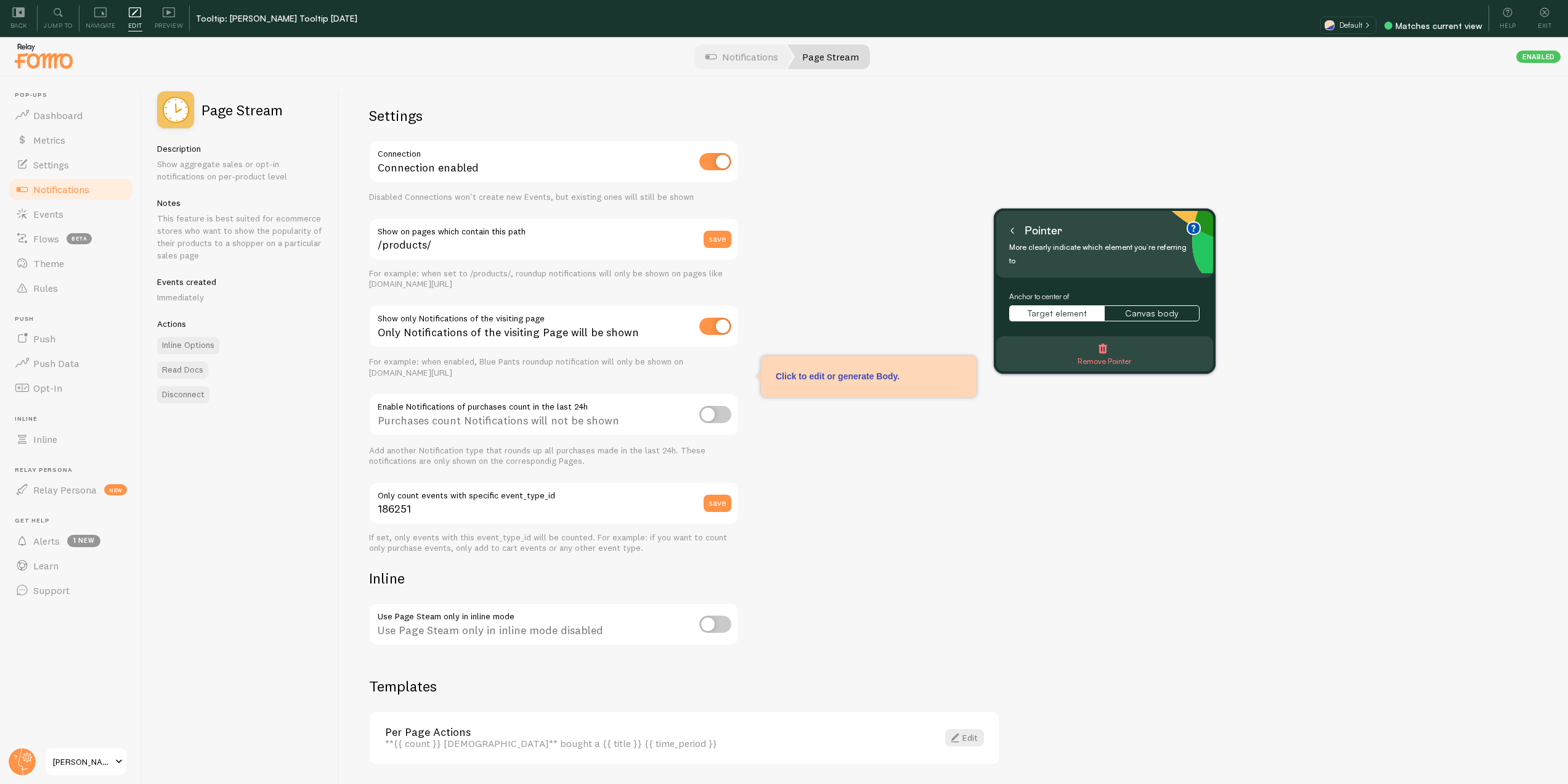
click at [1010, 231] on icon at bounding box center [1013, 231] width 6 height 6
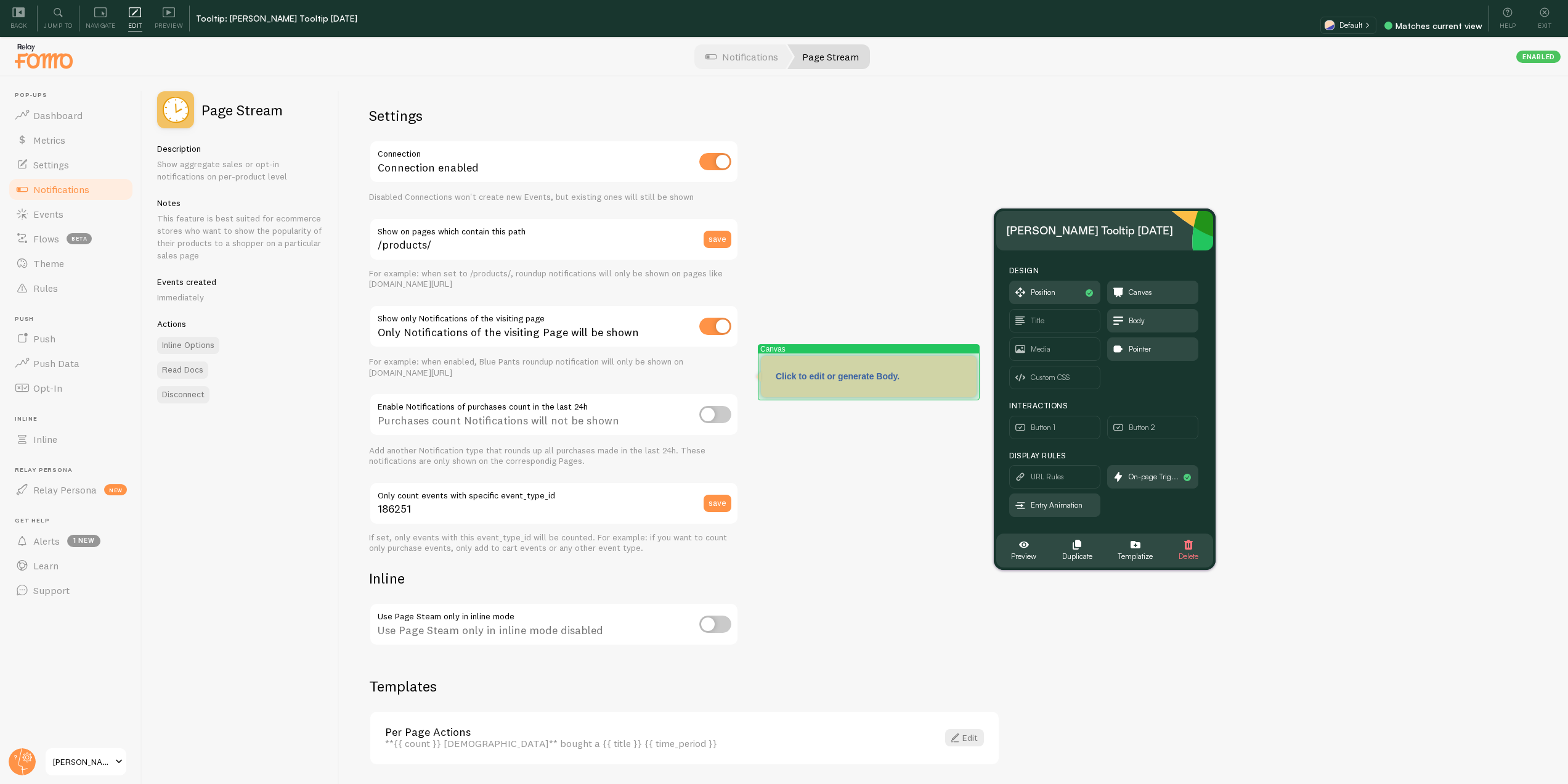
click at [856, 369] on div at bounding box center [869, 363] width 216 height 15
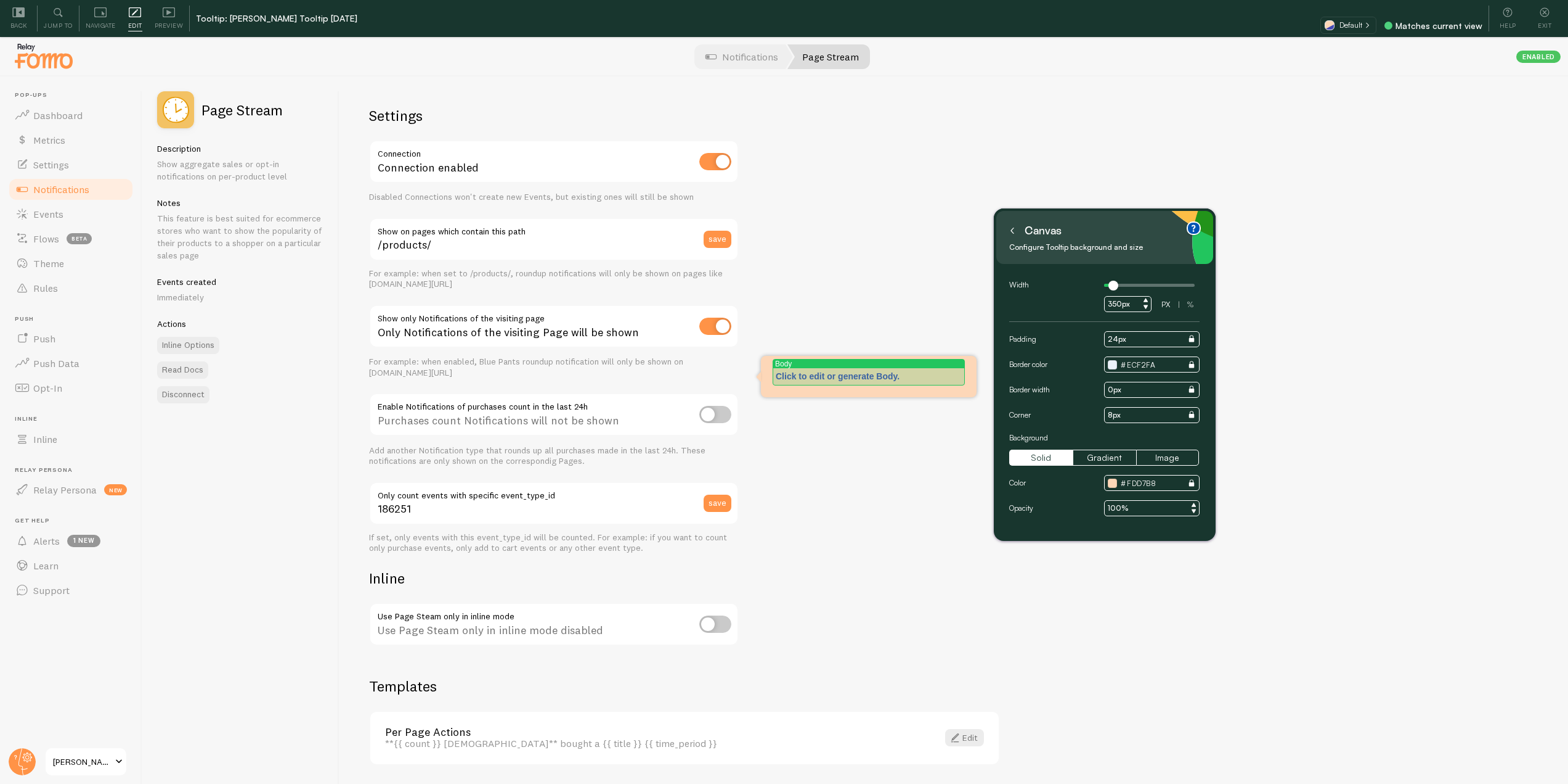
click at [862, 380] on div "Click to edit or generate Body." at bounding box center [868, 377] width 186 height 12
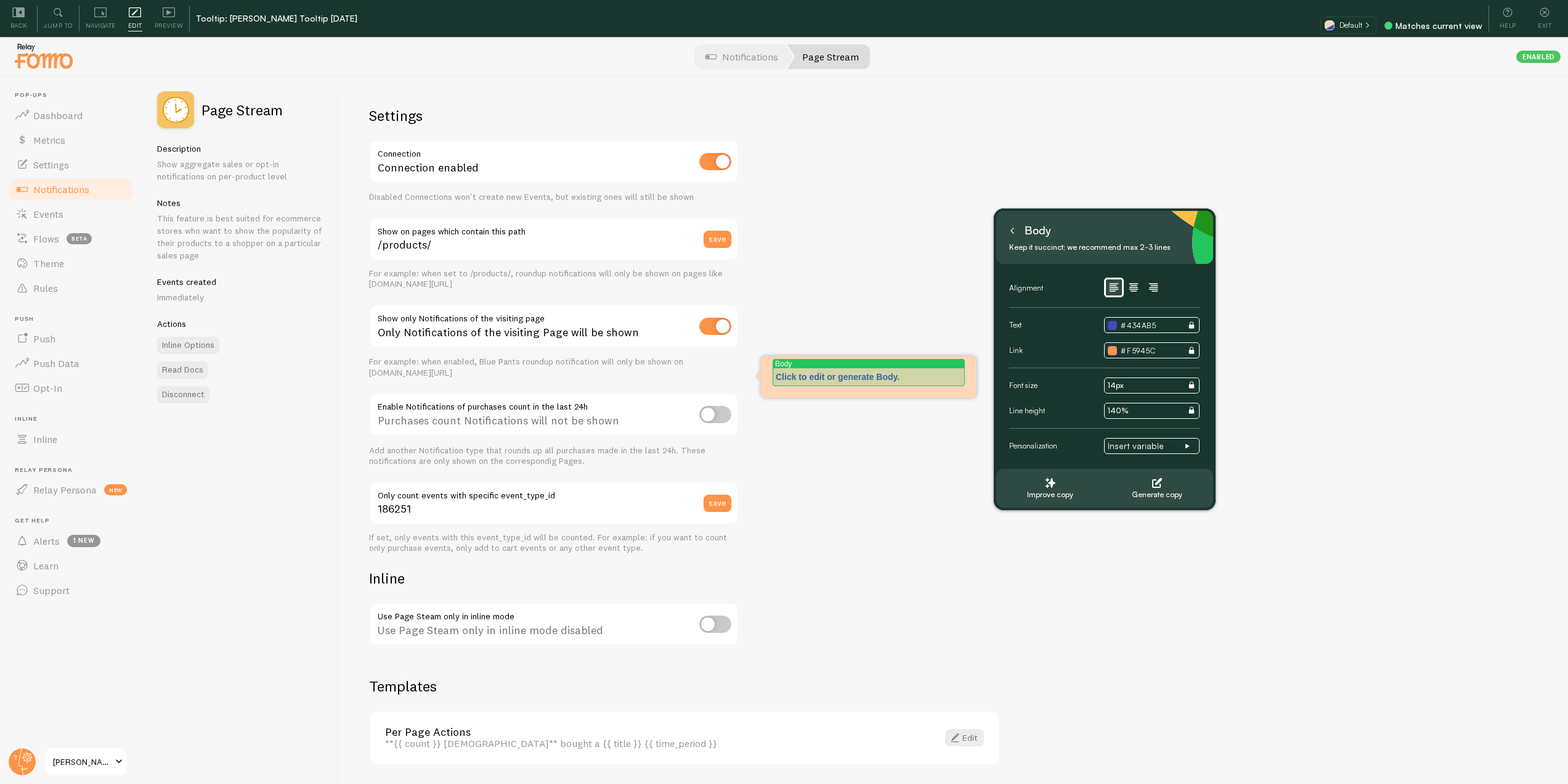
click at [877, 380] on p "Click to edit or generate Body." at bounding box center [868, 377] width 186 height 12
click at [905, 377] on p "Click to edit or generate Body." at bounding box center [868, 377] width 186 height 12
click at [895, 380] on p "Click to edit or generate Body." at bounding box center [868, 376] width 186 height 12
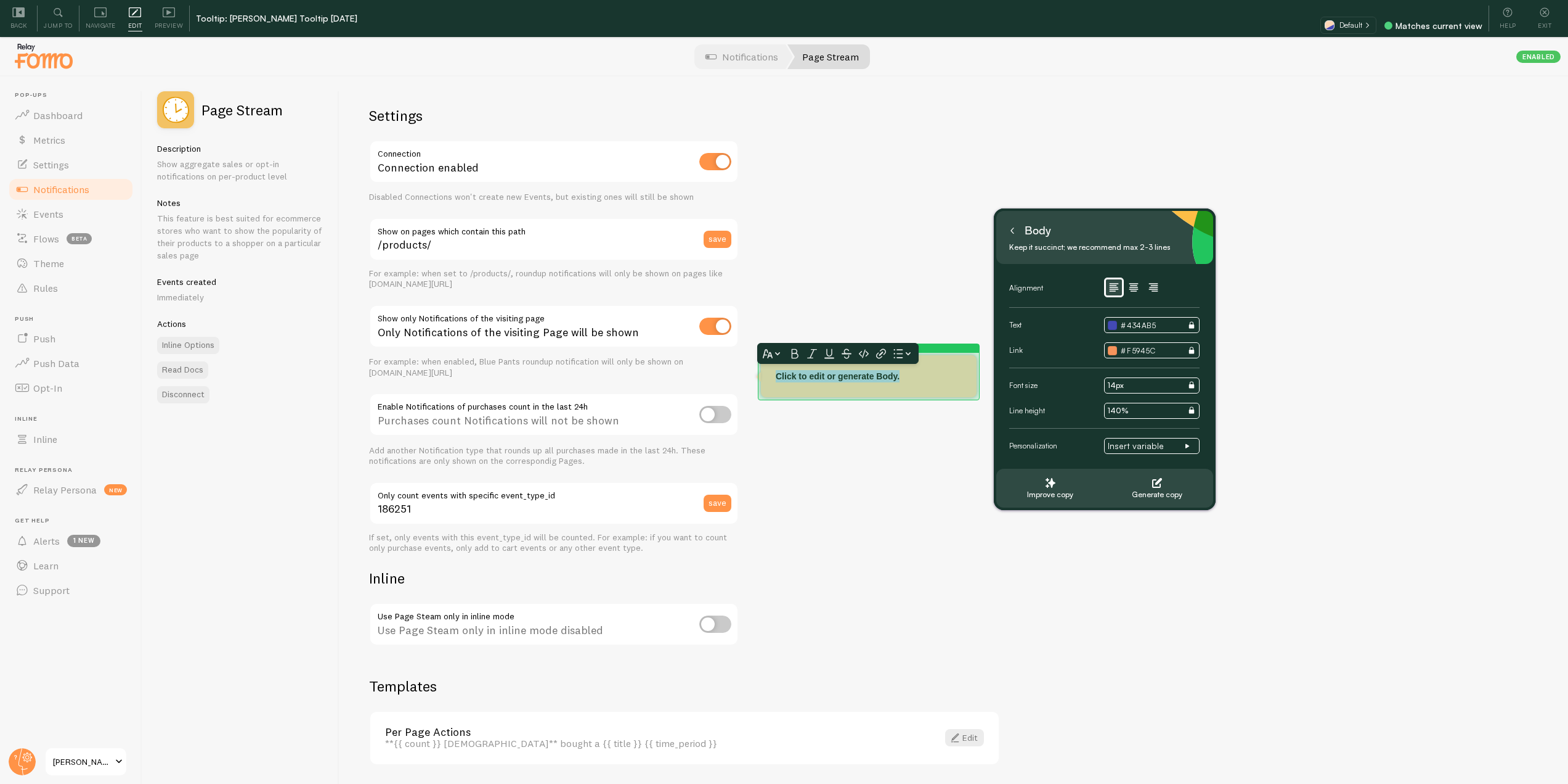
drag, startPoint x: 905, startPoint y: 380, endPoint x: 762, endPoint y: 377, distance: 143.0
click at [762, 377] on div "Canvas Click to edit or generate Body." at bounding box center [869, 376] width 216 height 42
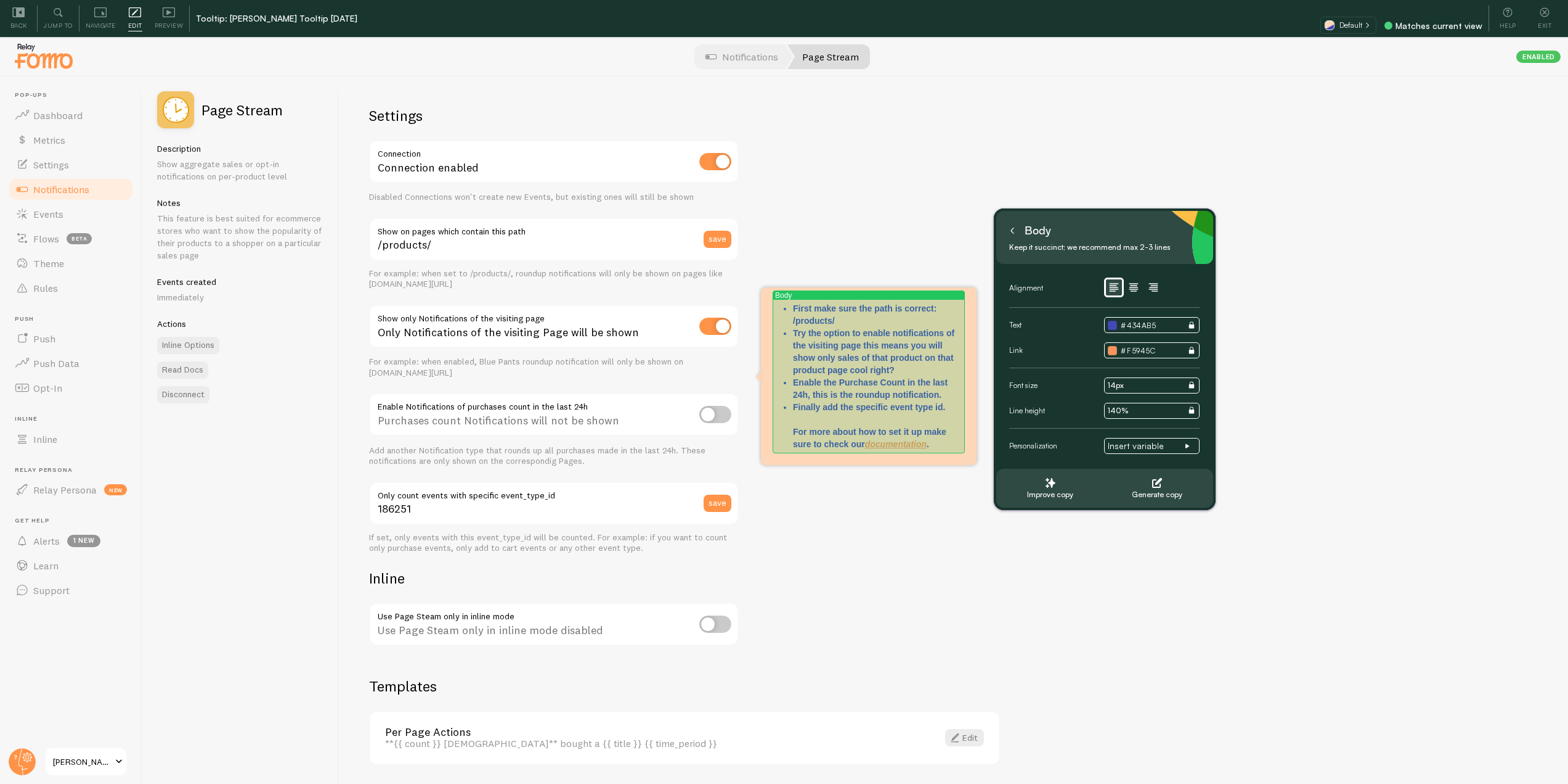
click at [783, 314] on div "First make sure the path is correct: /products/ Try the option to enable notifi…" at bounding box center [868, 377] width 186 height 148
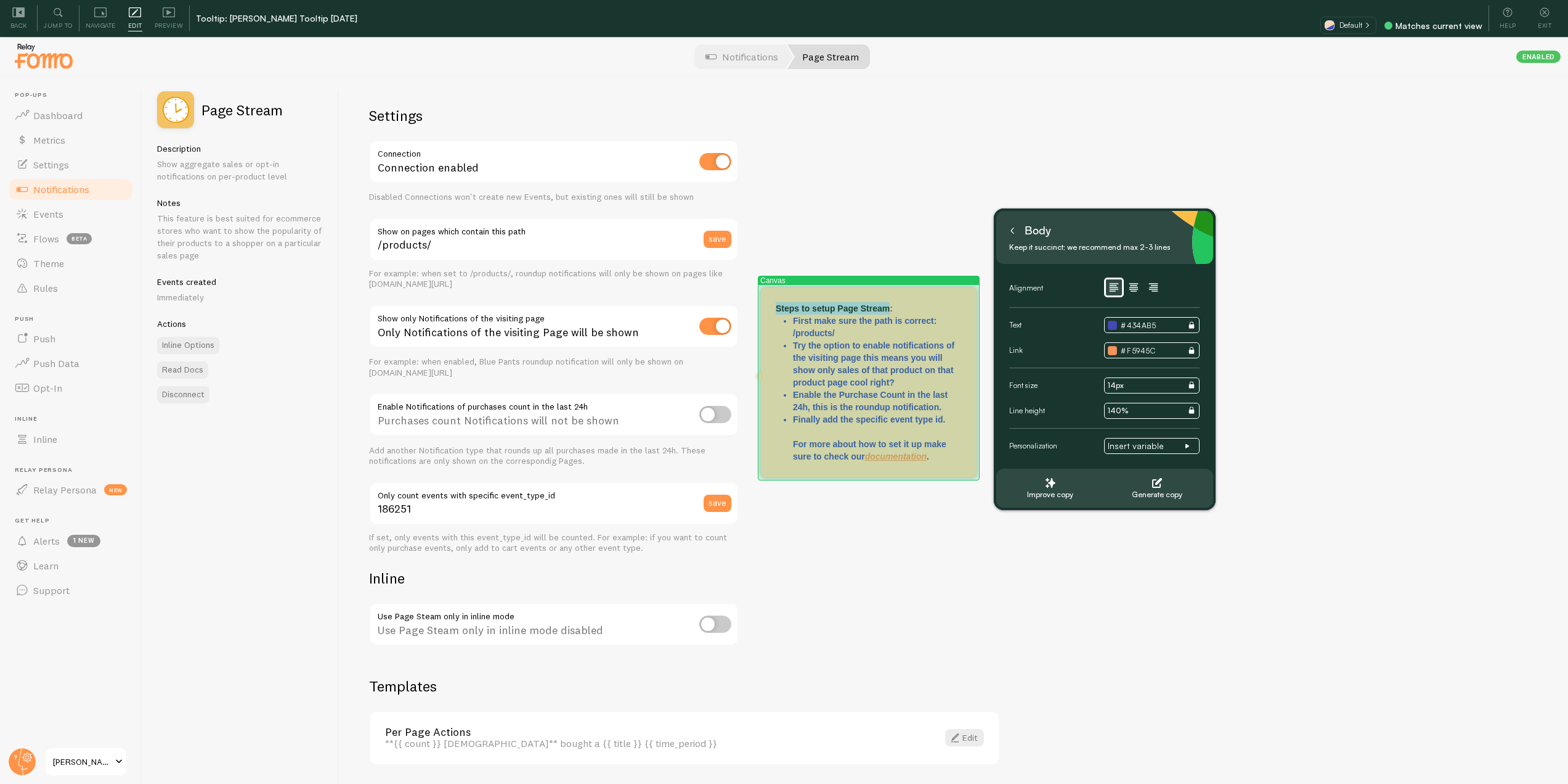
drag, startPoint x: 891, startPoint y: 306, endPoint x: 771, endPoint y: 306, distance: 120.0
click at [771, 306] on div "Canvas Steps to setup Page Stream: First make sure the path is correct: /produc…" at bounding box center [869, 382] width 216 height 190
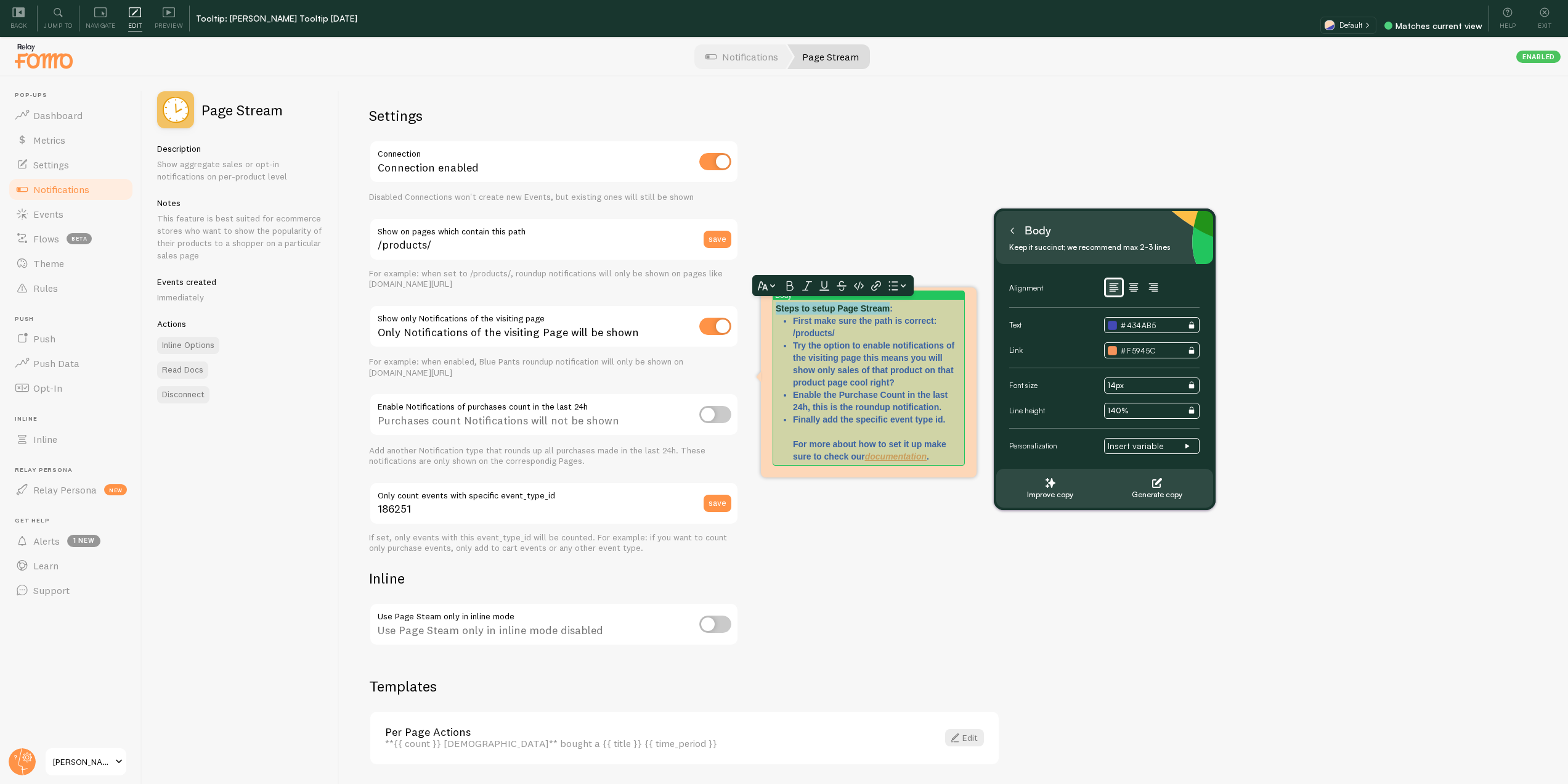
click at [771, 281] on icon at bounding box center [768, 286] width 25 height 15
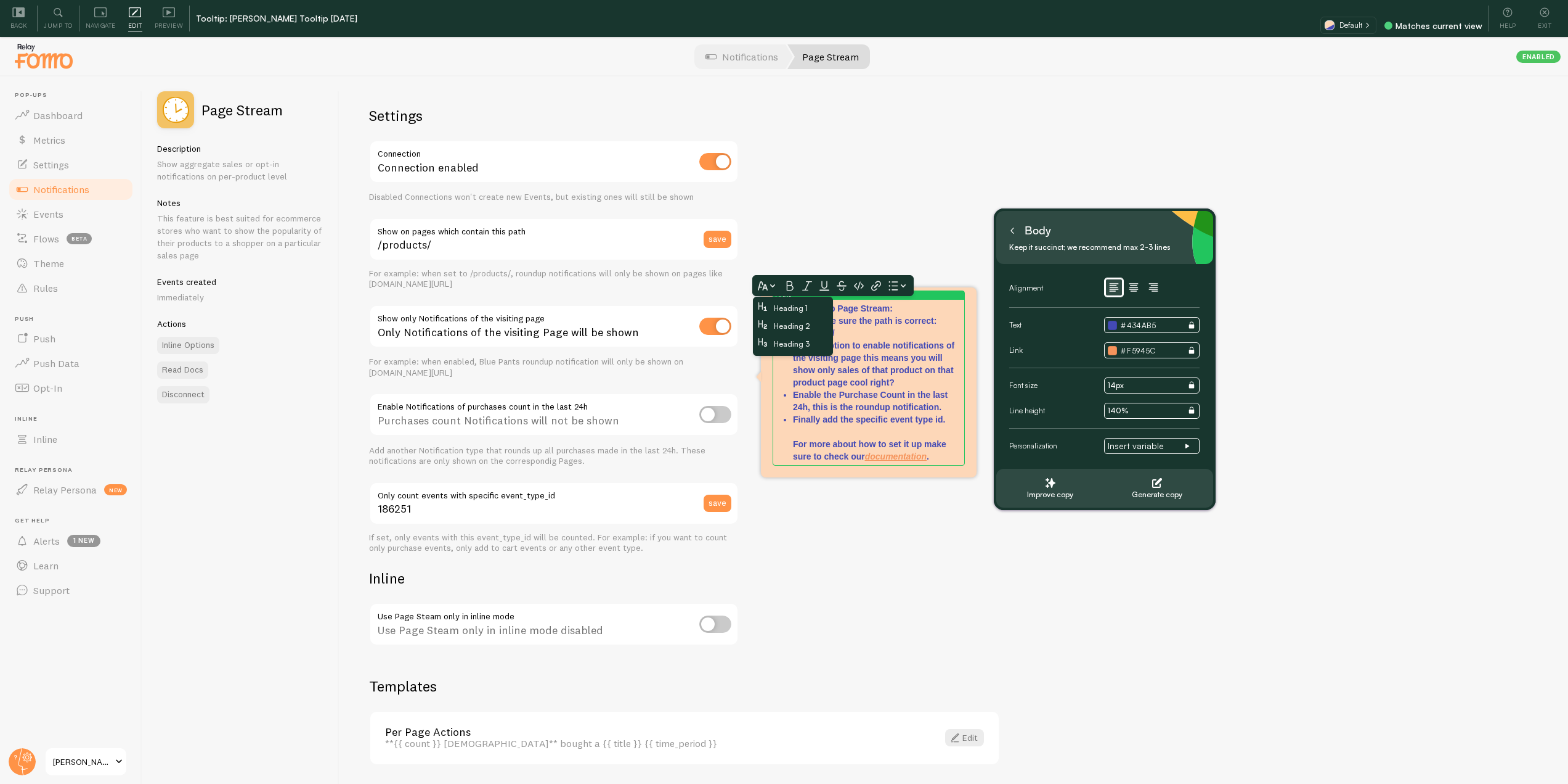
click at [796, 322] on span "Heading 2" at bounding box center [792, 326] width 36 height 9
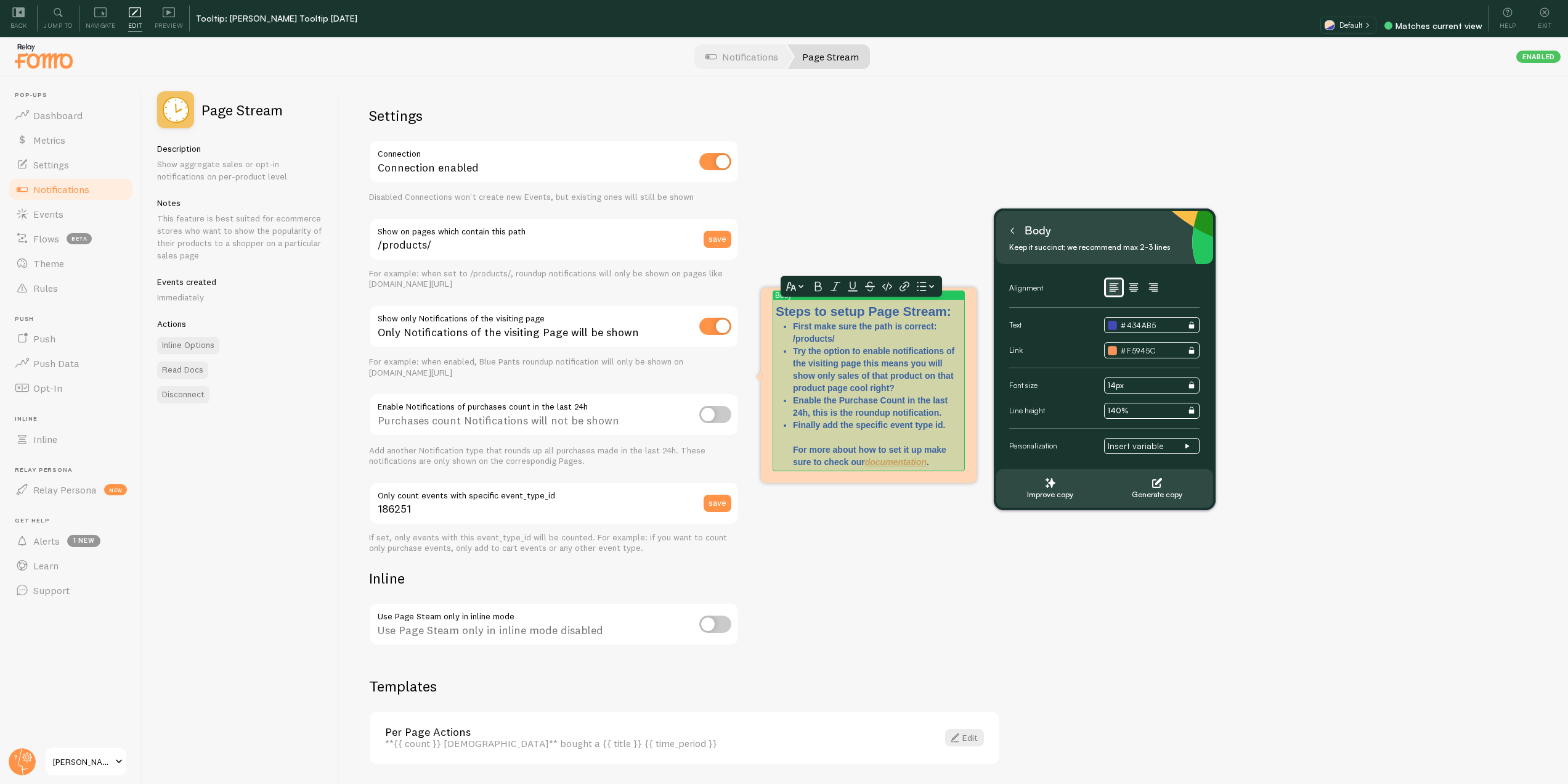
click at [804, 285] on icon at bounding box center [796, 286] width 25 height 15
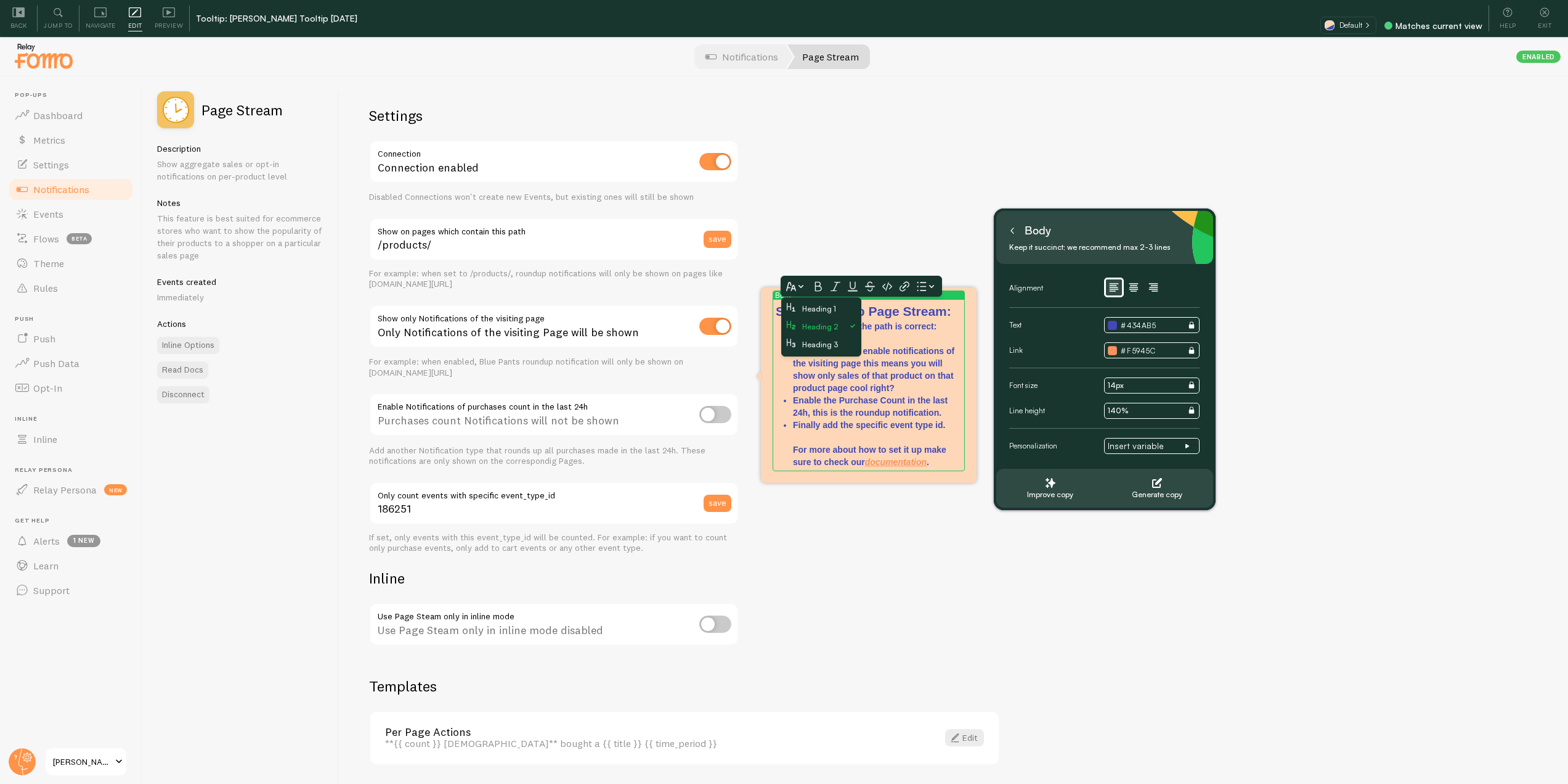
click at [817, 342] on span "Heading 3" at bounding box center [820, 344] width 35 height 9
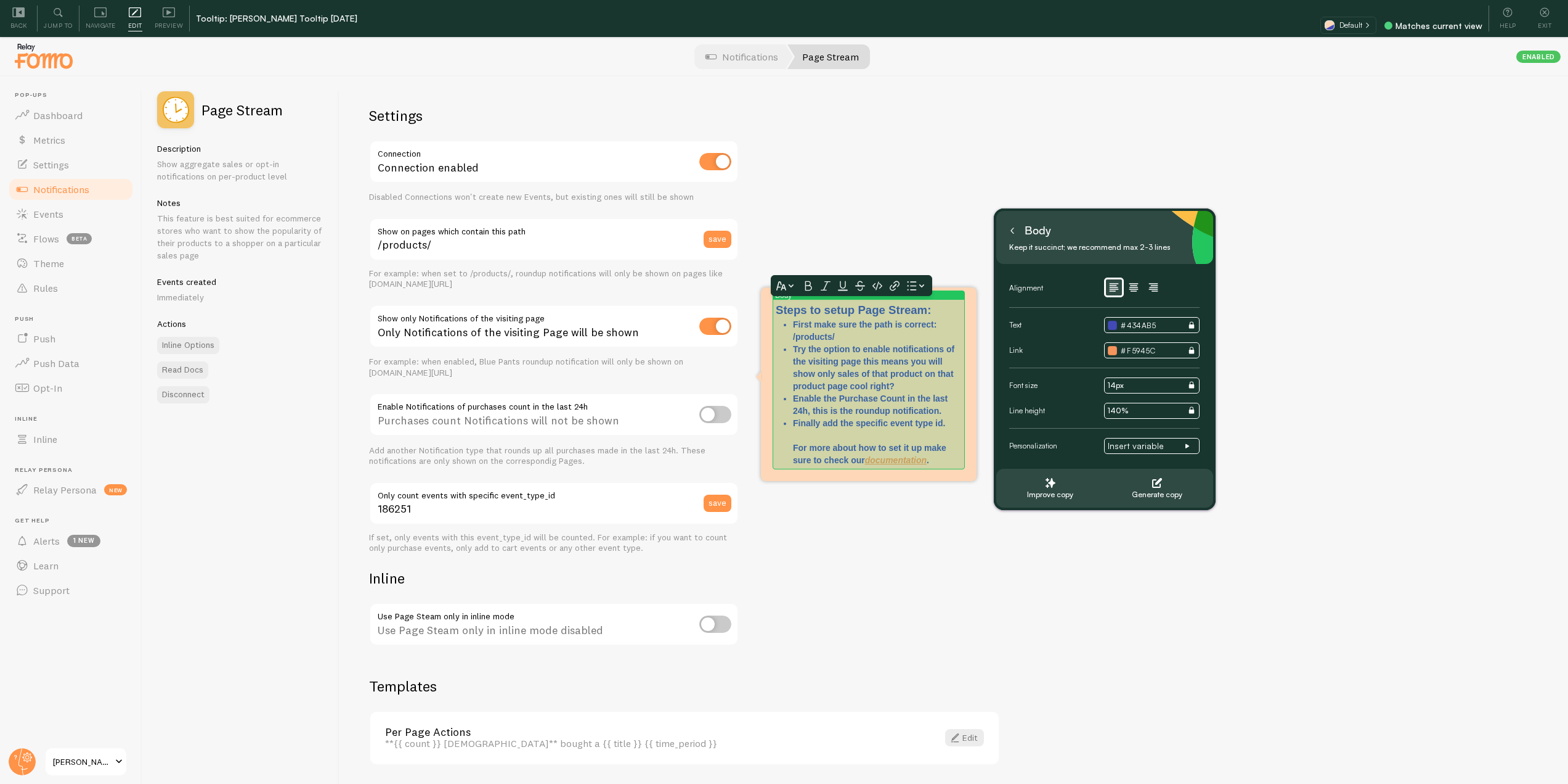
click at [926, 382] on p "Try the option to enable notifications of the visiting page this means you will…" at bounding box center [877, 367] width 169 height 49
click at [943, 310] on h3 "Steps to setup Page Stream:" at bounding box center [868, 310] width 186 height 16
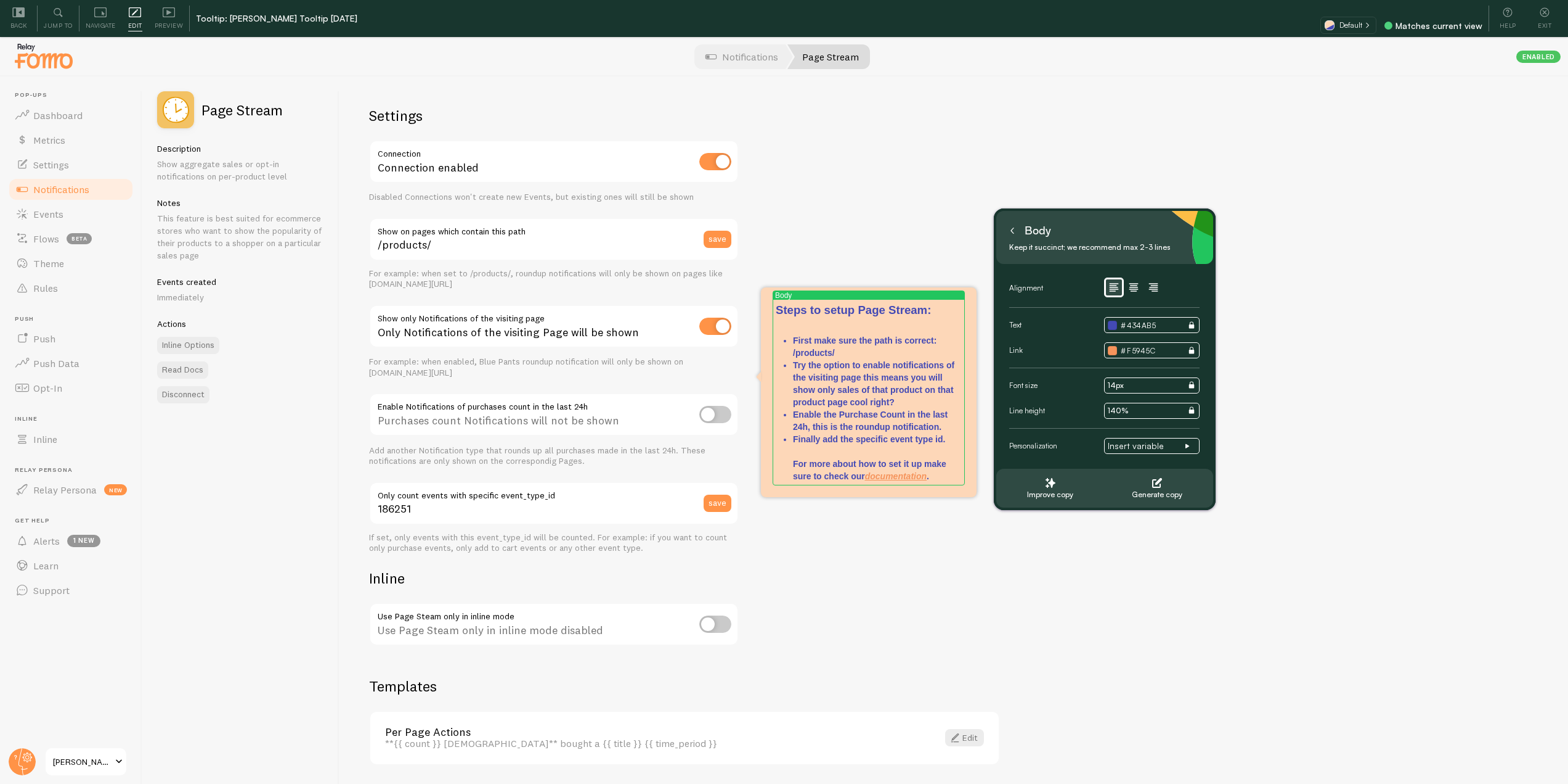
click at [928, 221] on div "Settings Connection Connection enabled Disabled Connections won't create new Ev…" at bounding box center [953, 448] width 1229 height 744
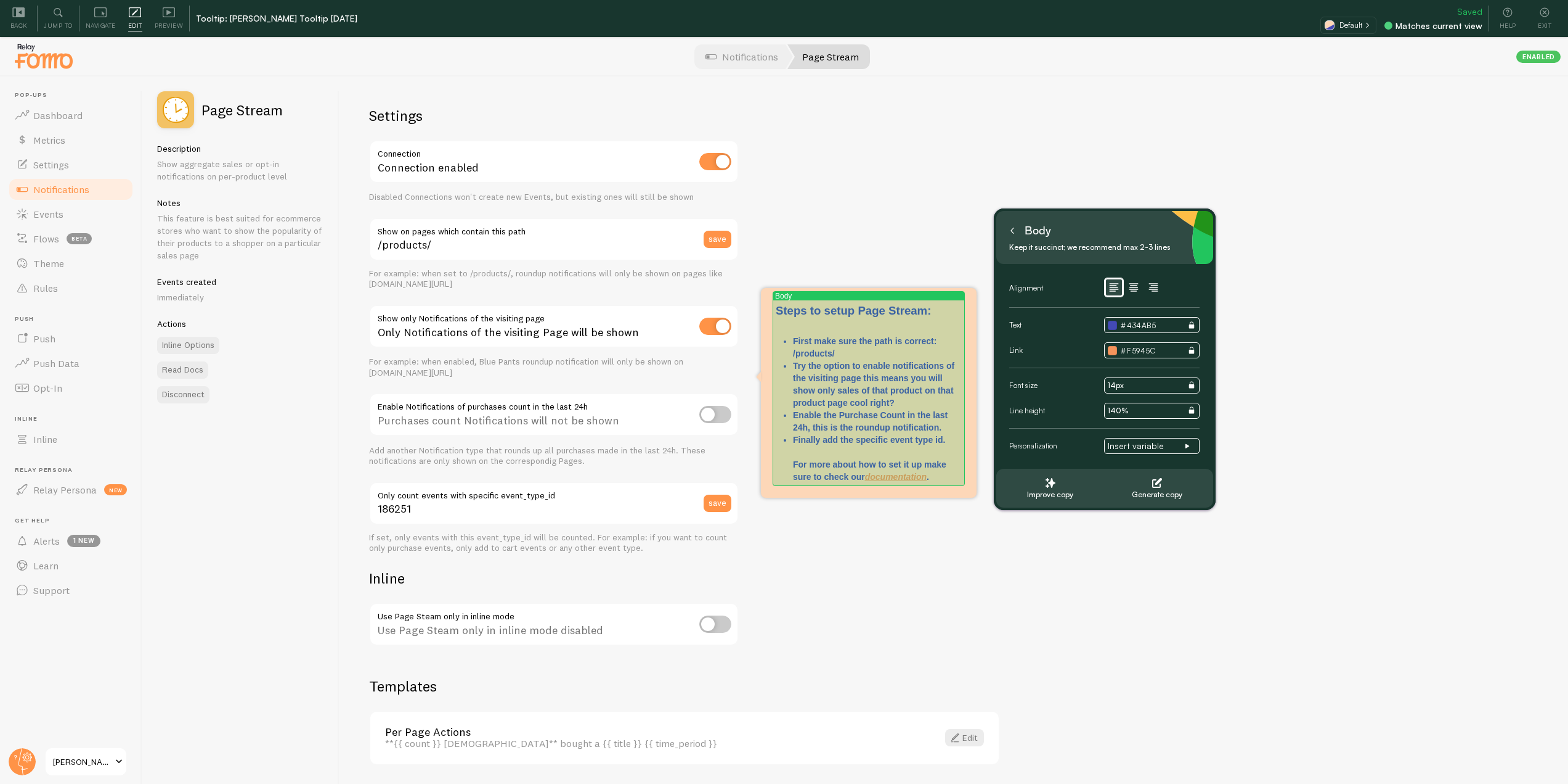
click at [845, 350] on p "First make sure the path is correct: /products/" at bounding box center [877, 347] width 169 height 25
click at [906, 421] on p "Enable the Purchase Count in the last 24h, this is the roundup notification." at bounding box center [877, 434] width 169 height 25
click at [905, 417] on p "Try the option to enable notifications of the visiting page this means you will…" at bounding box center [877, 397] width 169 height 49
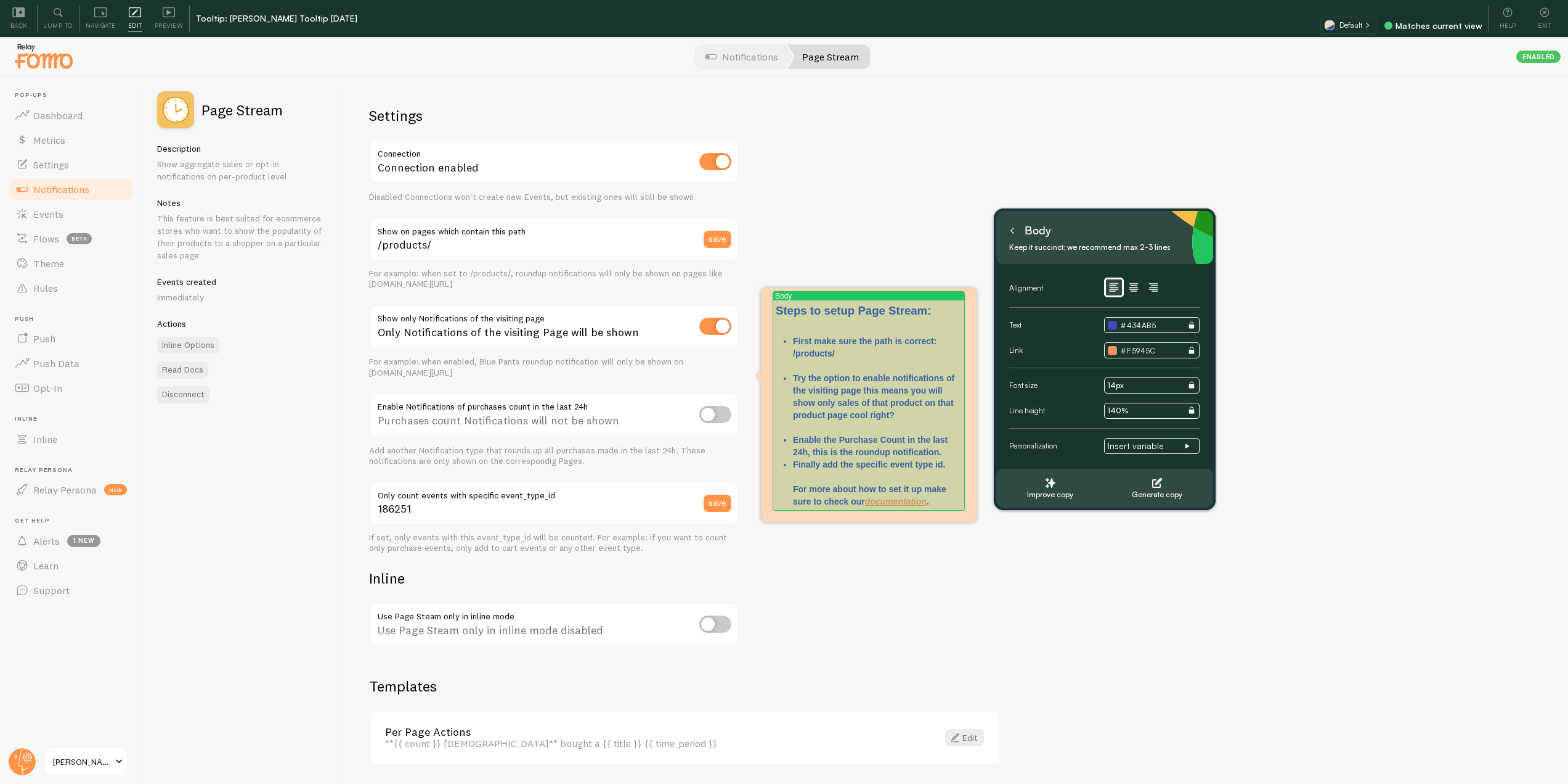
click at [944, 449] on p "Enable the Purchase Count in the last 24h, this is the roundup notification." at bounding box center [877, 446] width 169 height 25
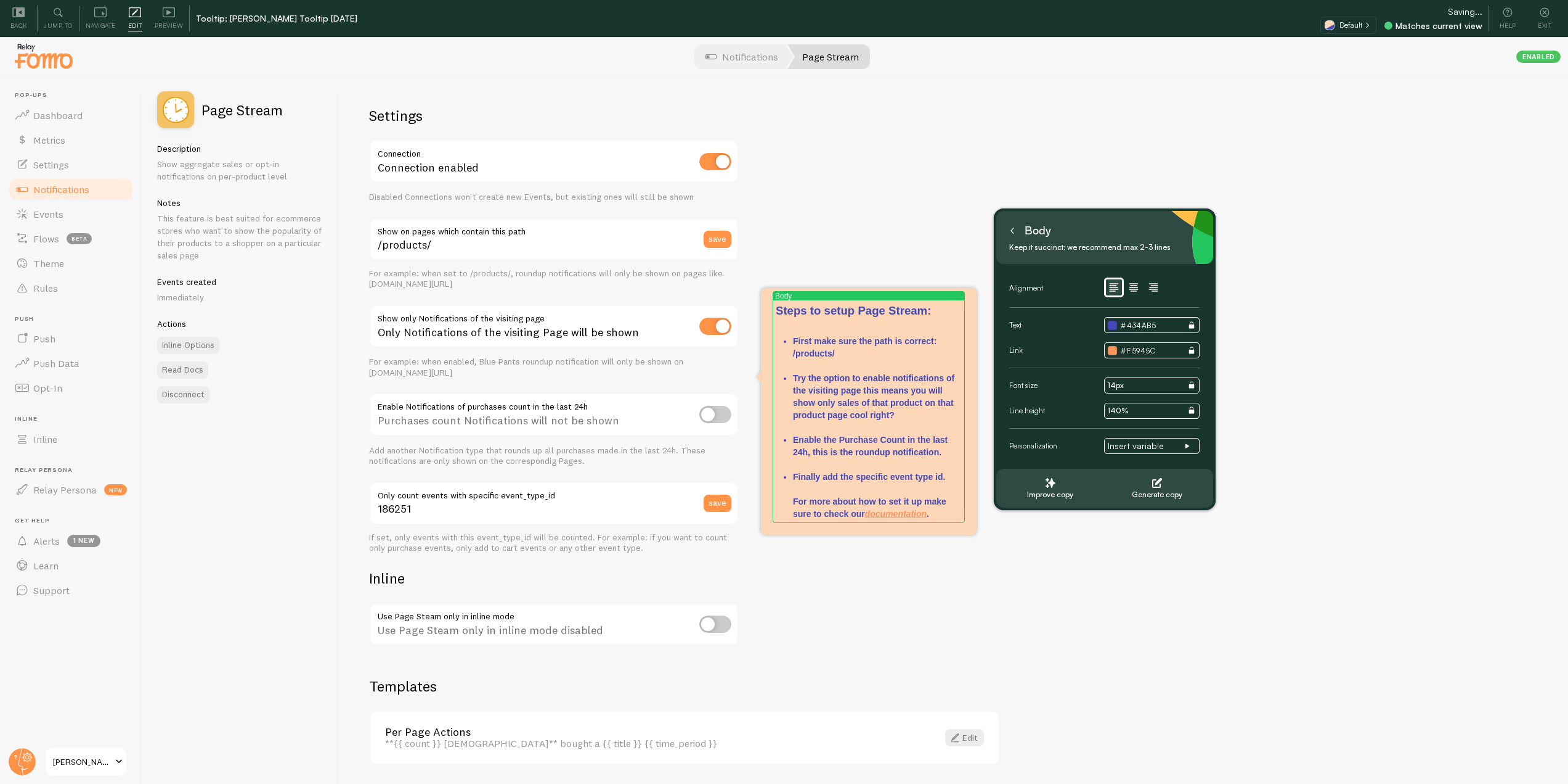
click at [966, 216] on div "Settings Connection Connection enabled Disabled Connections won't create new Ev…" at bounding box center [953, 448] width 1229 height 744
click at [1013, 228] on icon at bounding box center [1013, 231] width 6 height 6
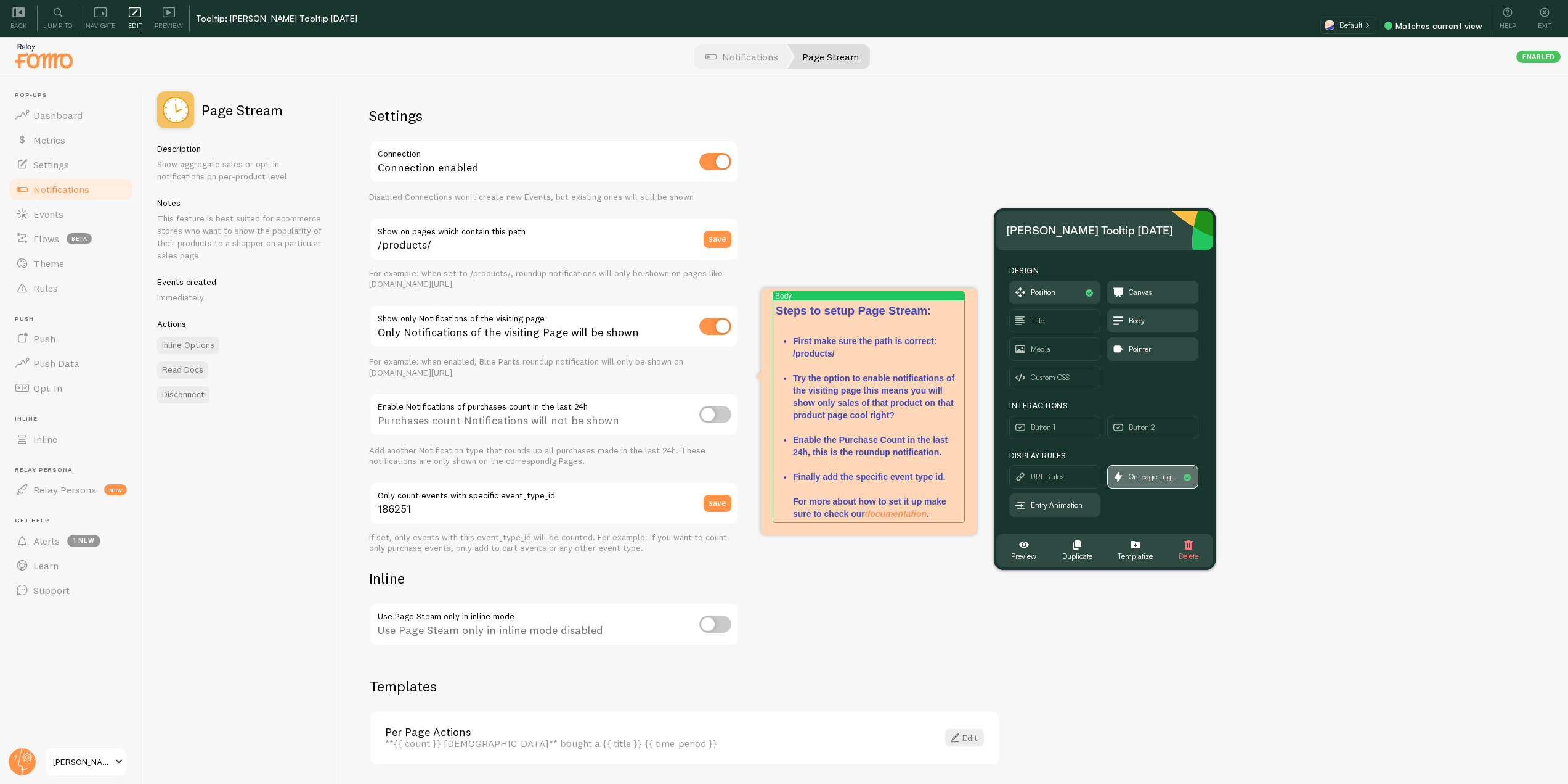
click at [1135, 482] on span "On-page Trig..." at bounding box center [1154, 477] width 50 height 14
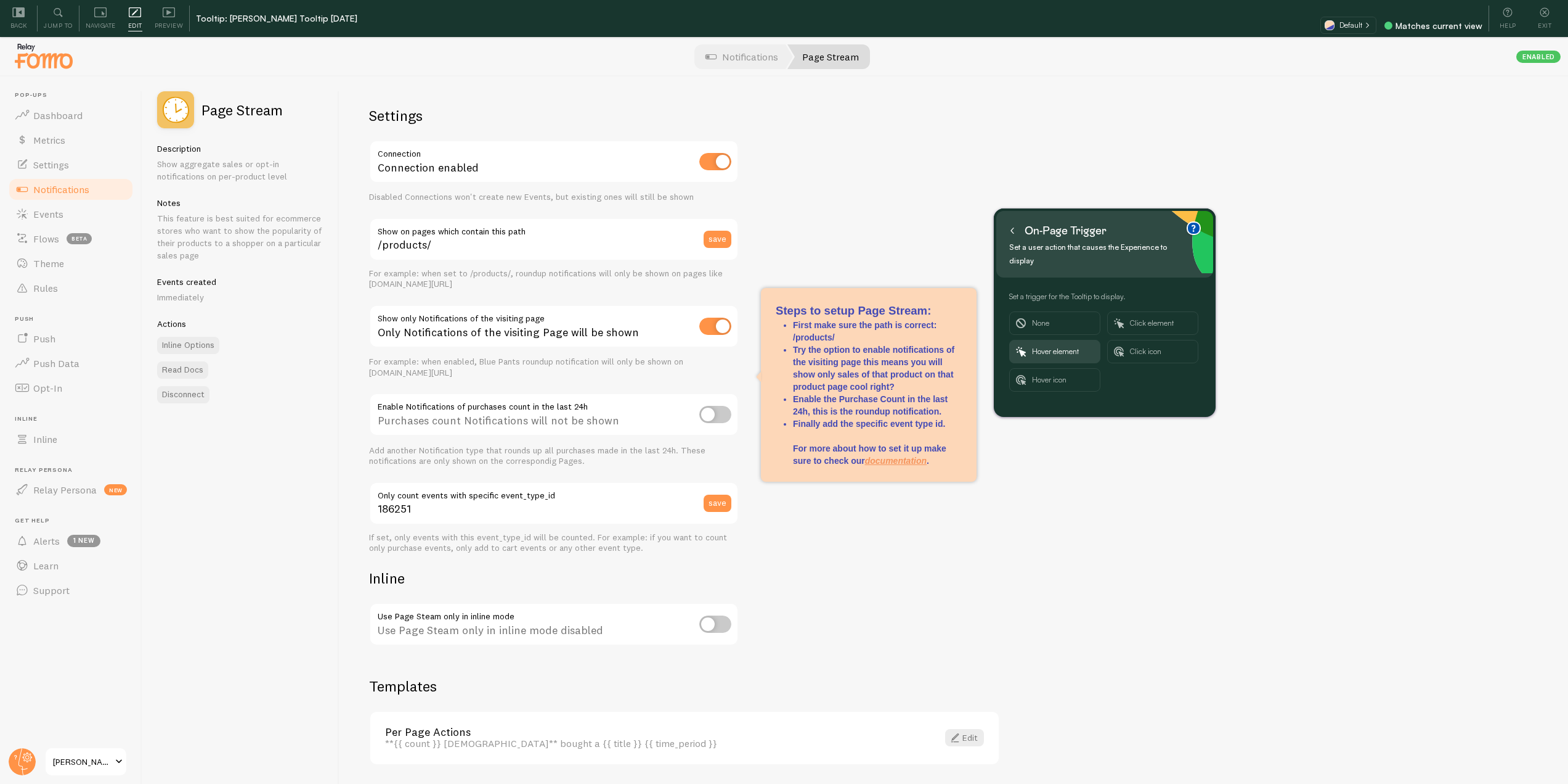
click at [1011, 229] on icon at bounding box center [1013, 231] width 6 height 6
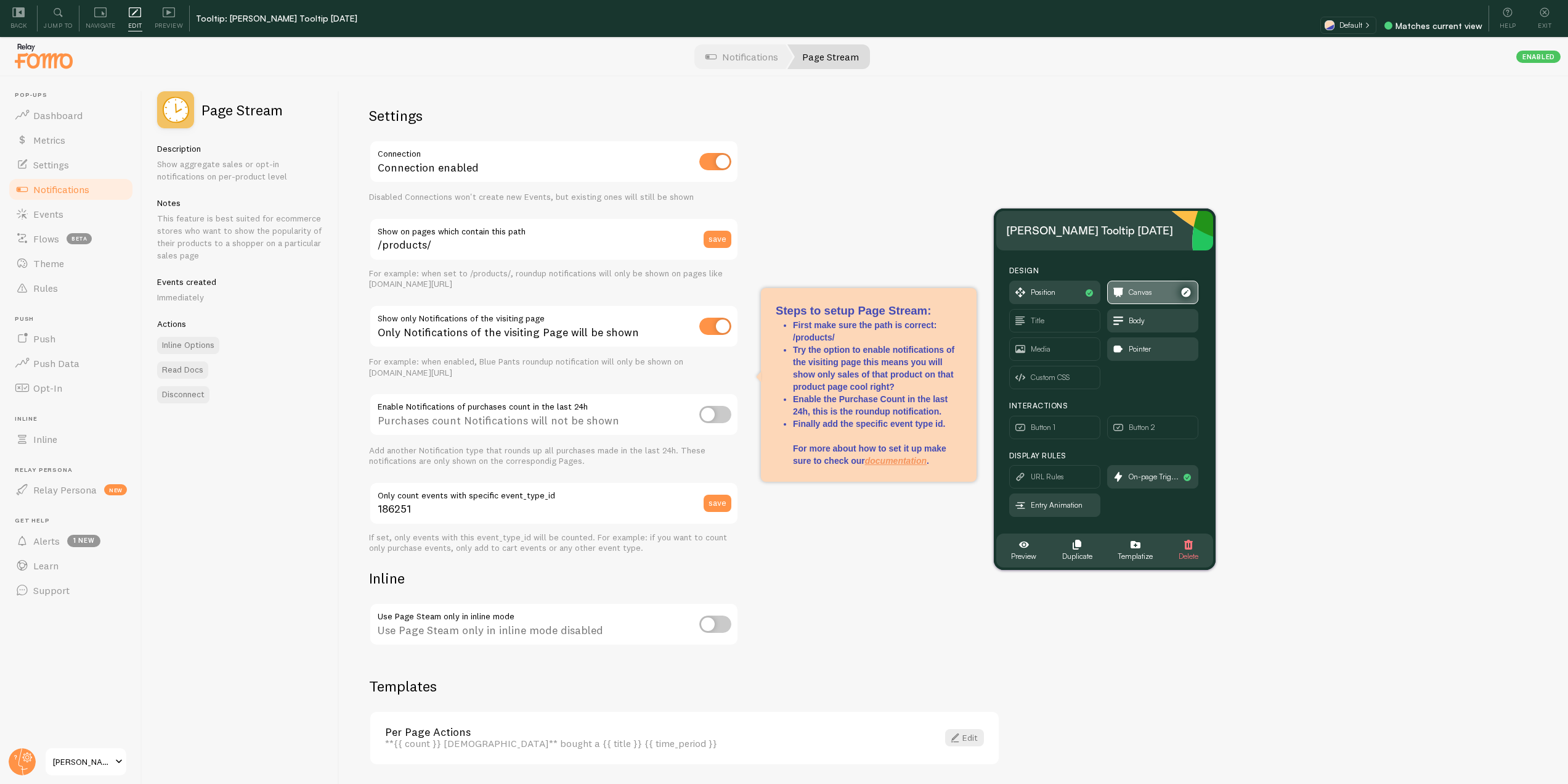
click at [1139, 286] on span "Canvas" at bounding box center [1141, 292] width 23 height 14
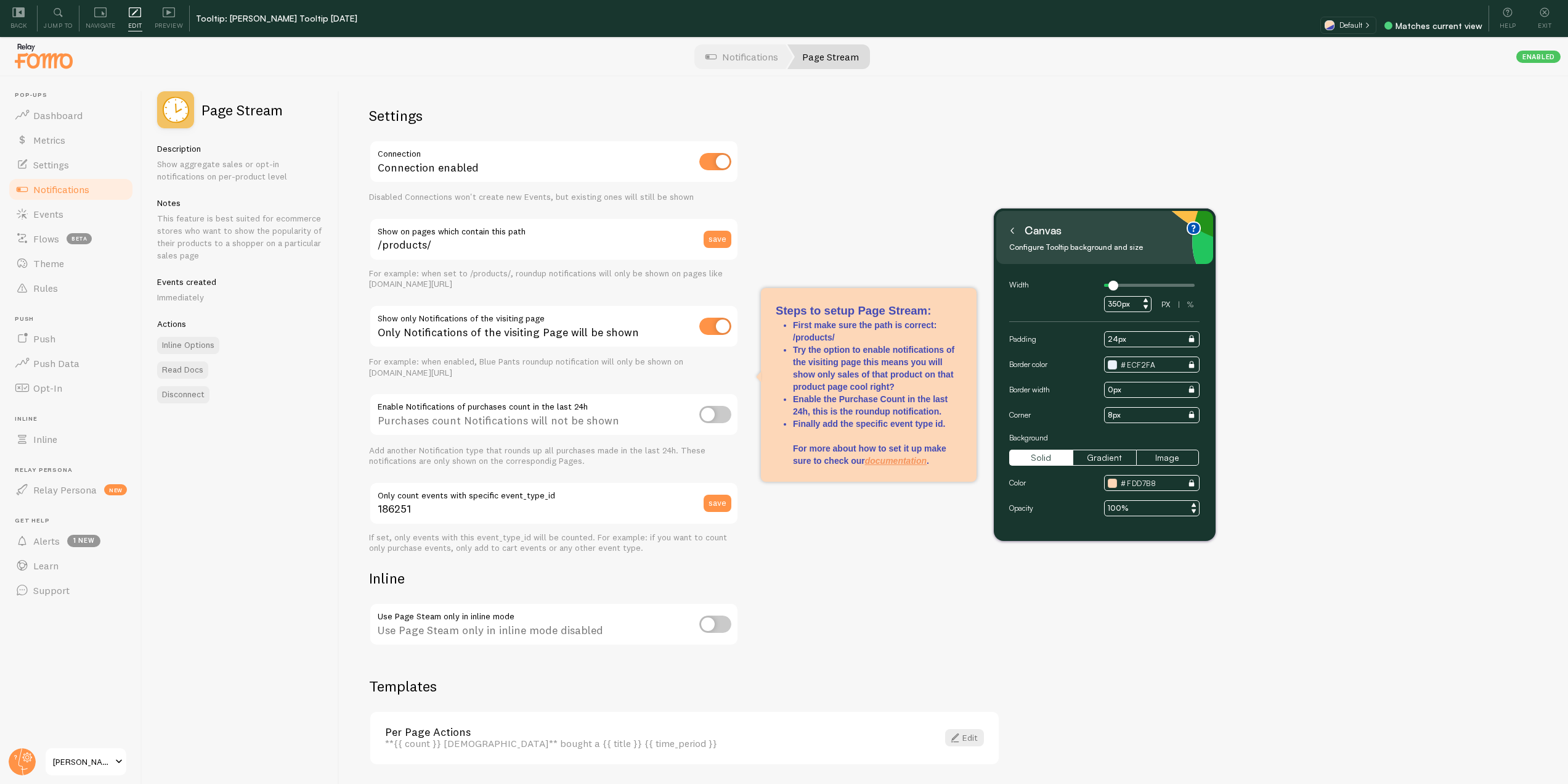
click at [1013, 228] on icon at bounding box center [1013, 231] width 6 height 6
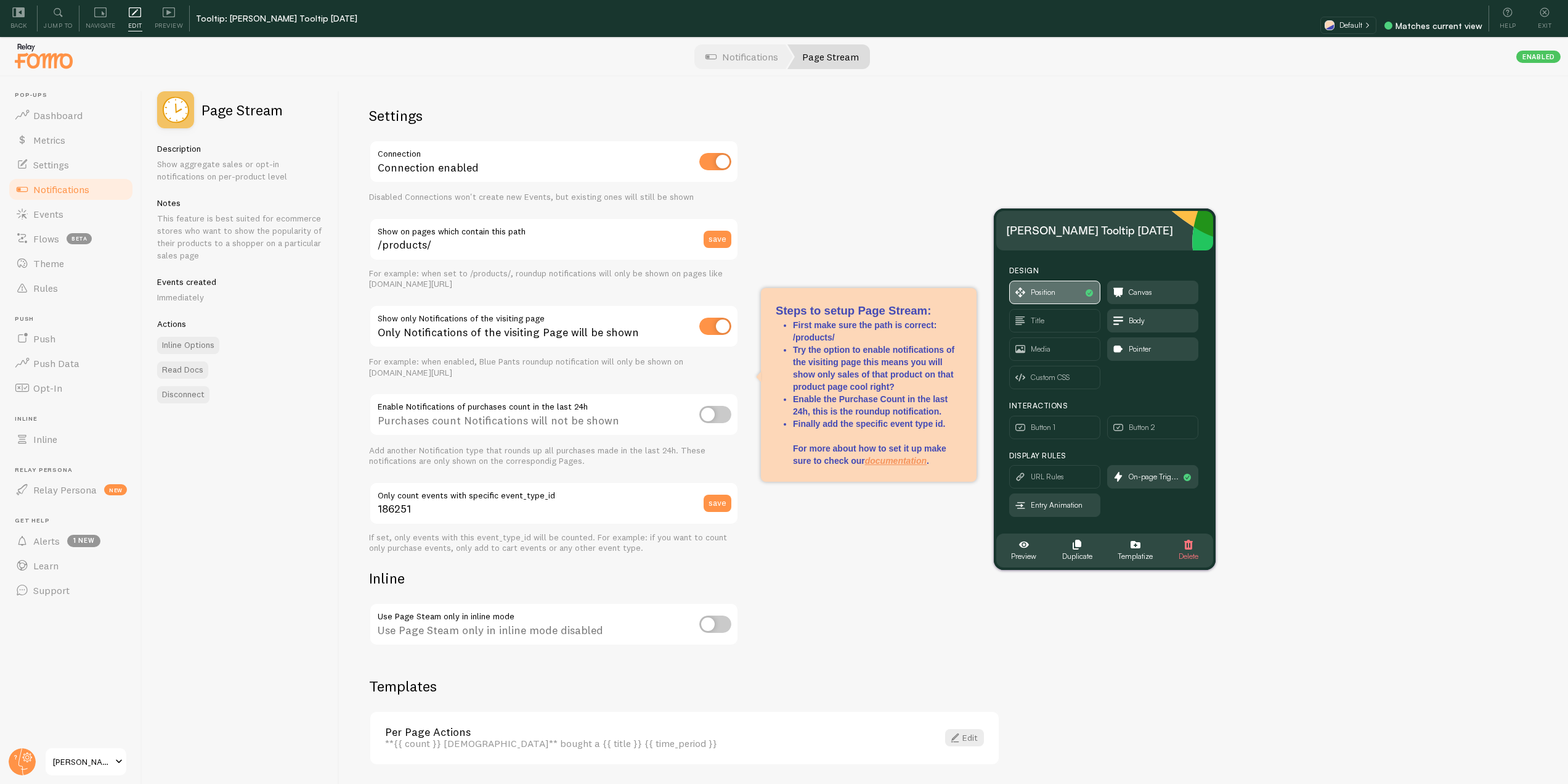
click at [1050, 293] on span "Position" at bounding box center [1044, 292] width 25 height 14
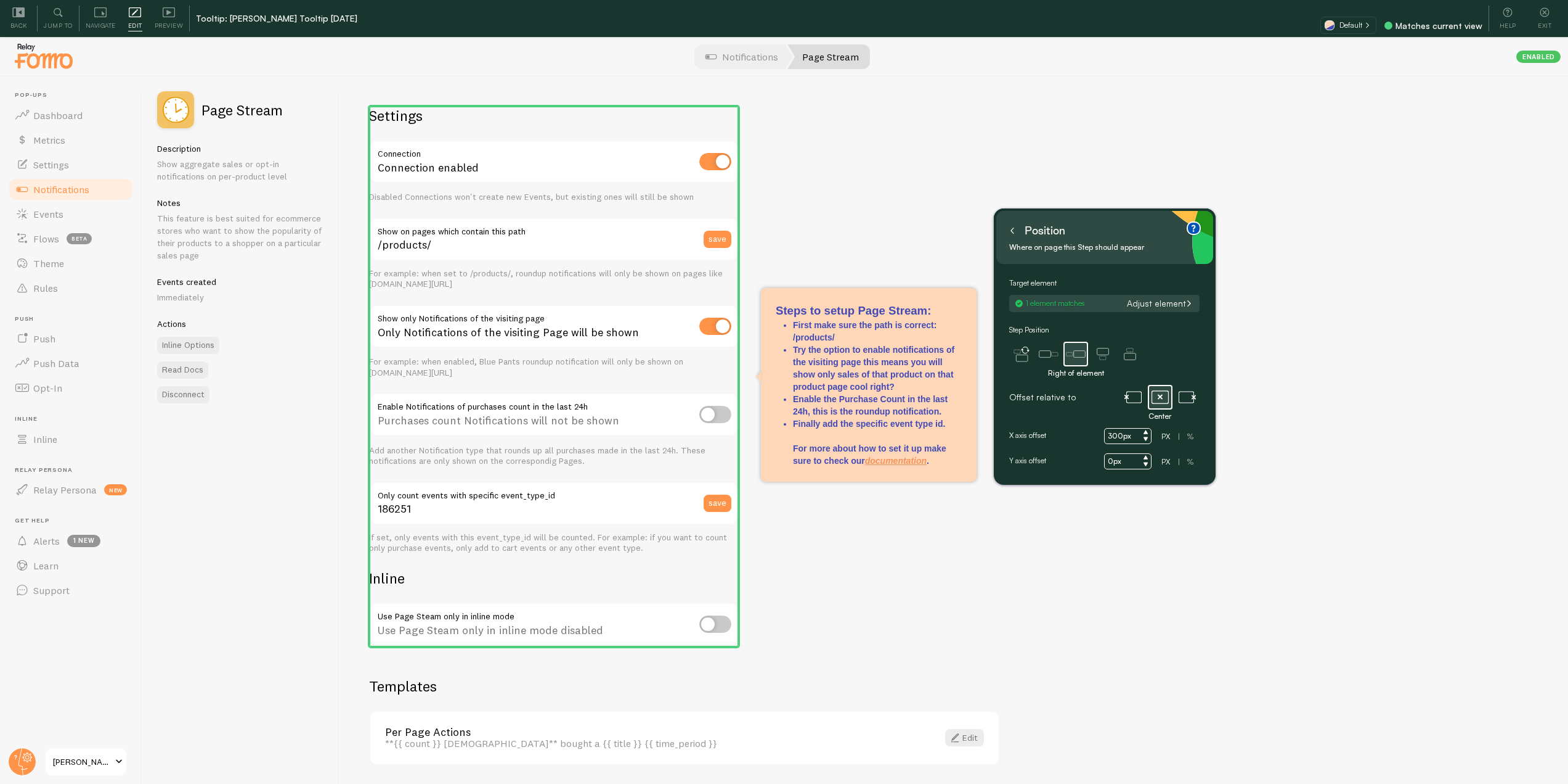
click at [1014, 236] on button at bounding box center [1013, 231] width 12 height 20
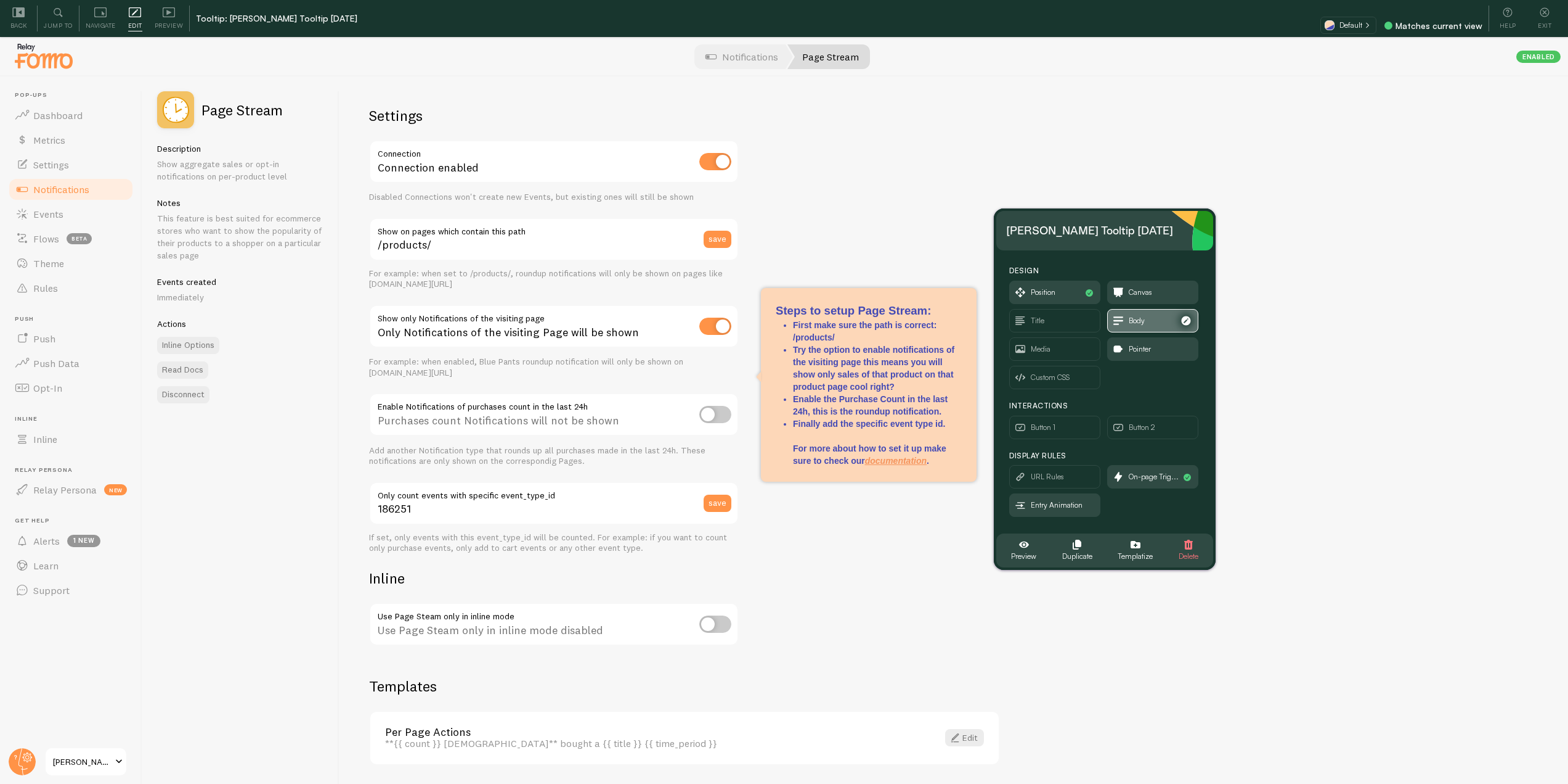
click at [1117, 312] on span "Body" at bounding box center [1153, 320] width 90 height 22
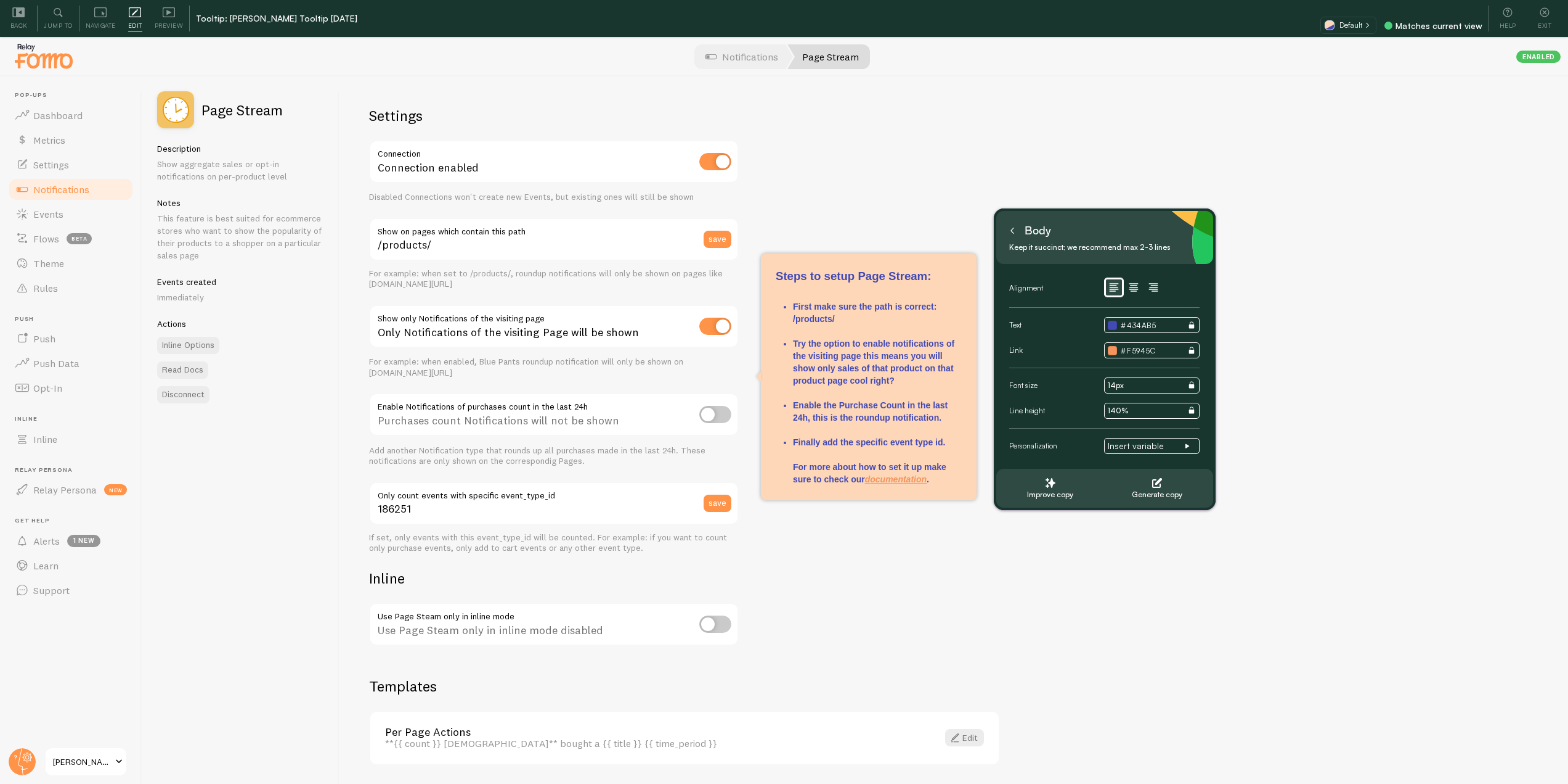
click at [1010, 228] on icon at bounding box center [1013, 231] width 6 height 6
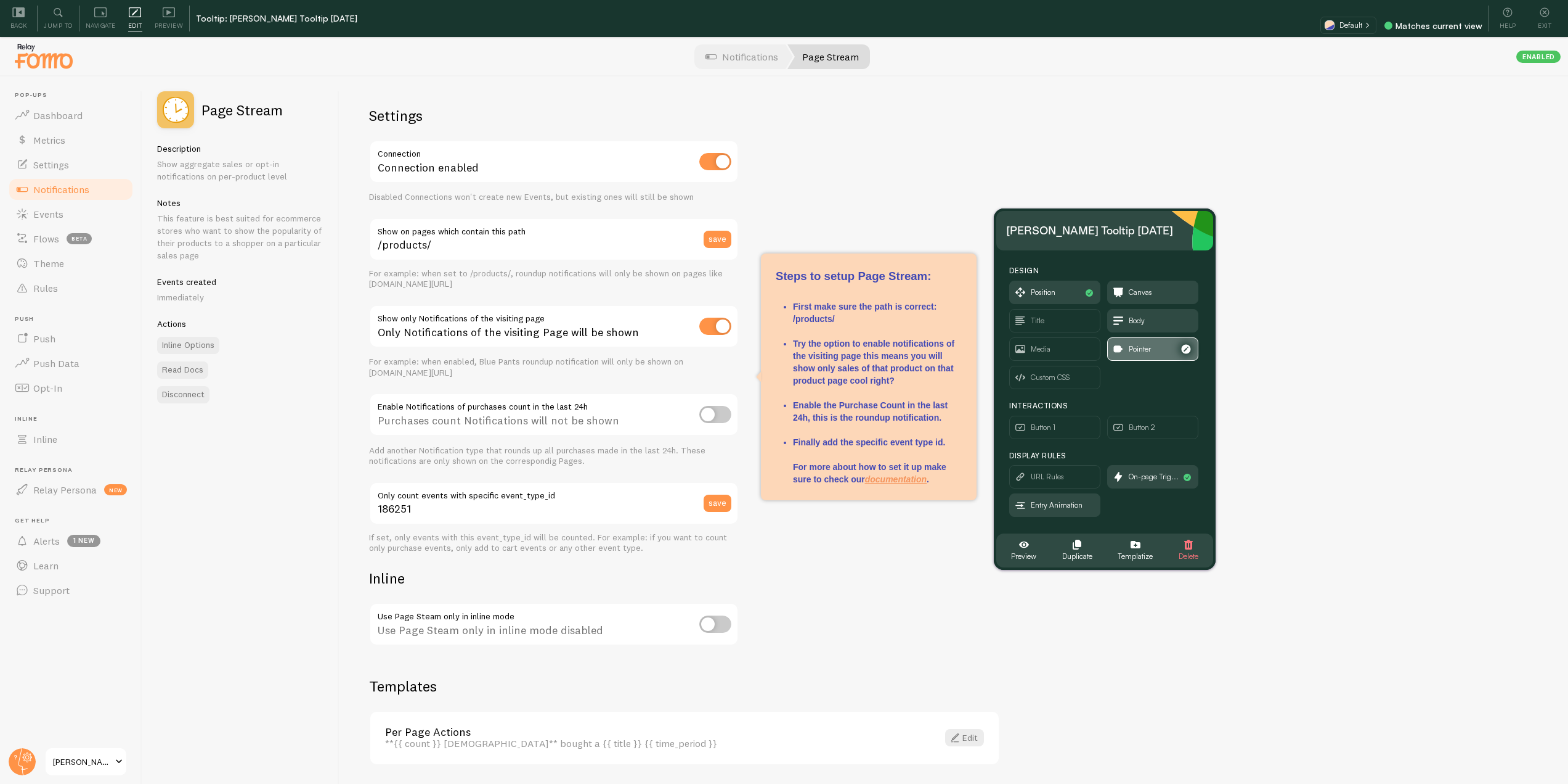
click at [1141, 350] on span "Pointer" at bounding box center [1140, 349] width 22 height 14
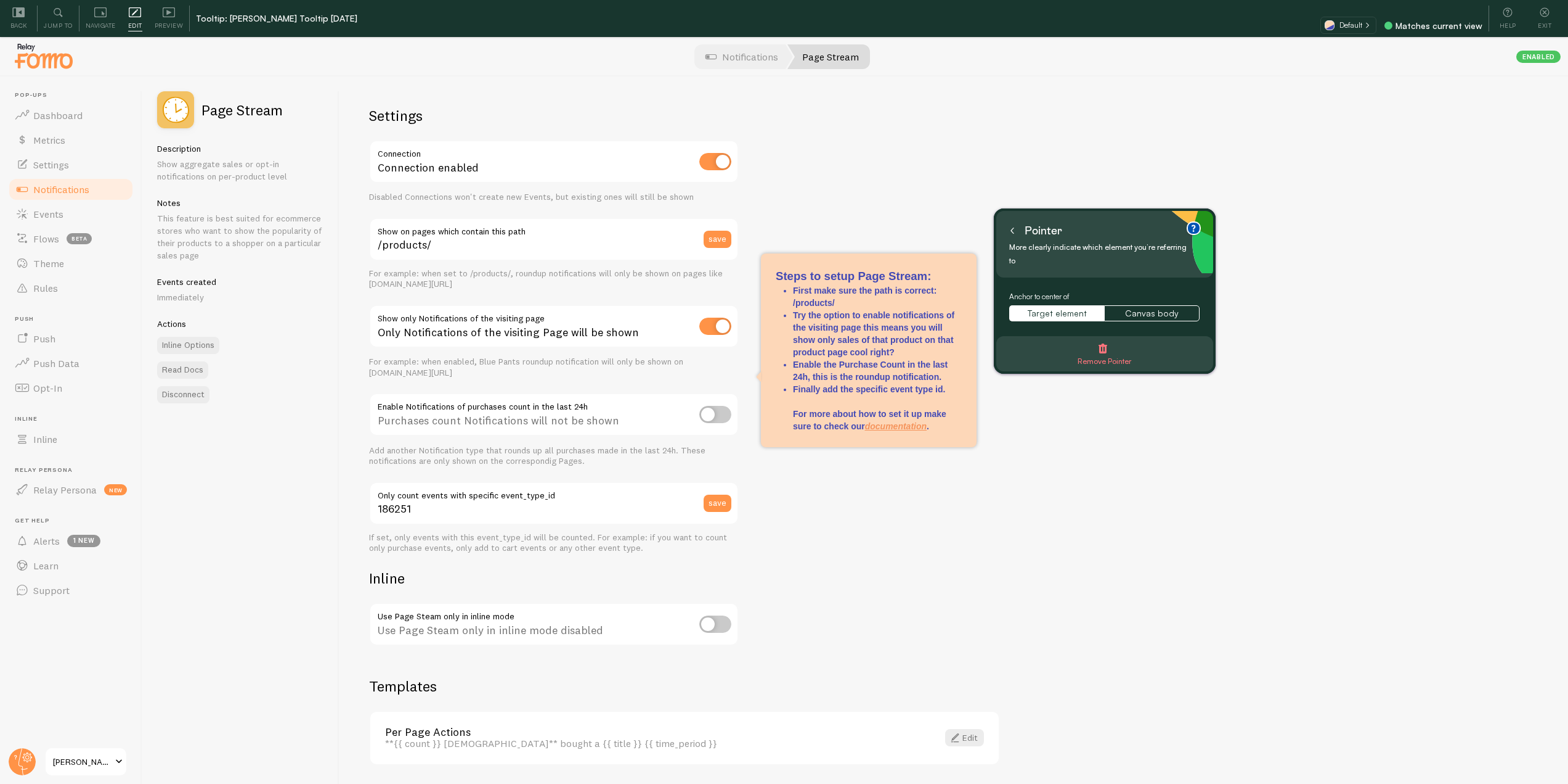
click at [1013, 233] on icon at bounding box center [1012, 231] width 2 height 5
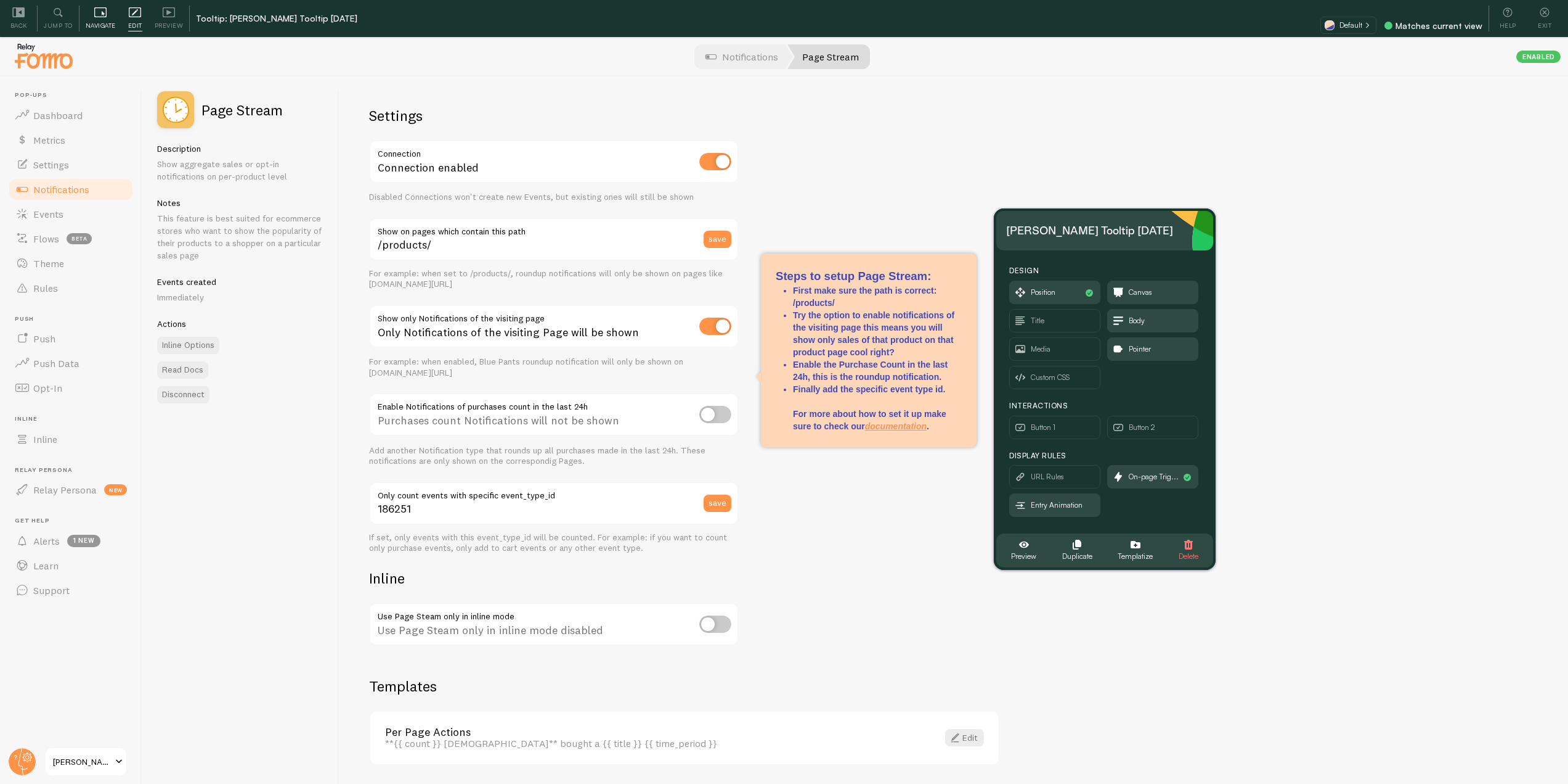
click at [104, 12] on icon at bounding box center [100, 12] width 12 height 12
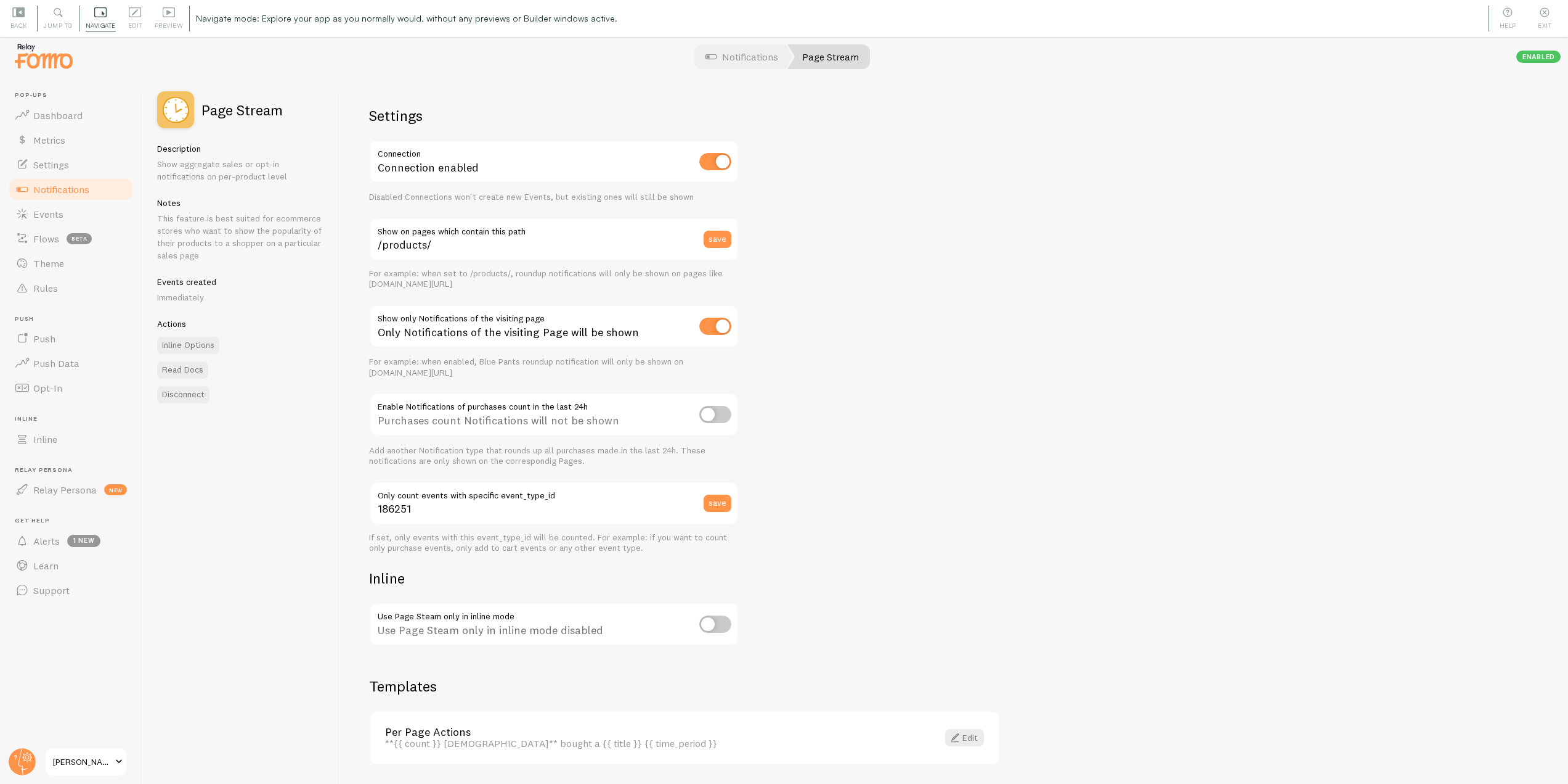
click at [78, 191] on span "Notifications" at bounding box center [61, 189] width 56 height 12
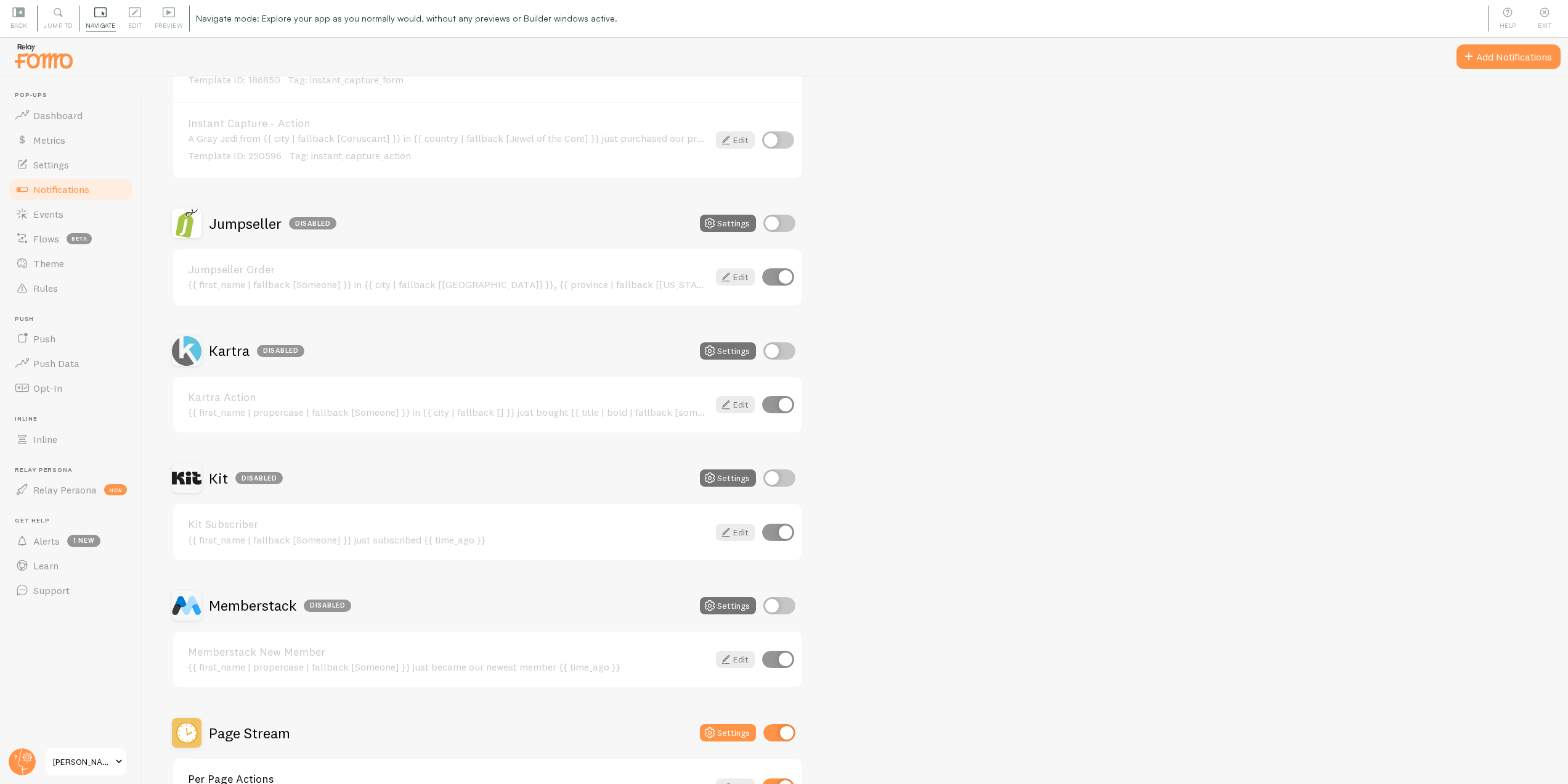
scroll to position [2035, 0]
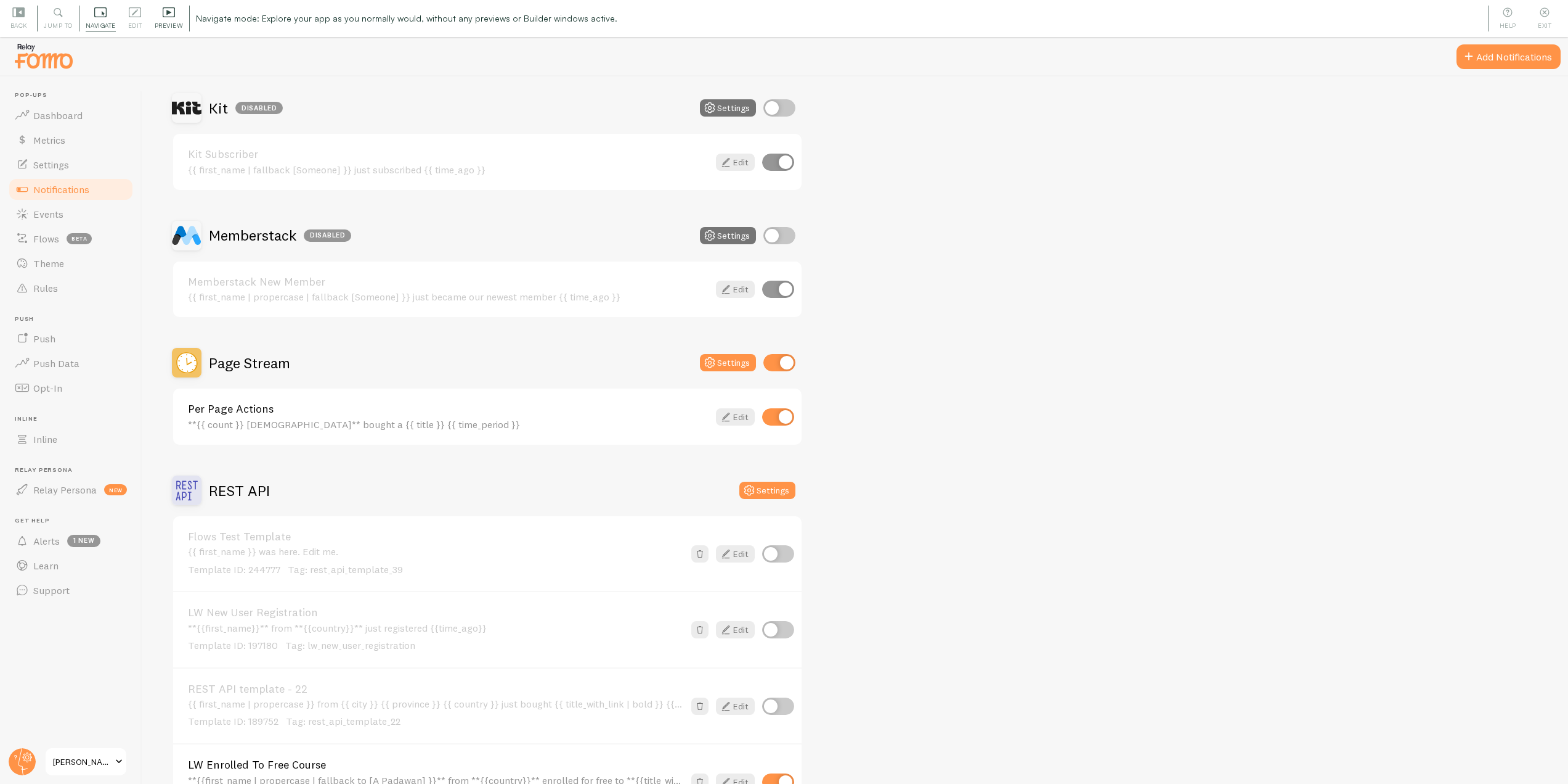
click at [169, 19] on div "Preview" at bounding box center [170, 19] width 42 height 26
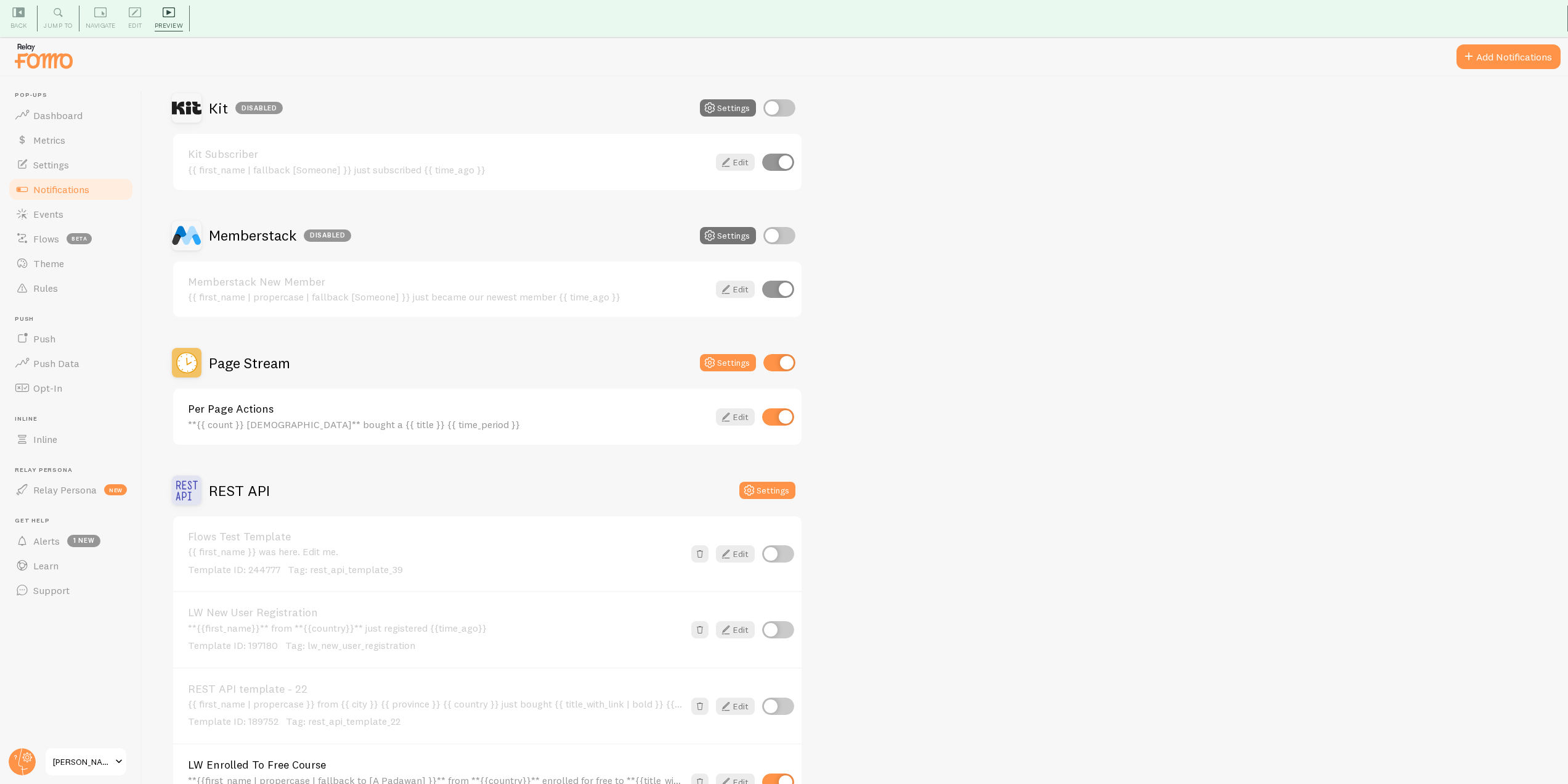
click at [255, 362] on h2 "Page Stream" at bounding box center [249, 363] width 81 height 19
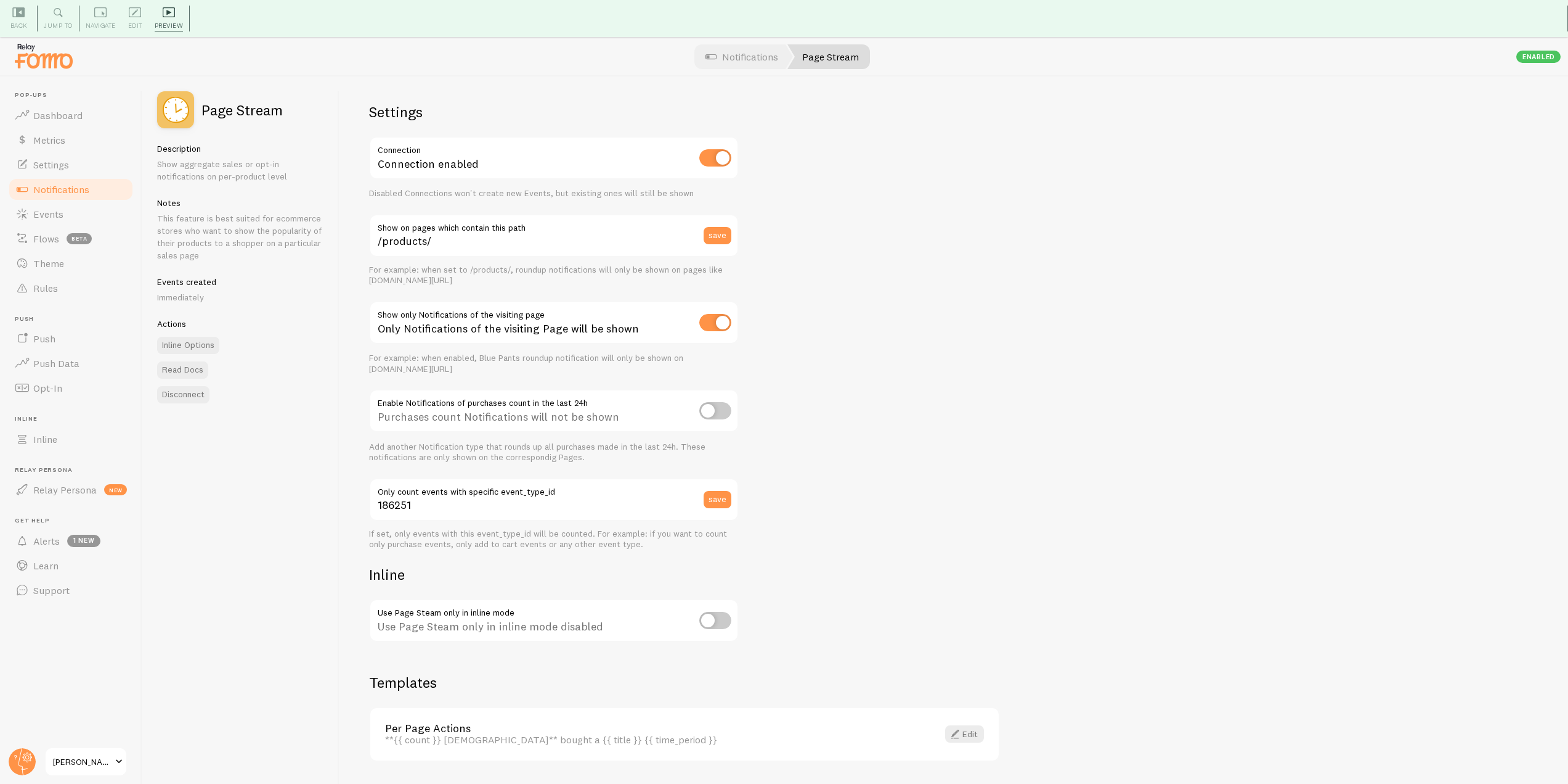
scroll to position [37, 0]
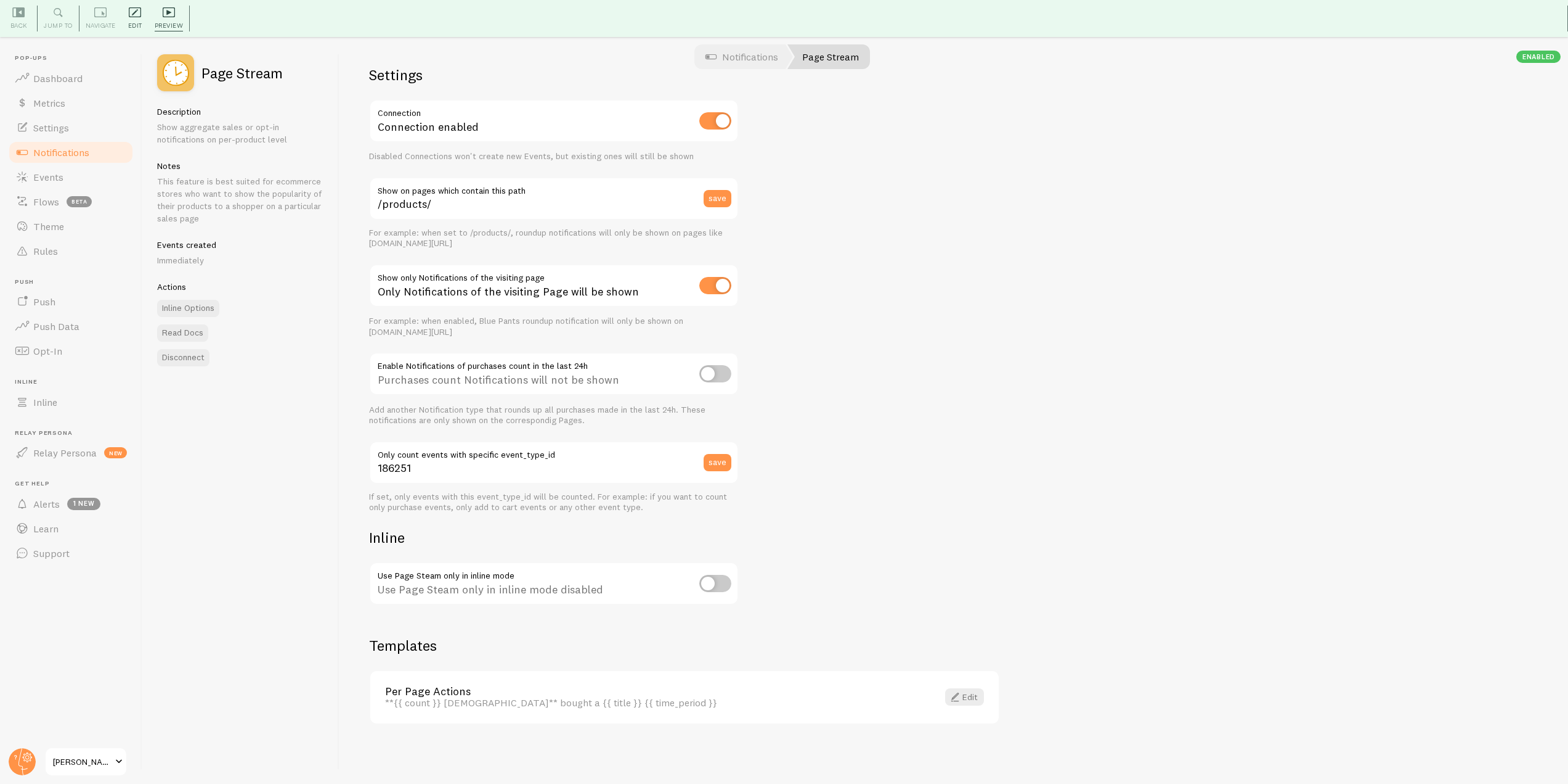
click at [138, 26] on span "Edit" at bounding box center [135, 25] width 14 height 12
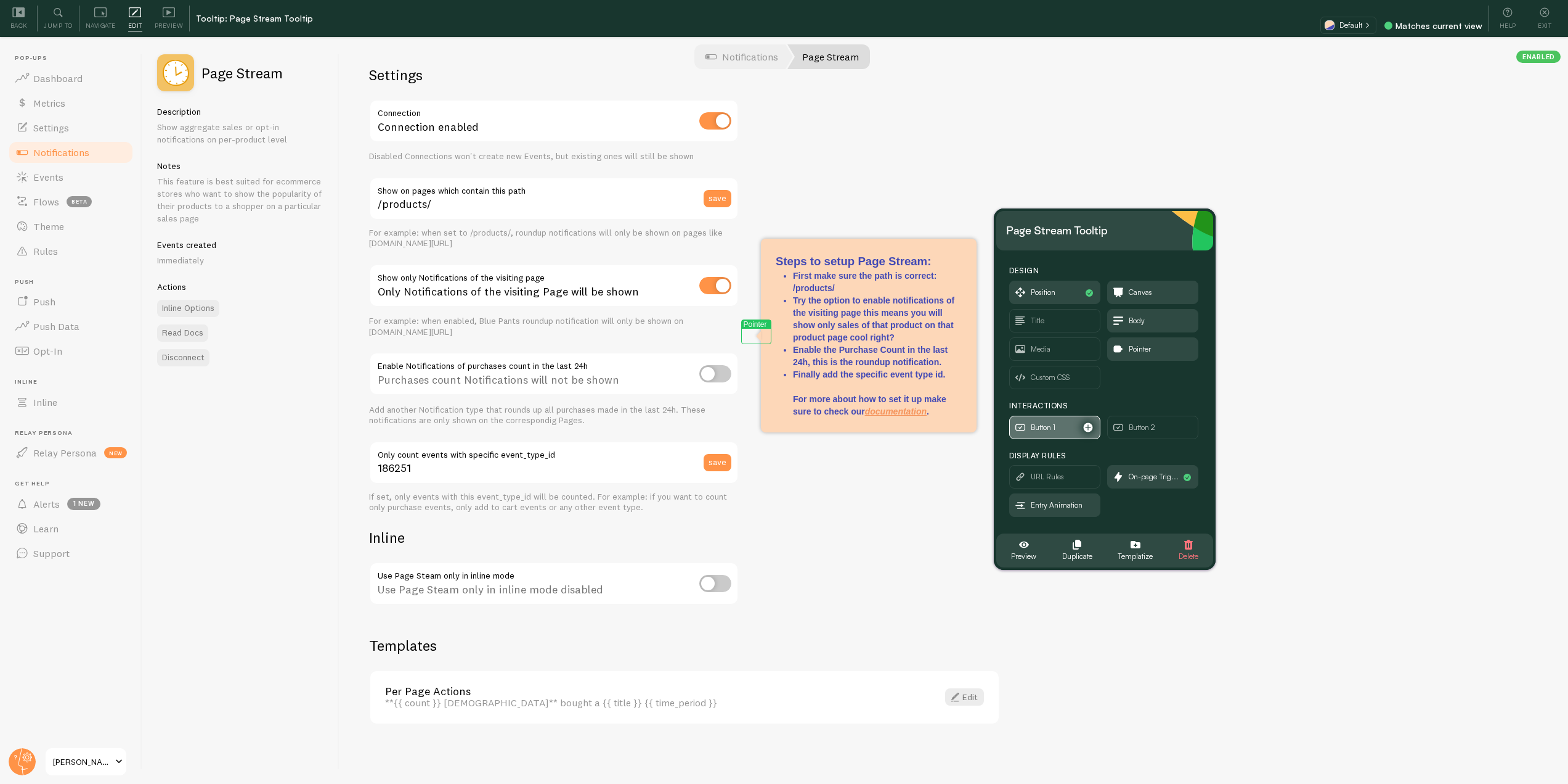
click at [1039, 424] on span "Button 1" at bounding box center [1044, 427] width 25 height 14
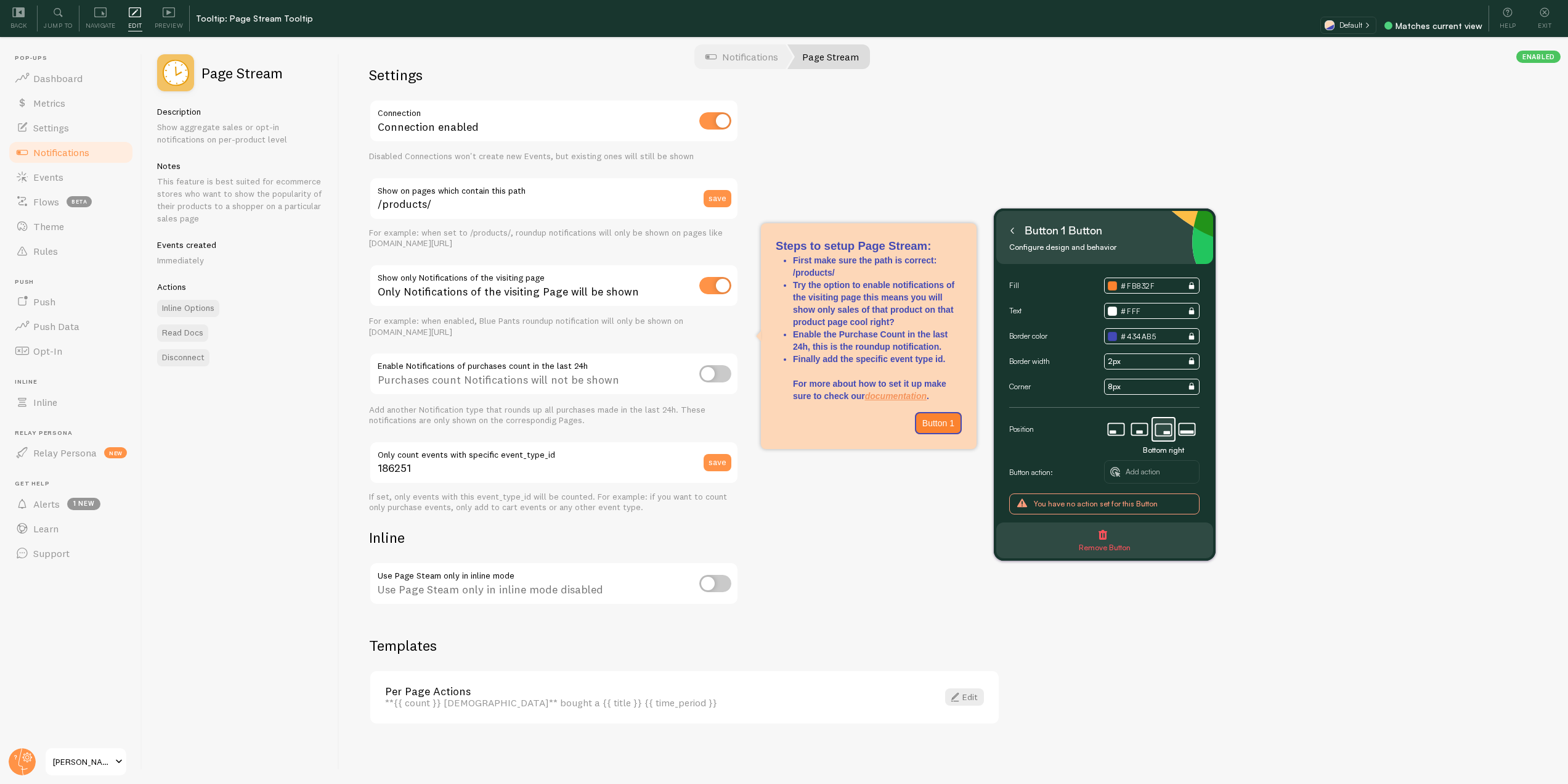
click at [1105, 546] on span "Remove Button" at bounding box center [1104, 548] width 52 height 14
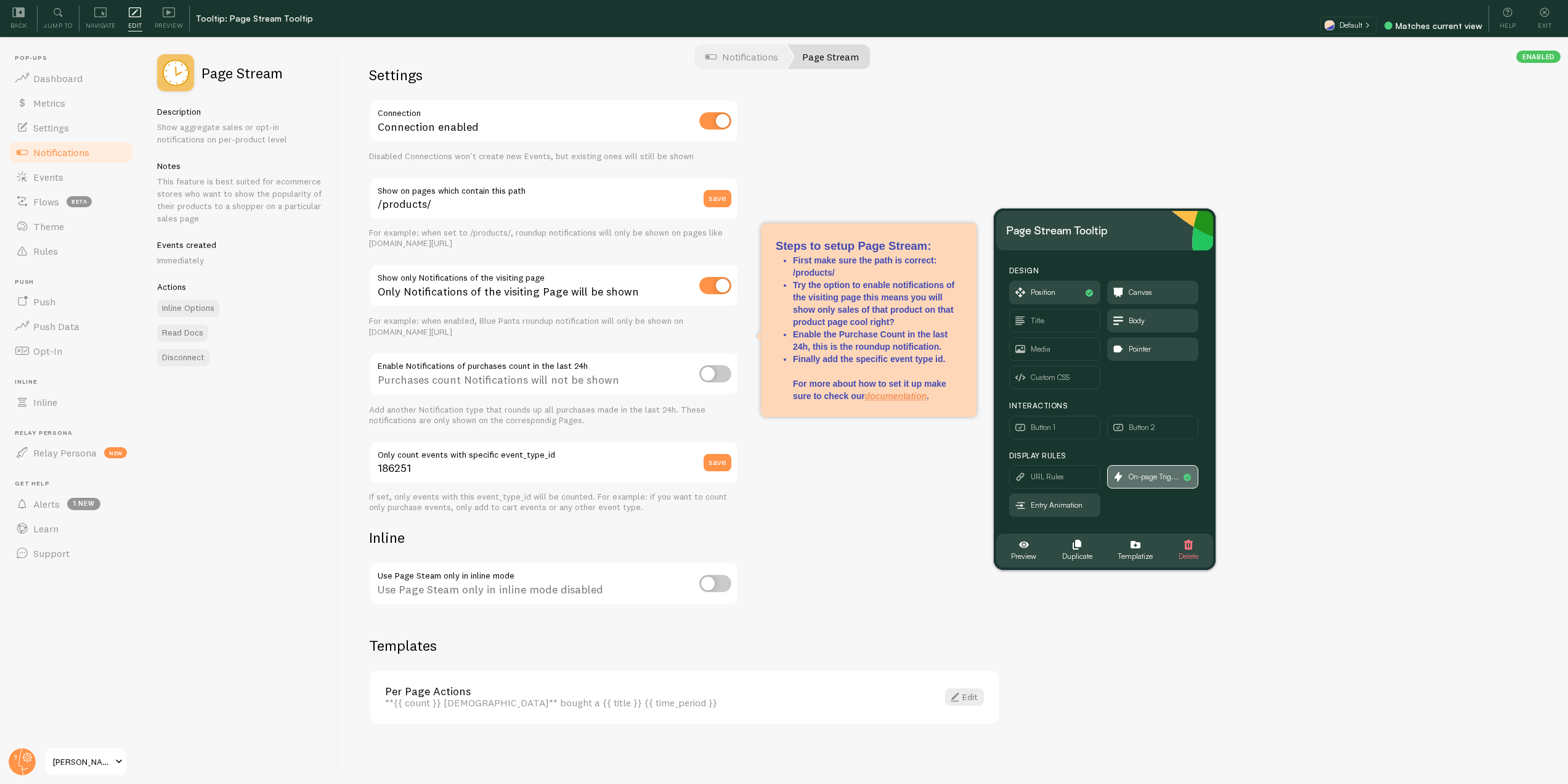
click at [1148, 486] on span "On-page Trig..." at bounding box center [1153, 476] width 90 height 22
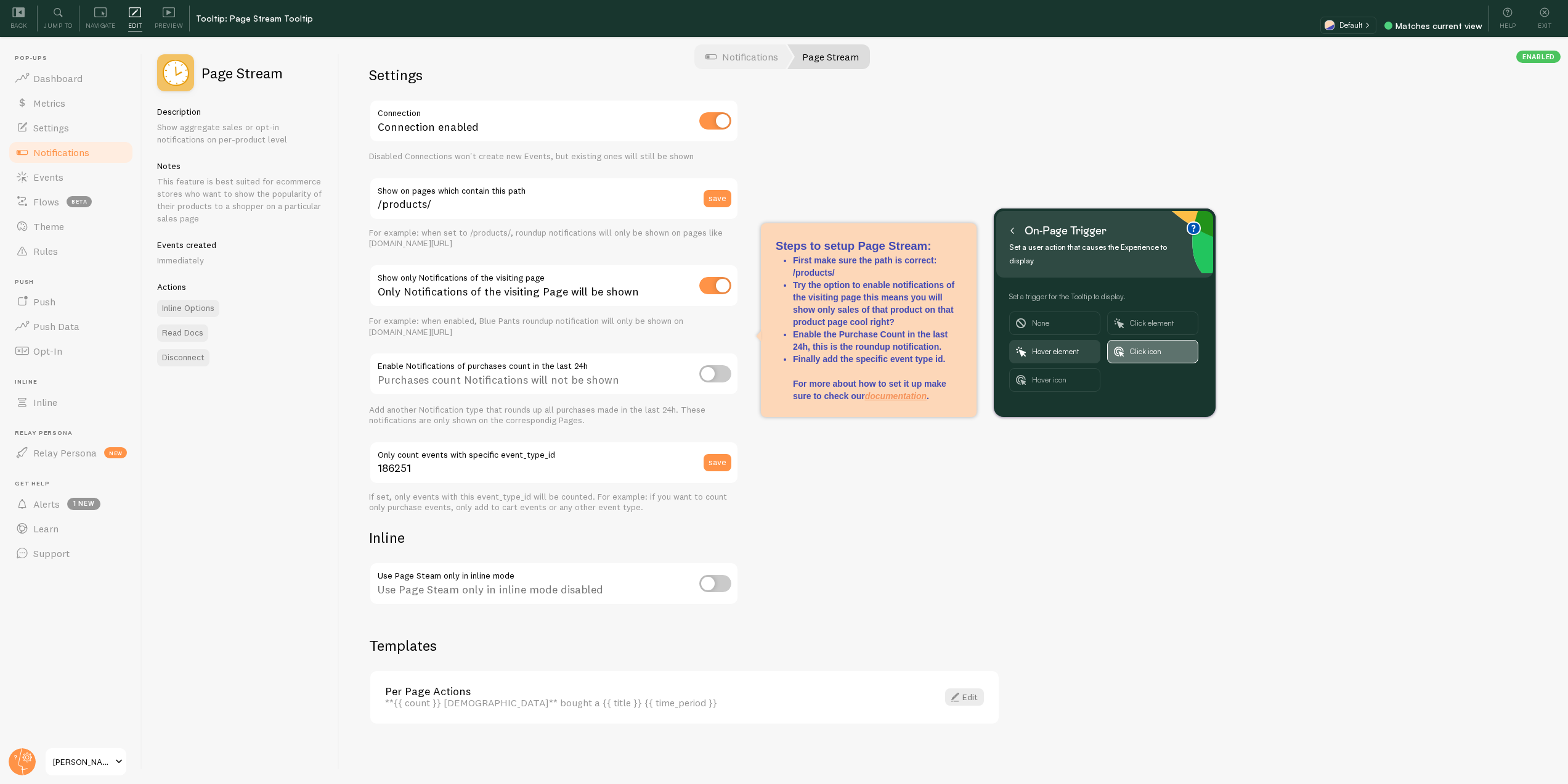
click at [1145, 342] on span "Click icon" at bounding box center [1161, 351] width 62 height 22
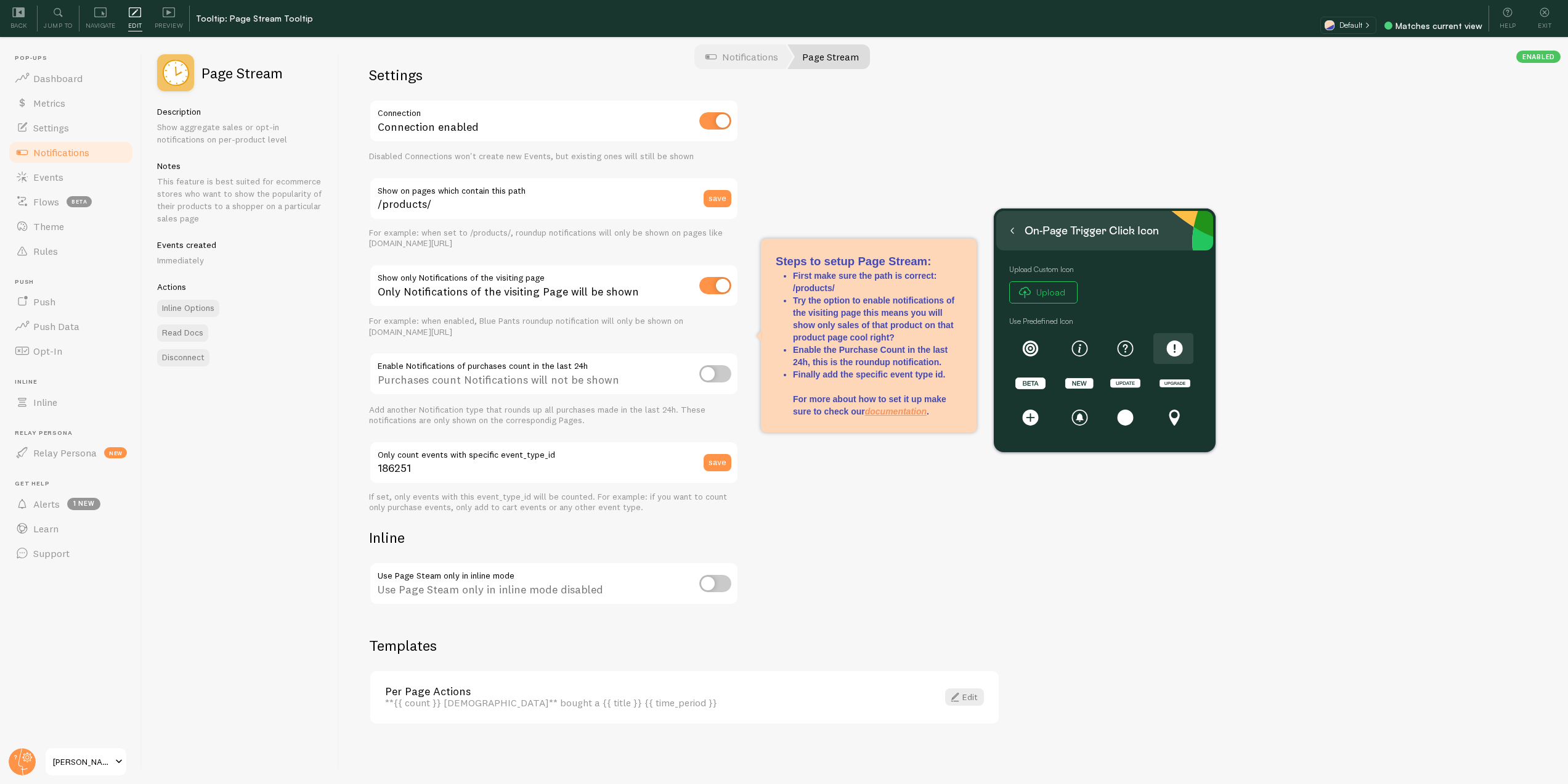
click at [1170, 346] on rect at bounding box center [1175, 348] width 16 height 16
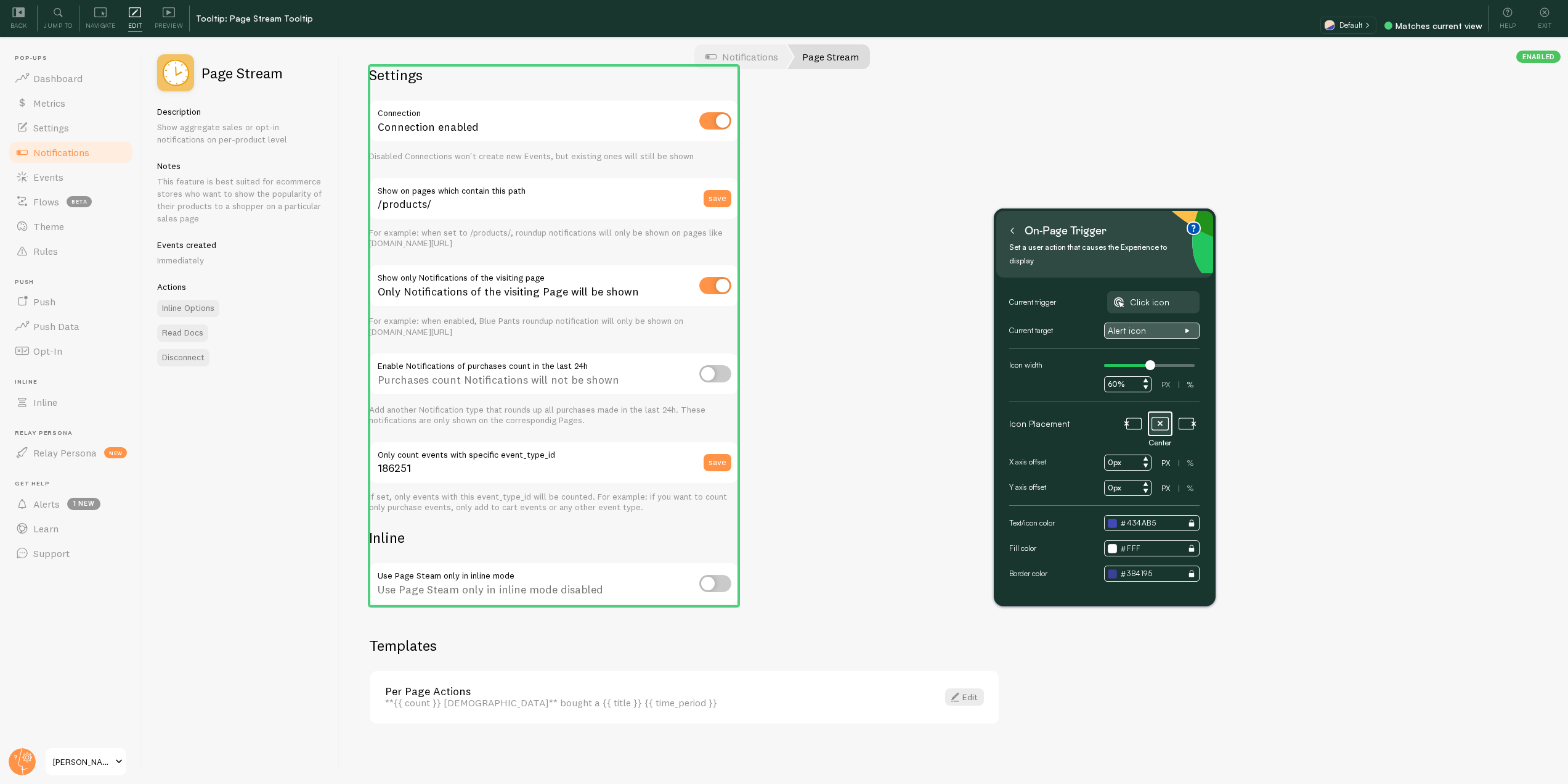
click at [1172, 325] on span "Alert icon" at bounding box center [1147, 330] width 77 height 11
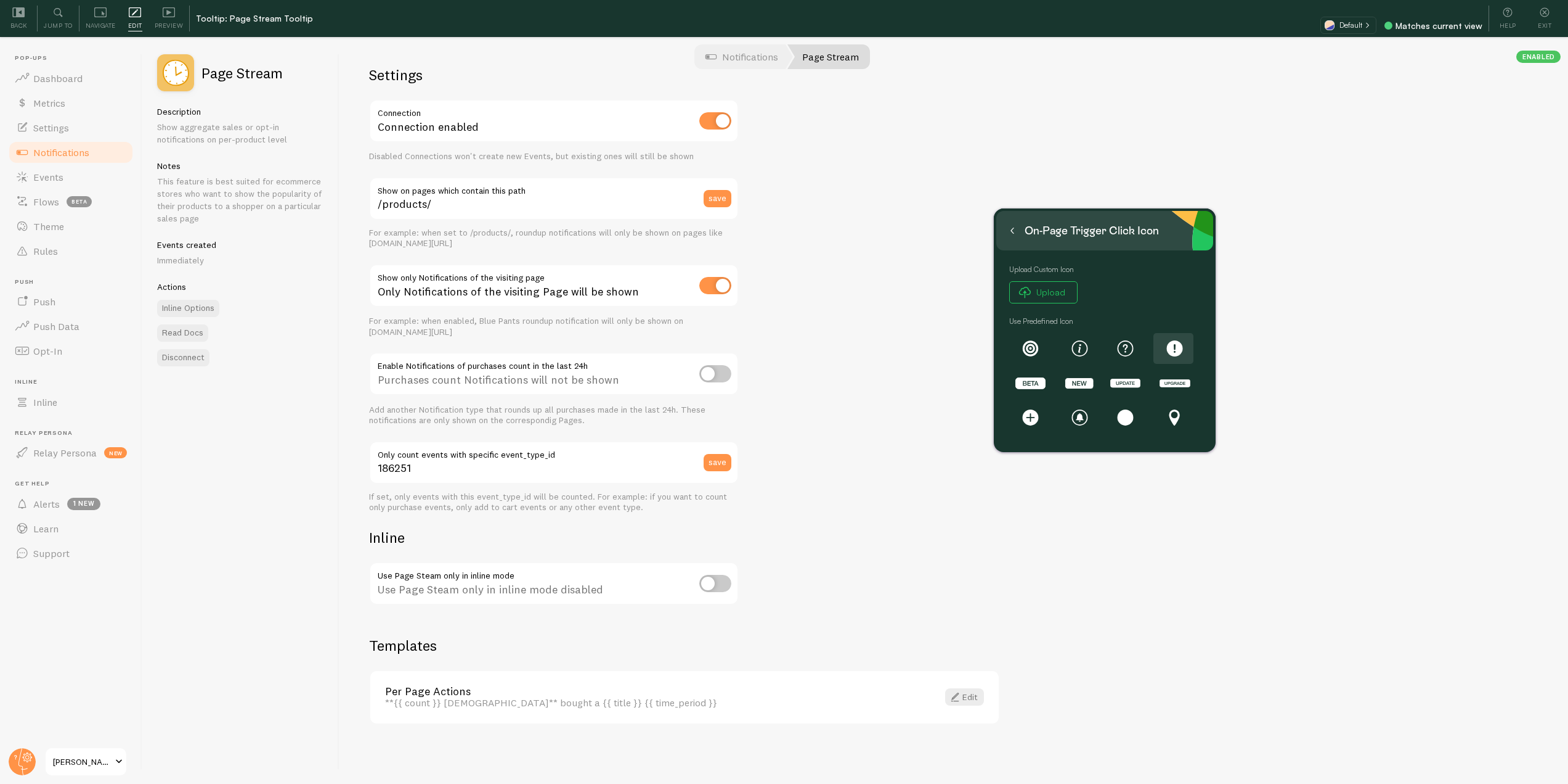
click at [1165, 350] on icon at bounding box center [1175, 348] width 22 height 16
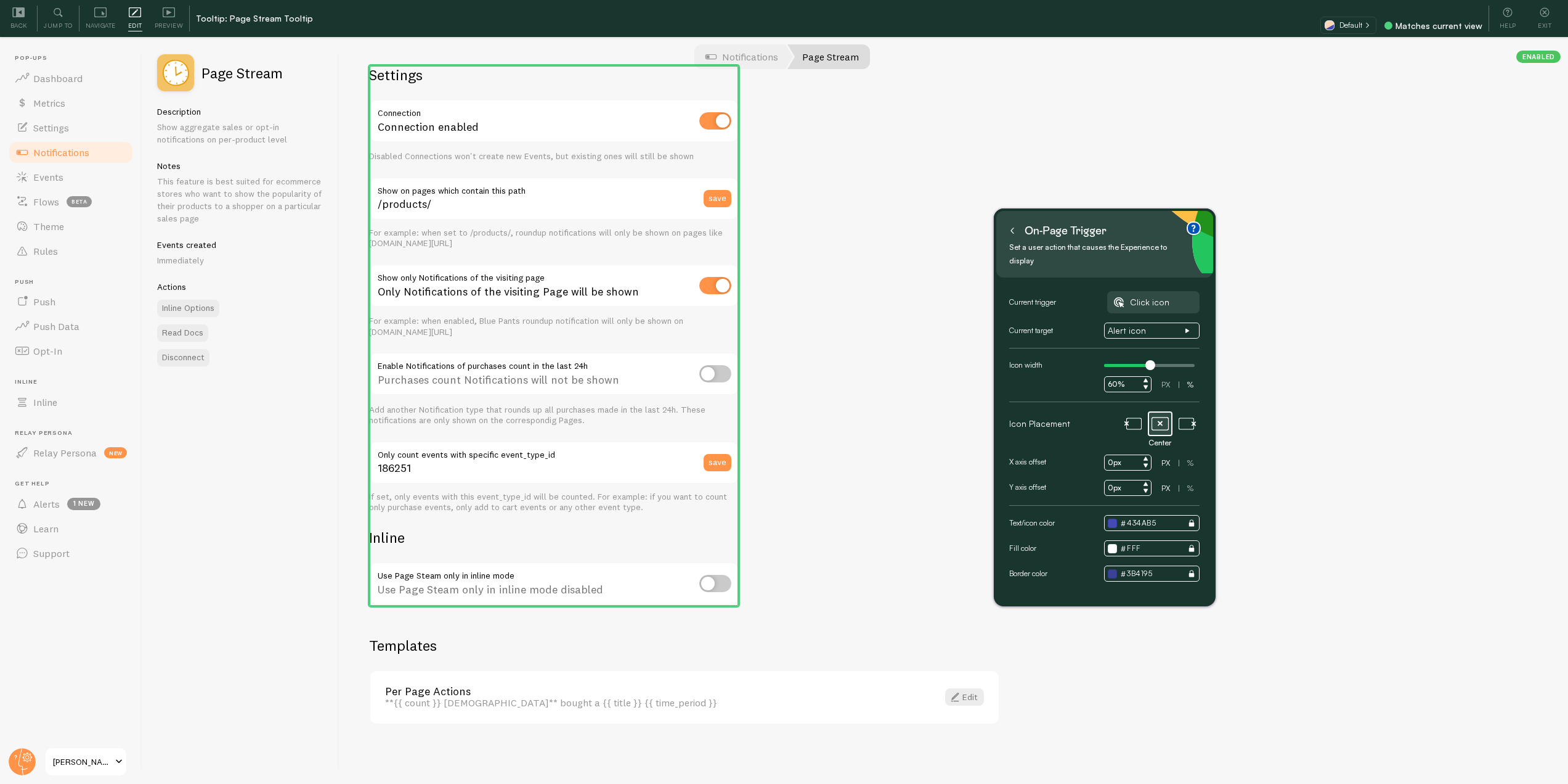
scroll to position [0, 0]
click at [1013, 231] on icon at bounding box center [1013, 231] width 6 height 6
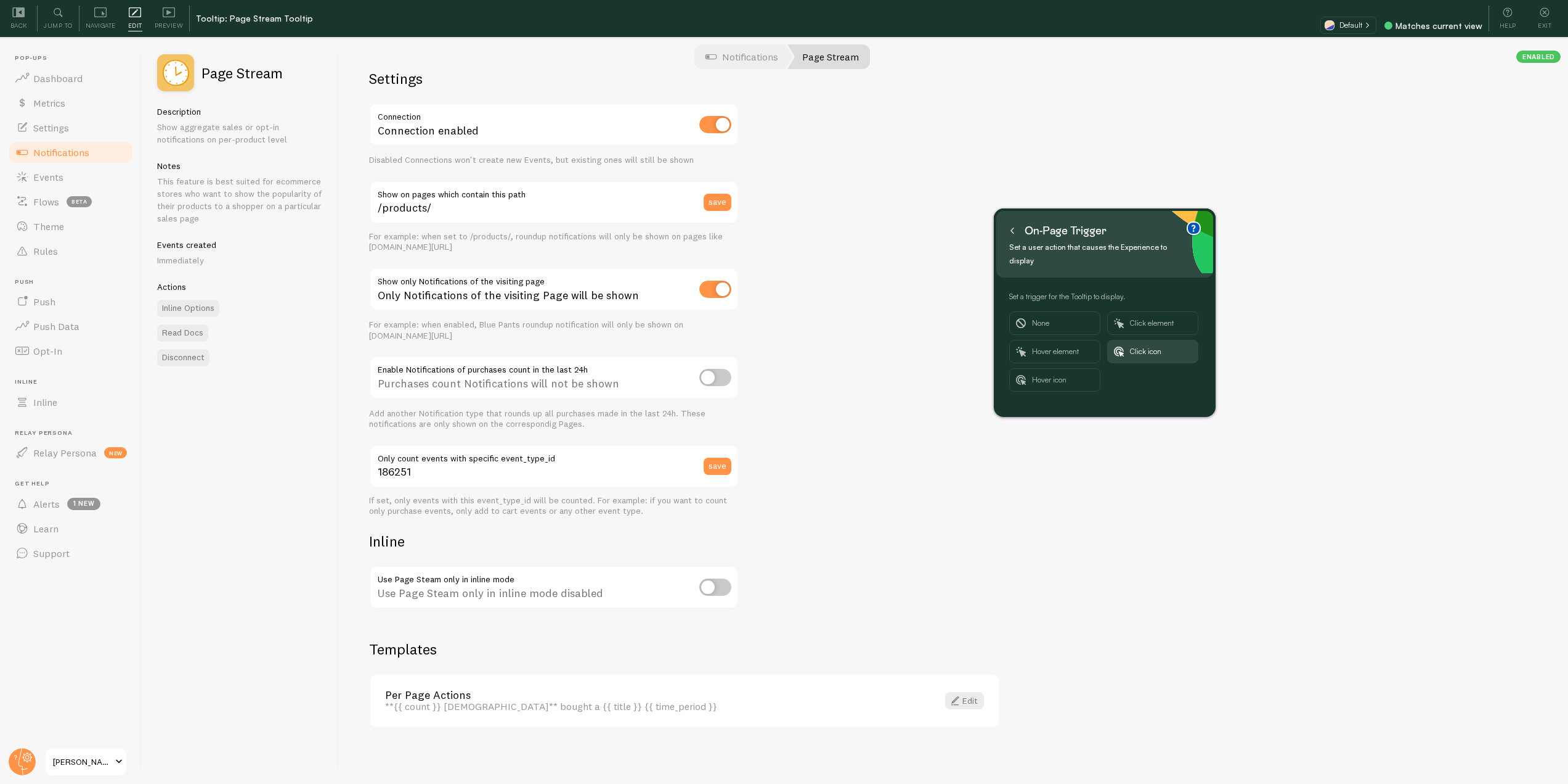
click at [1010, 231] on icon at bounding box center [1013, 231] width 6 height 6
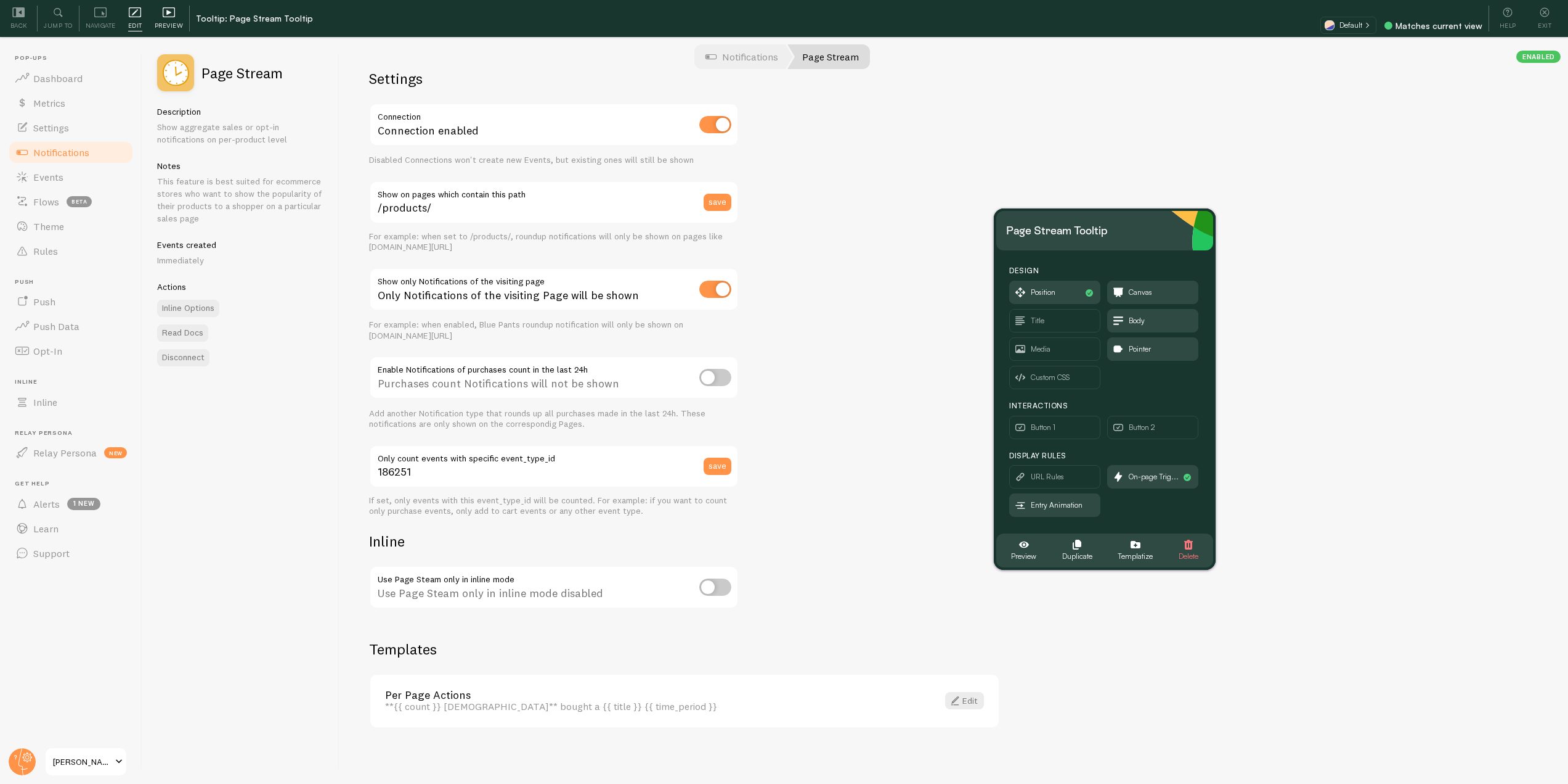
click at [174, 14] on icon at bounding box center [169, 12] width 12 height 12
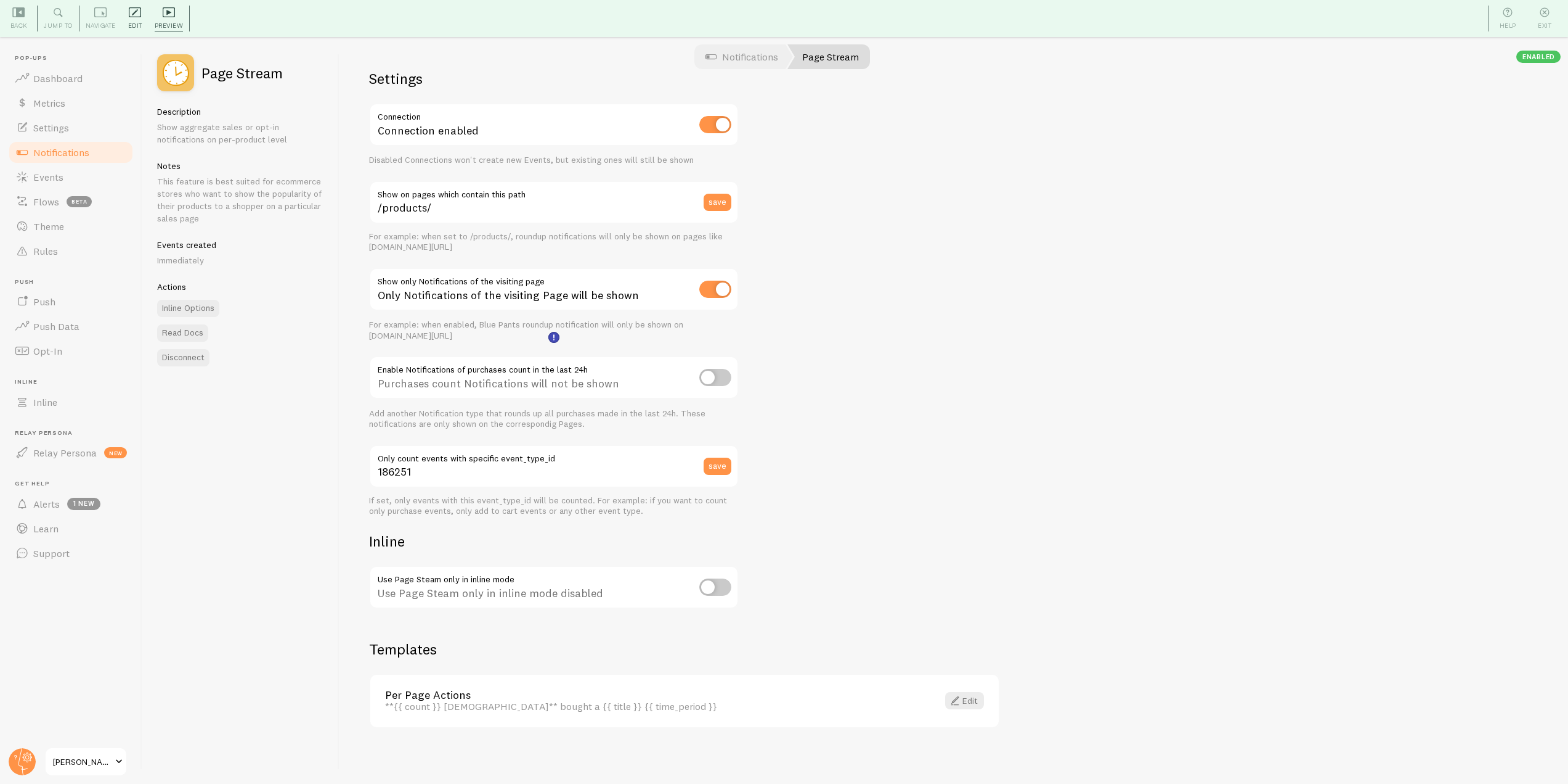
click at [138, 18] on icon at bounding box center [135, 12] width 12 height 12
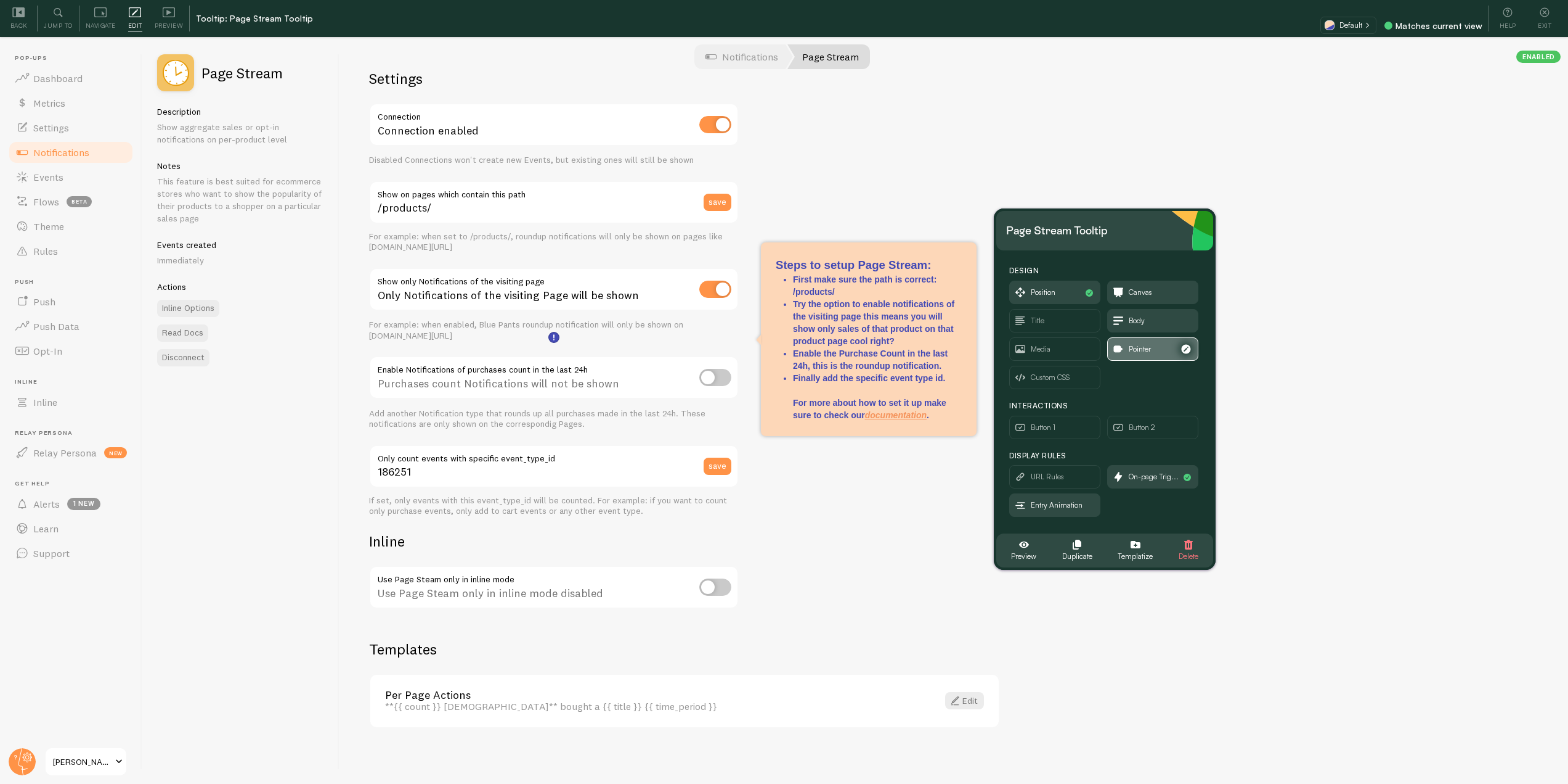
click at [1165, 356] on span "Pointer" at bounding box center [1153, 349] width 90 height 22
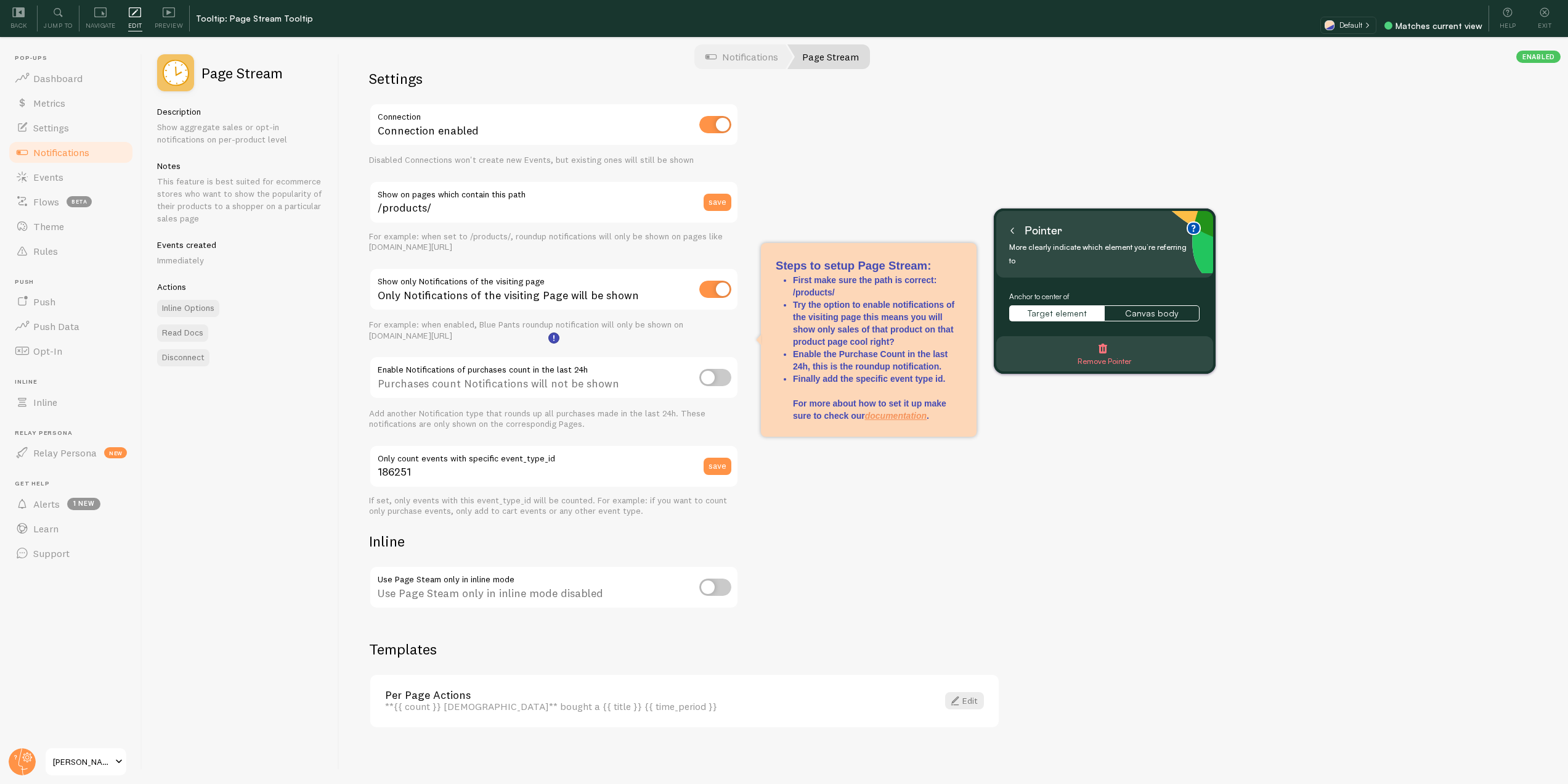
click at [1005, 229] on div "Pointer More clearly indicate which element you’re referring to" at bounding box center [1104, 244] width 217 height 66
click at [1017, 229] on button at bounding box center [1013, 231] width 12 height 20
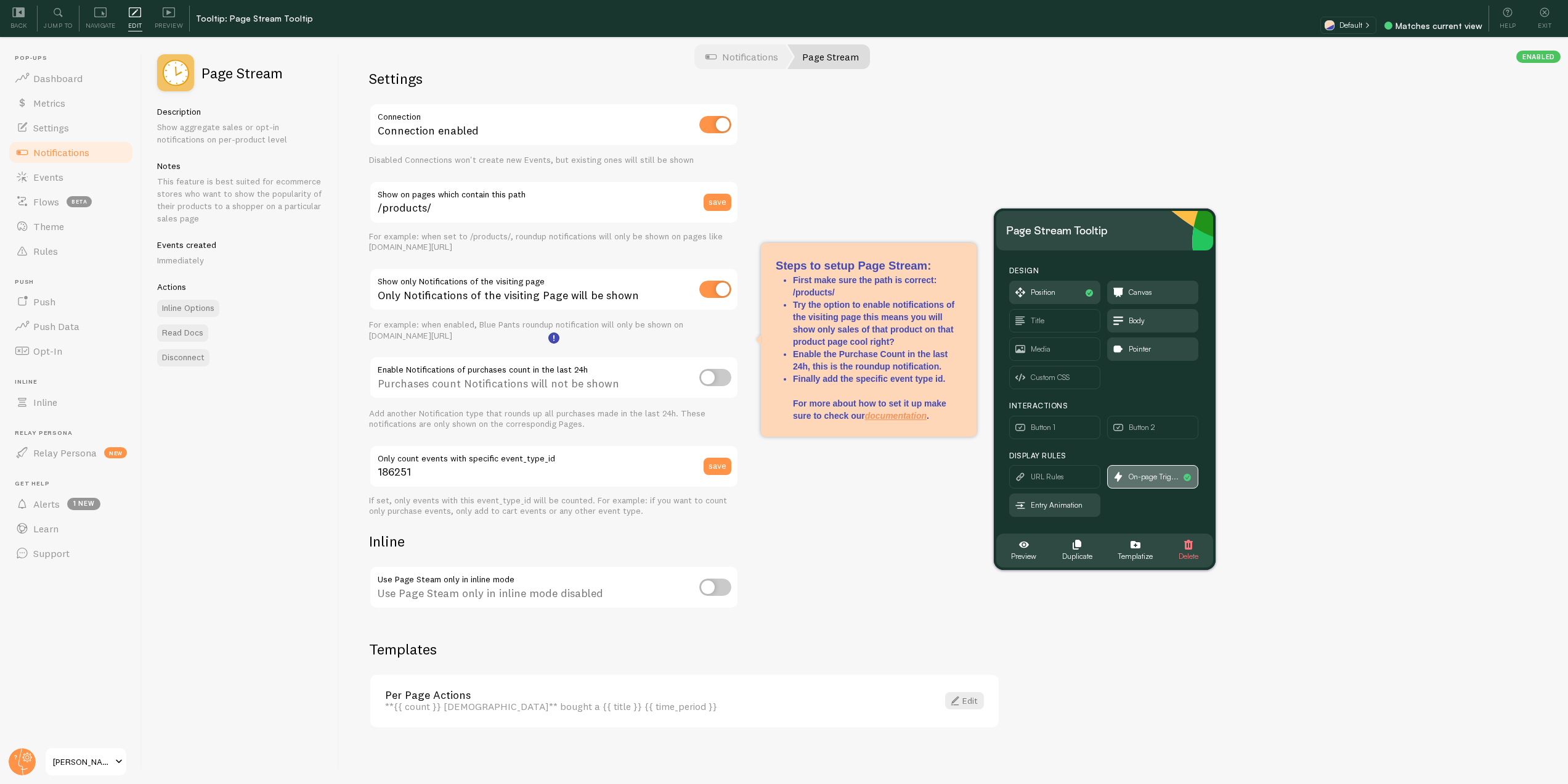
click at [1155, 480] on span "On-page Trig..." at bounding box center [1154, 477] width 50 height 14
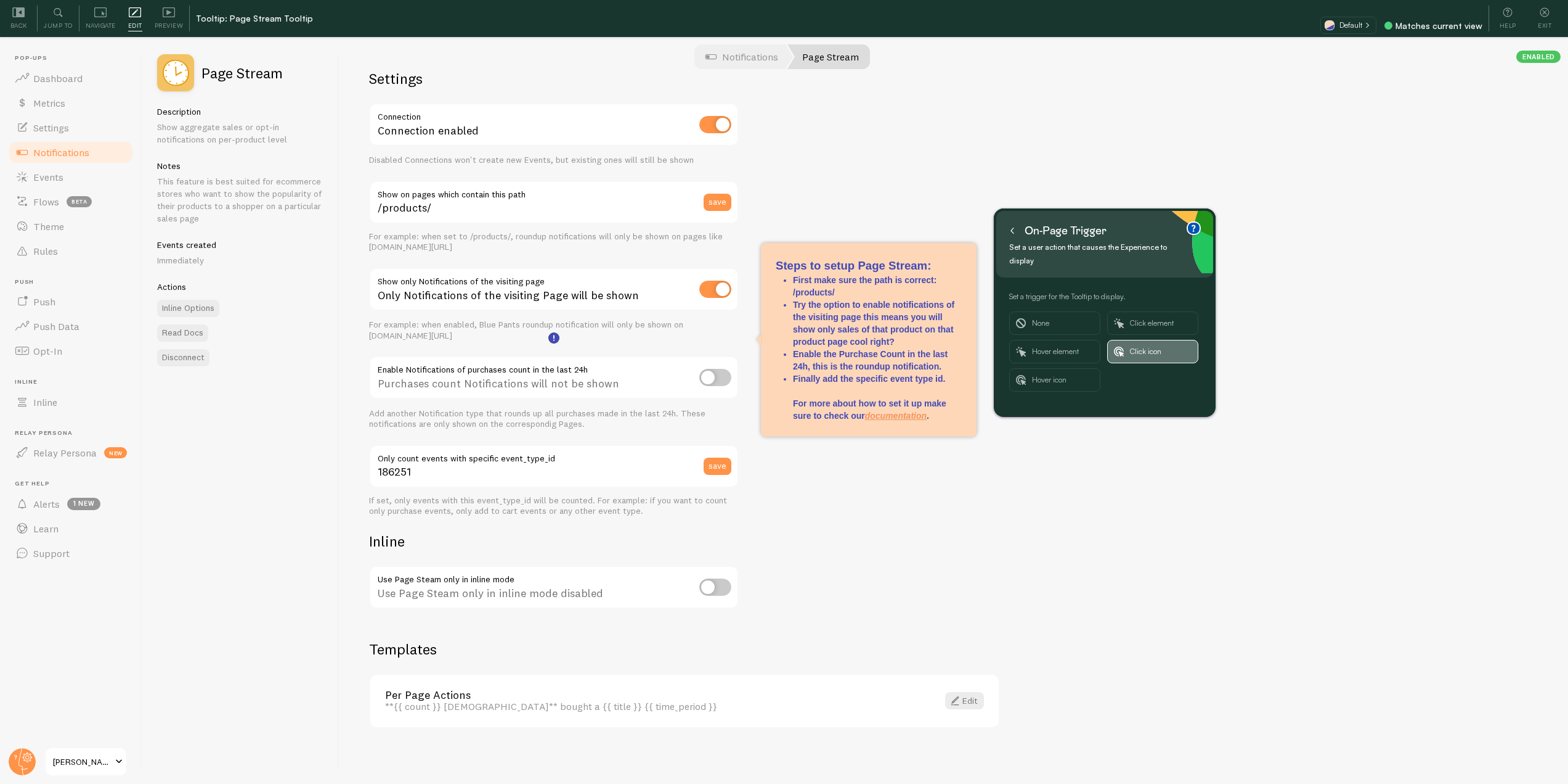
click at [1141, 340] on span "Click icon" at bounding box center [1161, 351] width 62 height 22
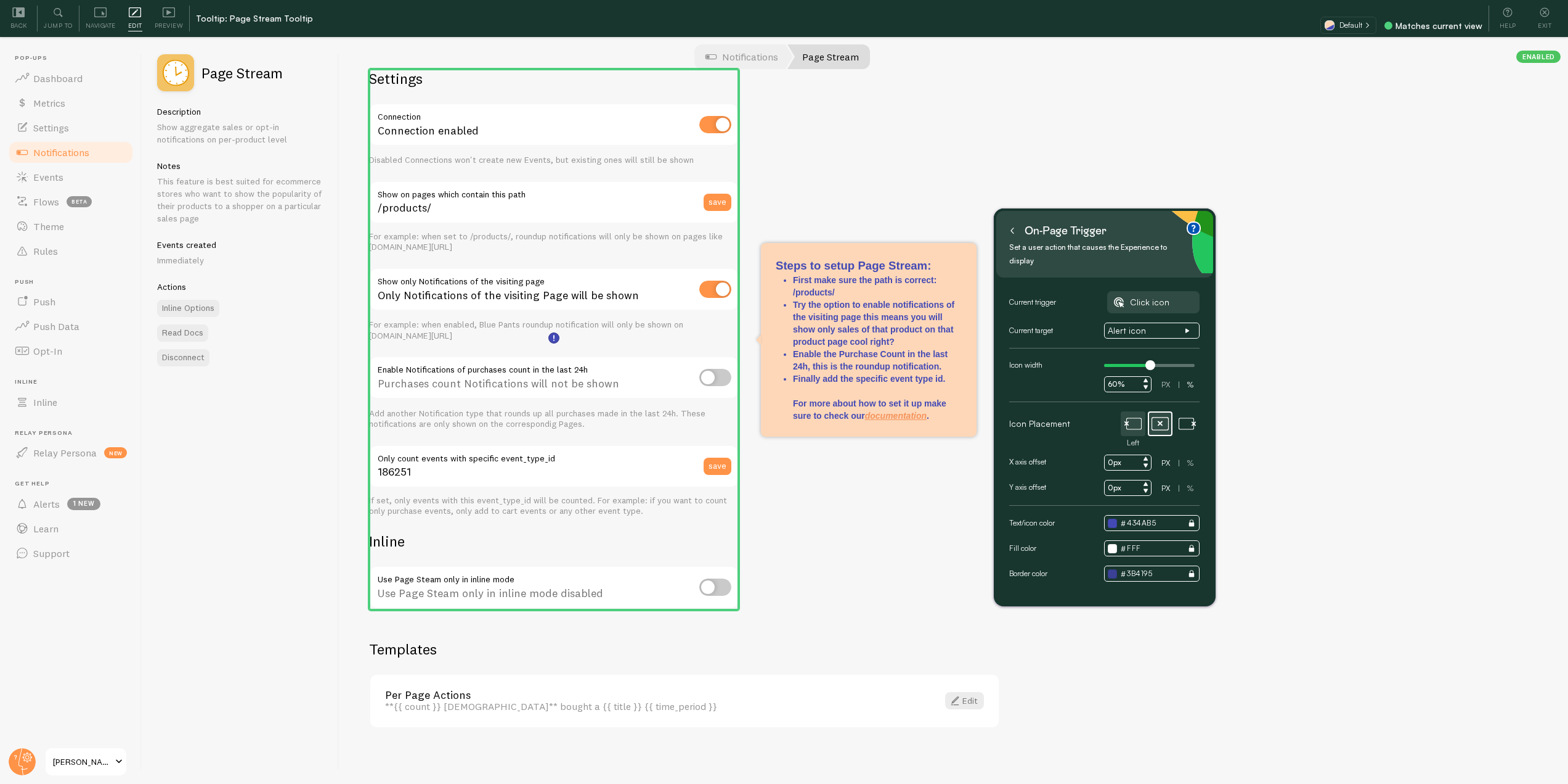
click at [1141, 415] on icon at bounding box center [1133, 424] width 17 height 17
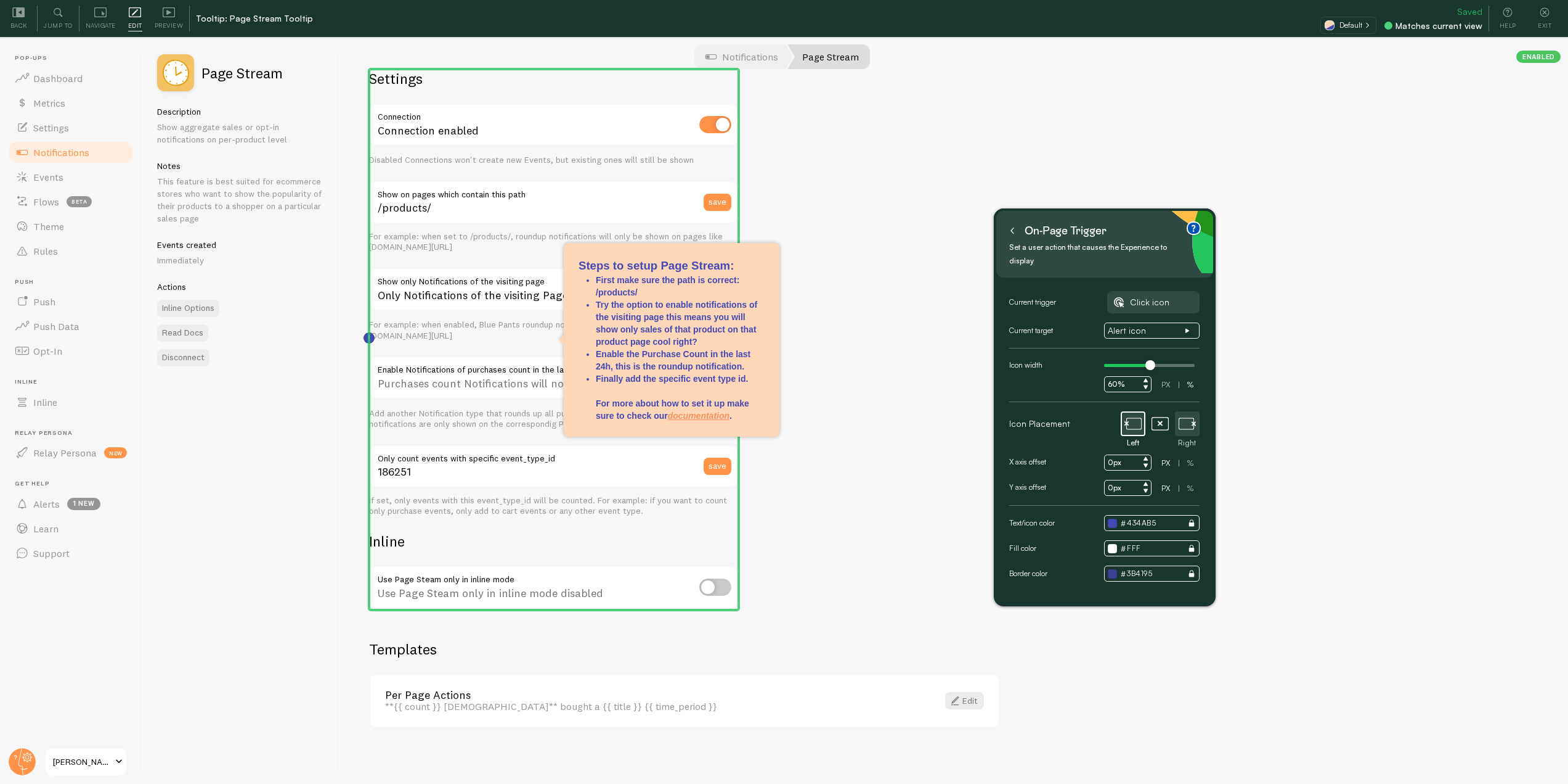
click at [1194, 415] on icon at bounding box center [1187, 424] width 17 height 17
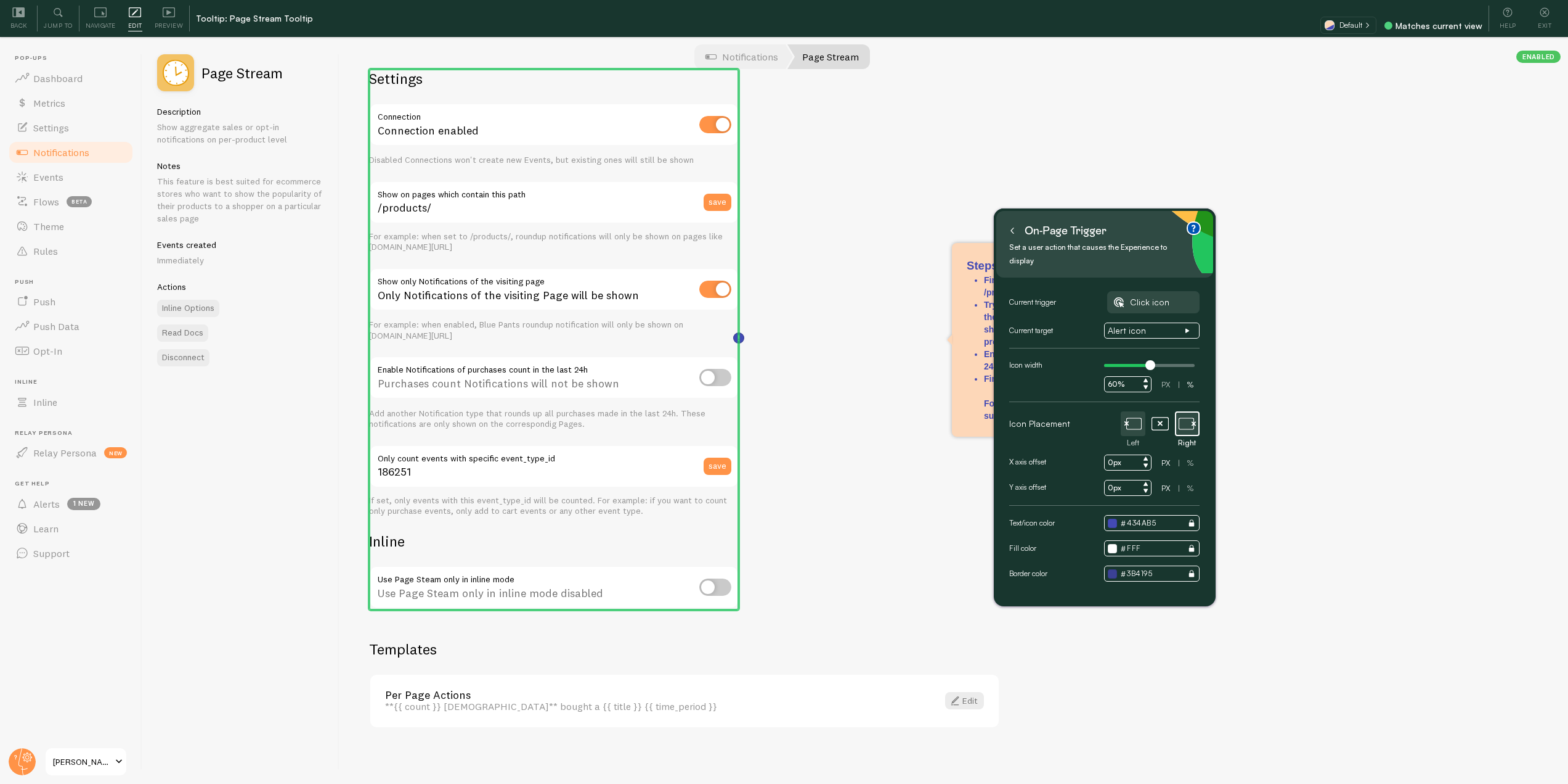
click at [1111, 480] on input "0px" at bounding box center [1128, 488] width 48 height 16
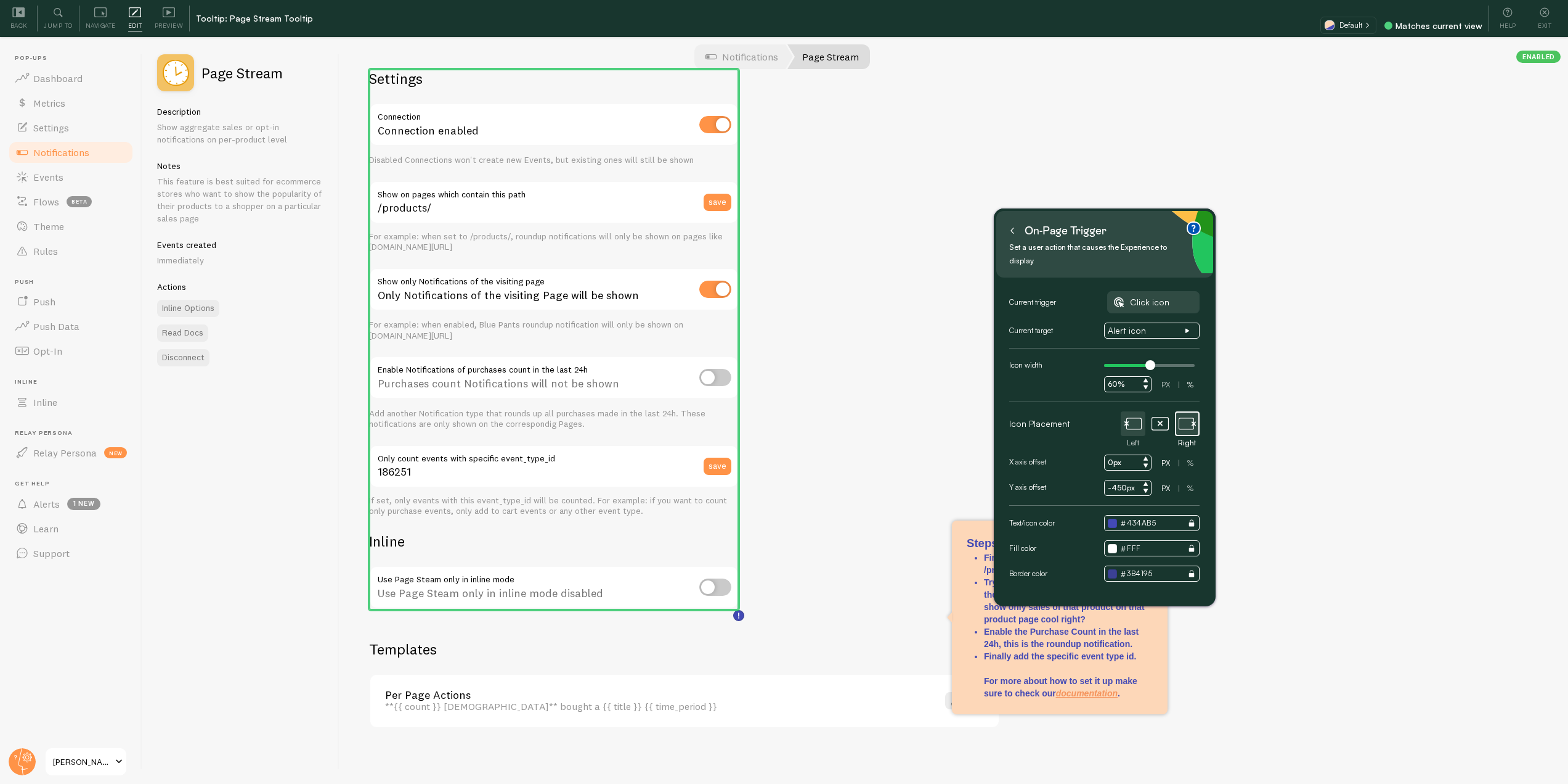
type input "-450px"
click at [1108, 455] on input "0px" at bounding box center [1128, 462] width 48 height 16
type input "10px"
click at [1014, 229] on icon at bounding box center [1013, 231] width 6 height 6
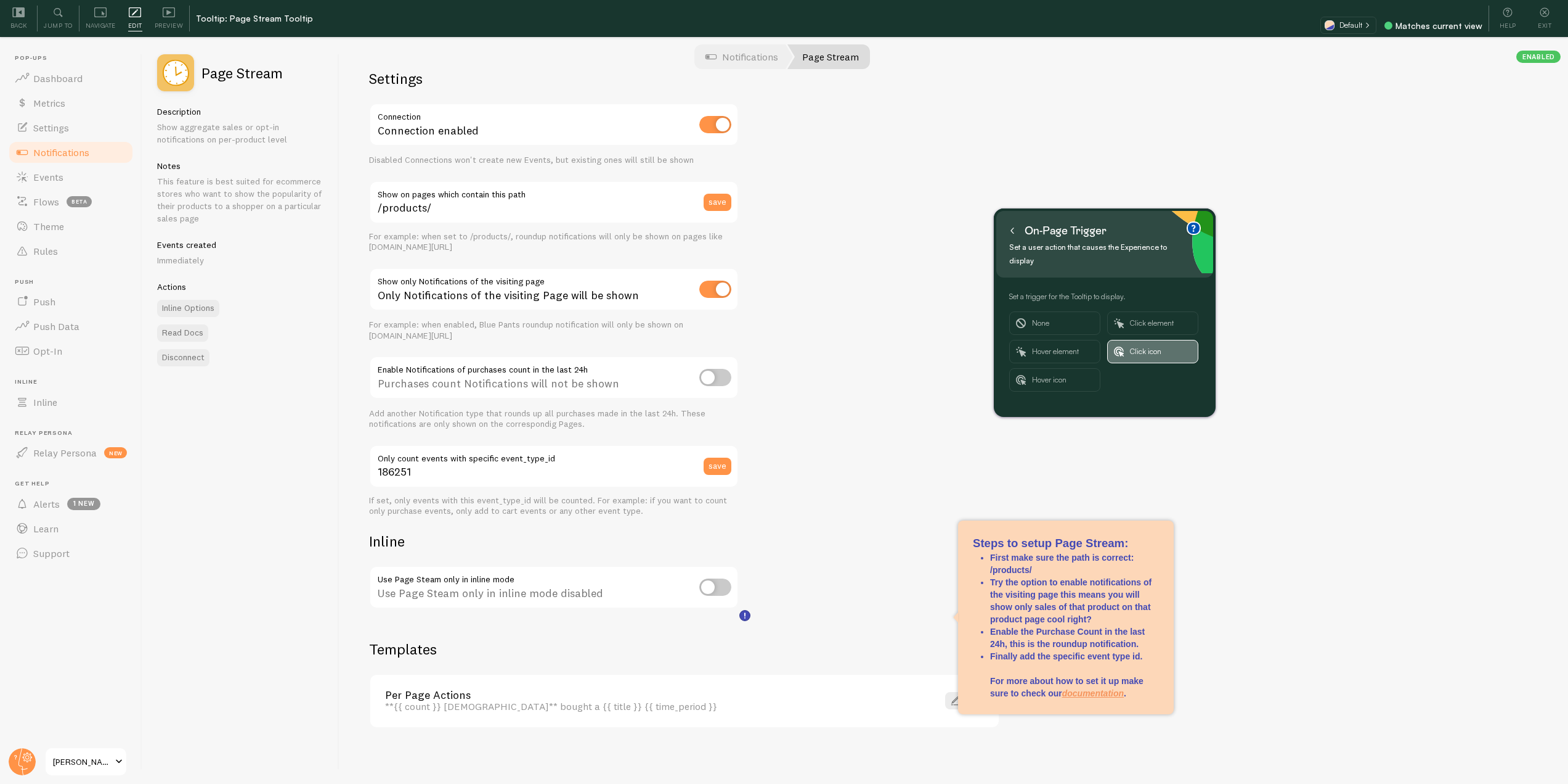
click at [1148, 340] on span "Click icon" at bounding box center [1161, 351] width 62 height 22
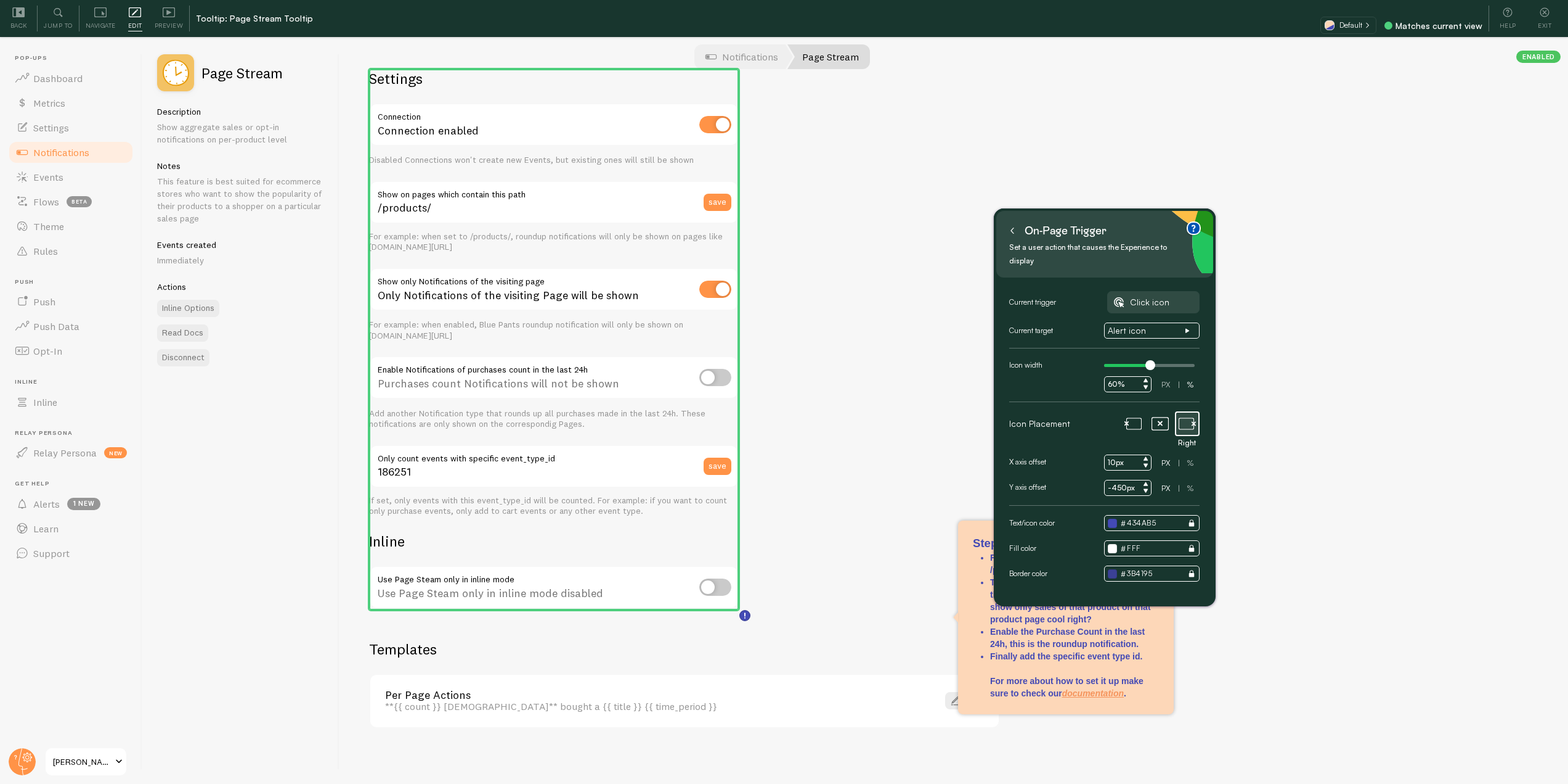
click at [1118, 480] on input "-450px" at bounding box center [1128, 488] width 48 height 16
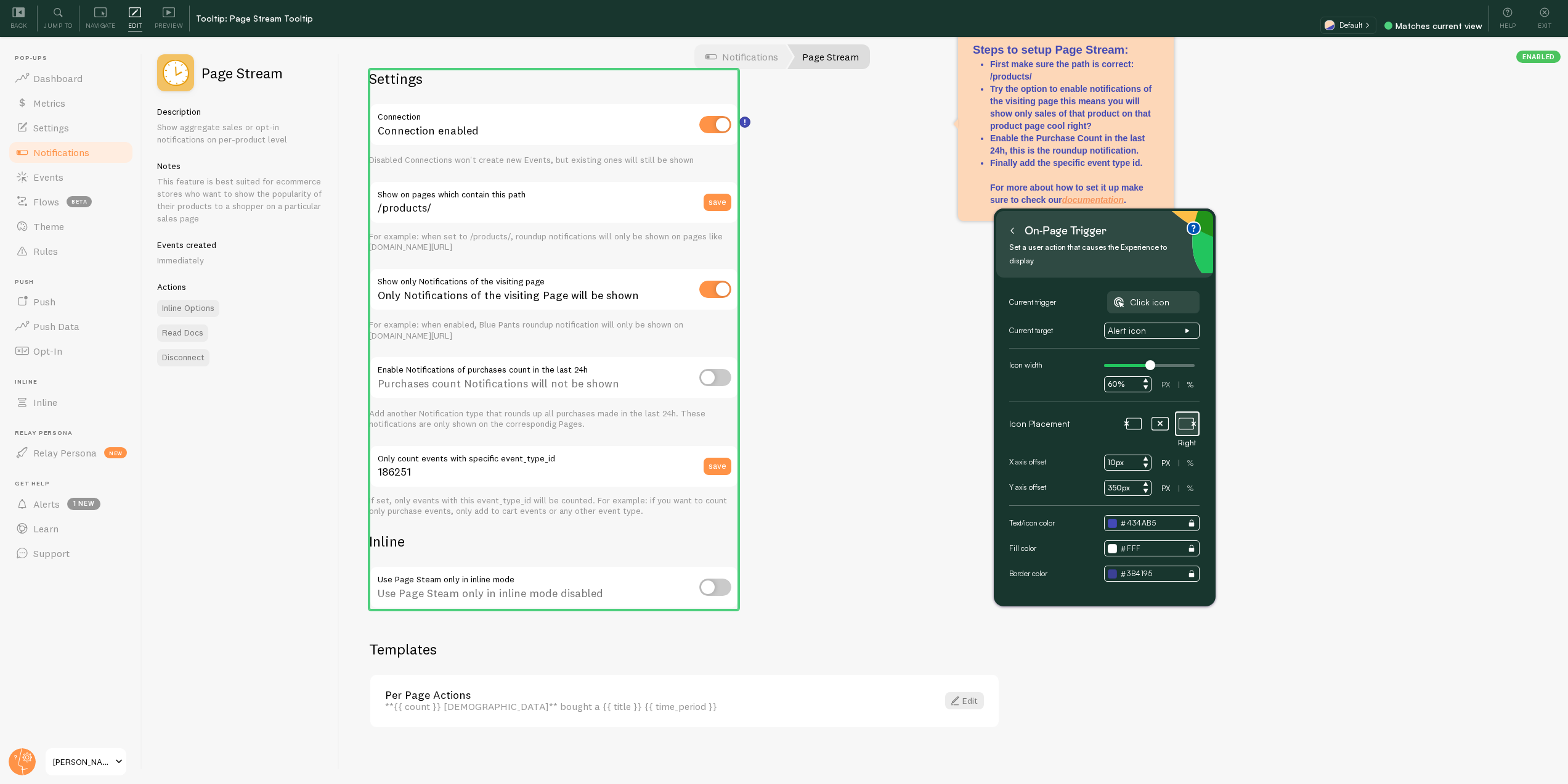
type input "350px"
click at [1112, 455] on input "10px" at bounding box center [1128, 462] width 48 height 16
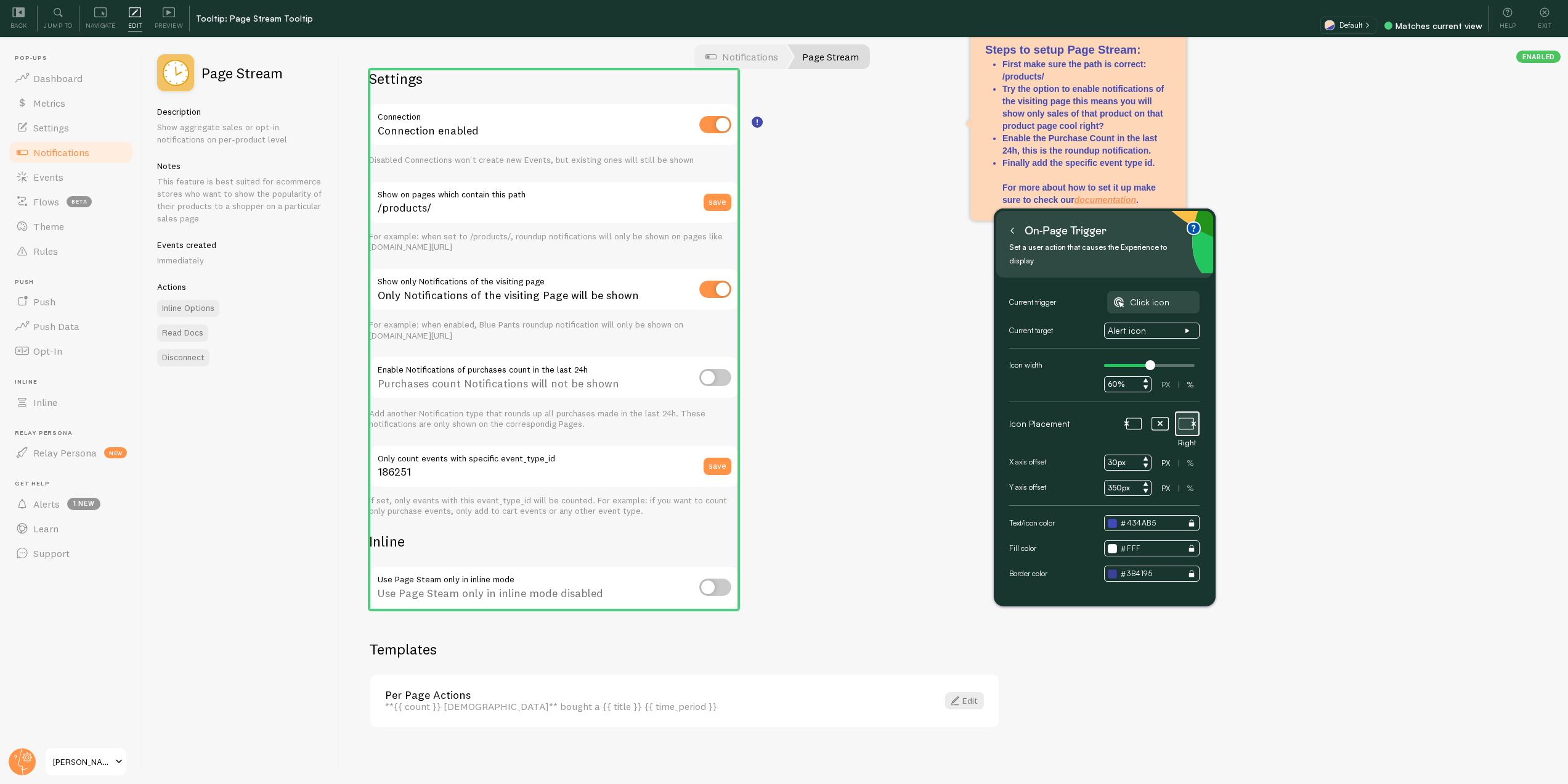
type input "30px"
click at [1013, 227] on button at bounding box center [1013, 231] width 12 height 20
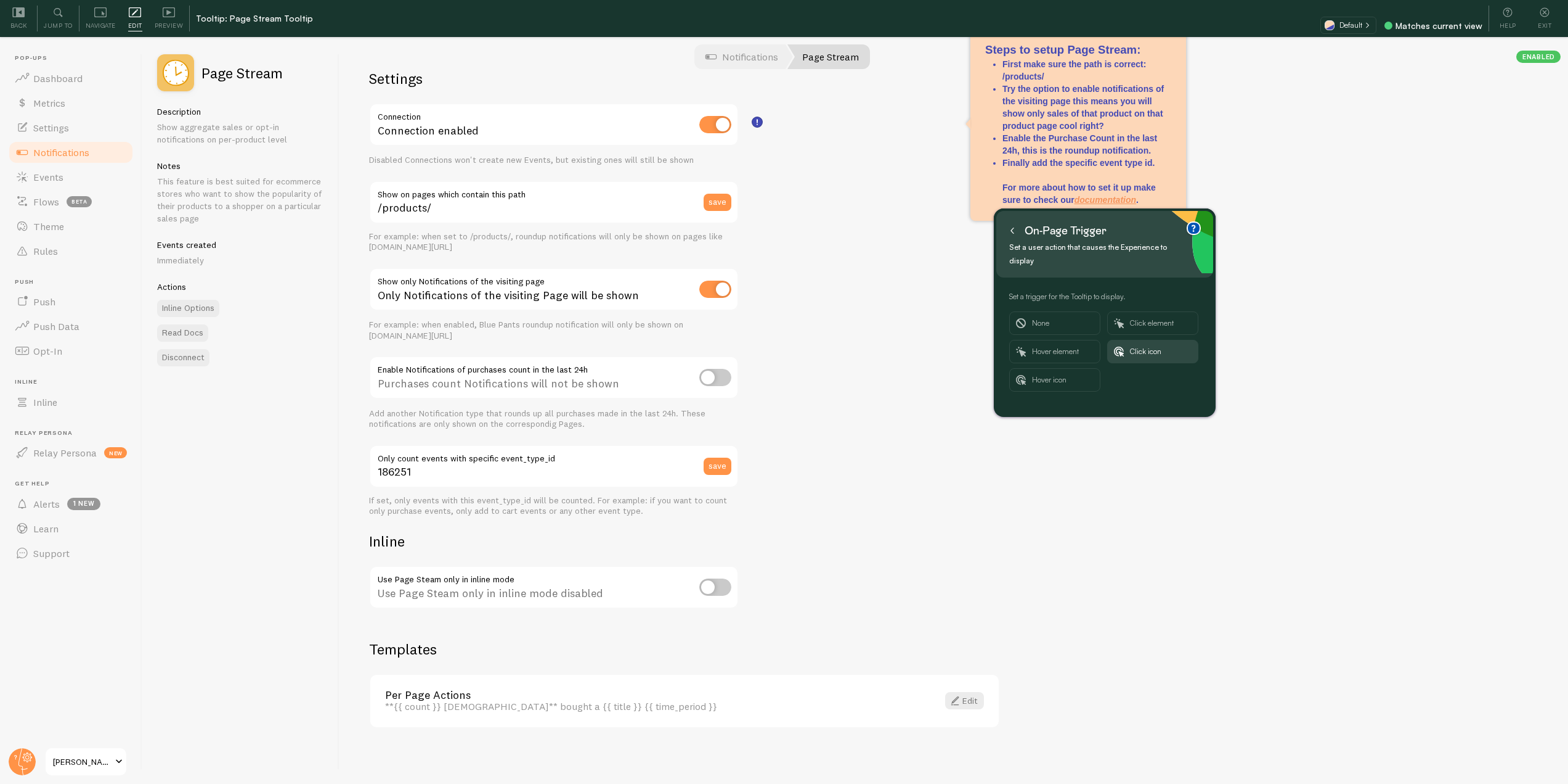
click at [1013, 227] on button at bounding box center [1013, 231] width 12 height 20
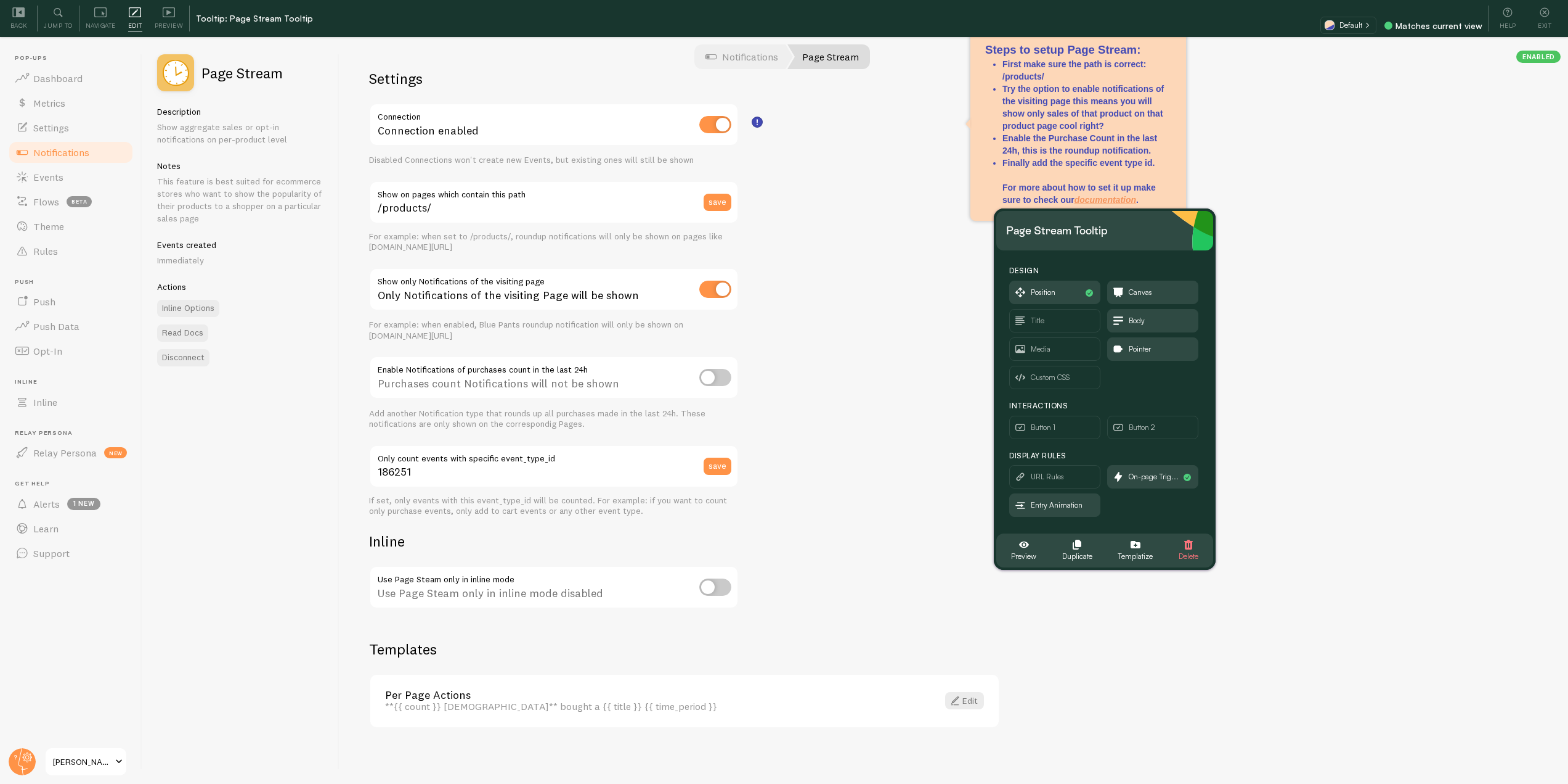
click at [905, 252] on div "Settings Connection Connection enabled Disabled Connections won't create new Ev…" at bounding box center [953, 411] width 1229 height 744
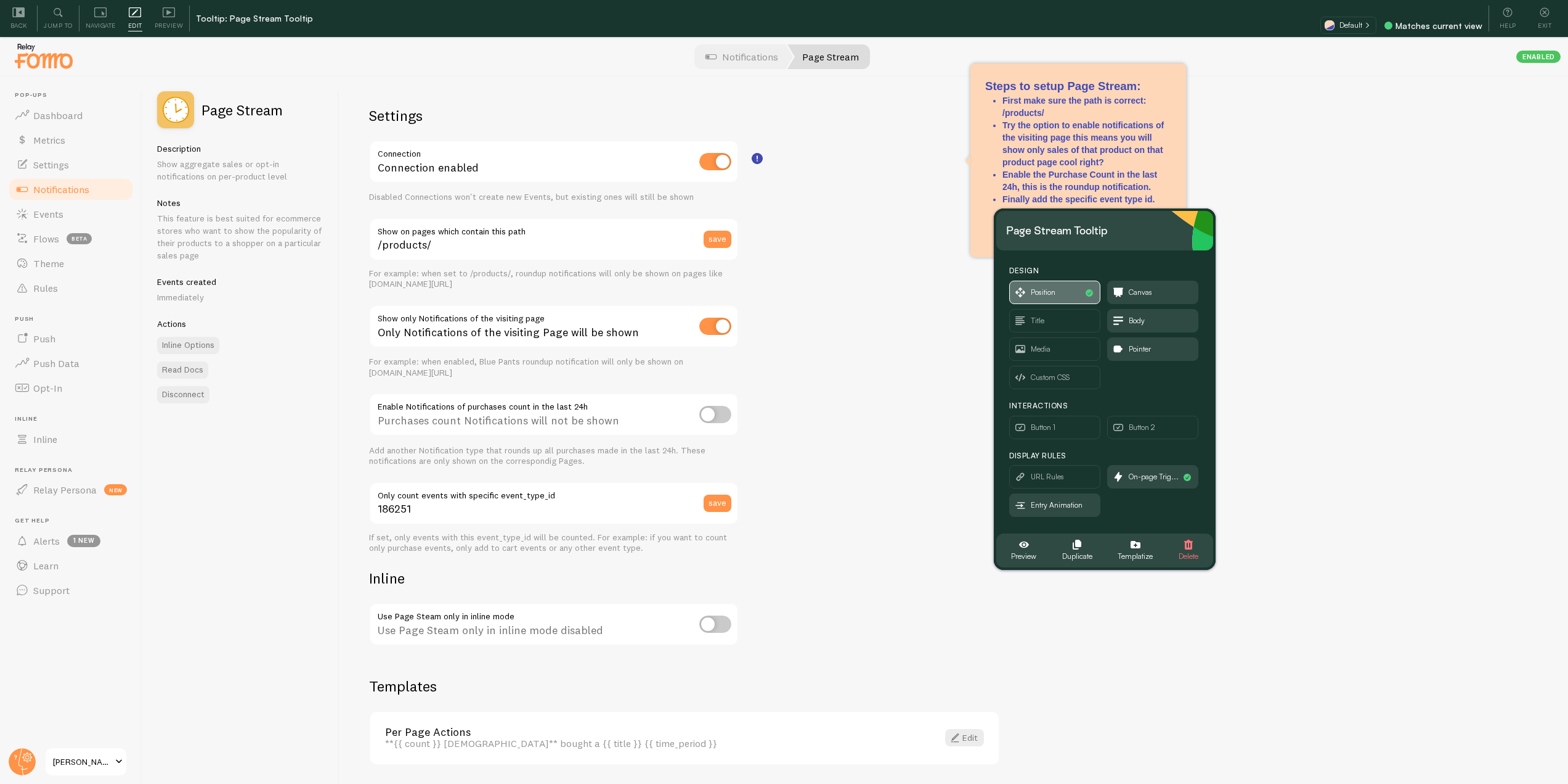
click at [1081, 287] on span "Position" at bounding box center [1055, 292] width 90 height 22
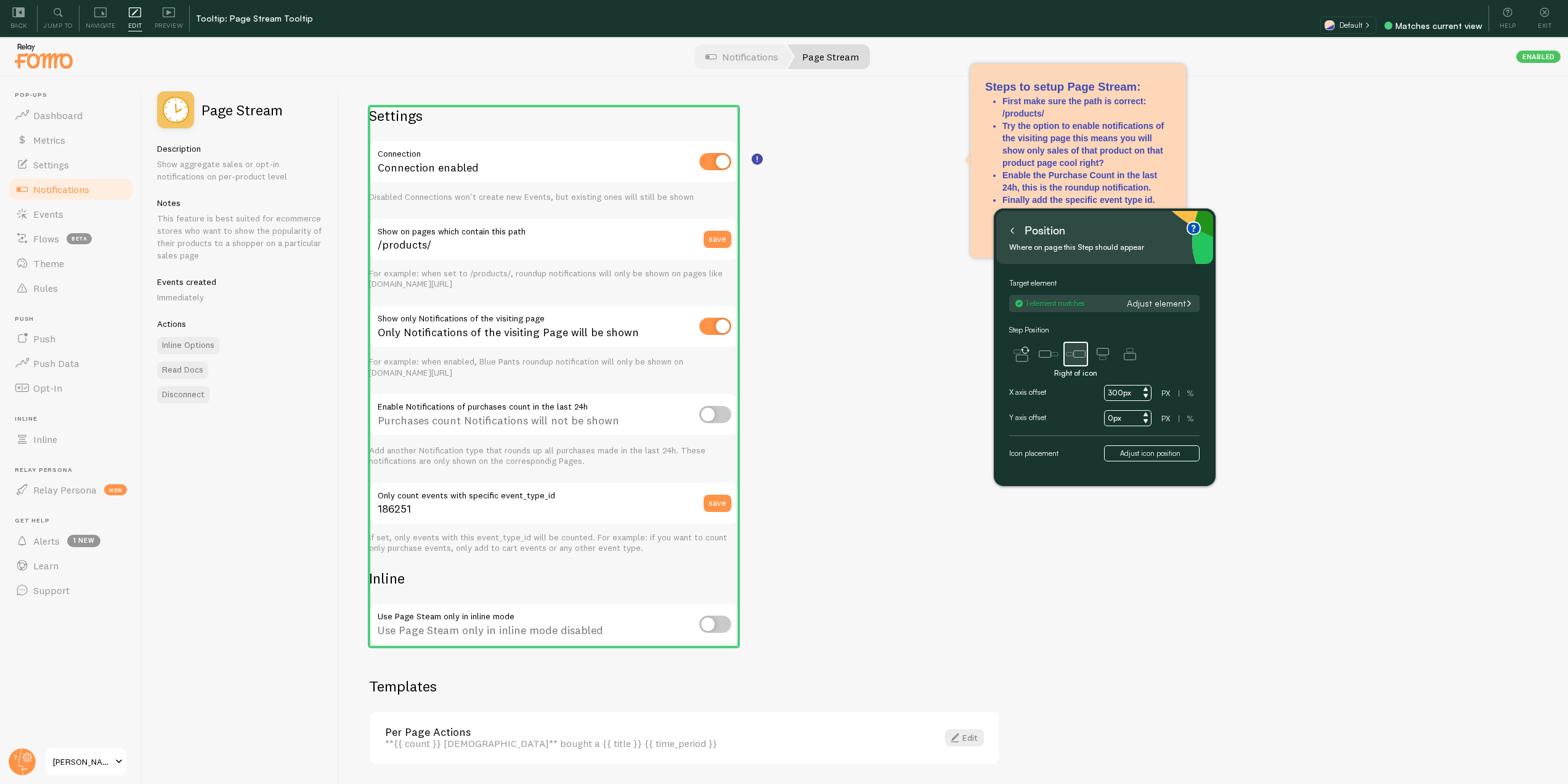
click at [1006, 234] on div "Position Where on page this Step should appear" at bounding box center [1104, 237] width 217 height 53
click at [1010, 234] on icon at bounding box center [1013, 231] width 6 height 6
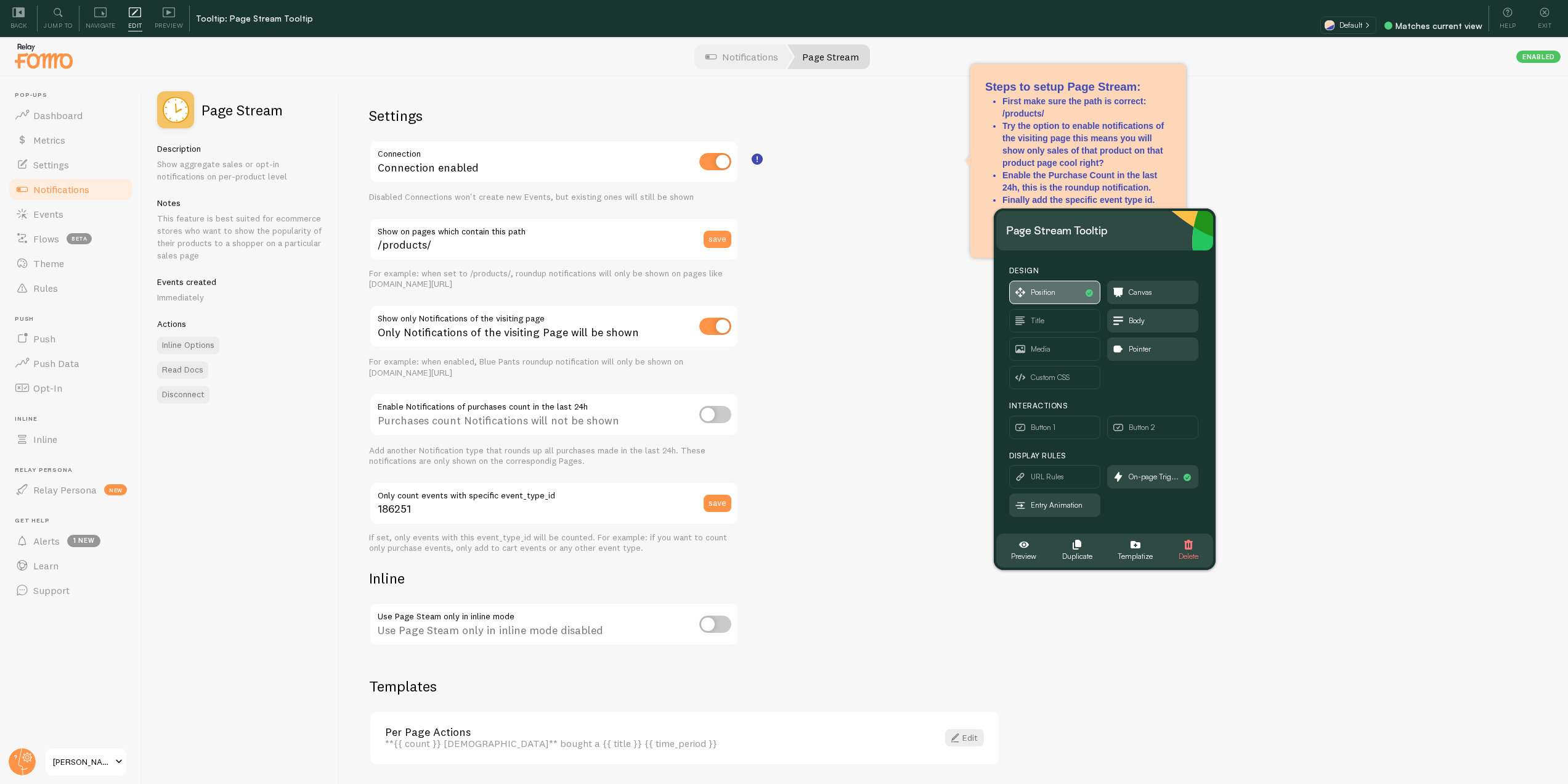
click at [1053, 286] on span "Position" at bounding box center [1044, 292] width 25 height 14
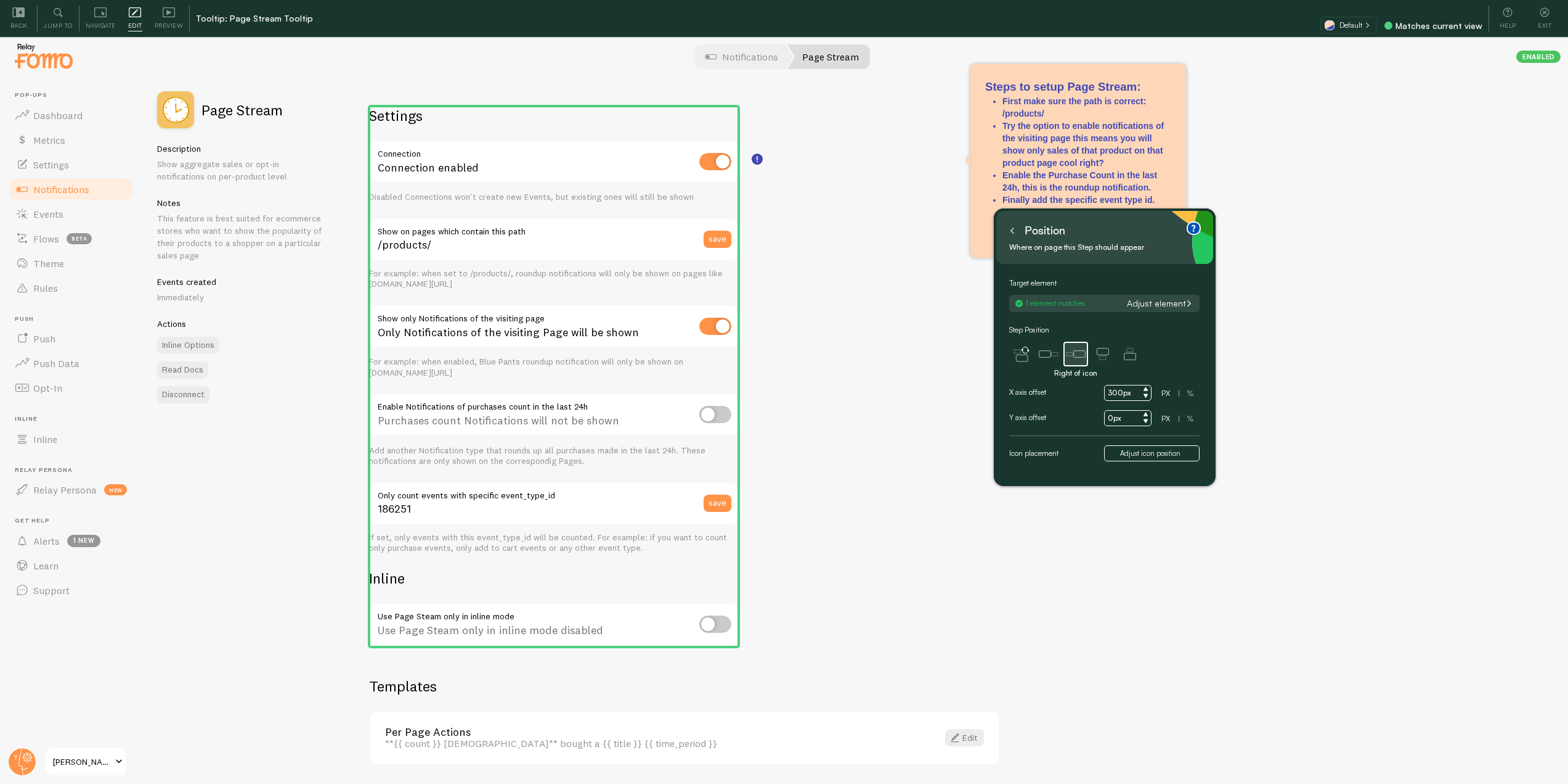
click at [1113, 389] on input "300px" at bounding box center [1128, 393] width 48 height 16
click at [1109, 392] on input "300px" at bounding box center [1128, 393] width 48 height 16
click at [1114, 395] on input "300px" at bounding box center [1128, 393] width 48 height 16
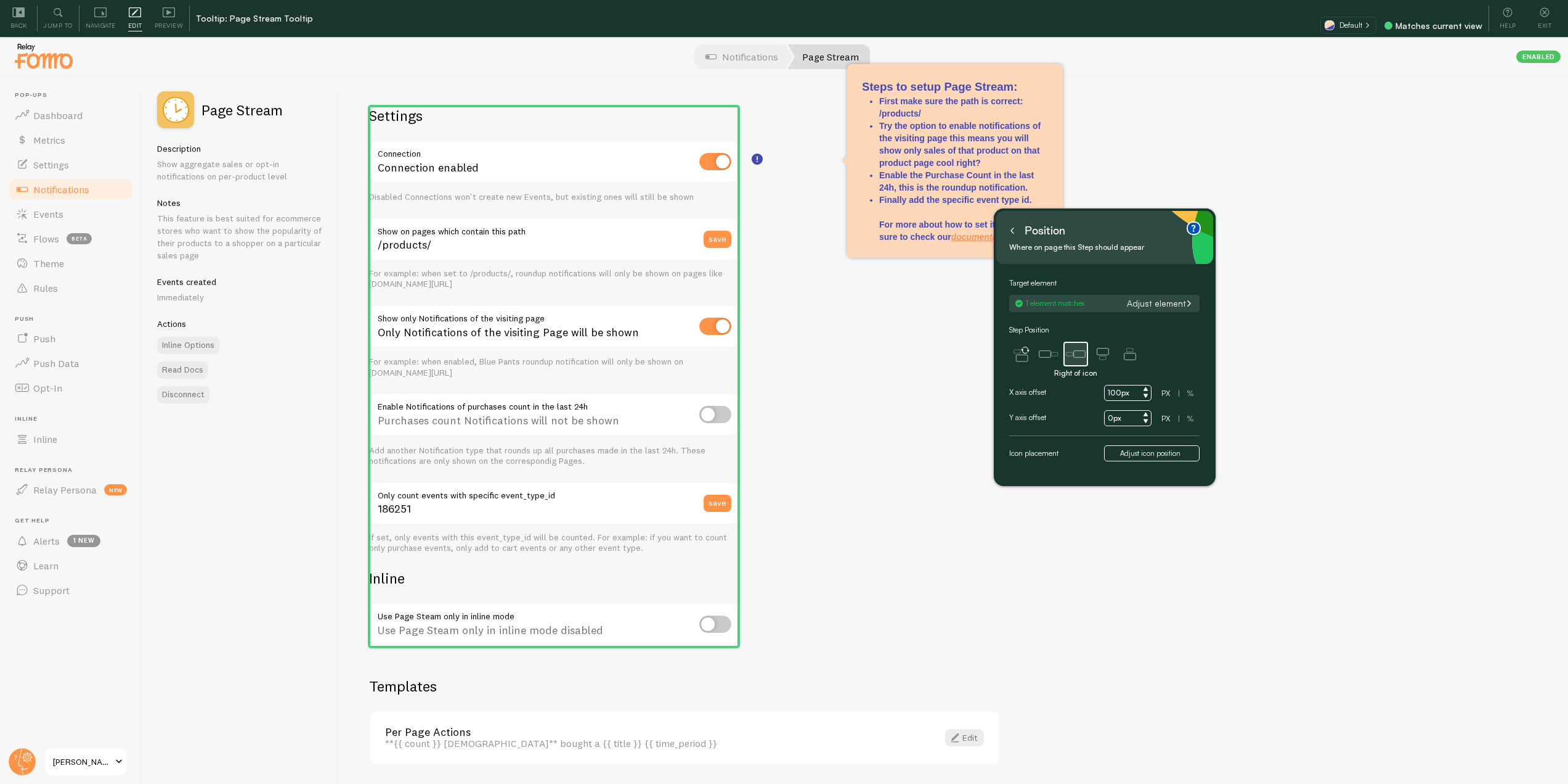
type input "100px"
click at [1108, 421] on input "0px" at bounding box center [1128, 417] width 48 height 16
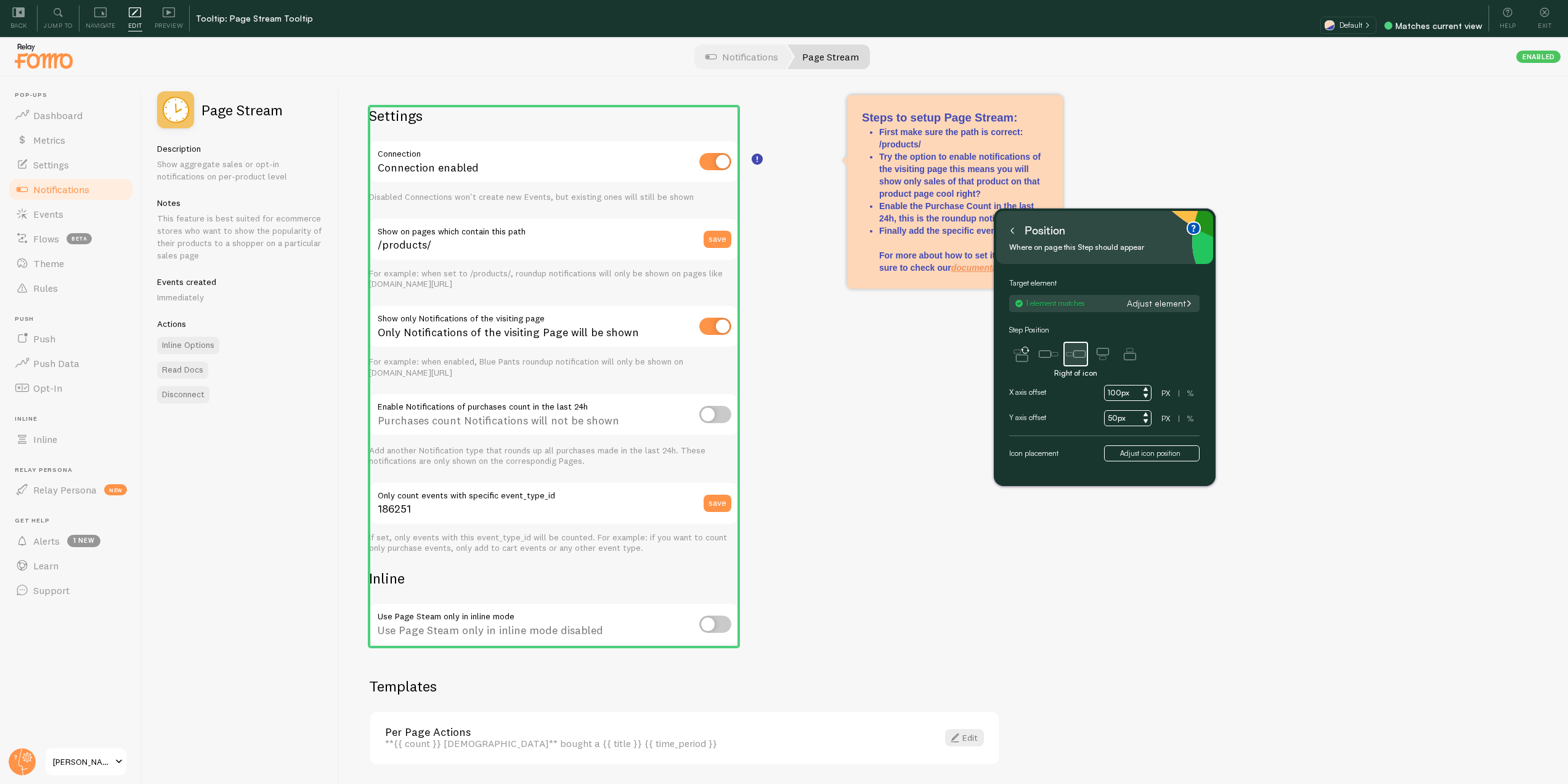
type input "50px"
click at [988, 412] on div "Settings Connection Connection enabled Disabled Connections won't create new Ev…" at bounding box center [953, 448] width 1229 height 744
click at [1013, 236] on button at bounding box center [1013, 231] width 12 height 20
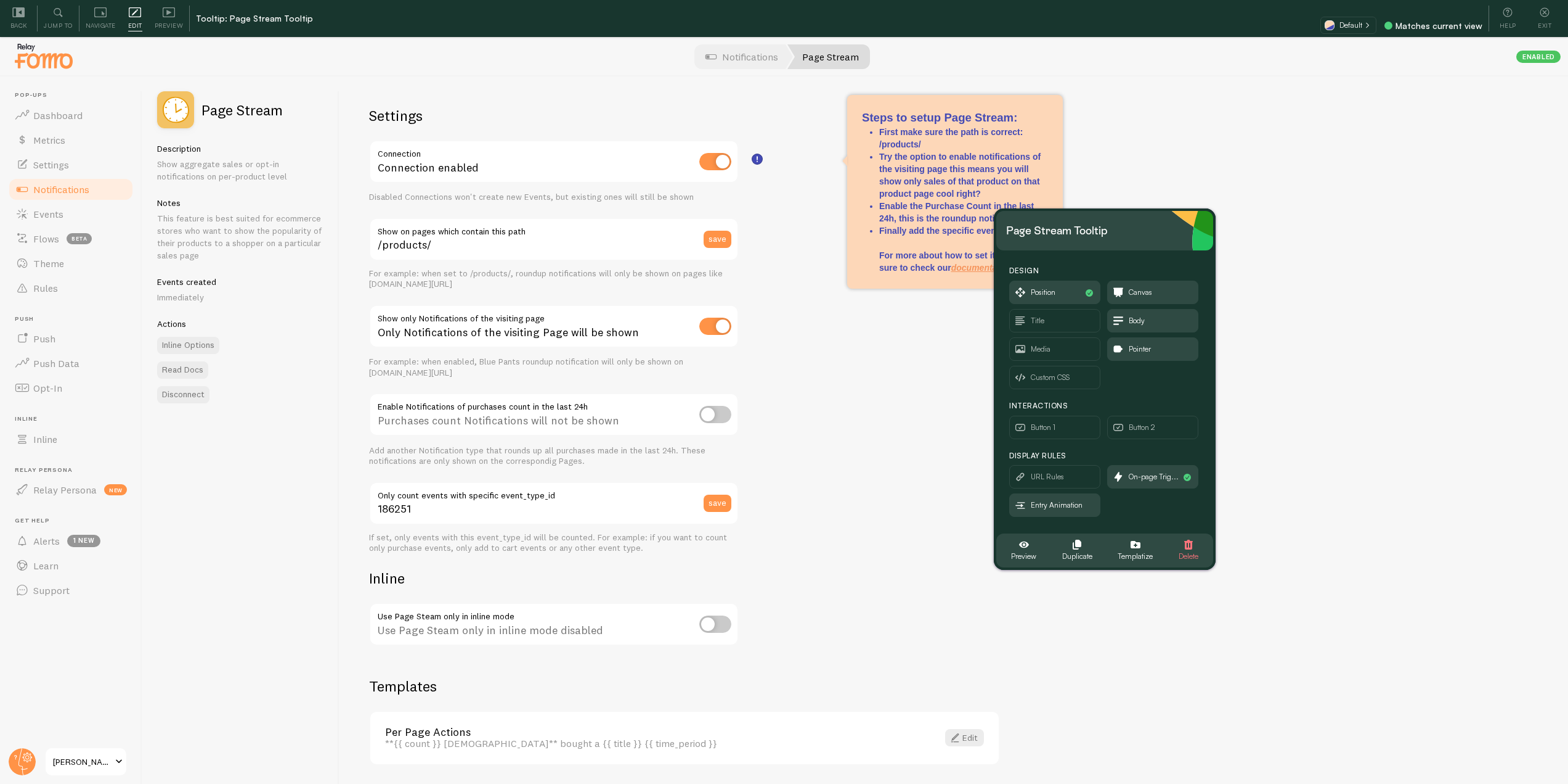
click at [868, 416] on div "Settings Connection Connection enabled Disabled Connections won't create new Ev…" at bounding box center [953, 448] width 1229 height 744
click at [14, 14] on icon at bounding box center [19, 12] width 12 height 12
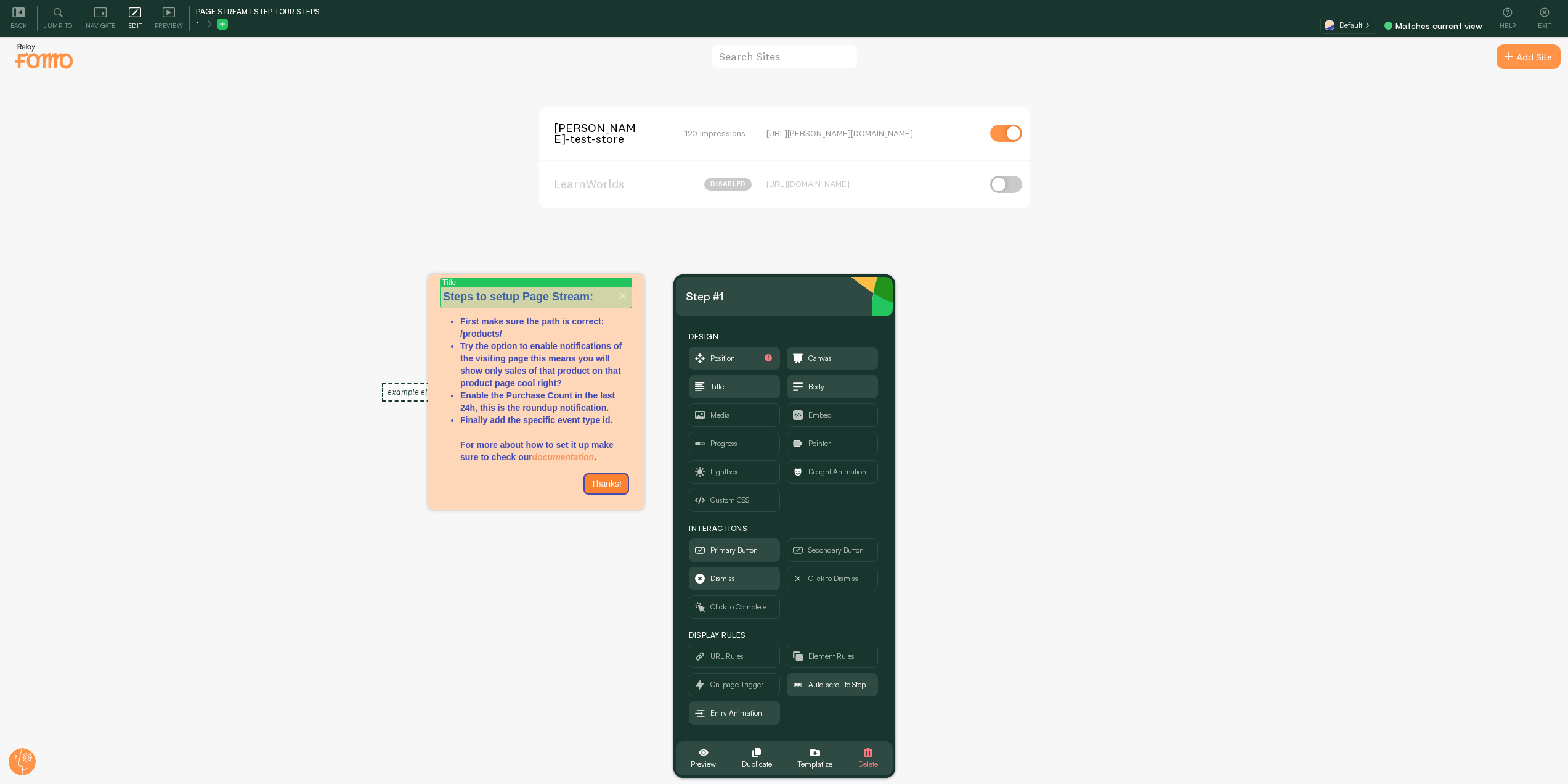
click at [582, 298] on p "Steps to setup Page Stream:" at bounding box center [535, 297] width 186 height 16
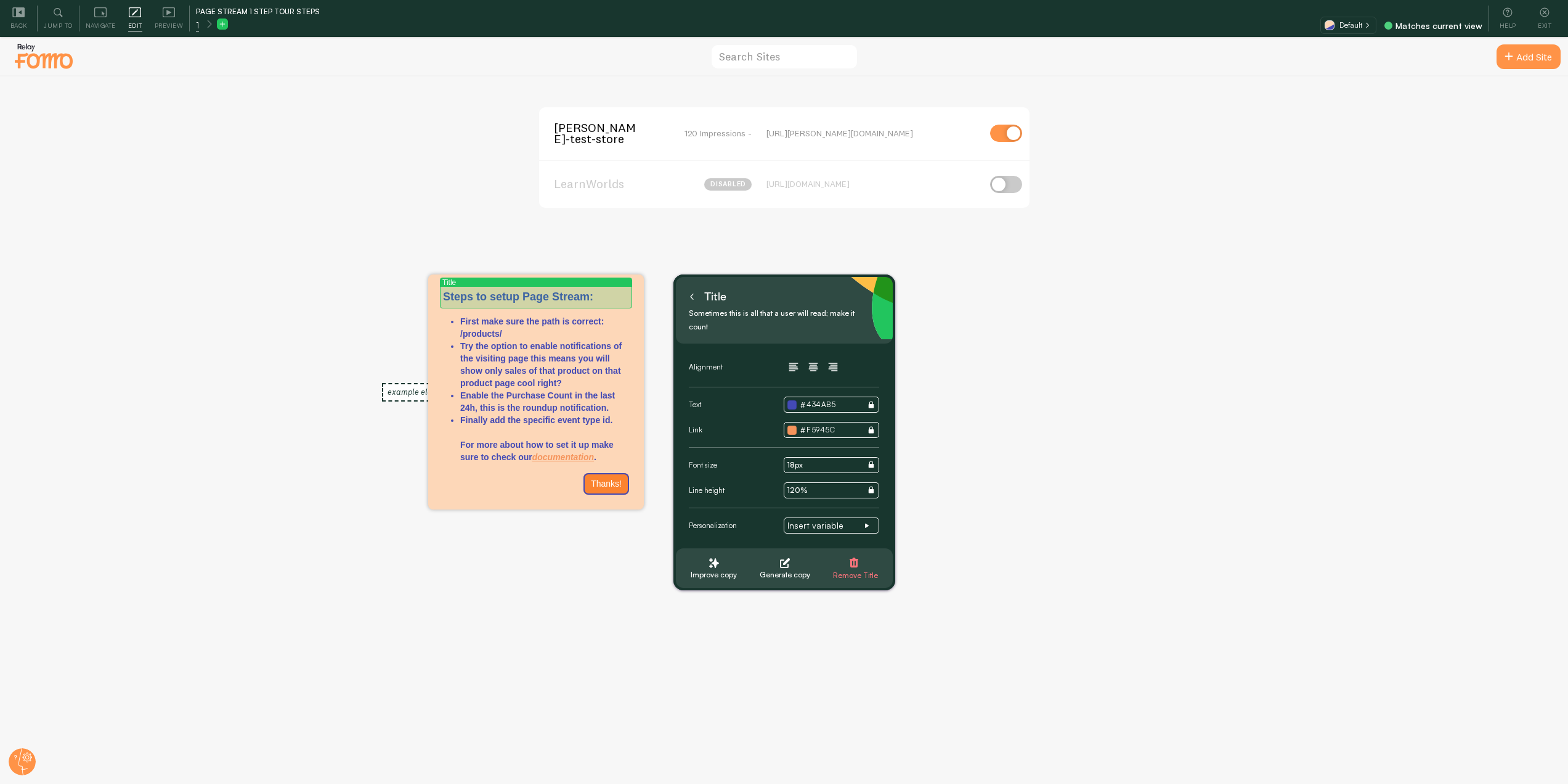
click at [595, 298] on p "Steps to setup Page Stream:" at bounding box center [535, 297] width 186 height 16
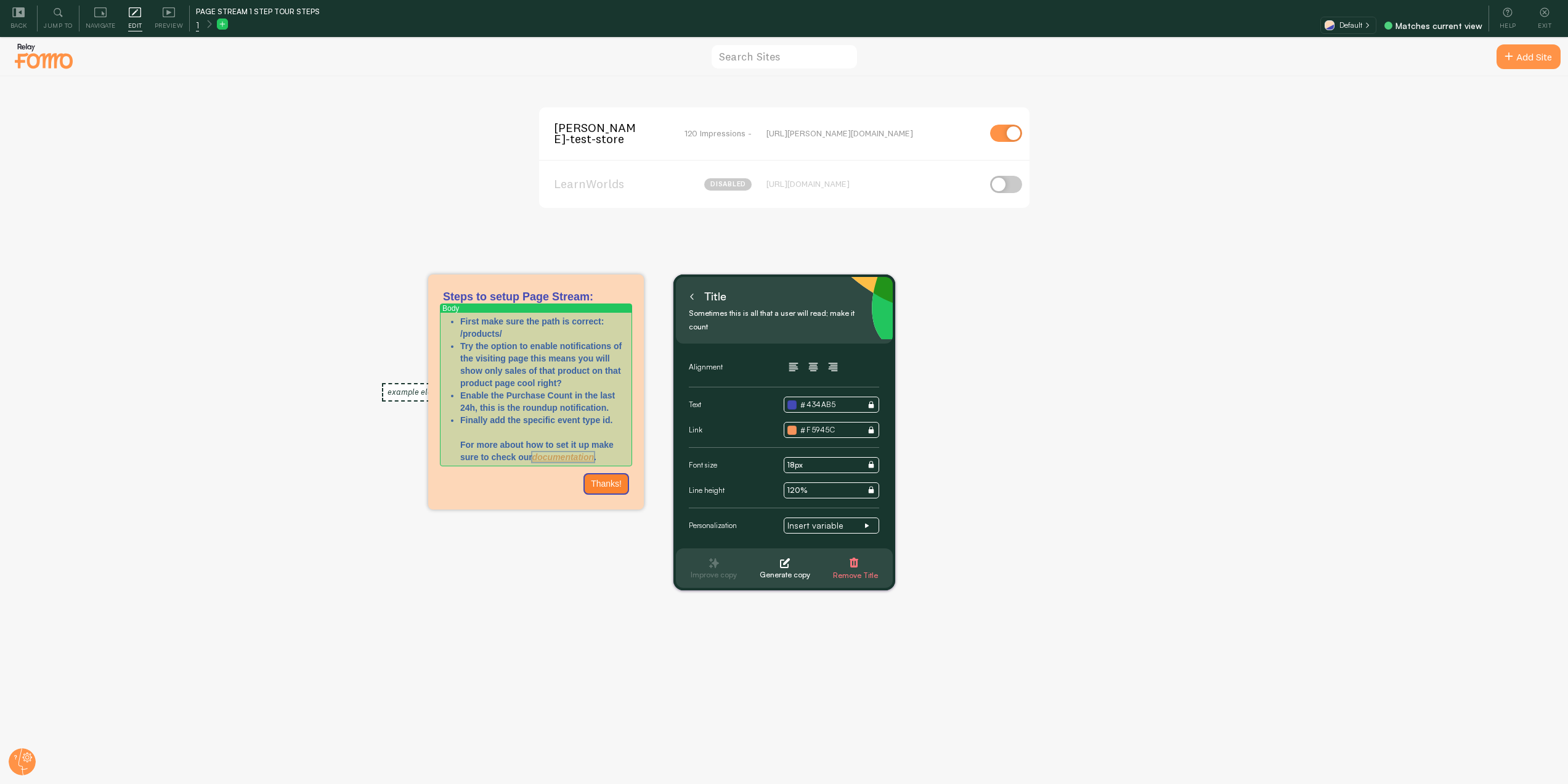
click at [594, 458] on u "documentation" at bounding box center [563, 457] width 62 height 10
click at [605, 458] on p "Finally add the specific event type id. For more about how to set it up make su…" at bounding box center [545, 438] width 169 height 49
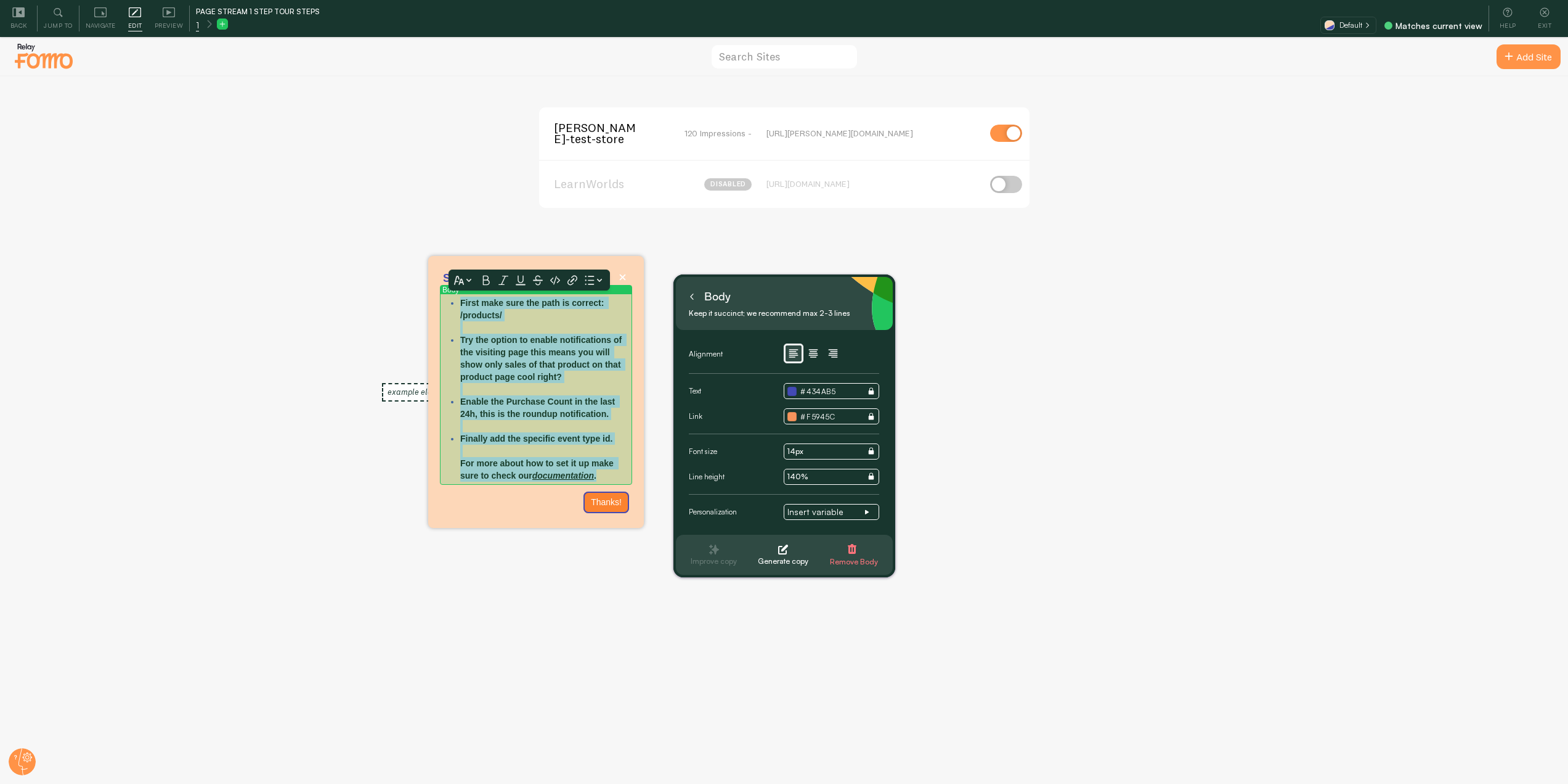
drag, startPoint x: 607, startPoint y: 473, endPoint x: 446, endPoint y: 301, distance: 235.6
click at [446, 301] on div "First make sure the path is correct: /products/ Try the option to enable notifi…" at bounding box center [535, 389] width 186 height 185
click at [612, 433] on p "Finally add the specific event type id. For more about how to set it up make su…" at bounding box center [545, 457] width 169 height 49
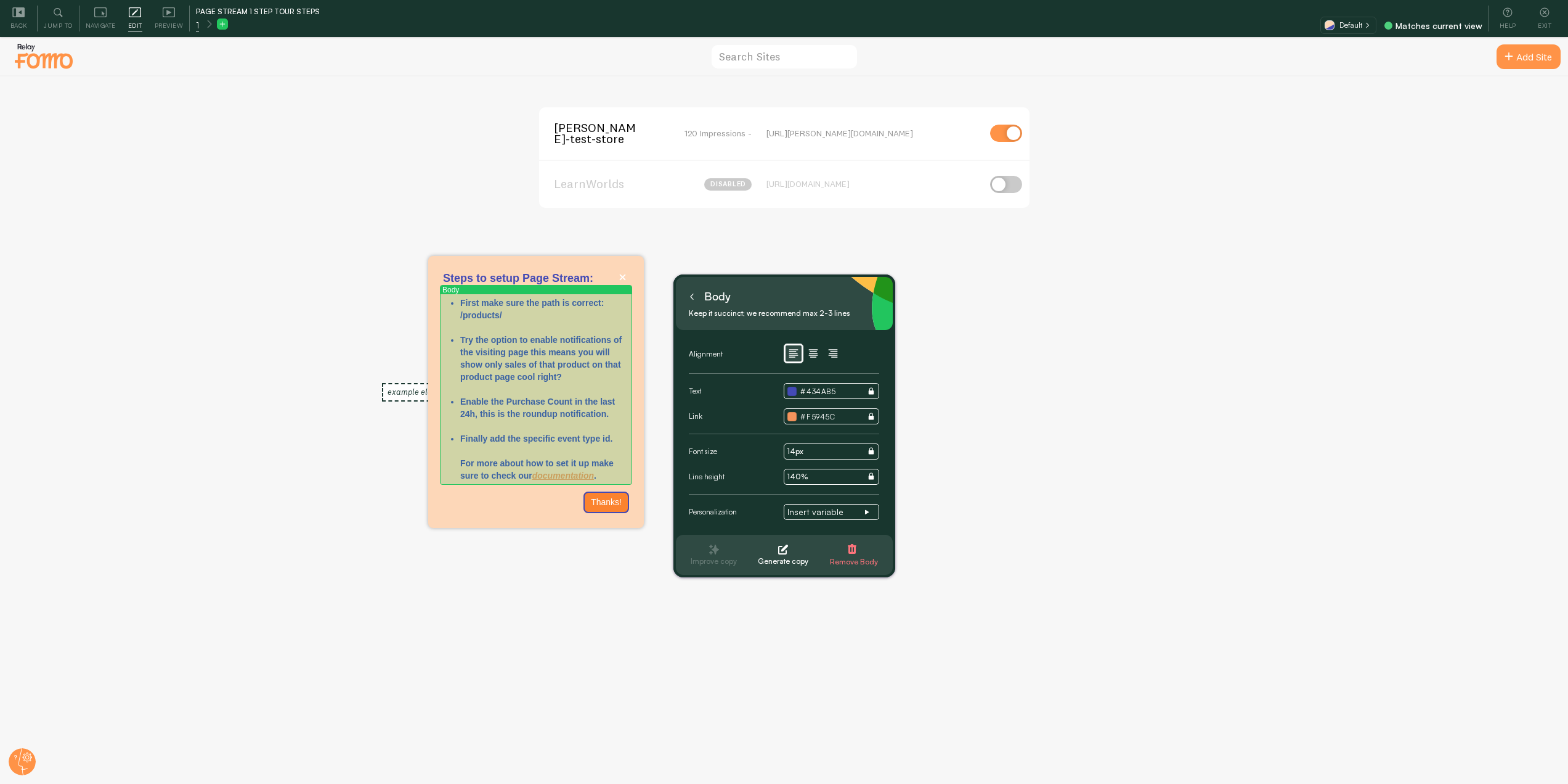
click at [607, 479] on p "Finally add the specific event type id. For more about how to set it up make su…" at bounding box center [545, 457] width 169 height 49
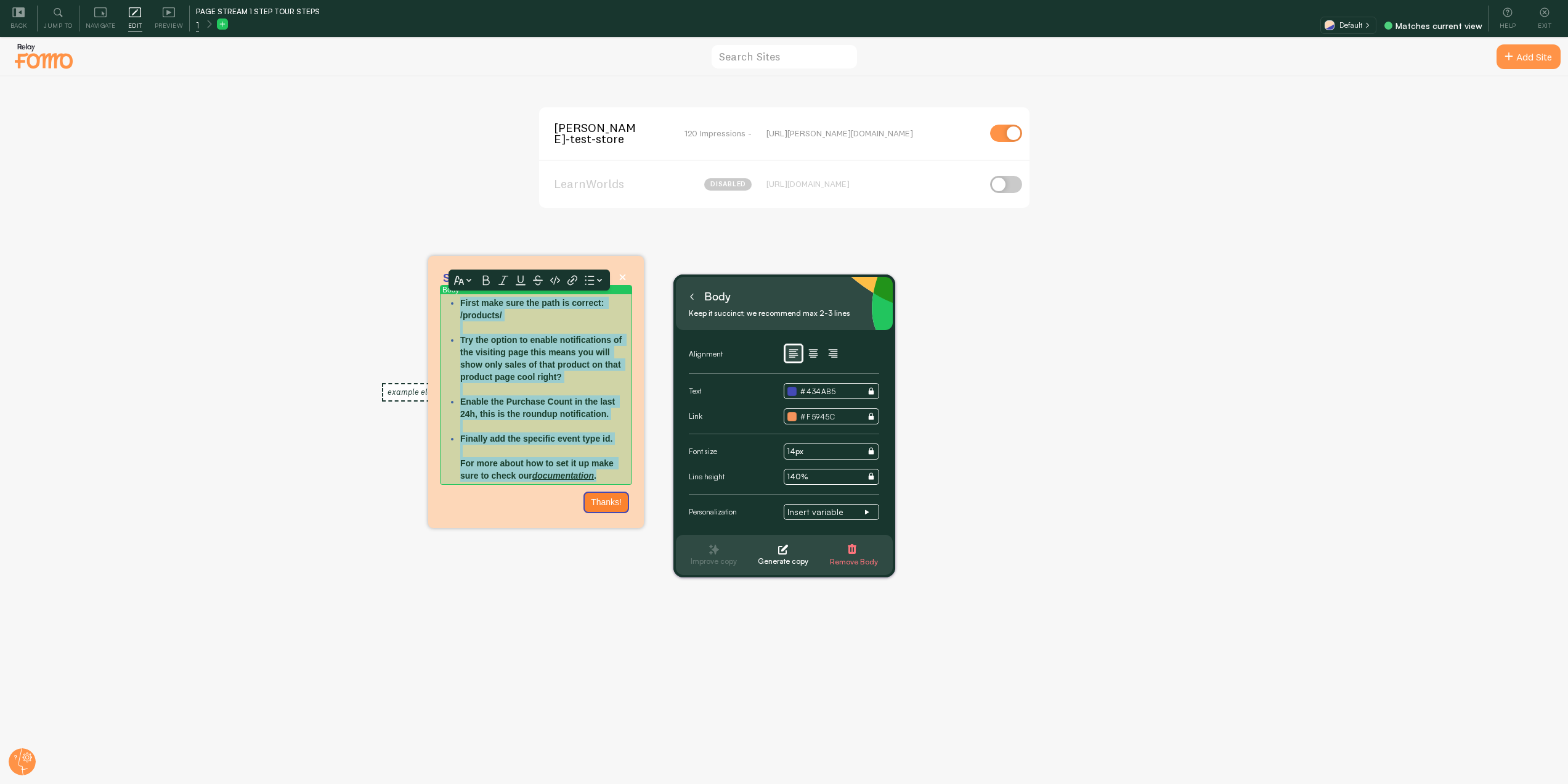
drag, startPoint x: 607, startPoint y: 479, endPoint x: 449, endPoint y: 304, distance: 235.8
click at [449, 304] on div "First make sure the path is correct: /products/ Try the option to enable notifi…" at bounding box center [535, 389] width 186 height 185
copy ul "First make sure the path is correct: /products/ Try the option to enable notifi…"
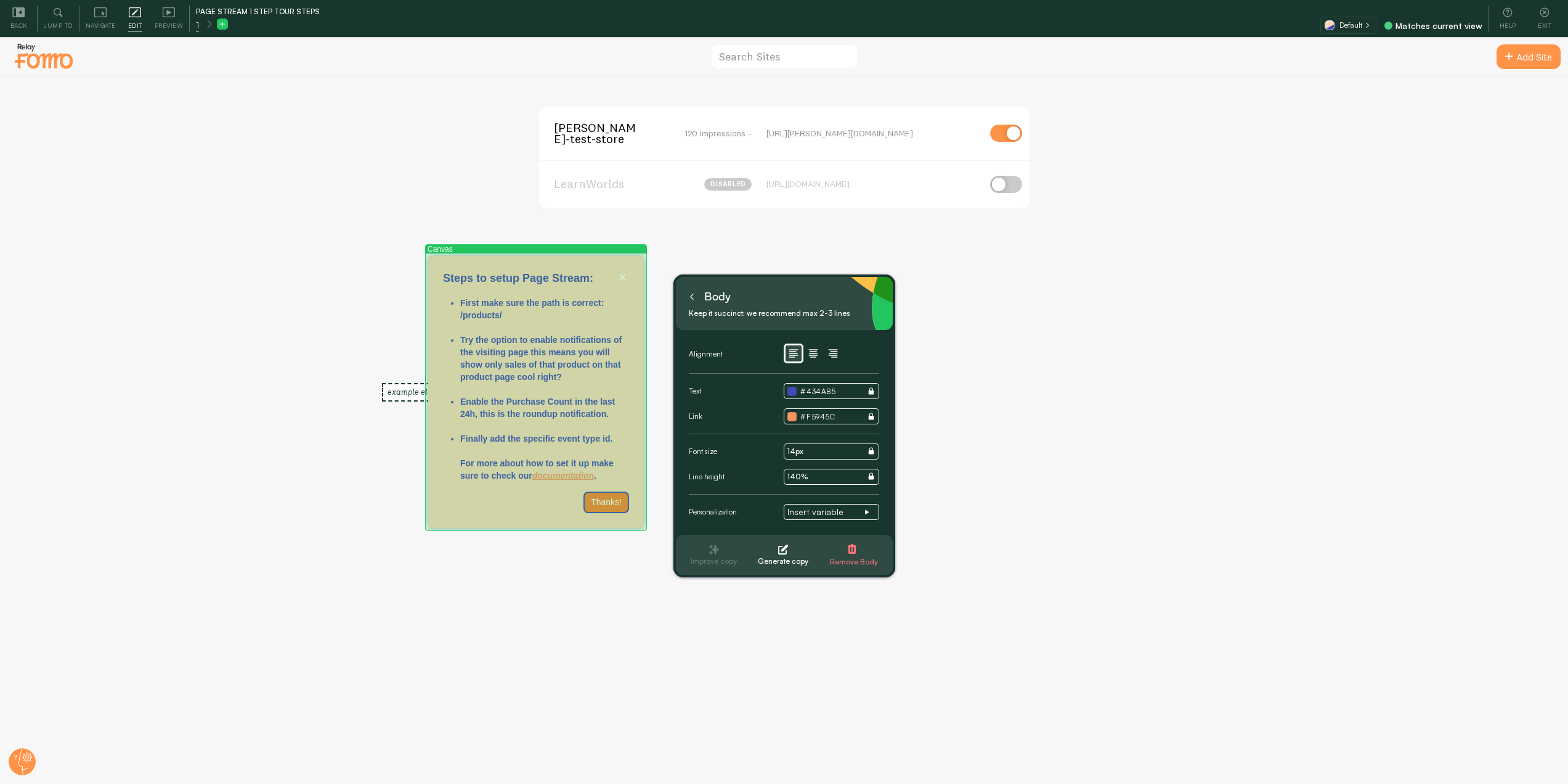
click at [579, 262] on div "Steps to setup Page Stream:" at bounding box center [536, 263] width 216 height 15
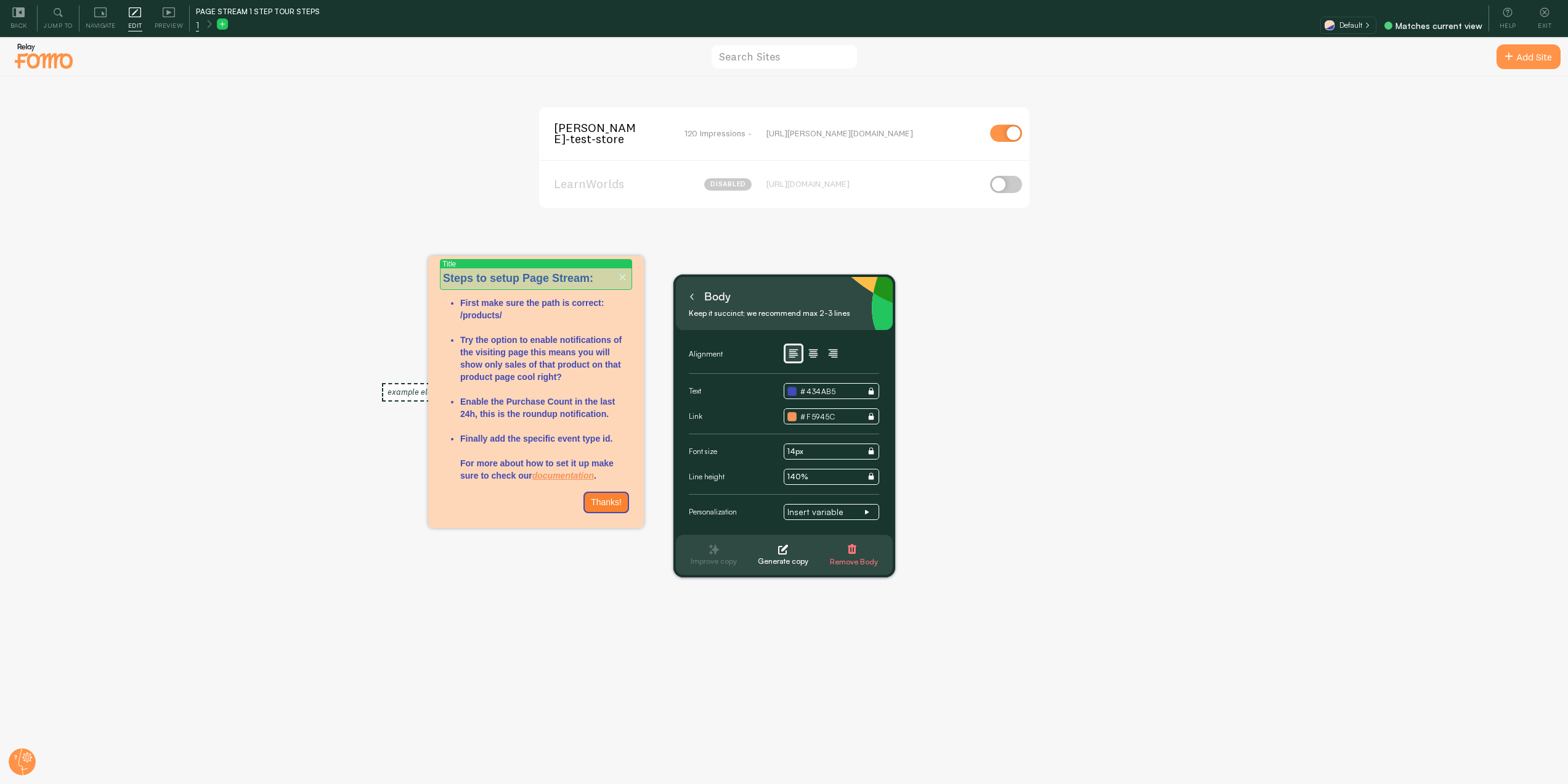
click at [577, 277] on p "Steps to setup Page Stream:" at bounding box center [535, 279] width 186 height 16
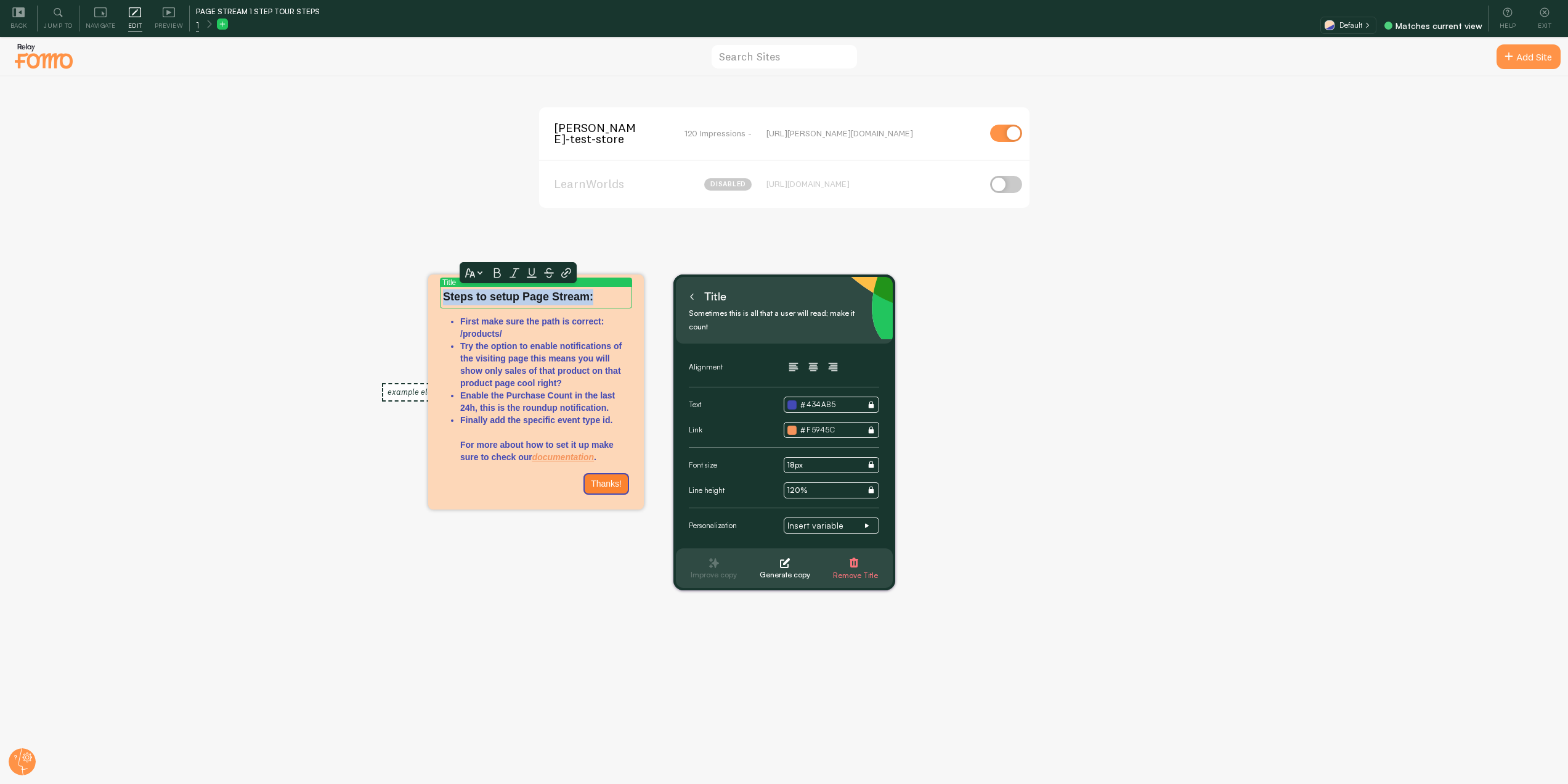
drag, startPoint x: 595, startPoint y: 299, endPoint x: 416, endPoint y: 290, distance: 179.2
click at [416, 290] on body "Add Site elias-fomo-test-store 120 Impressions - https://elias-fomo-test-store.…" at bounding box center [784, 410] width 1568 height 820
copy p "Steps to setup Page Stream:"
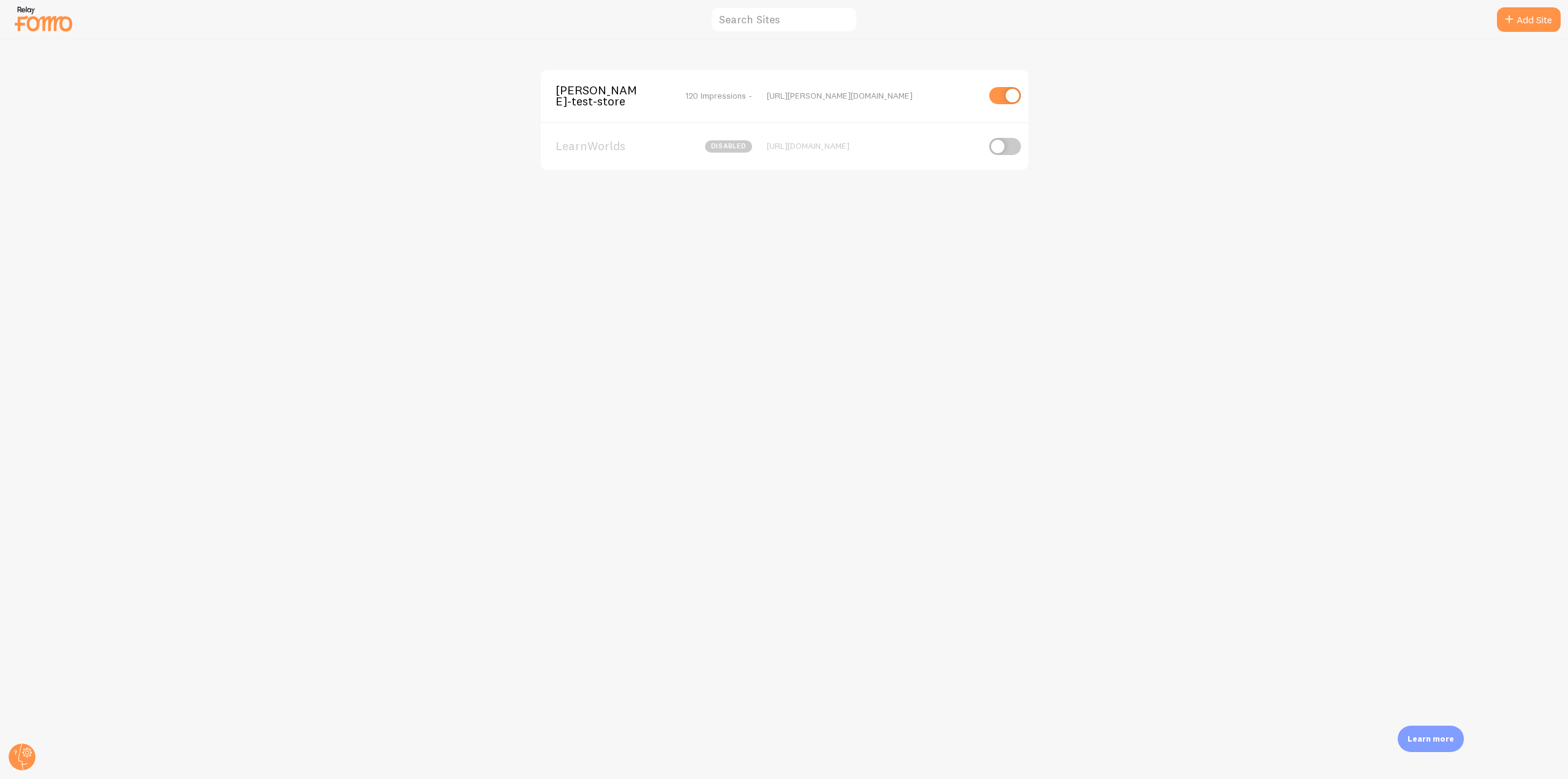
click at [613, 97] on span "[PERSON_NAME]-test-store" at bounding box center [605, 96] width 99 height 23
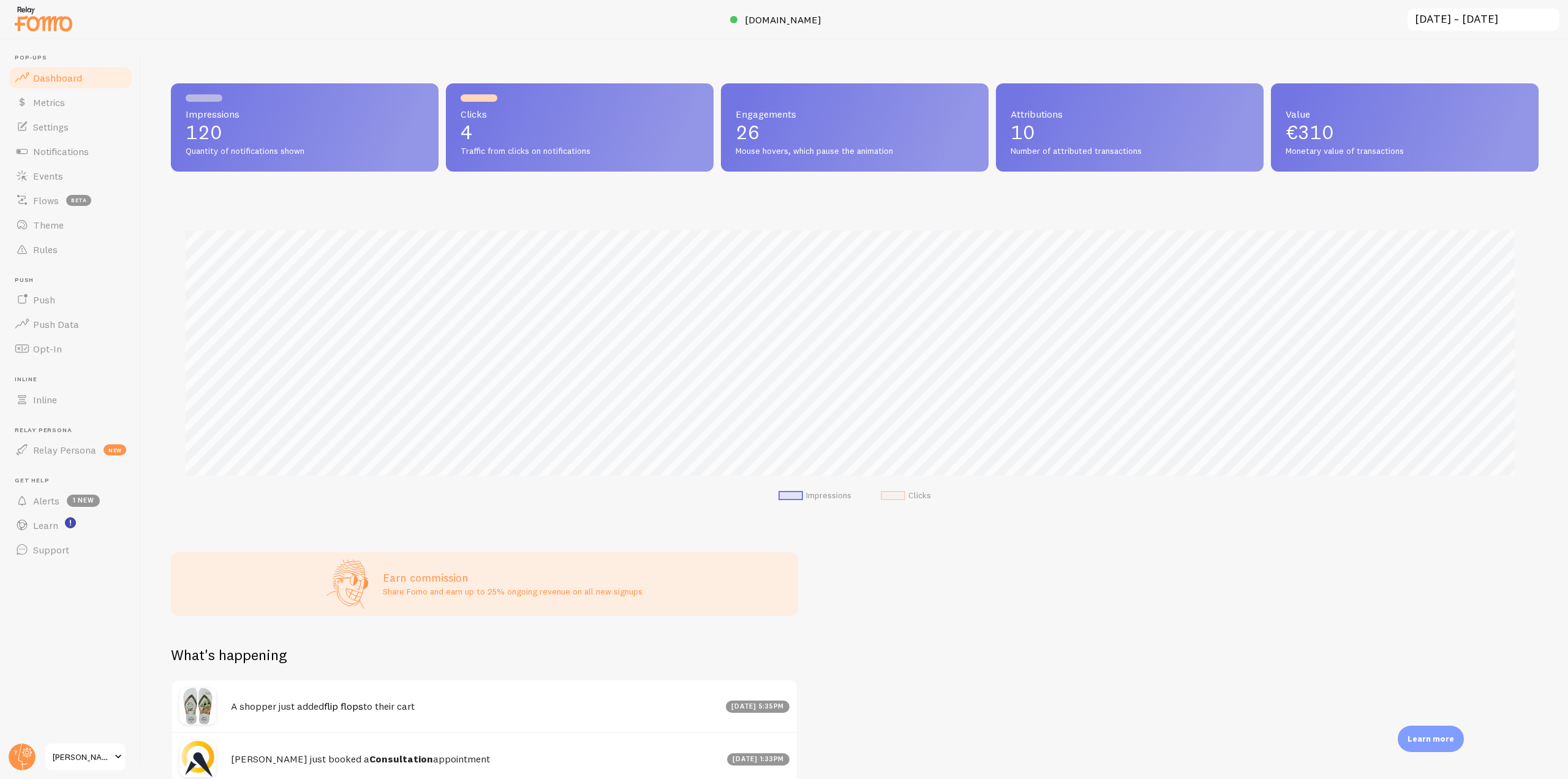
scroll to position [321, 1359]
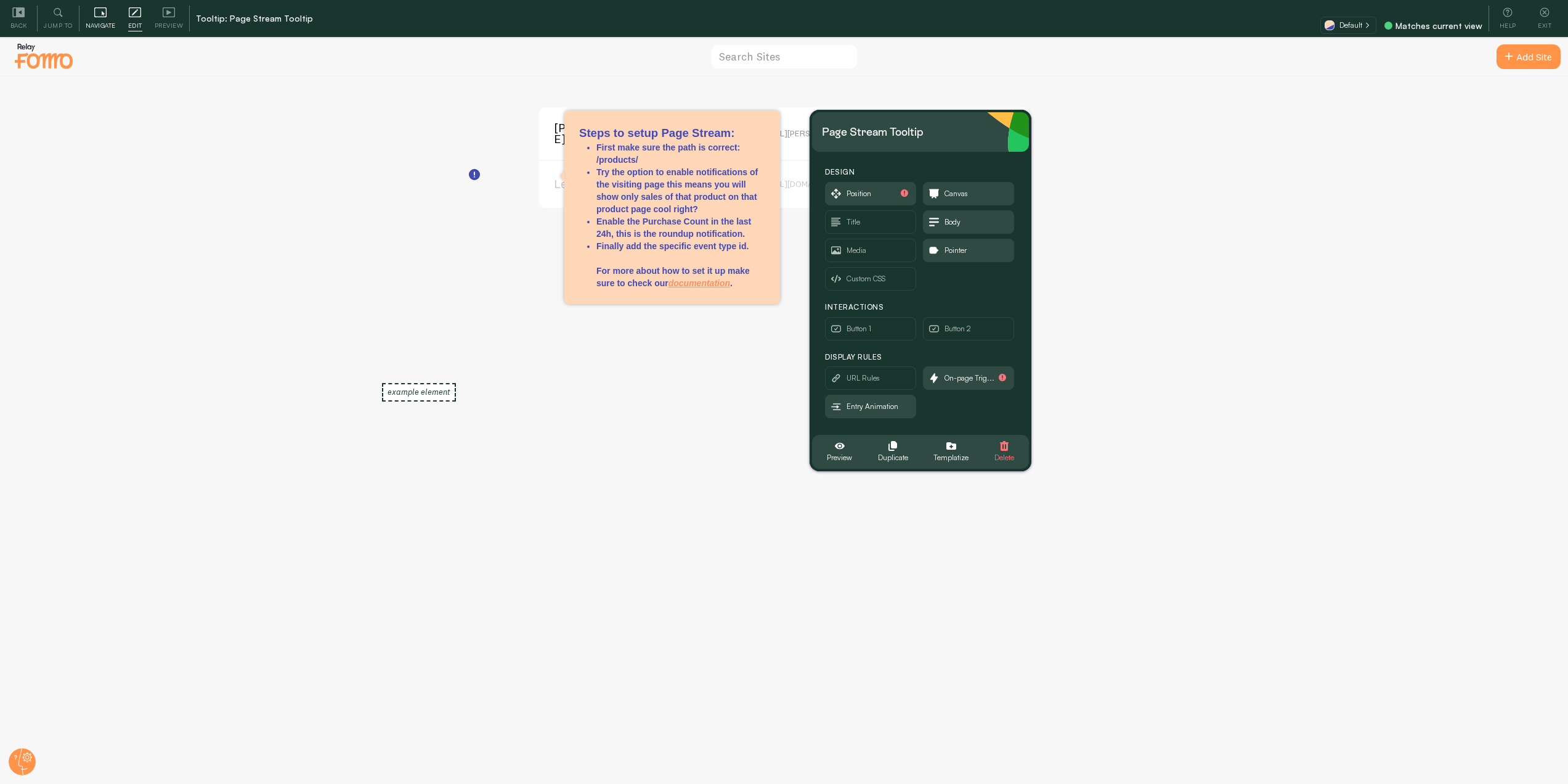
click at [98, 17] on icon at bounding box center [100, 12] width 12 height 12
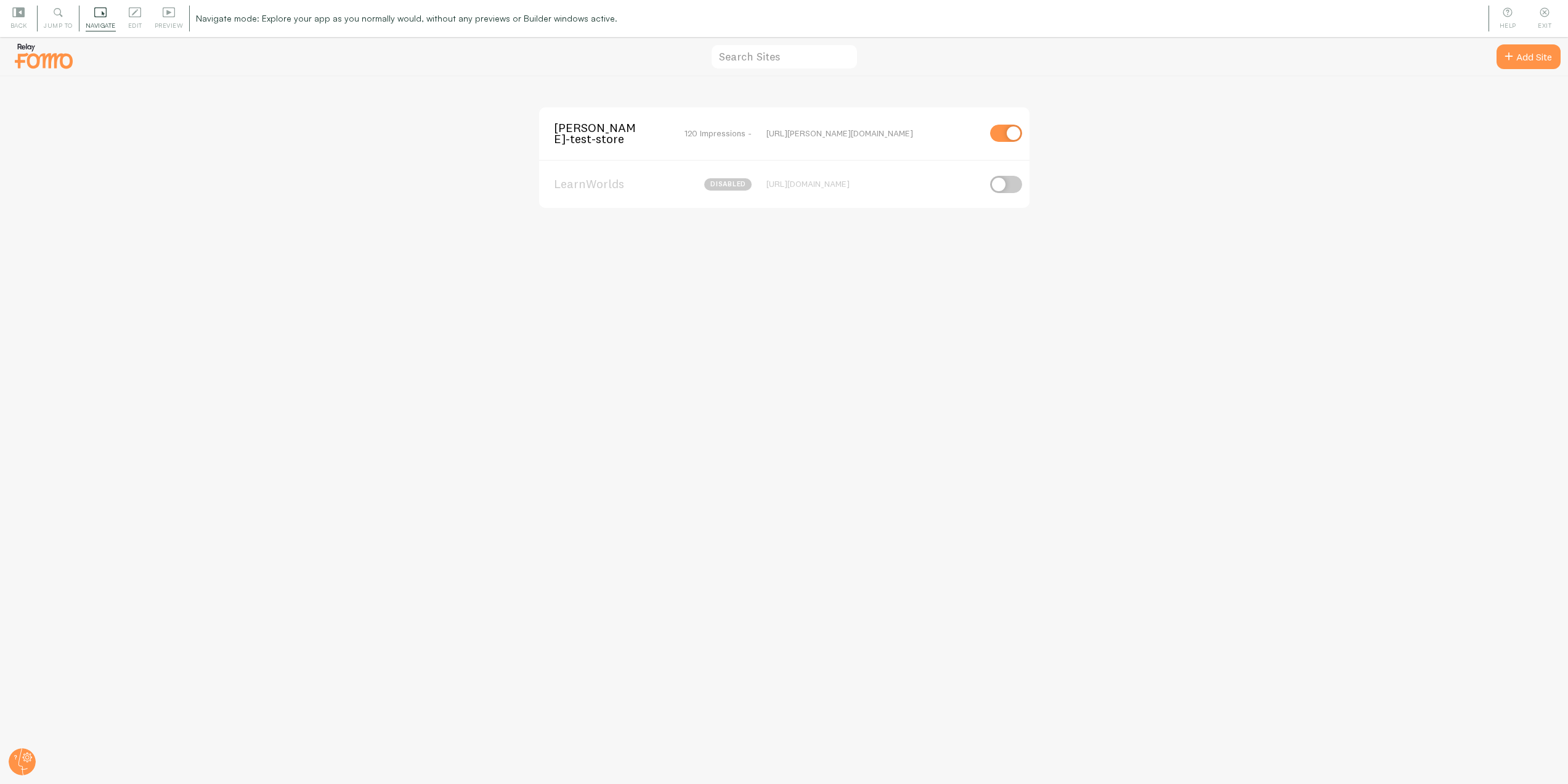
click at [590, 133] on span "[PERSON_NAME]-test-store" at bounding box center [603, 133] width 99 height 23
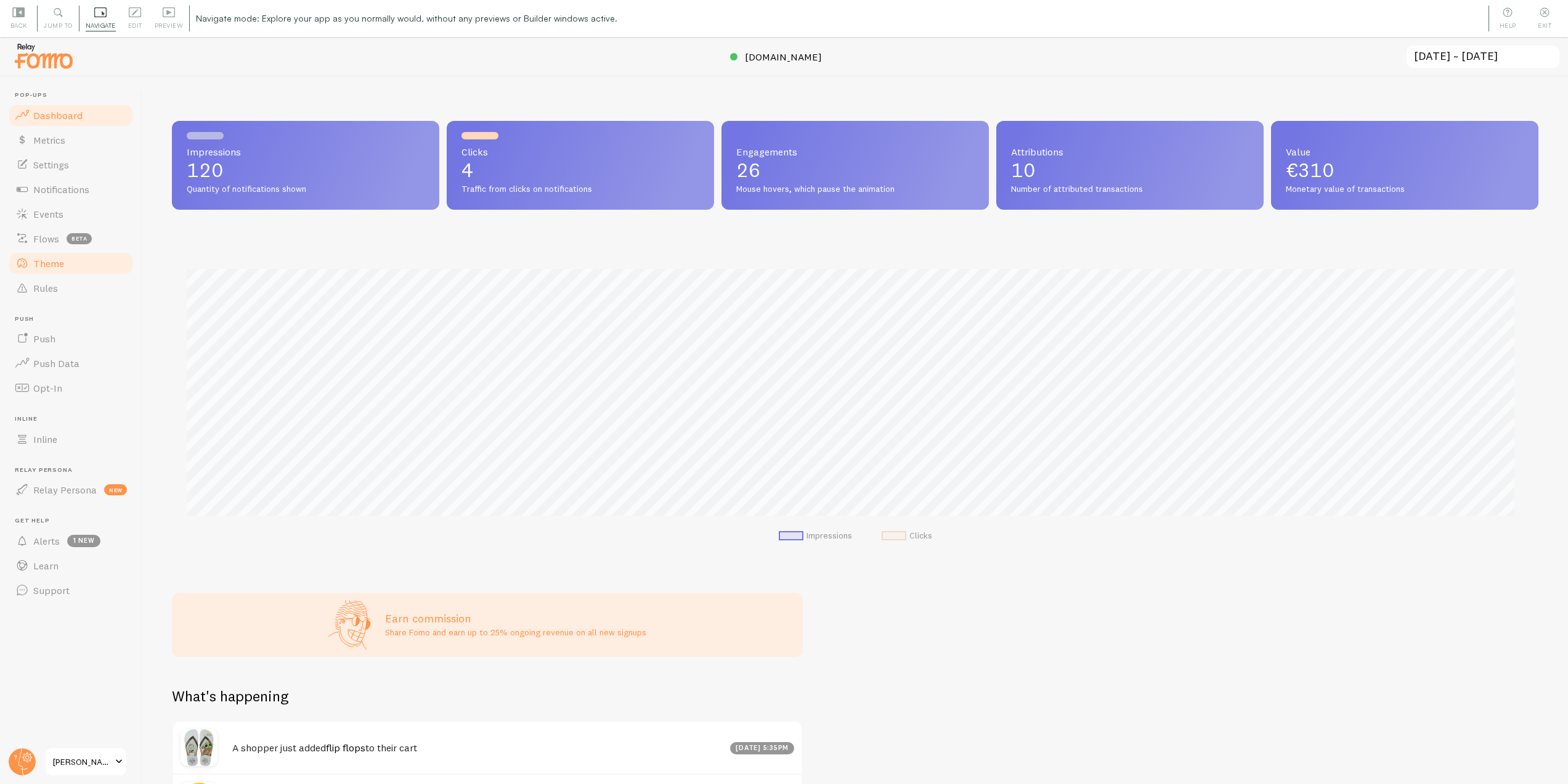
scroll to position [323, 1357]
click at [57, 174] on link "Settings" at bounding box center [71, 164] width 127 height 25
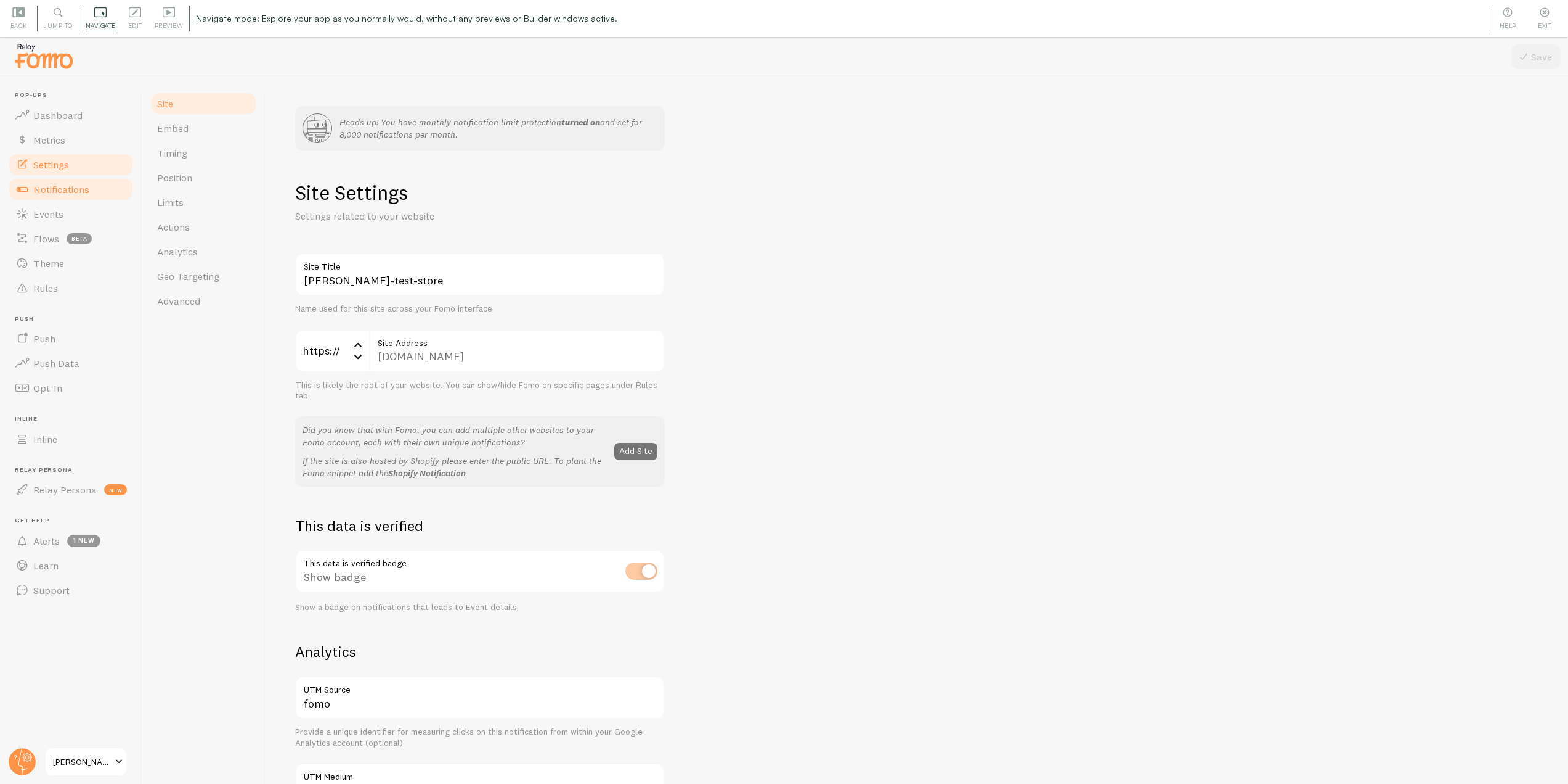
click at [57, 194] on span "Notifications" at bounding box center [61, 189] width 56 height 12
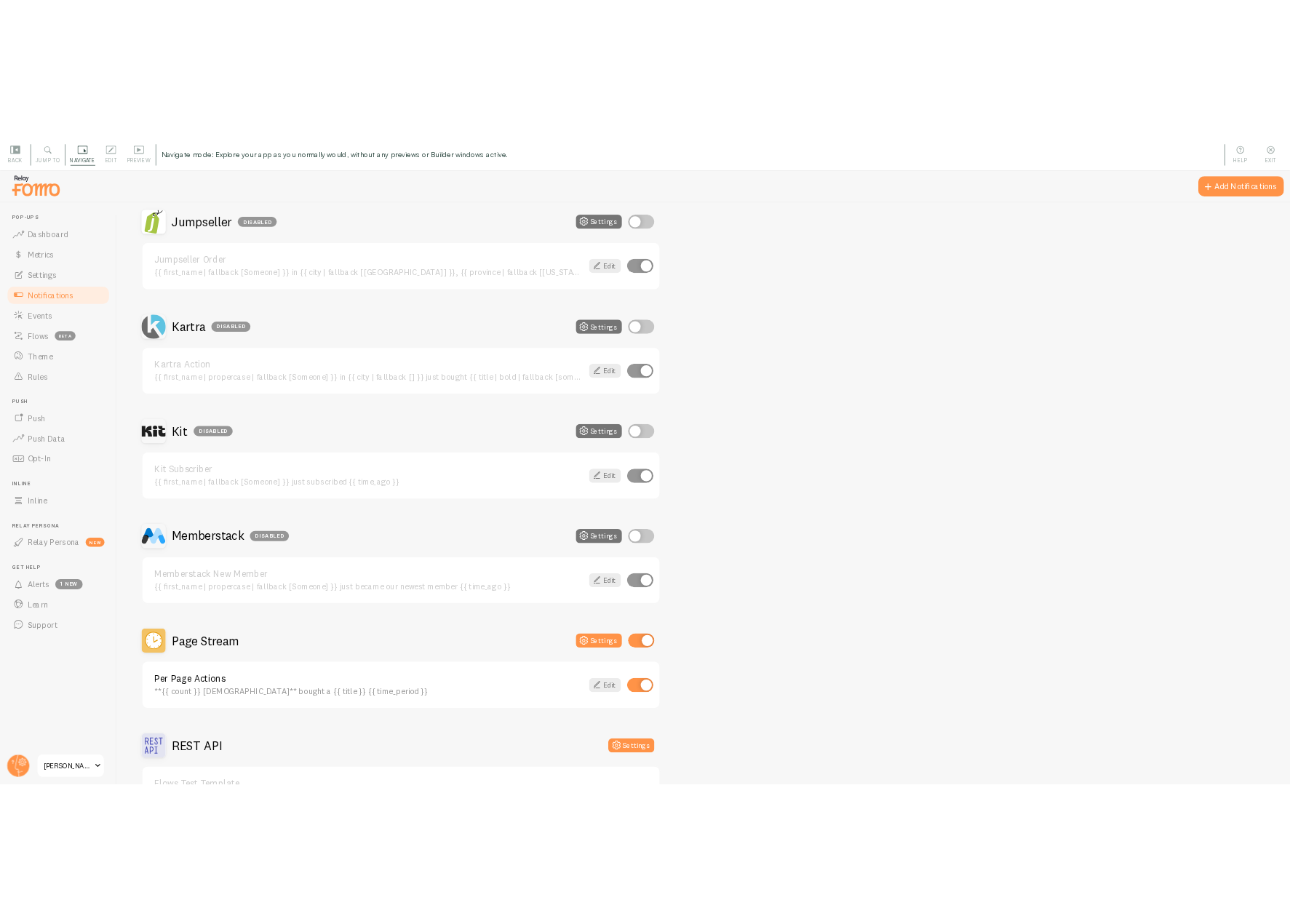
scroll to position [2545, 0]
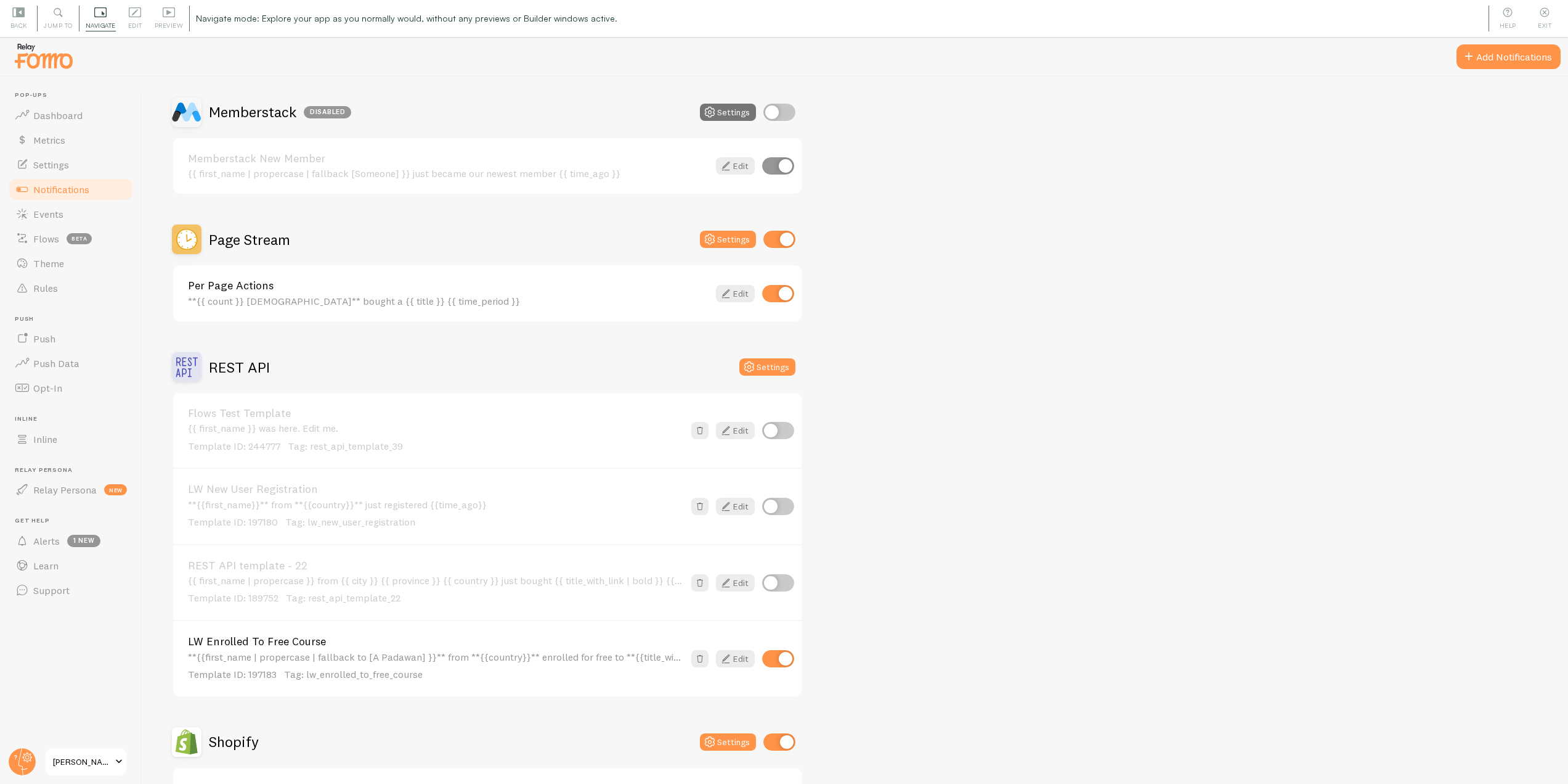
click at [236, 238] on h2 "Page Stream" at bounding box center [249, 239] width 81 height 19
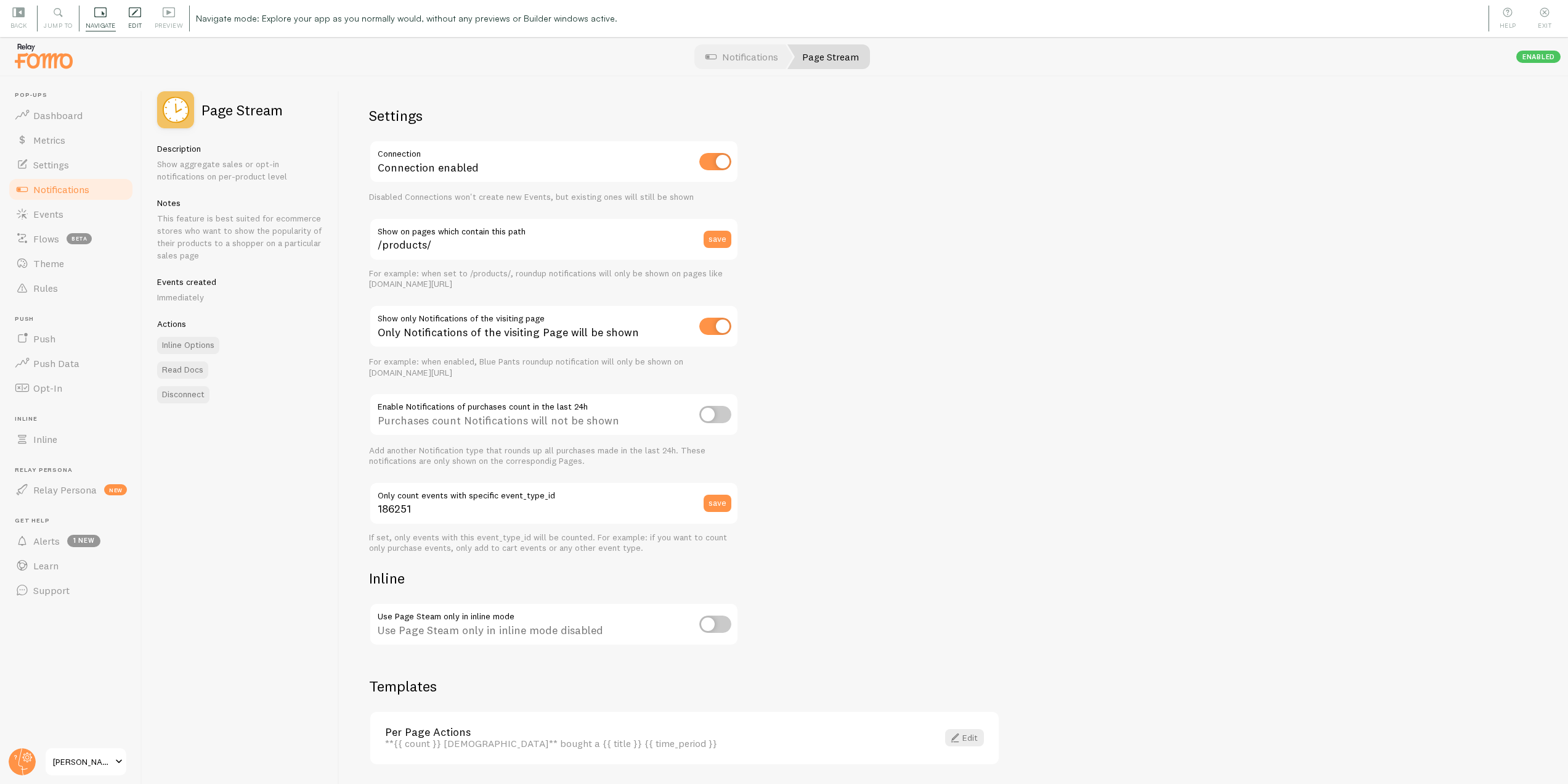
click at [133, 14] on icon at bounding box center [135, 12] width 12 height 12
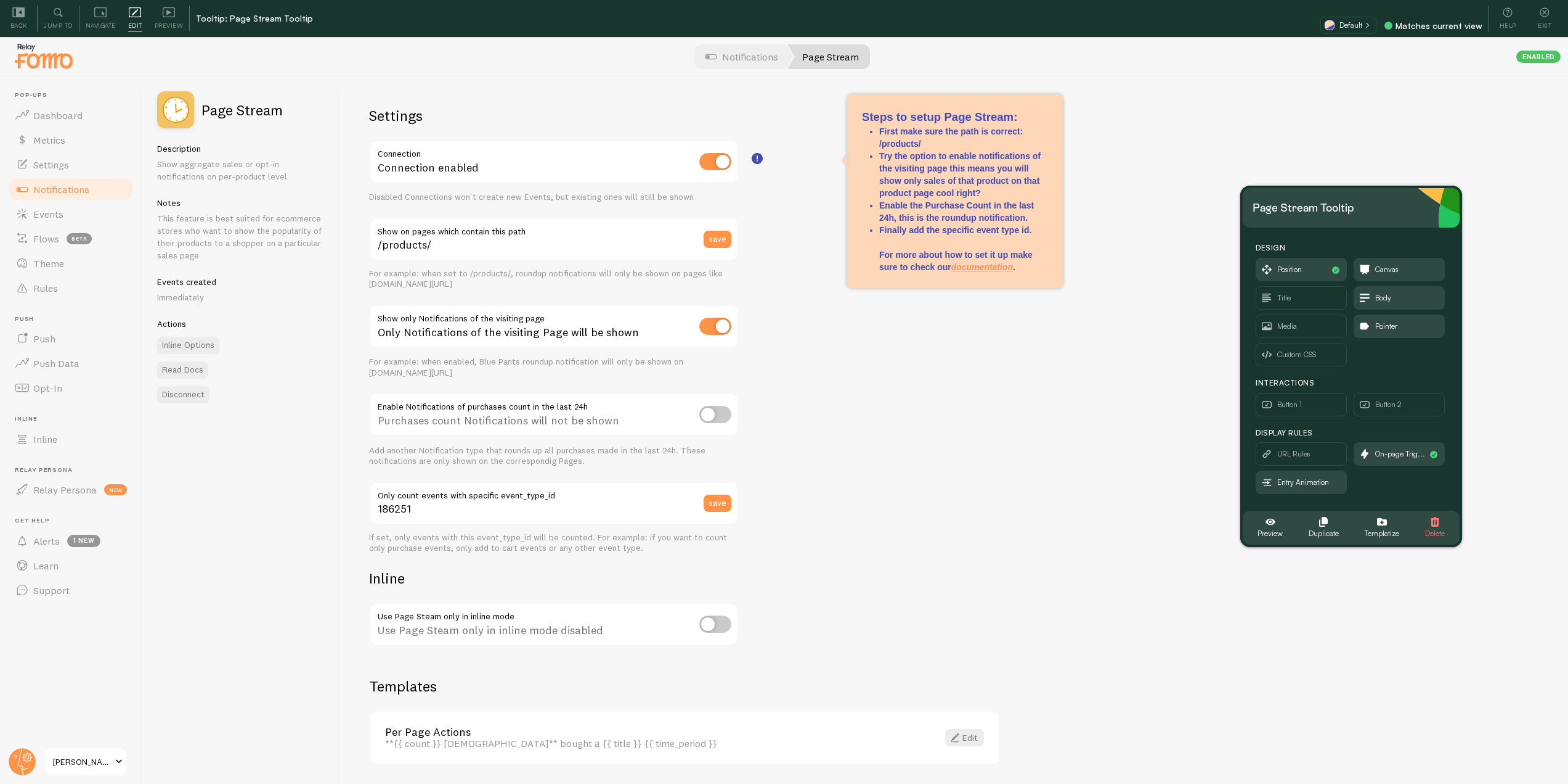
drag, startPoint x: 940, startPoint y: 127, endPoint x: 1372, endPoint y: 203, distance: 438.6
click at [1372, 203] on div "Page Stream Tooltip" at bounding box center [1351, 208] width 197 height 20
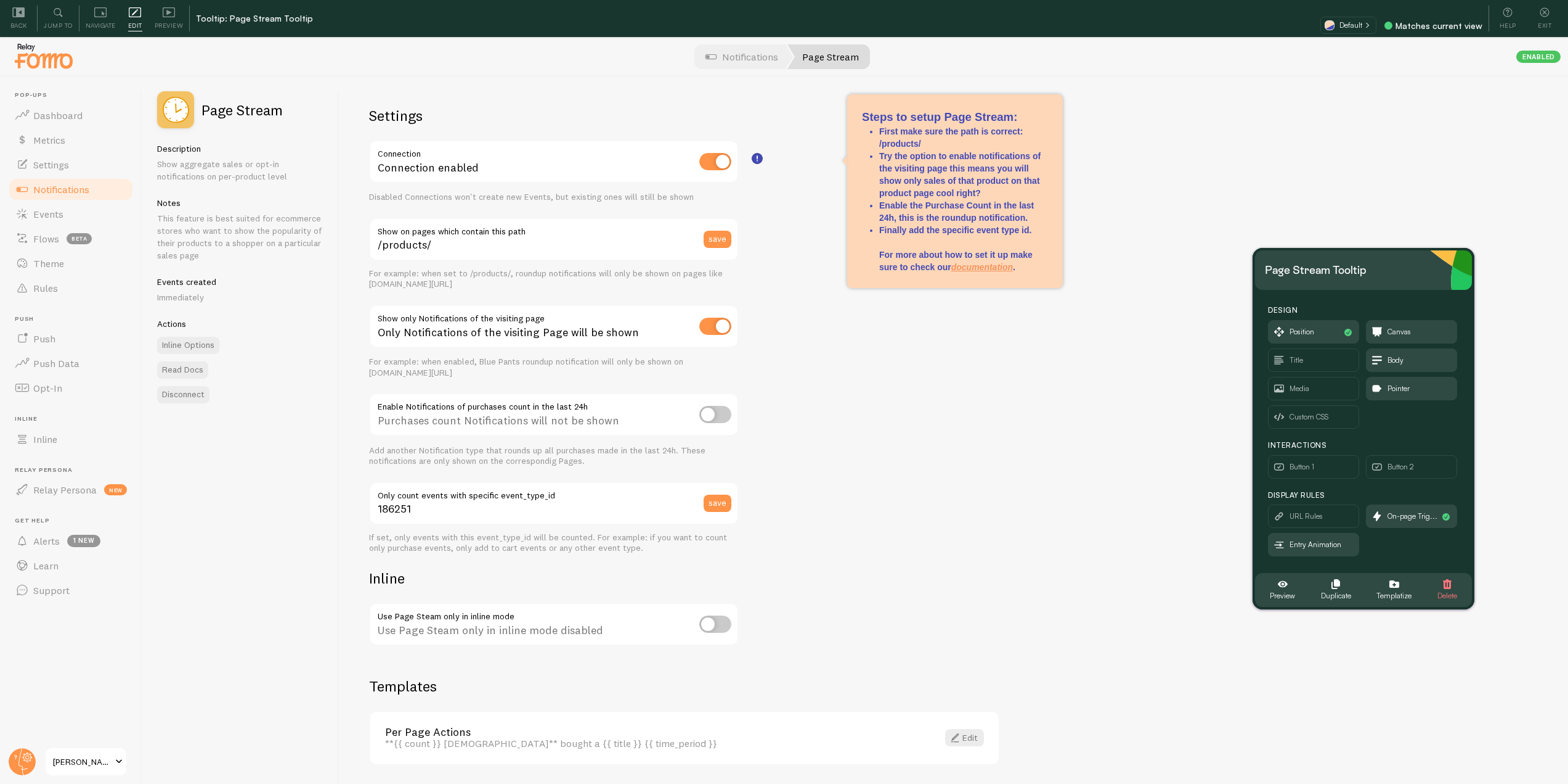
drag, startPoint x: 1379, startPoint y: 212, endPoint x: 1392, endPoint y: 339, distance: 127.7
click at [1391, 280] on div "Page Stream Tooltip" at bounding box center [1364, 270] width 197 height 20
